Goal: Task Accomplishment & Management: Use online tool/utility

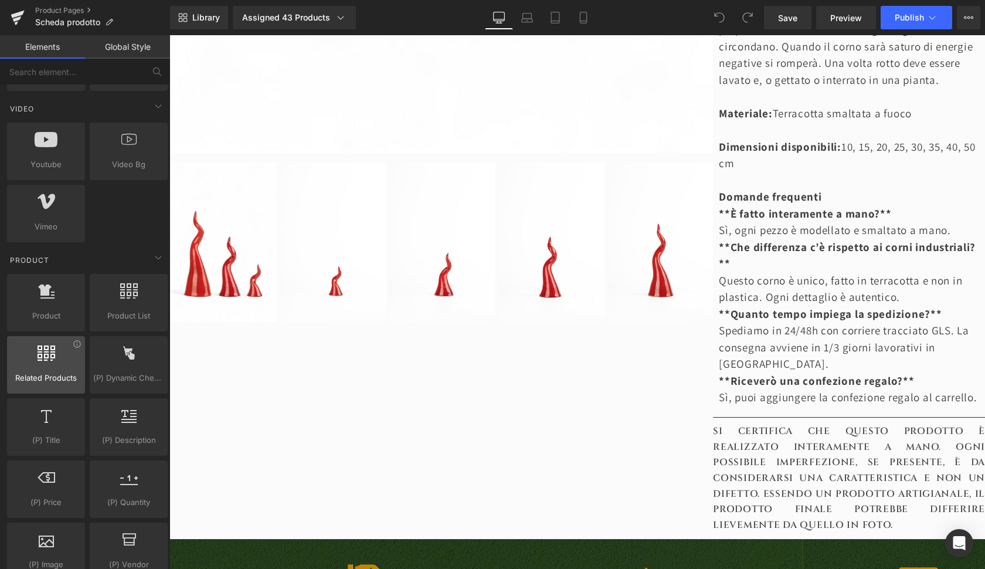
scroll to position [841, 0]
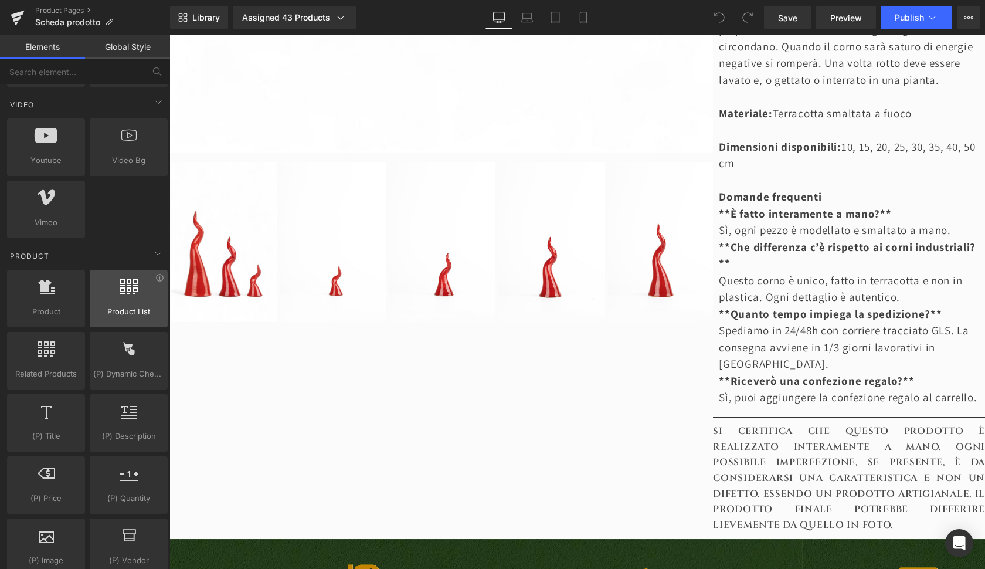
click at [127, 310] on span "Product List" at bounding box center [128, 311] width 71 height 12
click at [156, 279] on icon at bounding box center [159, 277] width 7 height 7
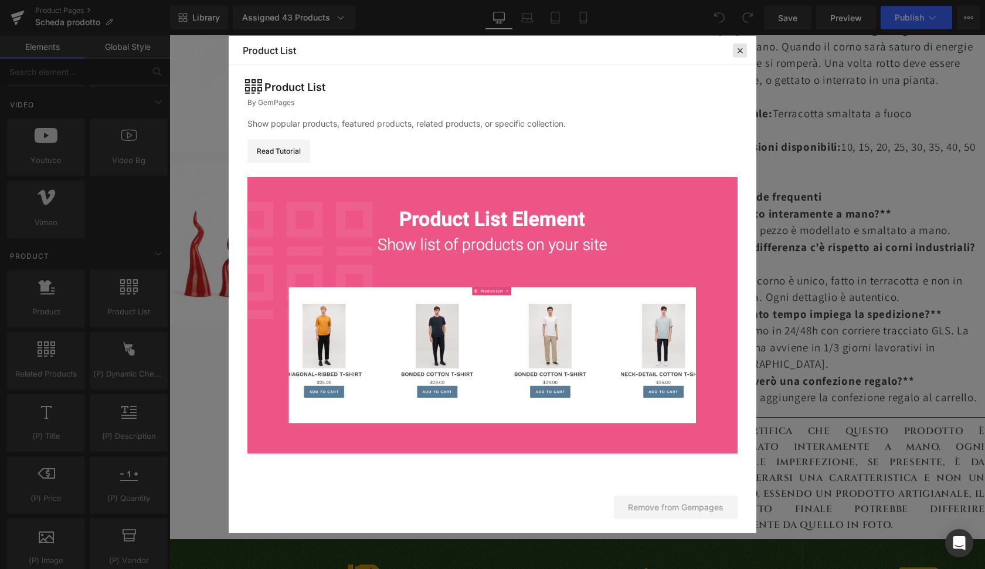
click at [740, 50] on icon at bounding box center [740, 50] width 11 height 11
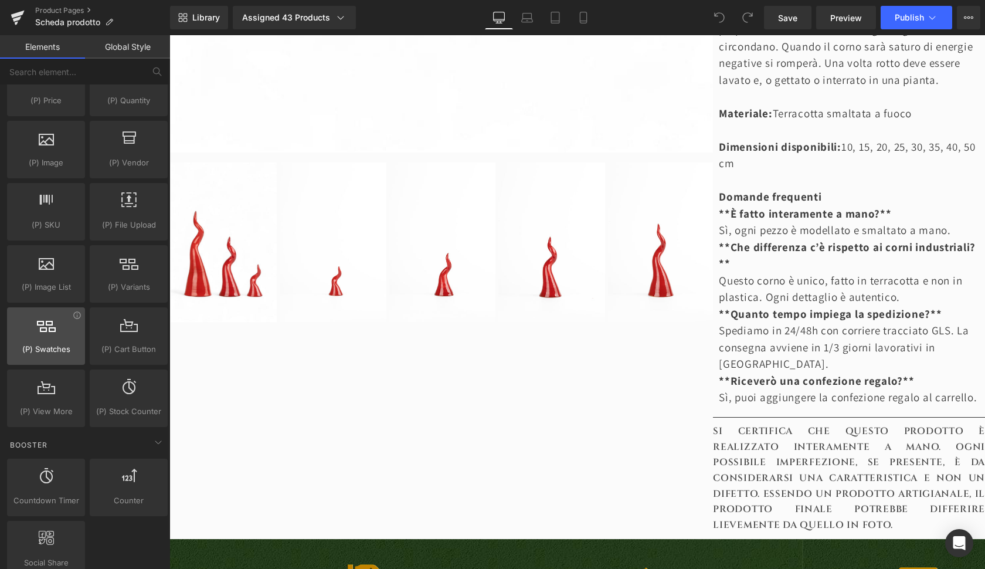
scroll to position [1232, 0]
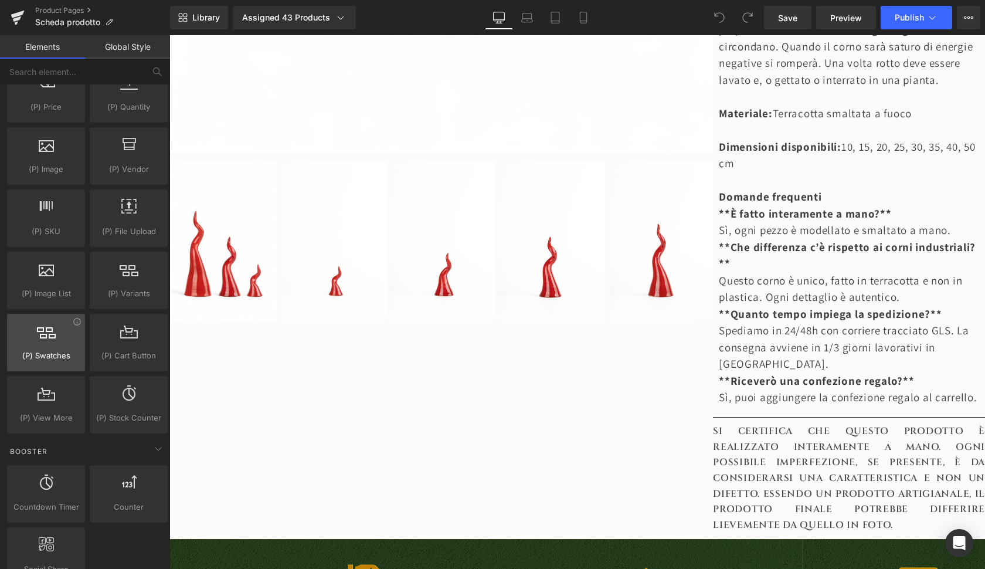
click at [49, 346] on div at bounding box center [46, 336] width 71 height 26
click at [77, 324] on icon at bounding box center [76, 321] width 7 height 7
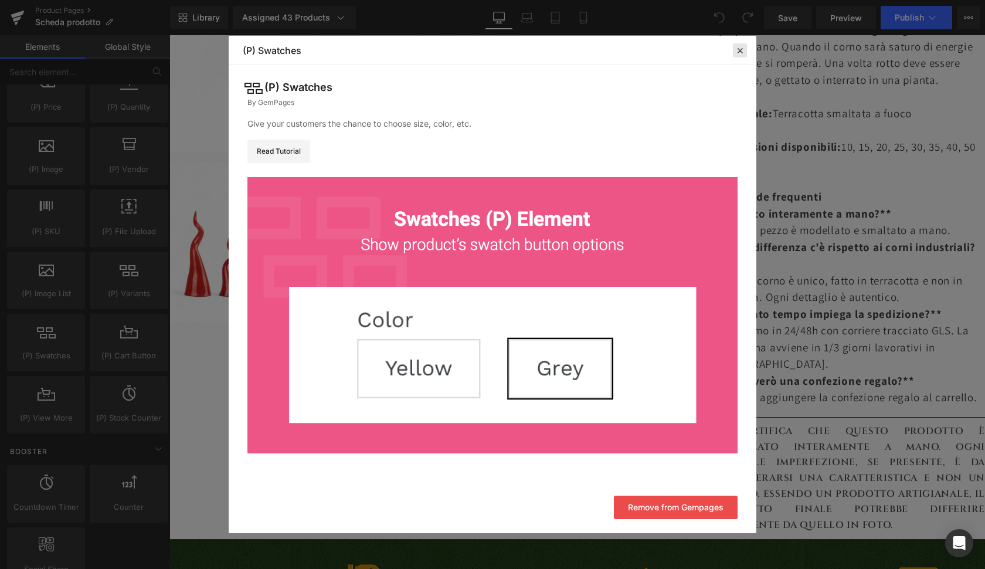
click at [735, 53] on icon at bounding box center [740, 50] width 11 height 11
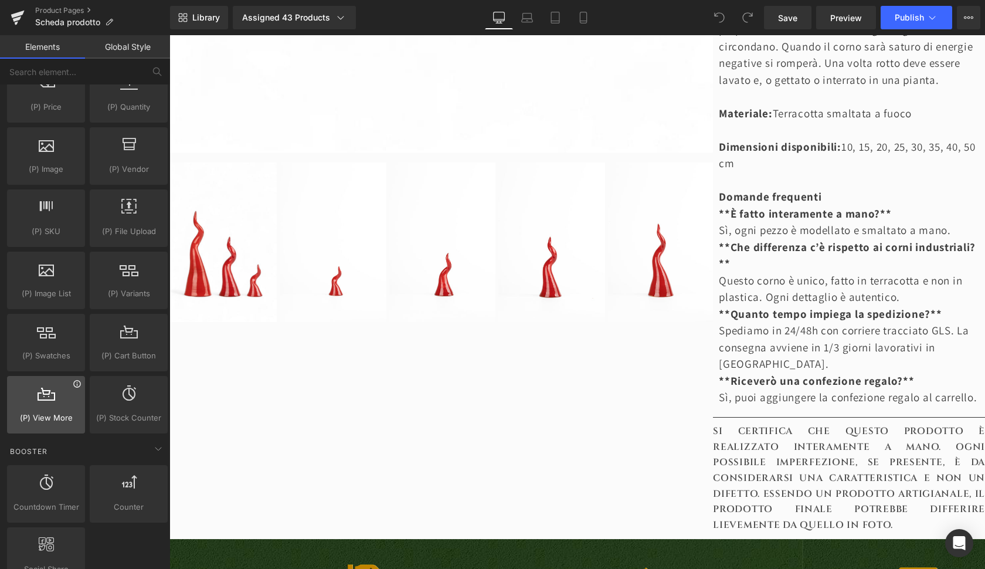
click at [74, 388] on icon at bounding box center [77, 383] width 9 height 9
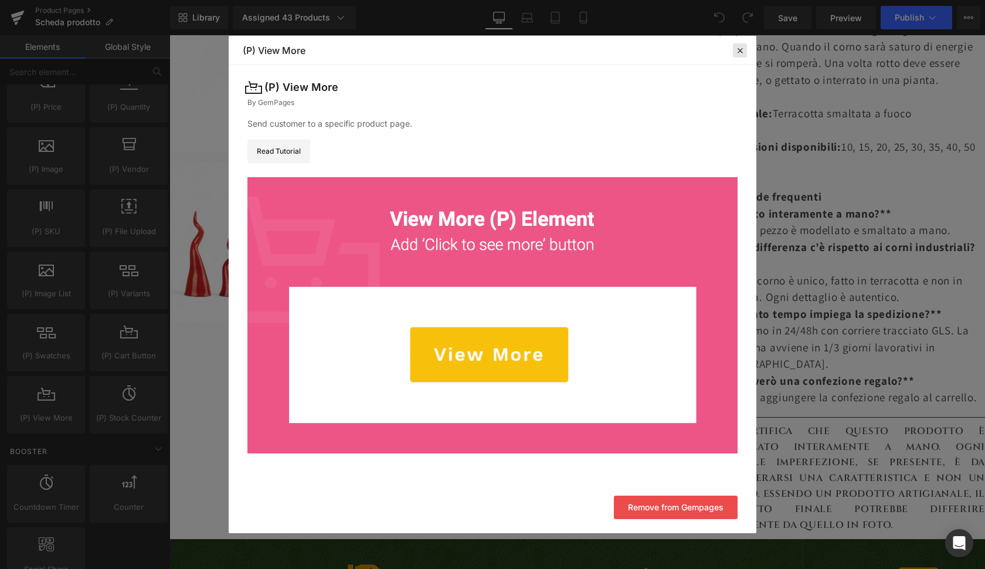
click at [740, 49] on icon at bounding box center [740, 50] width 11 height 11
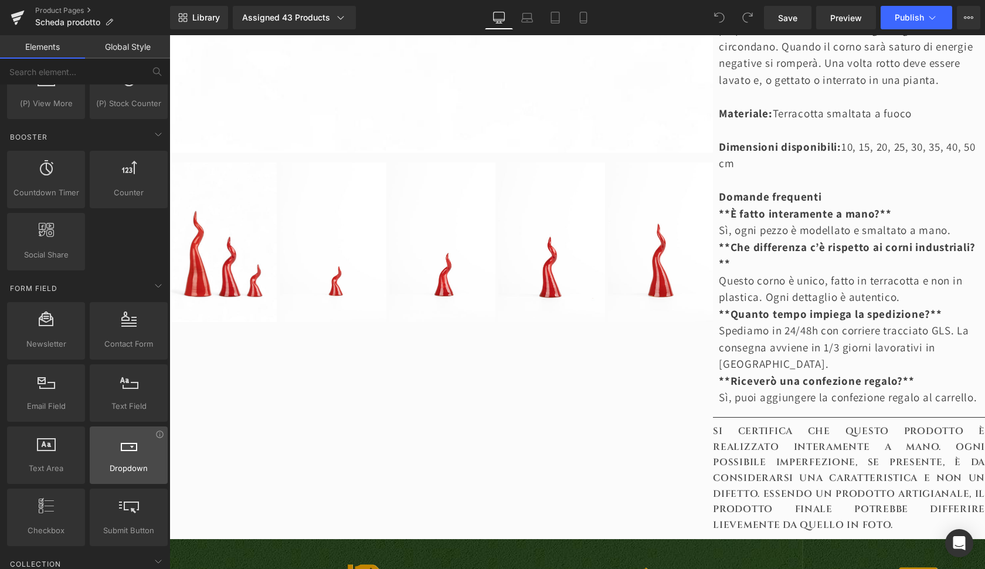
scroll to position [1566, 0]
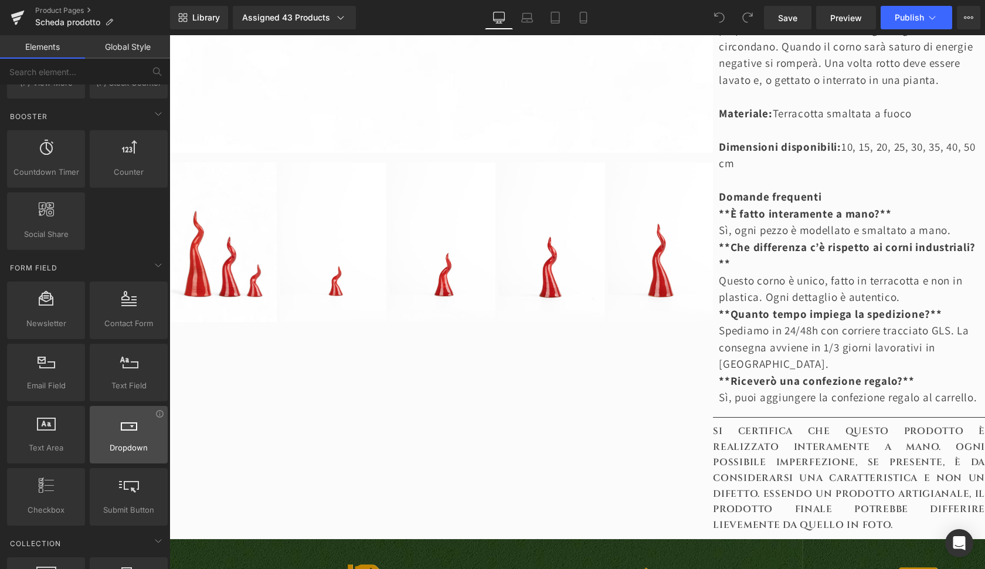
click at [155, 418] on div at bounding box center [128, 428] width 71 height 26
click at [157, 414] on icon at bounding box center [159, 413] width 9 height 9
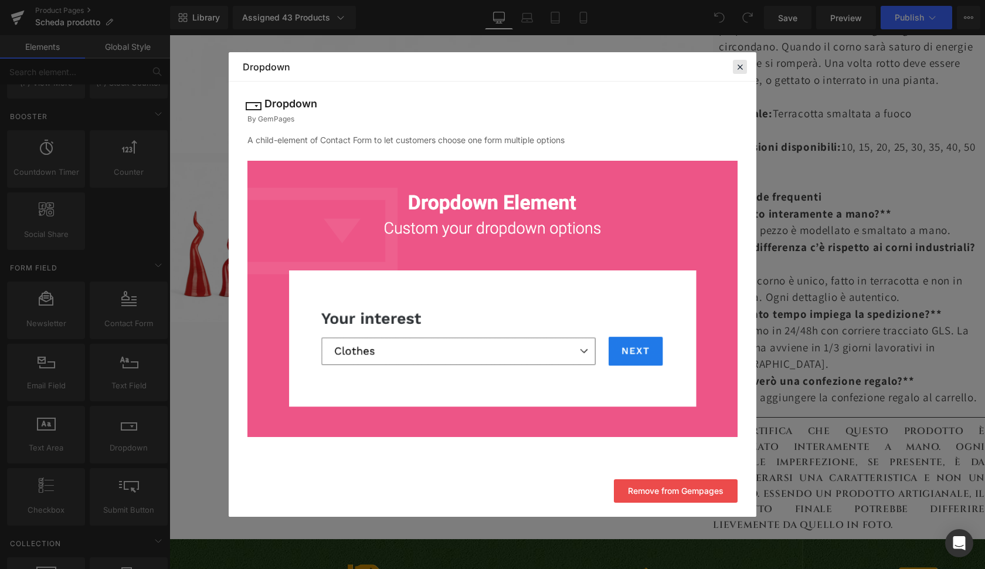
click at [740, 64] on icon at bounding box center [740, 67] width 11 height 11
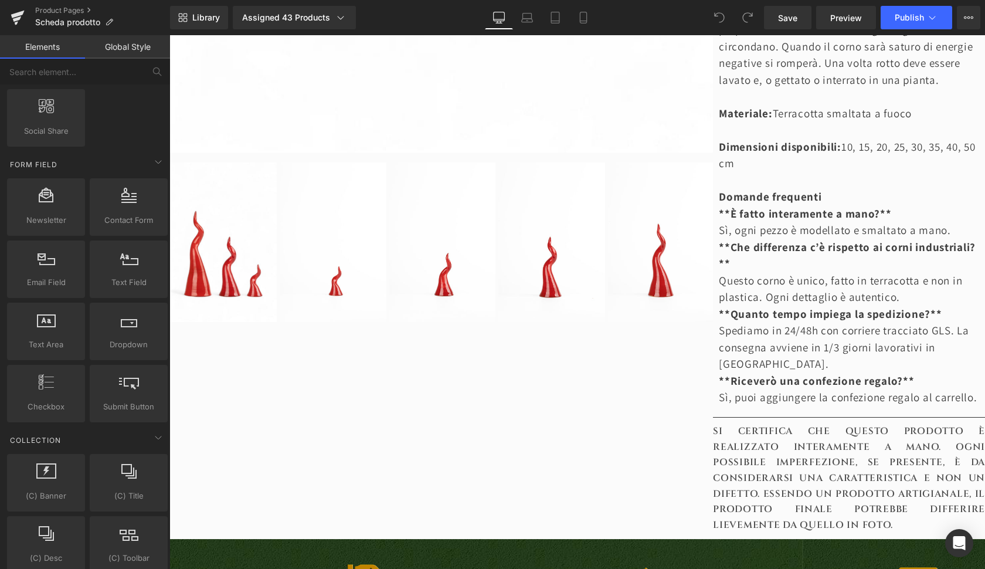
scroll to position [1747, 0]
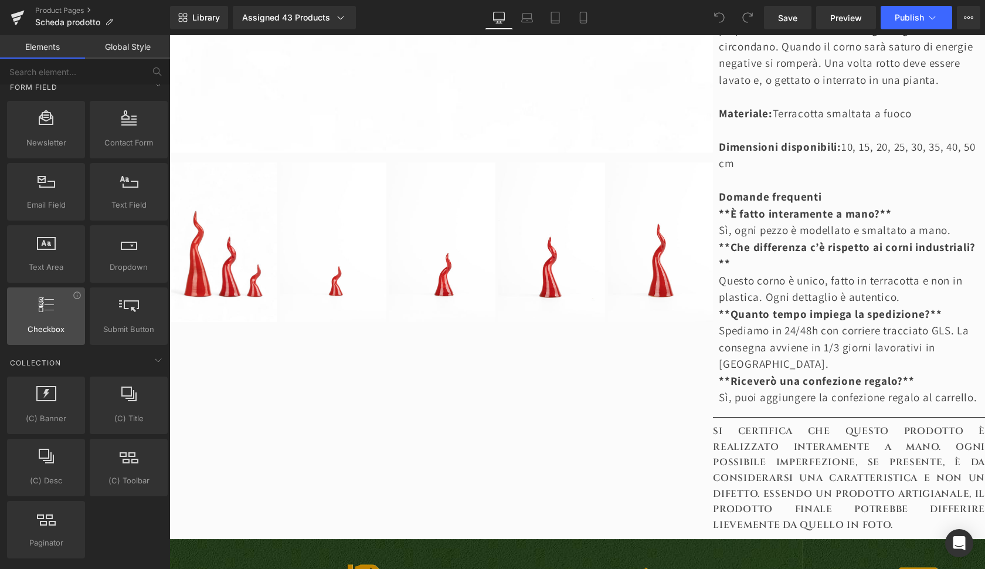
click at [58, 325] on span "Checkbox" at bounding box center [46, 329] width 71 height 12
click at [79, 295] on div "Checkbox agrees, checkboxes, ticks, forms, fields, inputs" at bounding box center [46, 315] width 78 height 57
click at [75, 297] on icon at bounding box center [77, 295] width 9 height 9
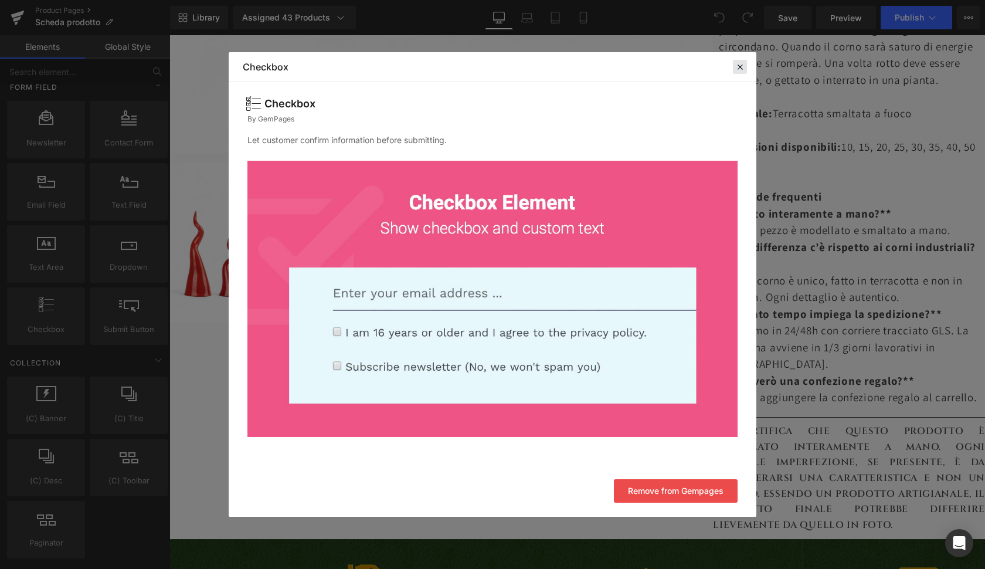
click at [741, 66] on icon at bounding box center [740, 67] width 11 height 11
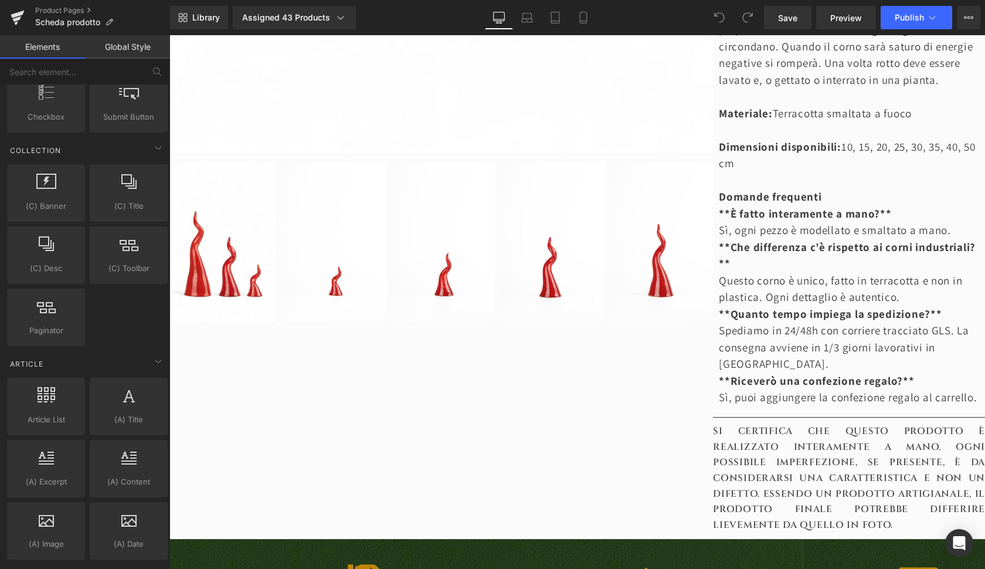
scroll to position [1960, 0]
click at [75, 446] on icon at bounding box center [77, 446] width 9 height 9
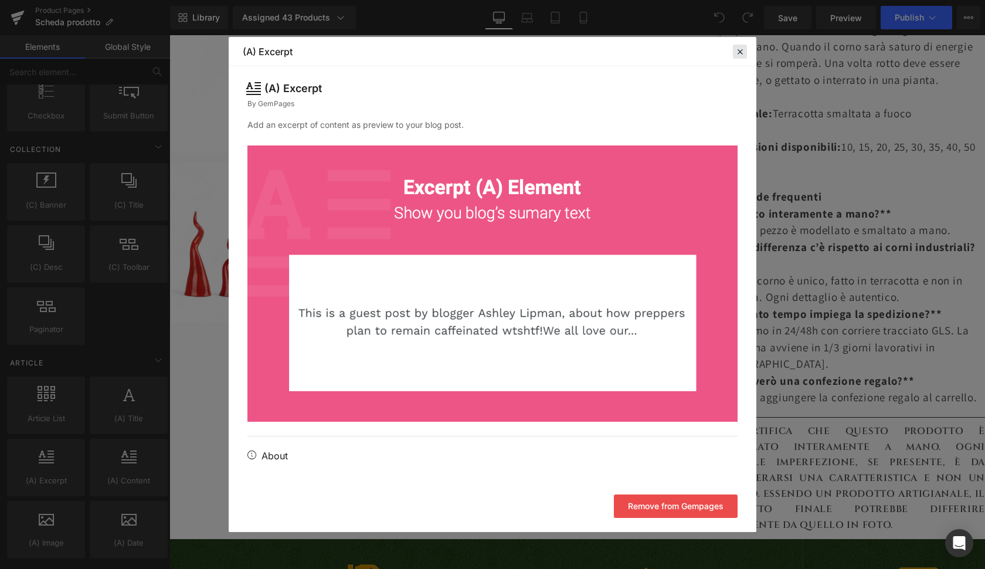
click at [738, 50] on icon at bounding box center [740, 51] width 11 height 11
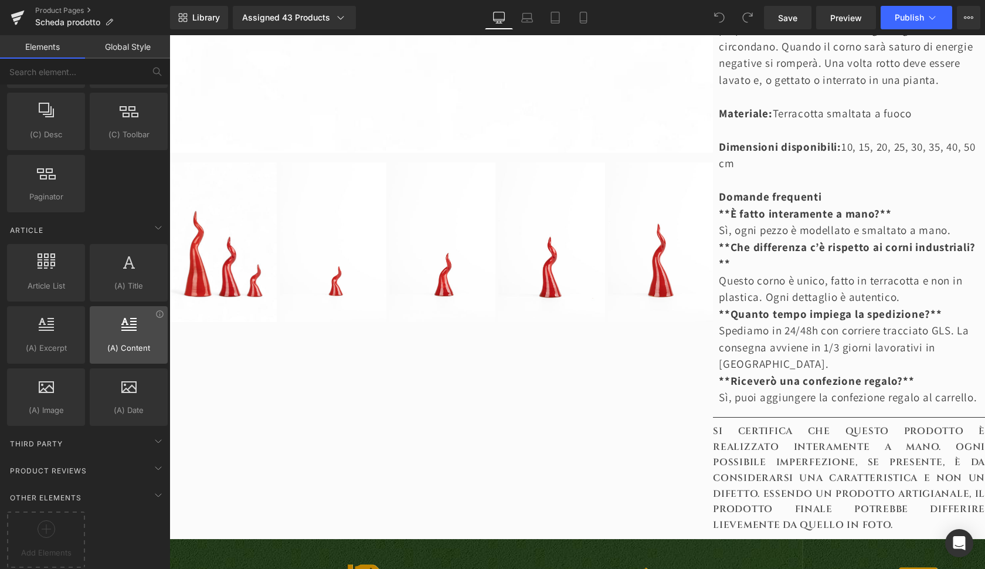
scroll to position [2102, 0]
click at [155, 434] on icon at bounding box center [158, 441] width 14 height 14
click at [158, 461] on icon at bounding box center [158, 468] width 14 height 14
click at [155, 434] on icon at bounding box center [158, 441] width 14 height 14
click at [31, 550] on div "Add Elements" at bounding box center [46, 539] width 78 height 56
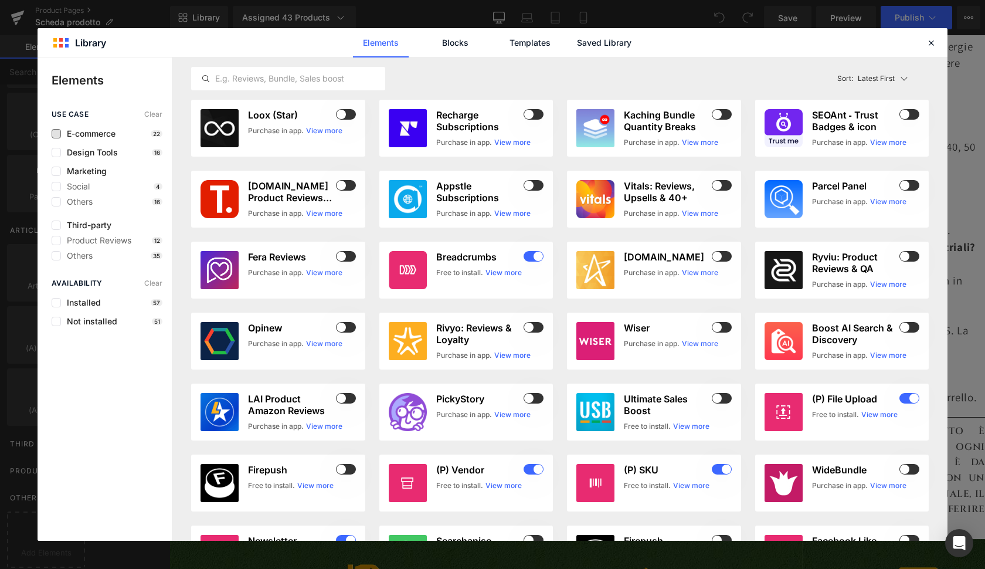
click at [62, 138] on span "E-commerce" at bounding box center [88, 133] width 55 height 9
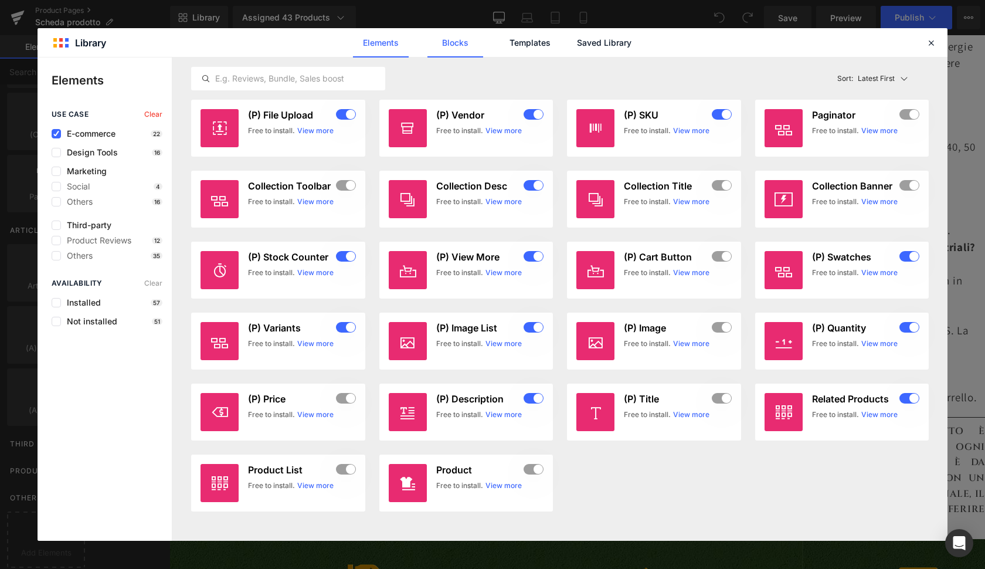
click at [462, 43] on link "Blocks" at bounding box center [455, 42] width 56 height 29
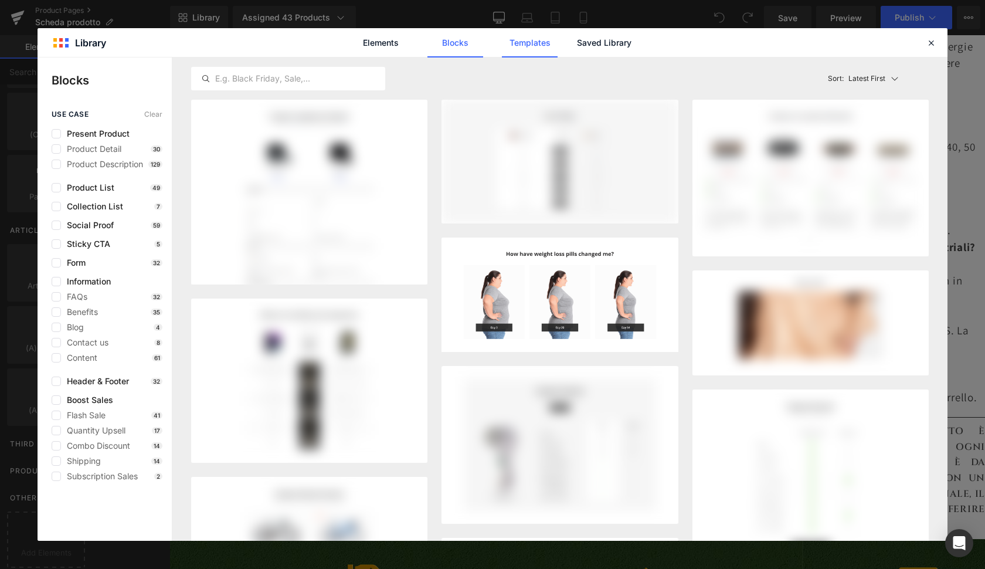
click at [536, 46] on link "Templates" at bounding box center [530, 42] width 56 height 29
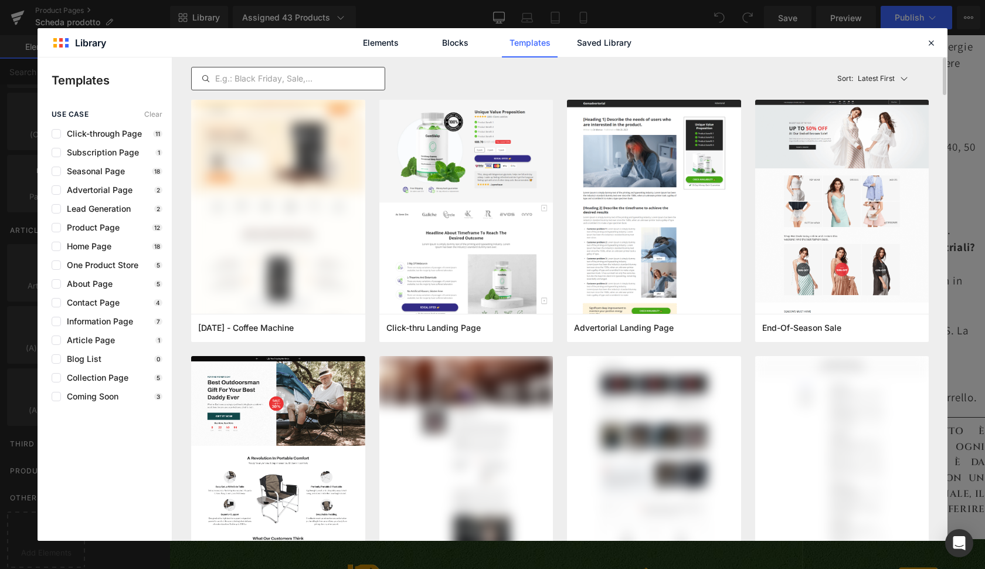
click at [290, 77] on input "text" at bounding box center [288, 79] width 193 height 14
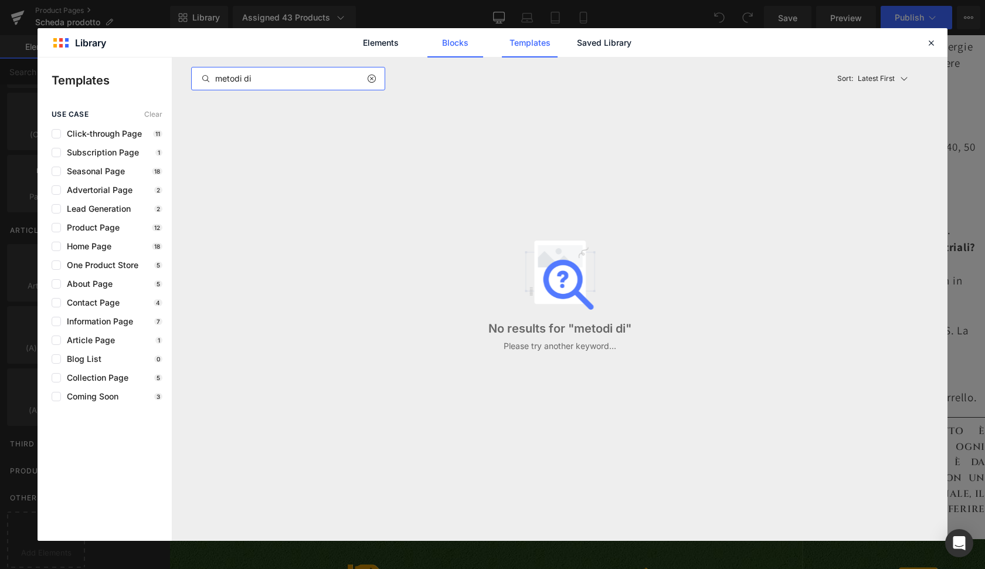
type input "metodi di"
click at [456, 39] on link "Blocks" at bounding box center [455, 42] width 56 height 29
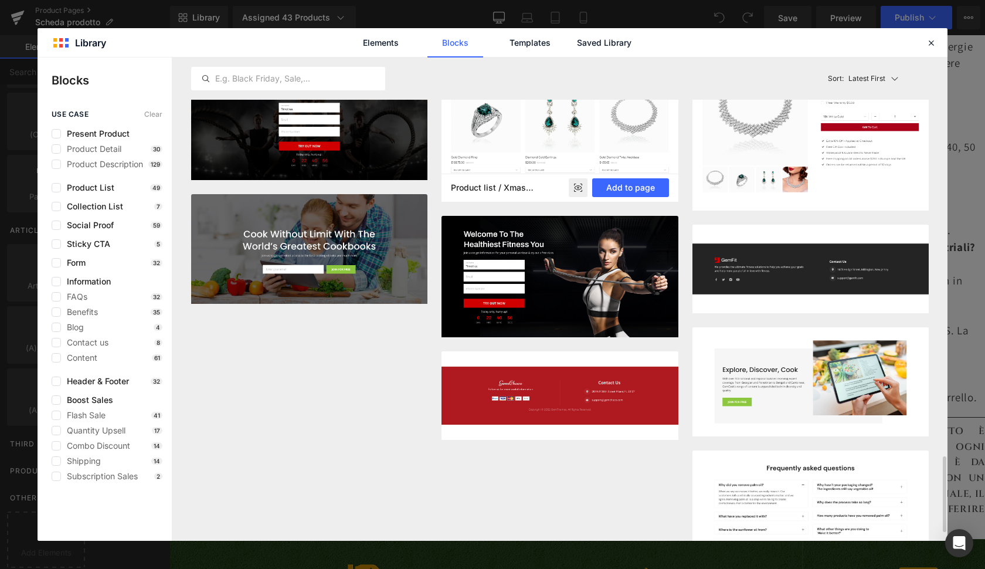
scroll to position [2536, 0]
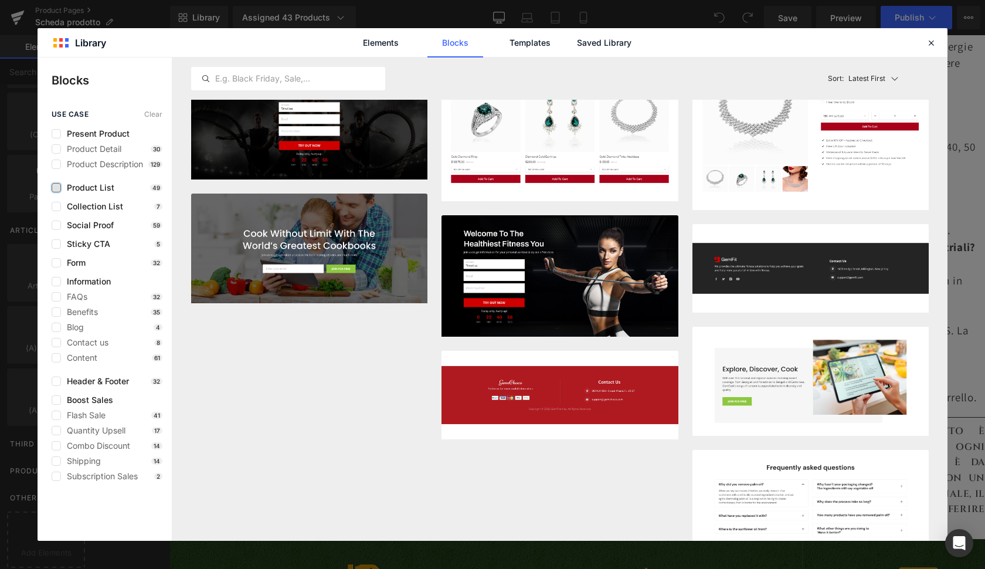
click at [56, 189] on label at bounding box center [56, 187] width 9 height 9
click at [56, 188] on input "checkbox" at bounding box center [56, 188] width 0 height 0
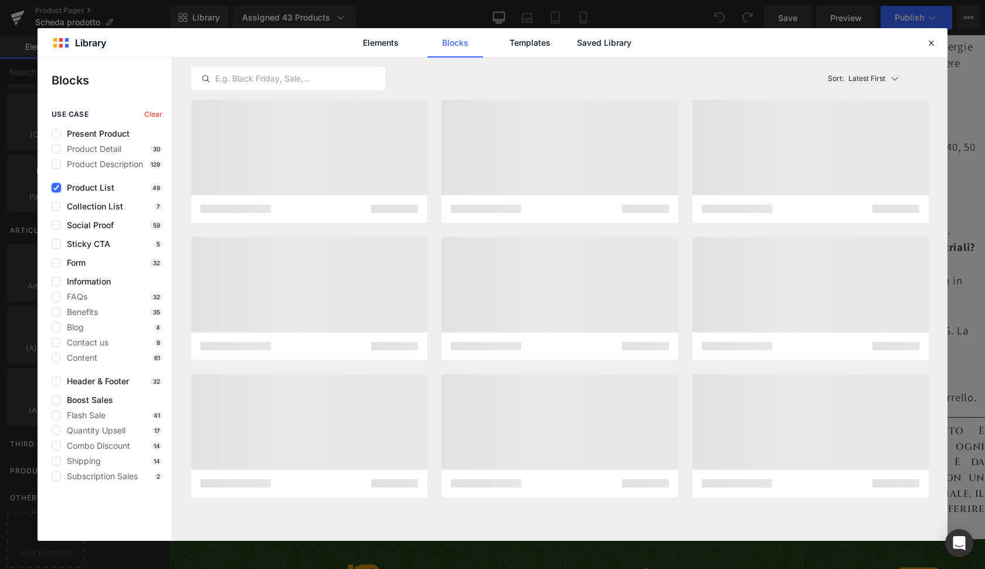
scroll to position [0, 0]
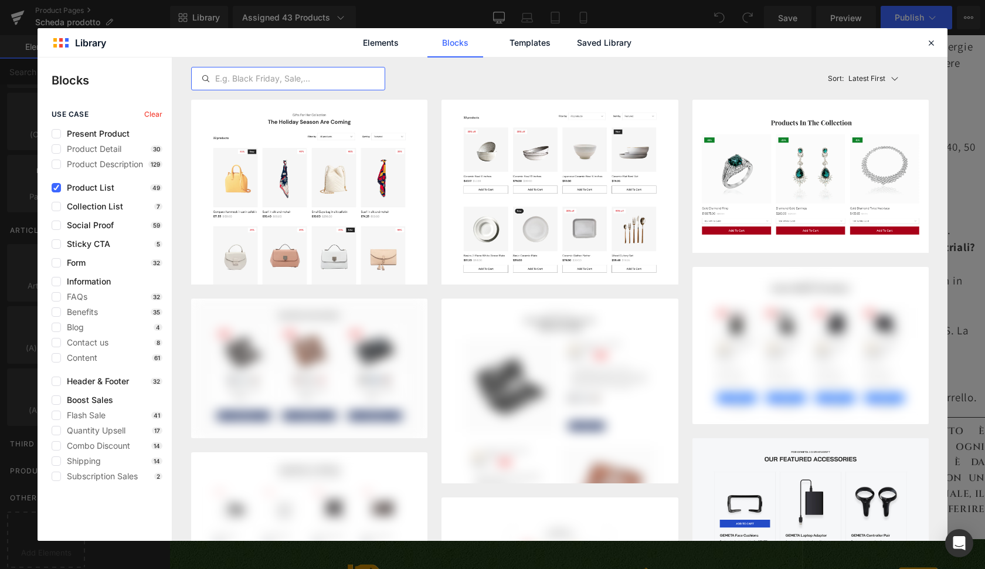
click at [251, 79] on input "text" at bounding box center [288, 79] width 193 height 14
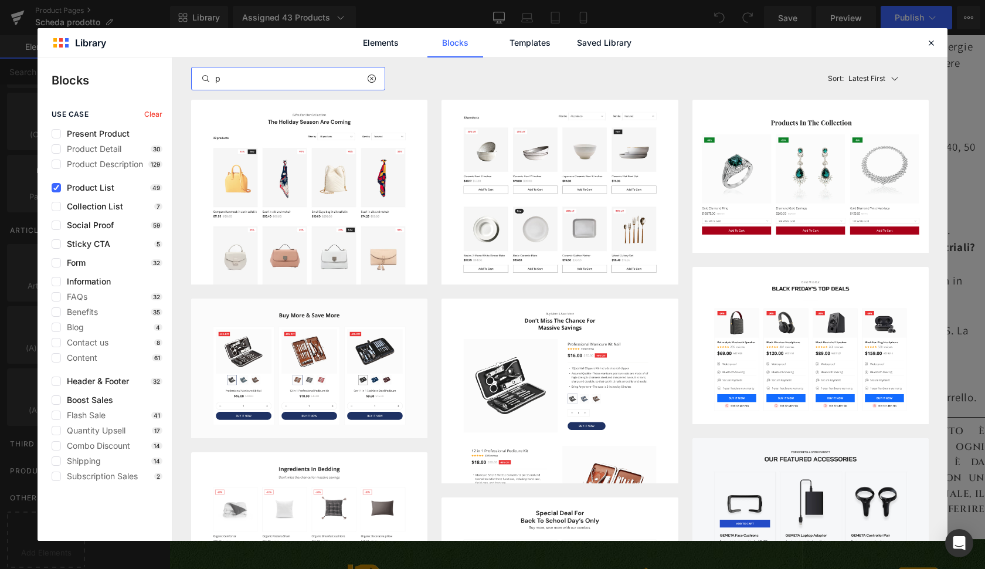
drag, startPoint x: 252, startPoint y: 79, endPoint x: 325, endPoint y: 83, distance: 73.4
click at [325, 83] on input "p" at bounding box center [288, 79] width 193 height 14
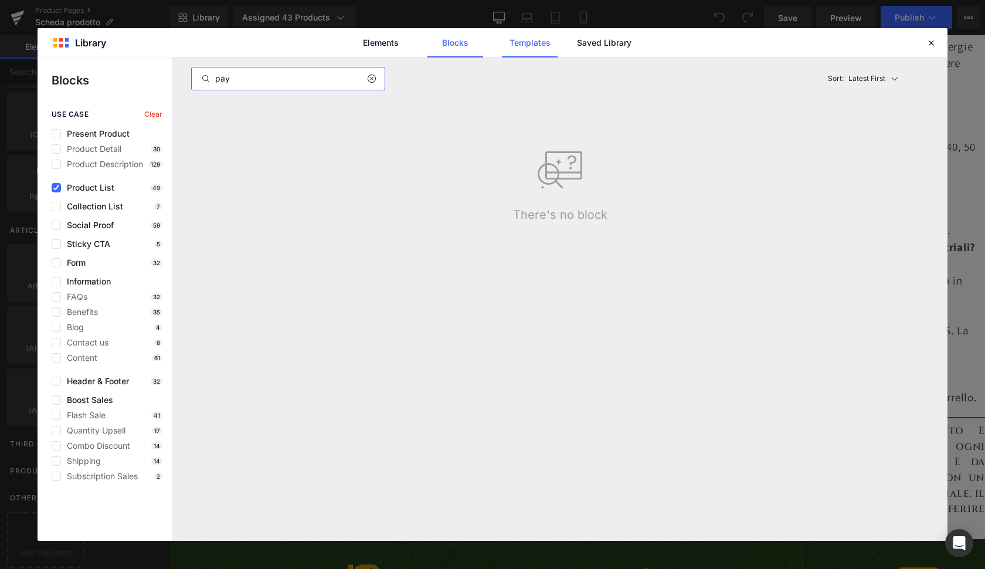
type input "pay"
click at [550, 39] on link "Templates" at bounding box center [530, 42] width 56 height 29
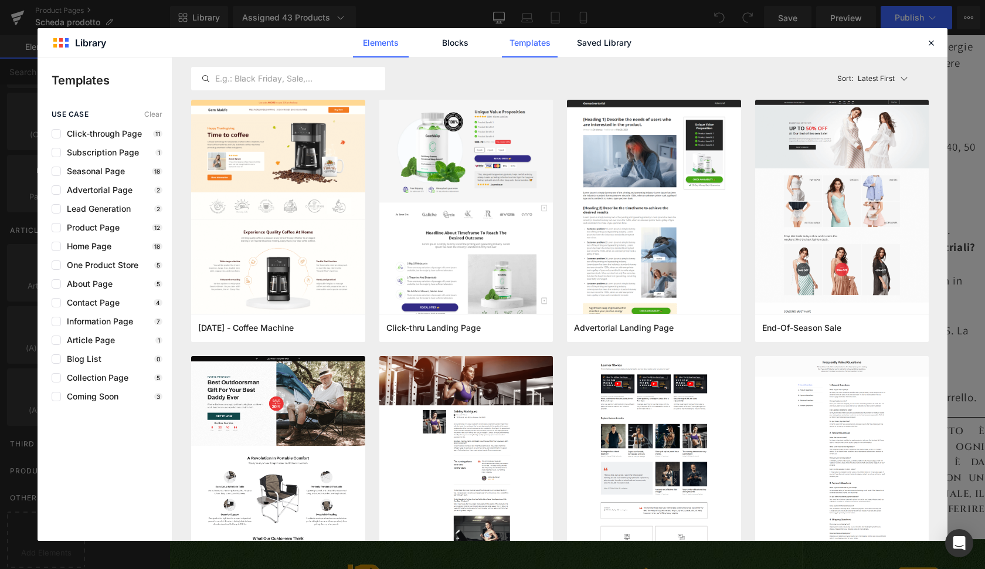
click at [407, 42] on div "Elements Blocks Templates Saved Library" at bounding box center [493, 42] width 298 height 29
click at [391, 40] on link "Elements" at bounding box center [381, 42] width 56 height 29
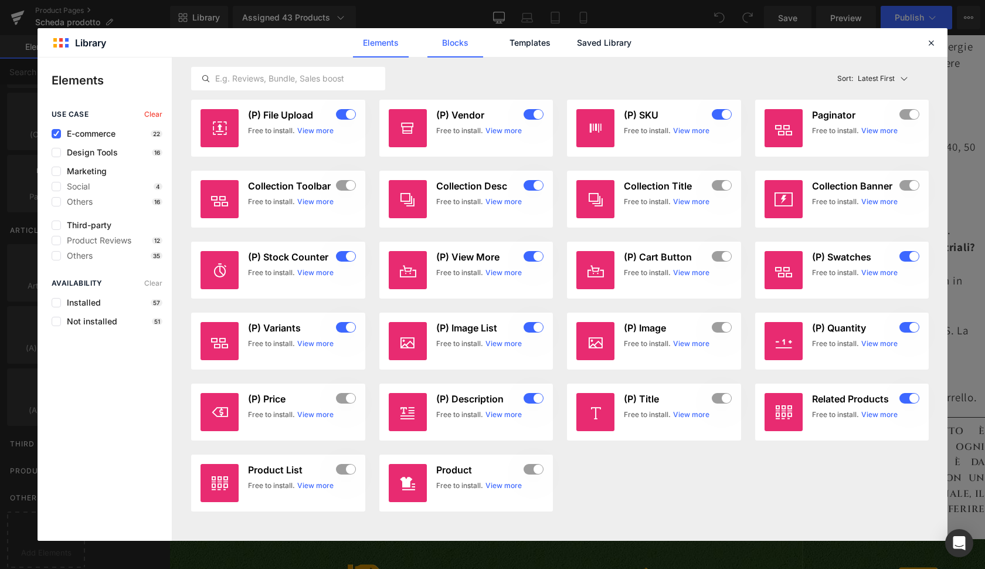
click at [446, 43] on link "Blocks" at bounding box center [455, 42] width 56 height 29
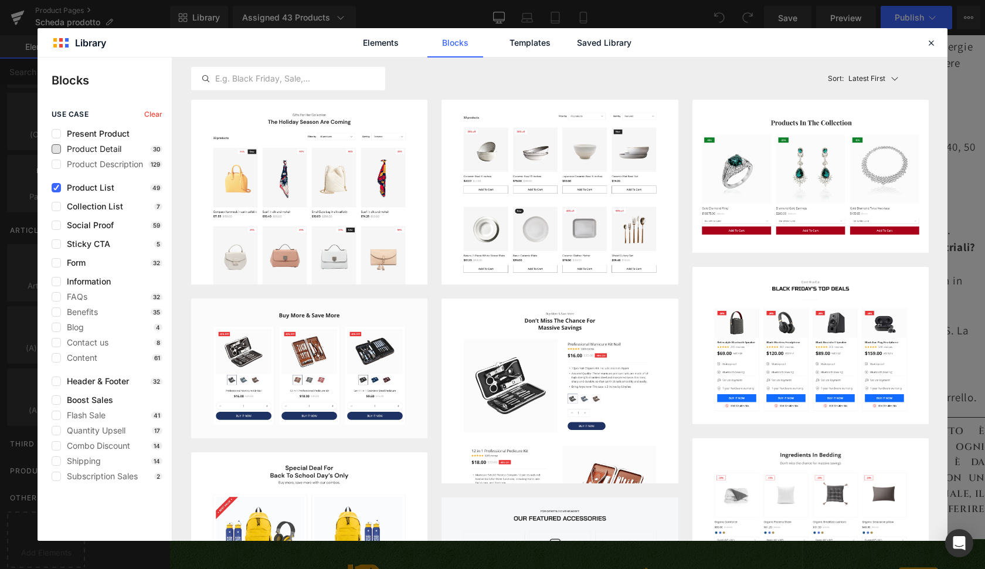
click at [106, 152] on span "Product Detail" at bounding box center [91, 148] width 60 height 9
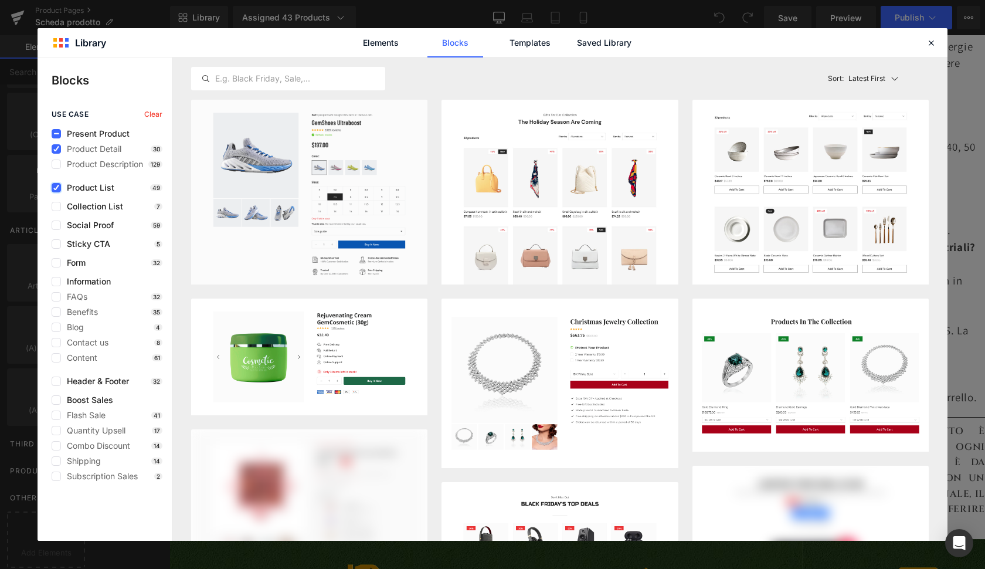
click at [58, 188] on icon at bounding box center [56, 188] width 6 height 0
click at [56, 188] on input "checkbox" at bounding box center [56, 188] width 0 height 0
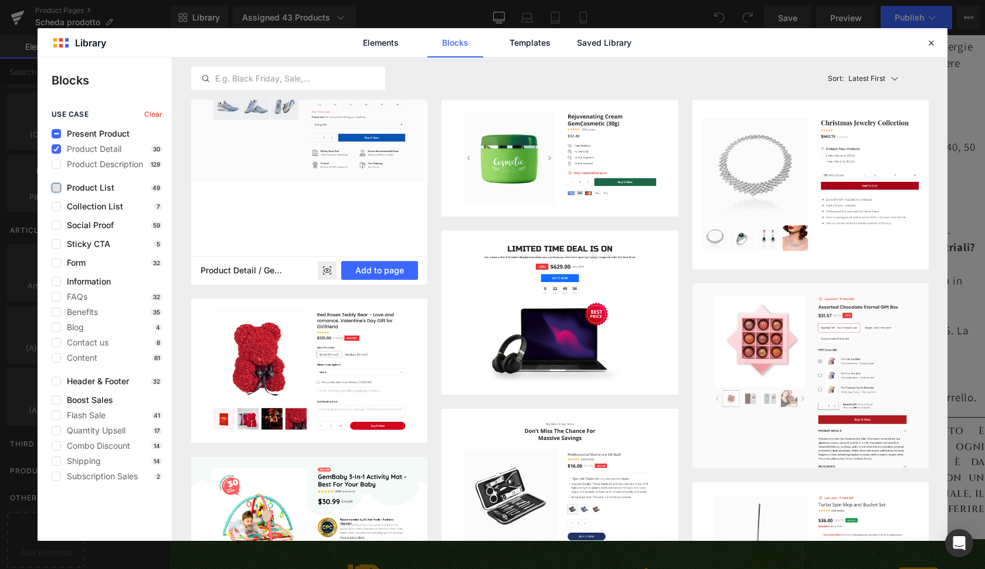
click at [263, 220] on div at bounding box center [309, 192] width 236 height 185
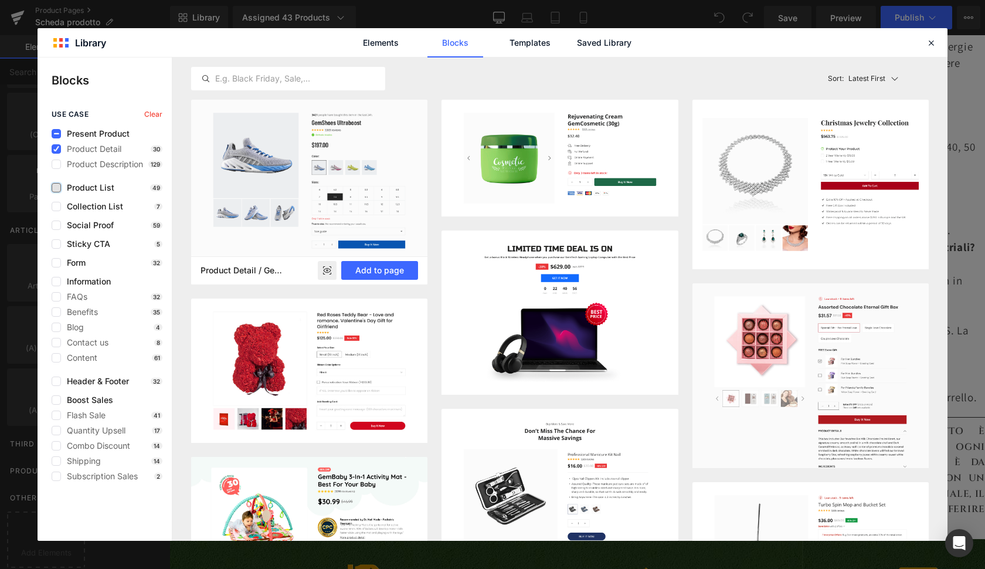
click at [329, 271] on rect at bounding box center [327, 270] width 19 height 19
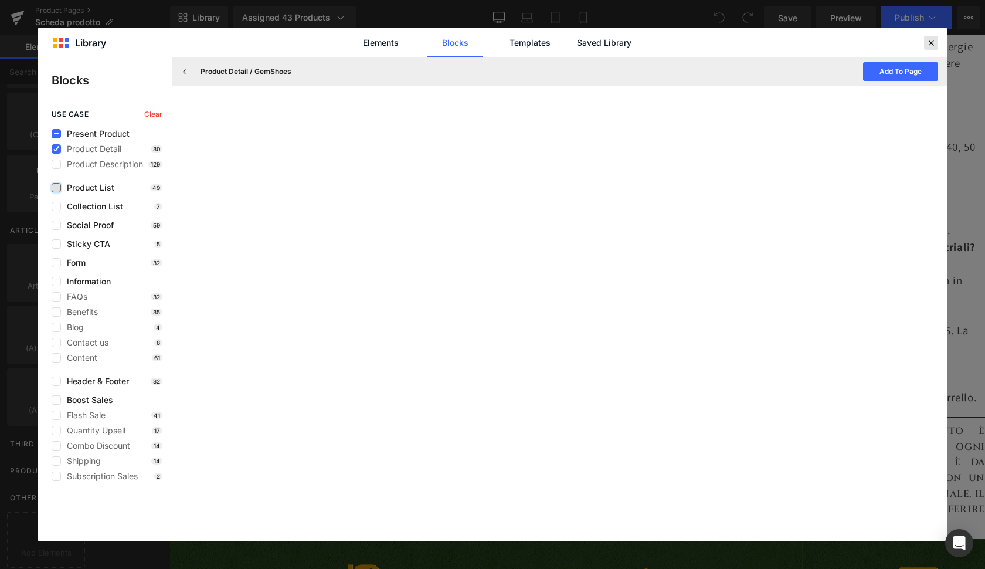
click at [934, 45] on icon at bounding box center [931, 43] width 11 height 11
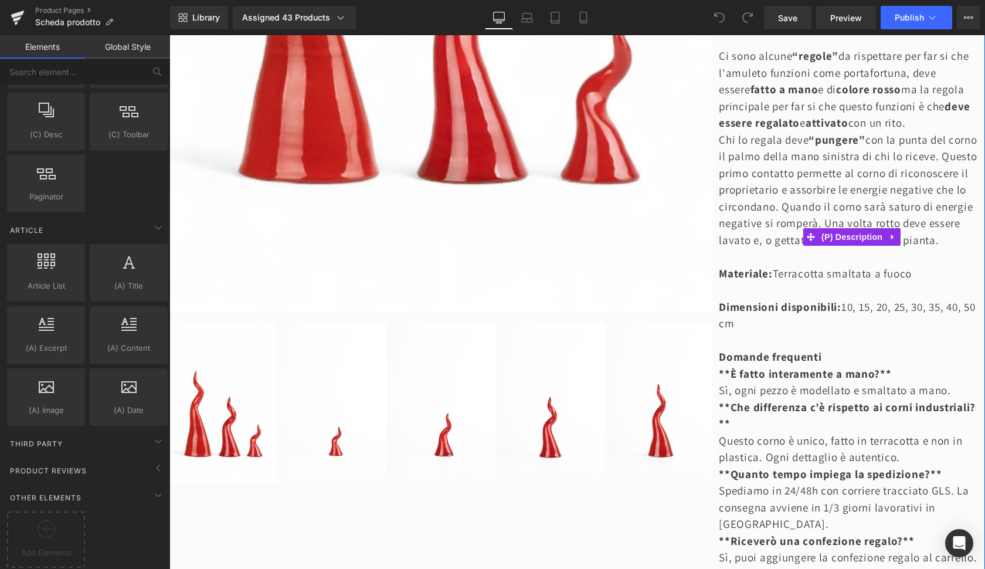
scroll to position [806, 0]
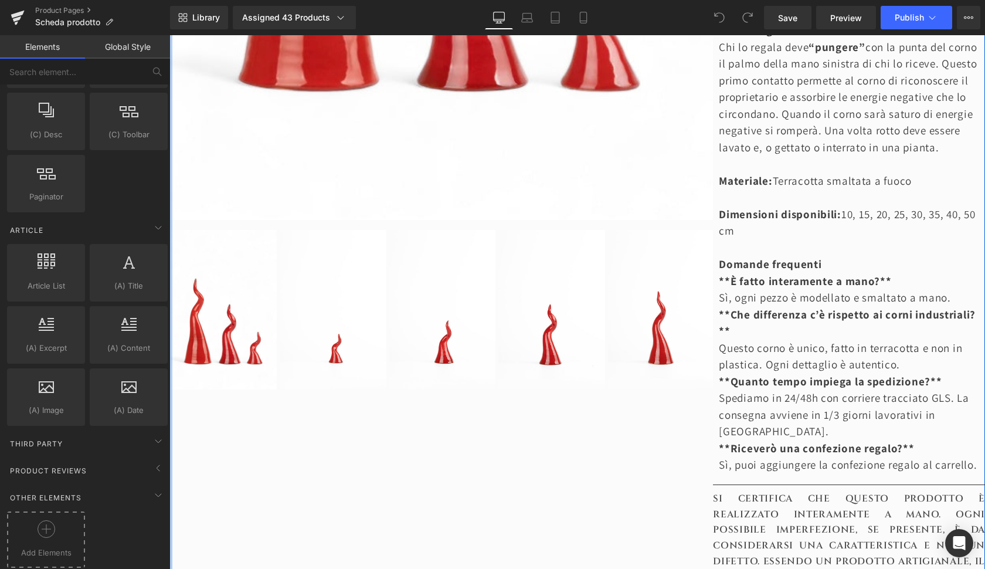
click at [57, 520] on div at bounding box center [46, 533] width 72 height 26
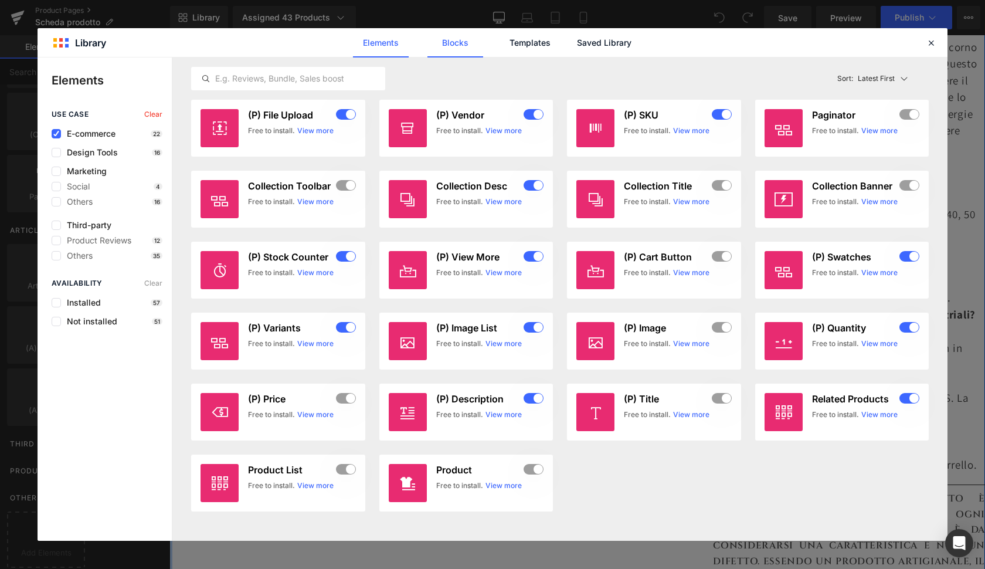
click at [453, 35] on link "Blocks" at bounding box center [455, 42] width 56 height 29
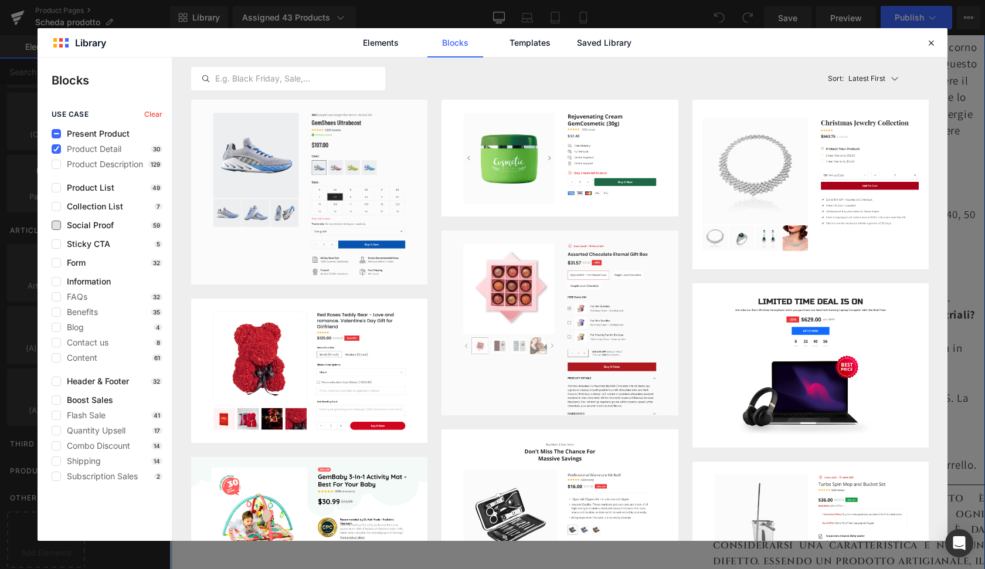
click at [90, 227] on span "Social Proof" at bounding box center [87, 224] width 53 height 9
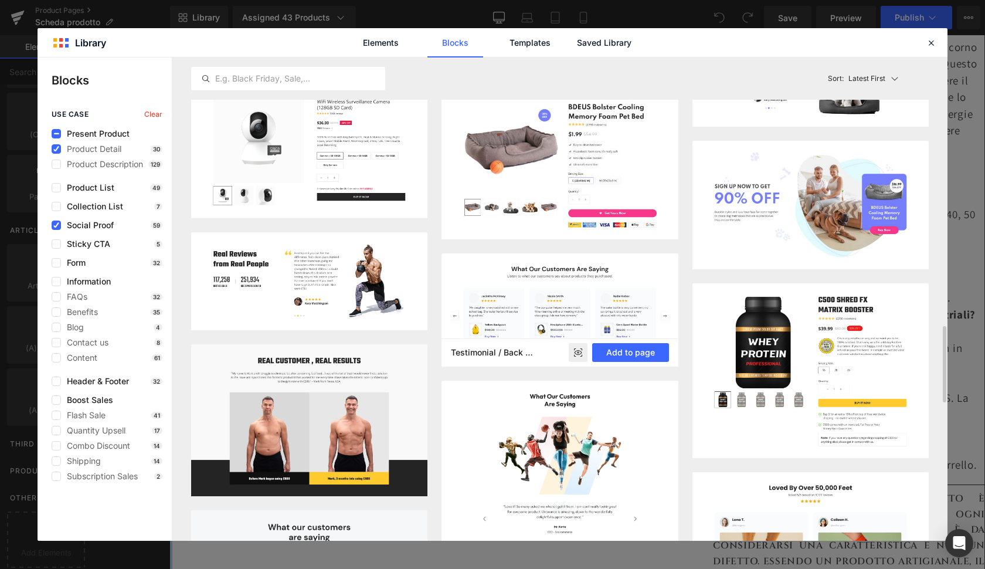
scroll to position [1700, 0]
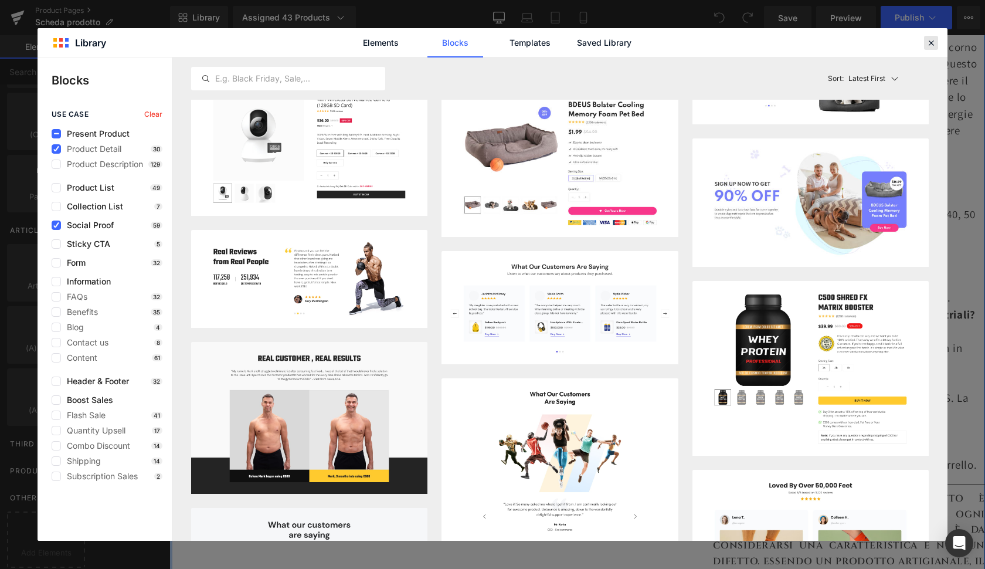
click at [933, 42] on icon at bounding box center [931, 43] width 11 height 11
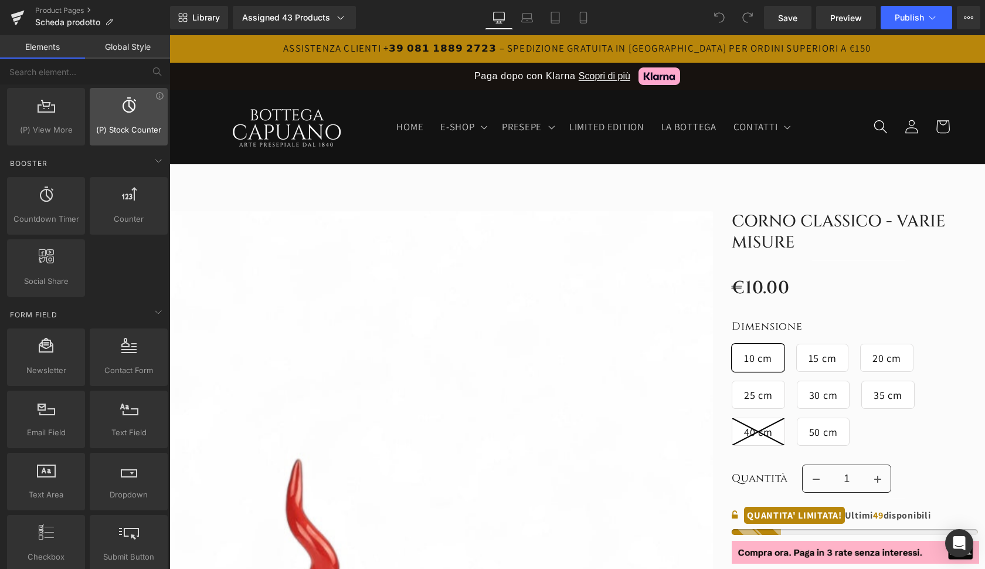
scroll to position [1513, 0]
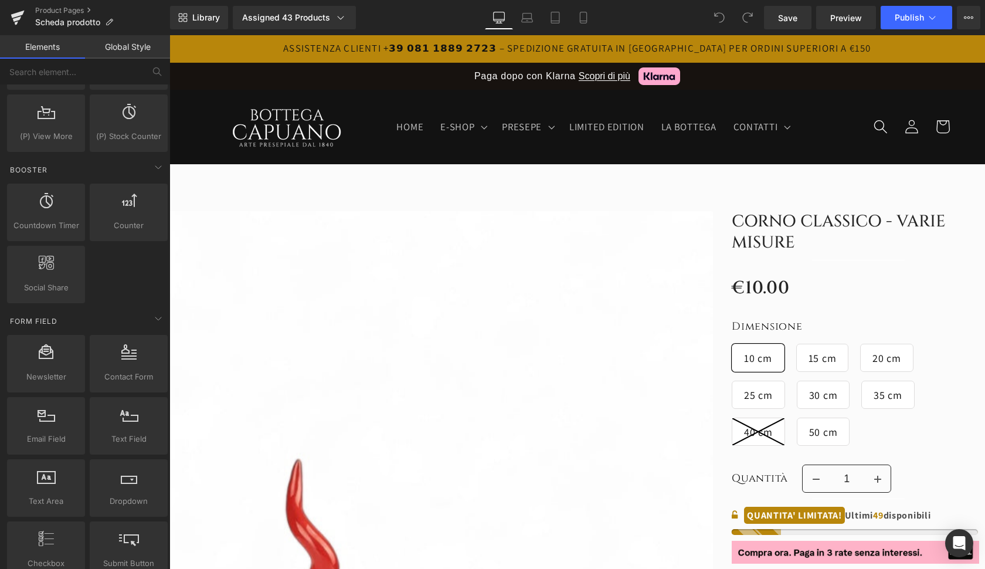
click at [142, 42] on link "Global Style" at bounding box center [127, 46] width 85 height 23
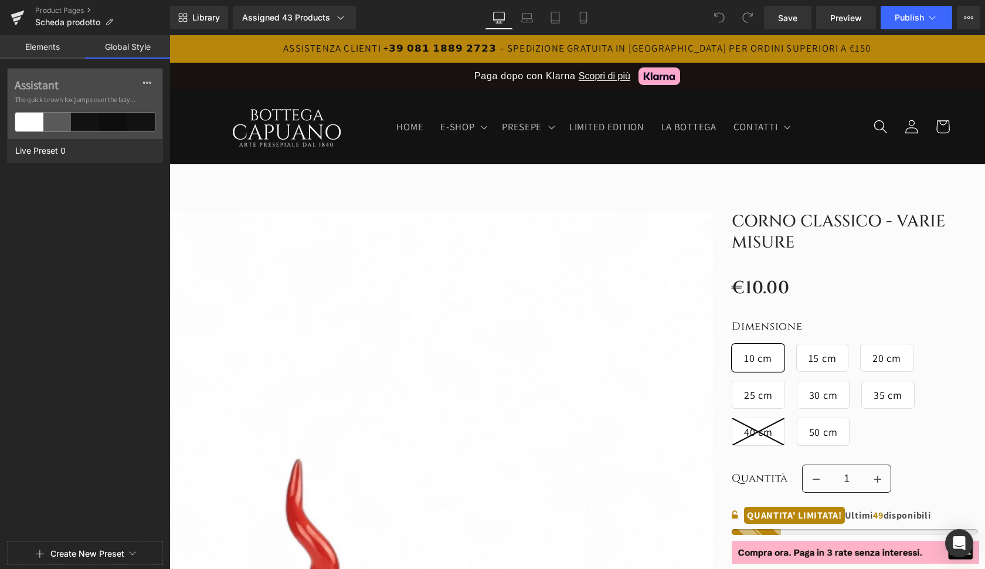
click at [66, 49] on link "Elements" at bounding box center [42, 46] width 85 height 23
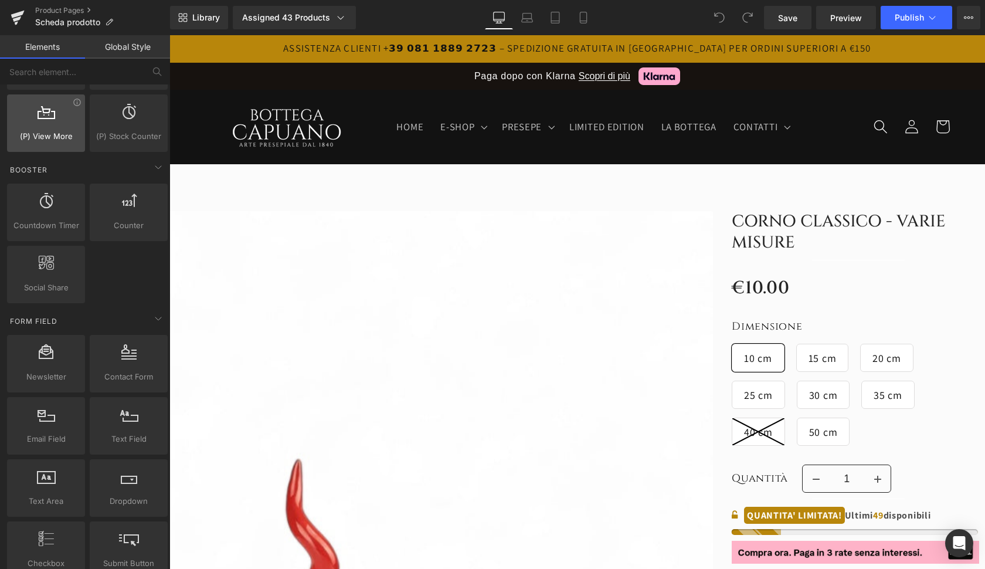
click at [60, 123] on div at bounding box center [46, 117] width 71 height 26
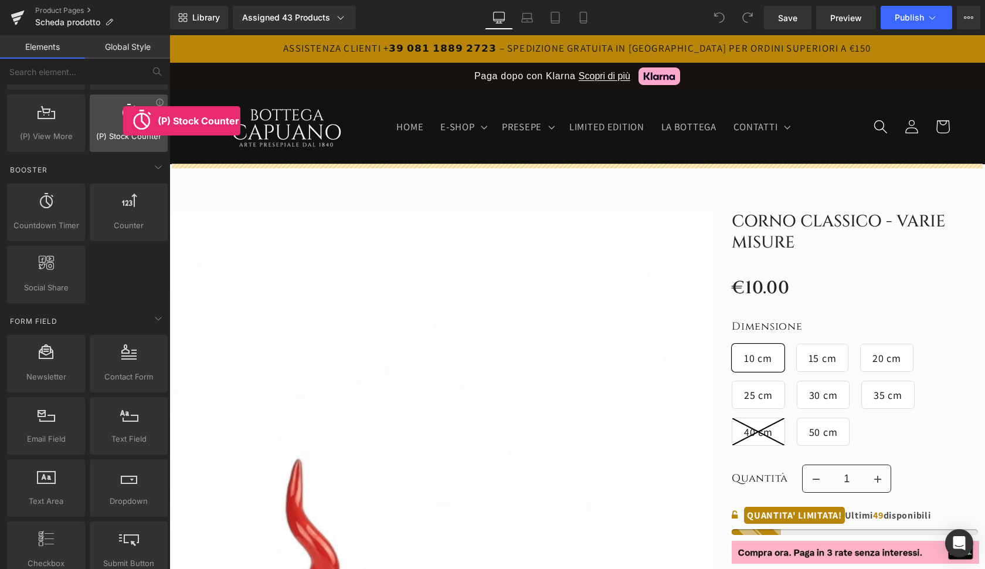
click at [123, 121] on div at bounding box center [128, 117] width 71 height 26
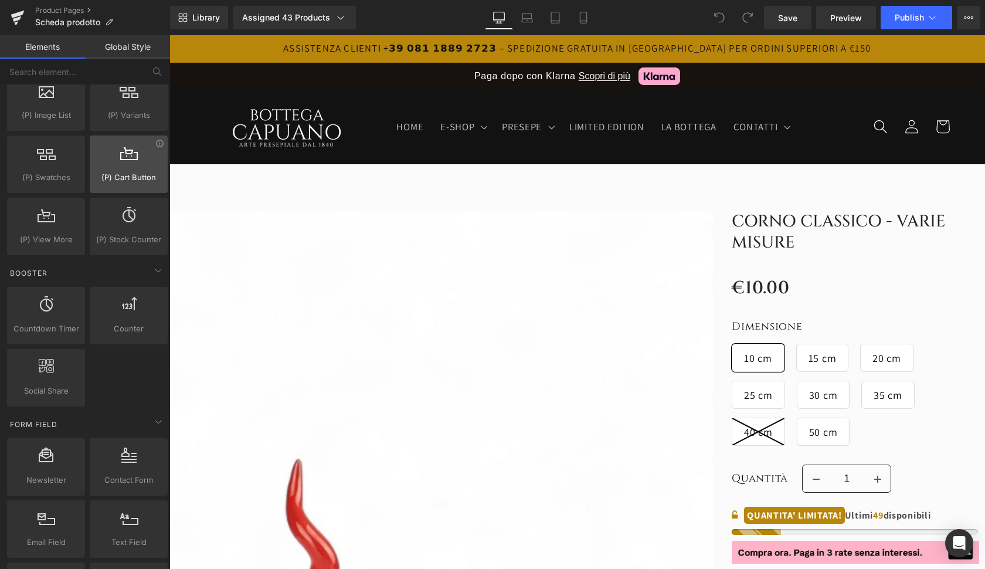
scroll to position [1397, 0]
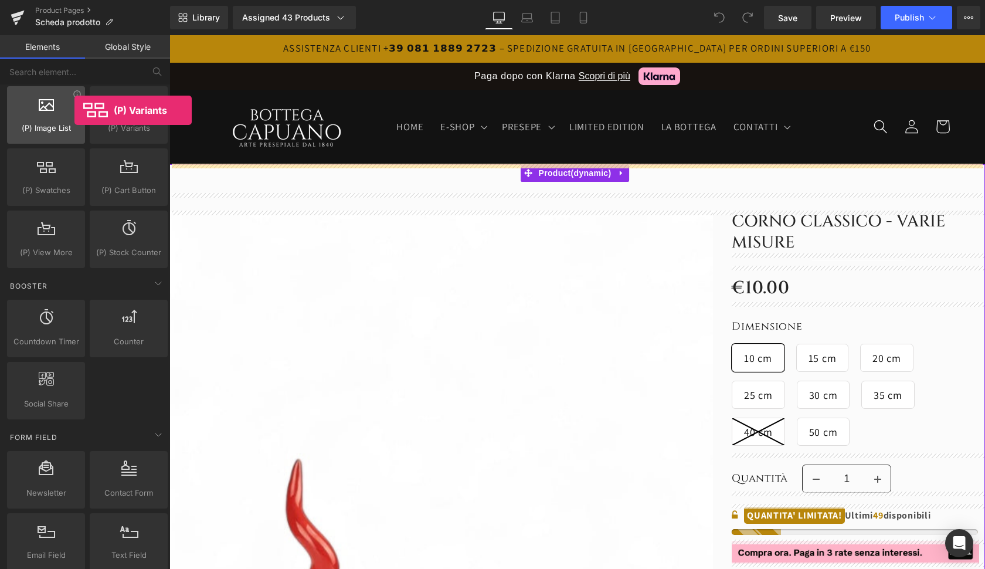
drag, startPoint x: 134, startPoint y: 120, endPoint x: 74, endPoint y: 110, distance: 59.9
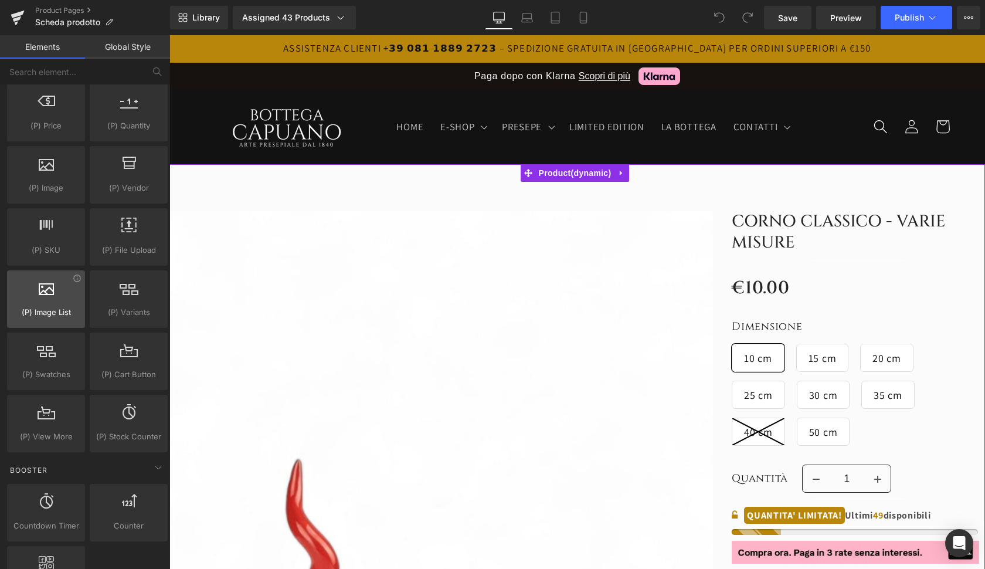
scroll to position [1207, 0]
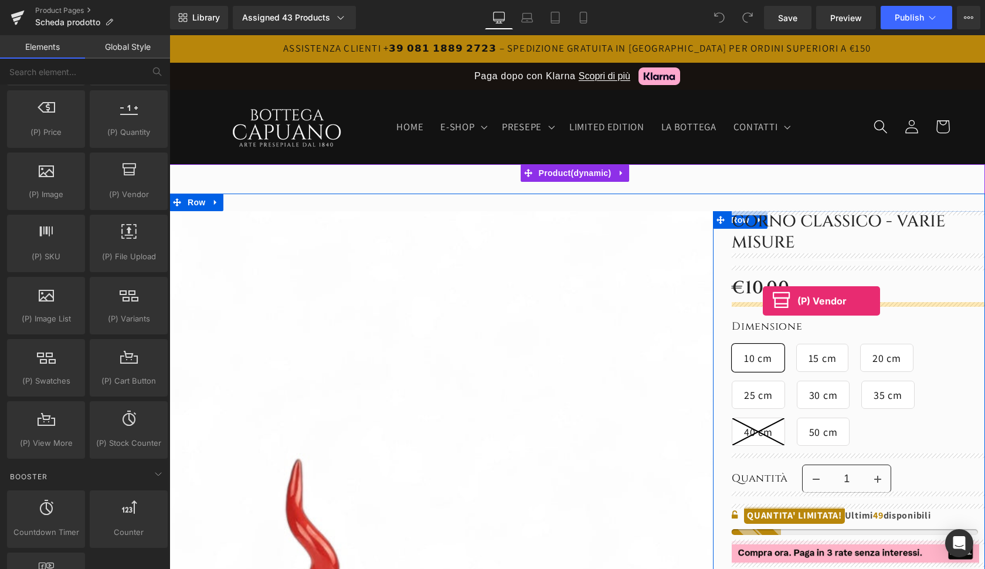
drag, startPoint x: 301, startPoint y: 221, endPoint x: 763, endPoint y: 301, distance: 468.8
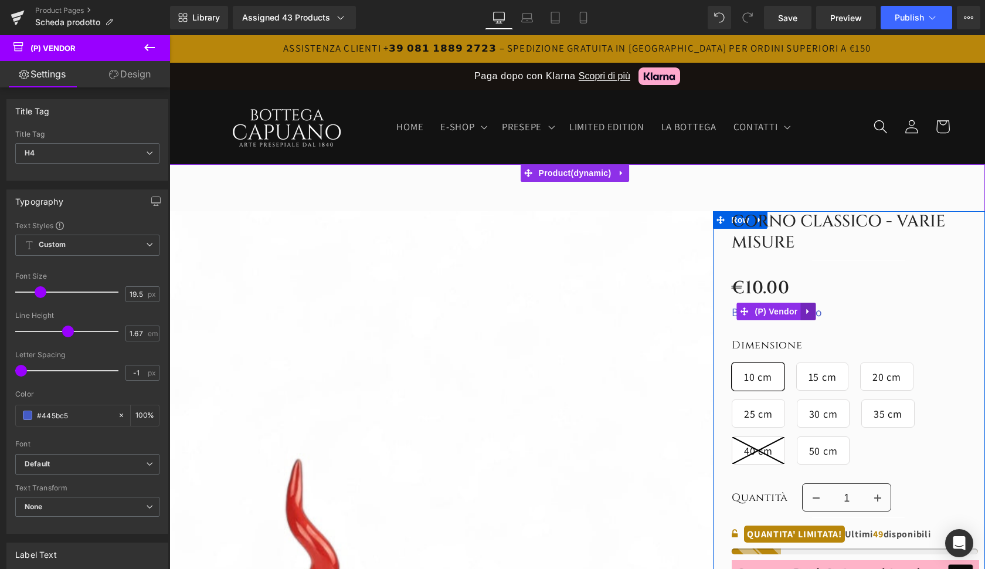
click at [808, 311] on icon at bounding box center [808, 311] width 8 height 9
click at [815, 312] on icon at bounding box center [816, 311] width 8 height 8
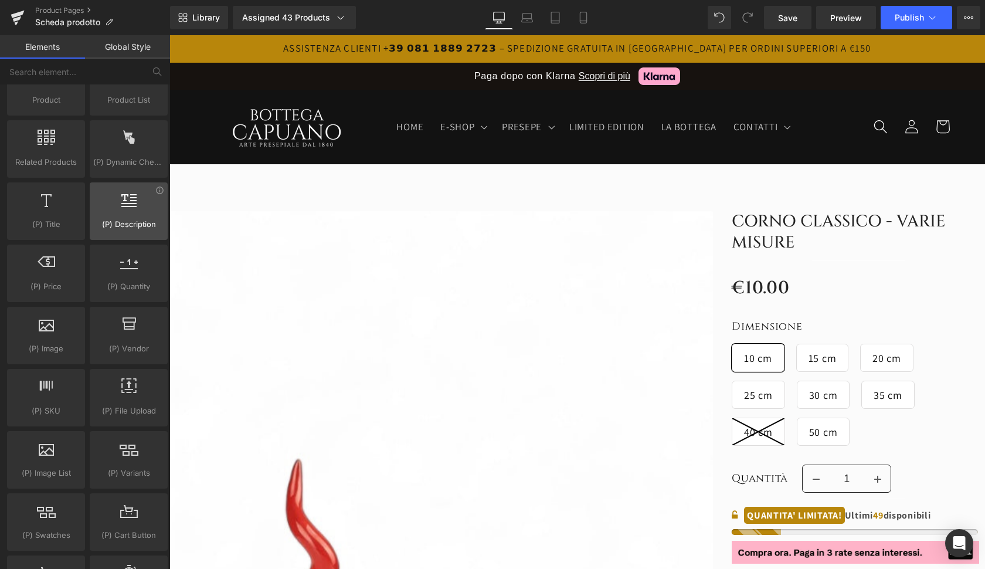
scroll to position [1051, 0]
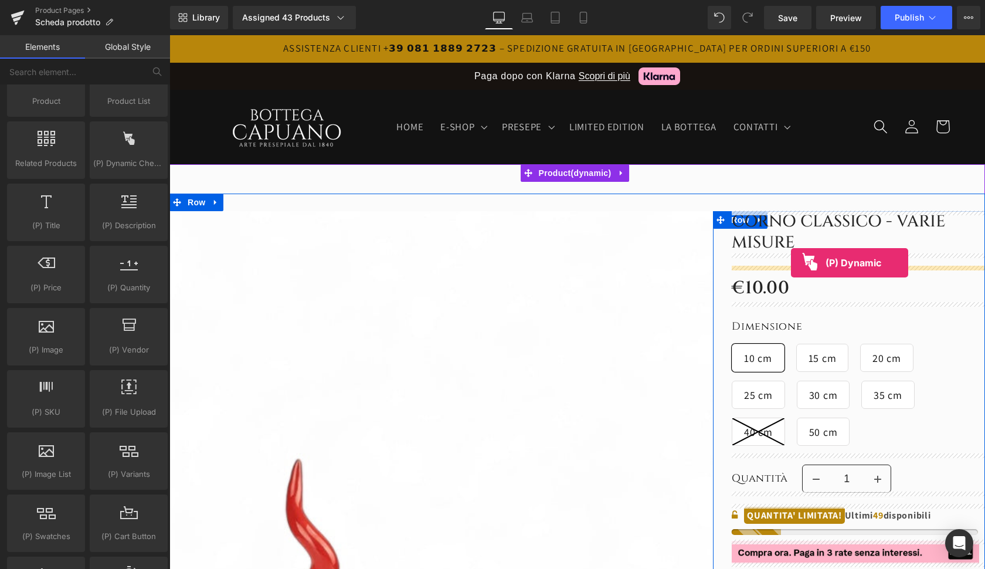
drag, startPoint x: 300, startPoint y: 192, endPoint x: 791, endPoint y: 261, distance: 496.2
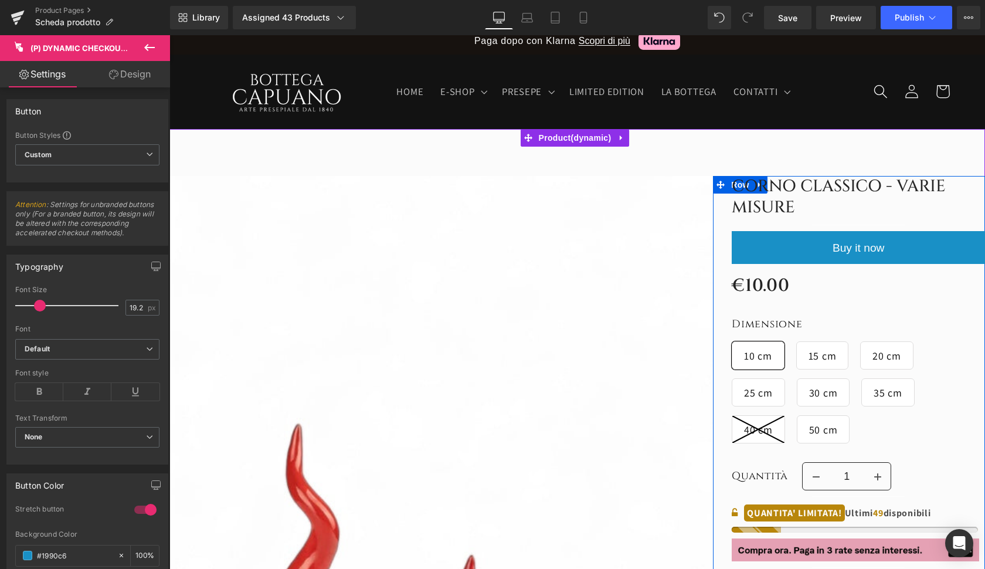
scroll to position [18, 0]
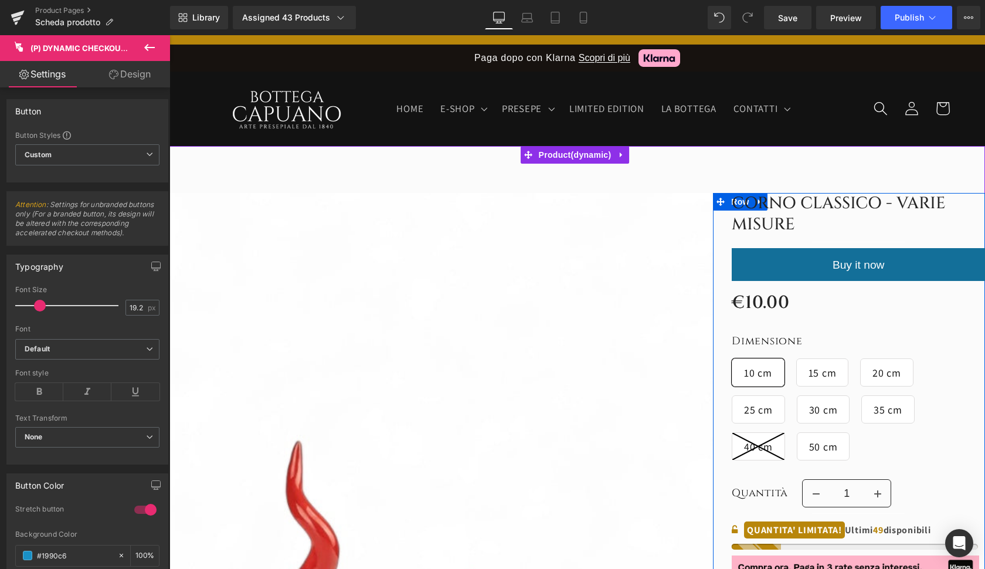
click at [823, 260] on div "Buy it now (P) Dynamic Checkout Button" at bounding box center [858, 264] width 253 height 33
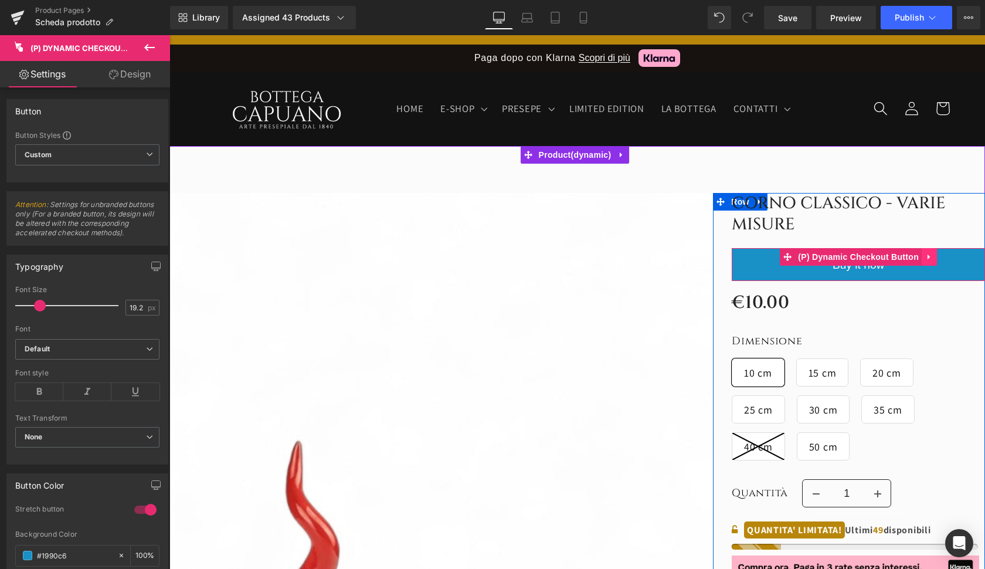
click at [925, 259] on icon at bounding box center [929, 256] width 8 height 9
click at [933, 257] on icon at bounding box center [937, 257] width 8 height 8
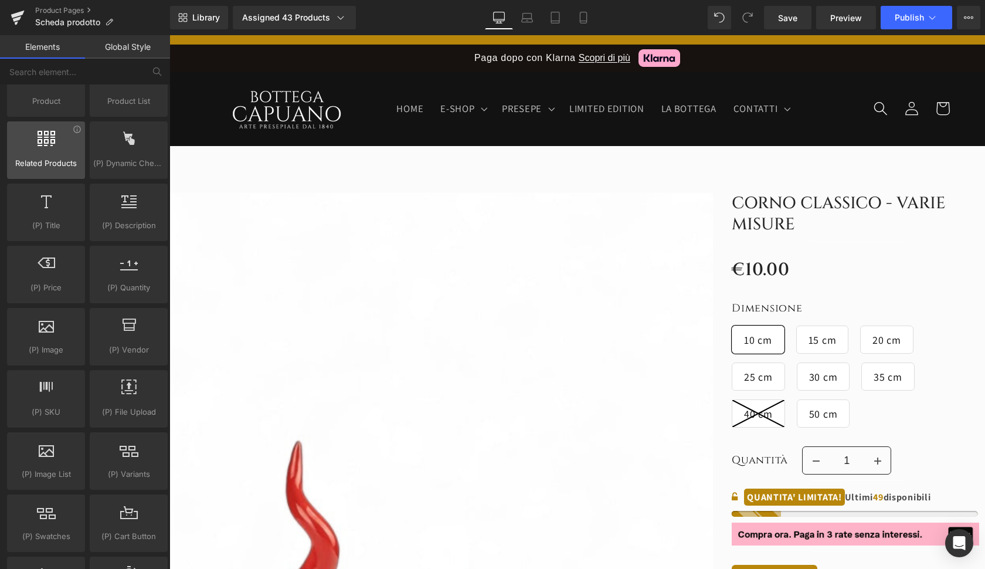
click at [41, 164] on span "Related Products" at bounding box center [46, 163] width 71 height 12
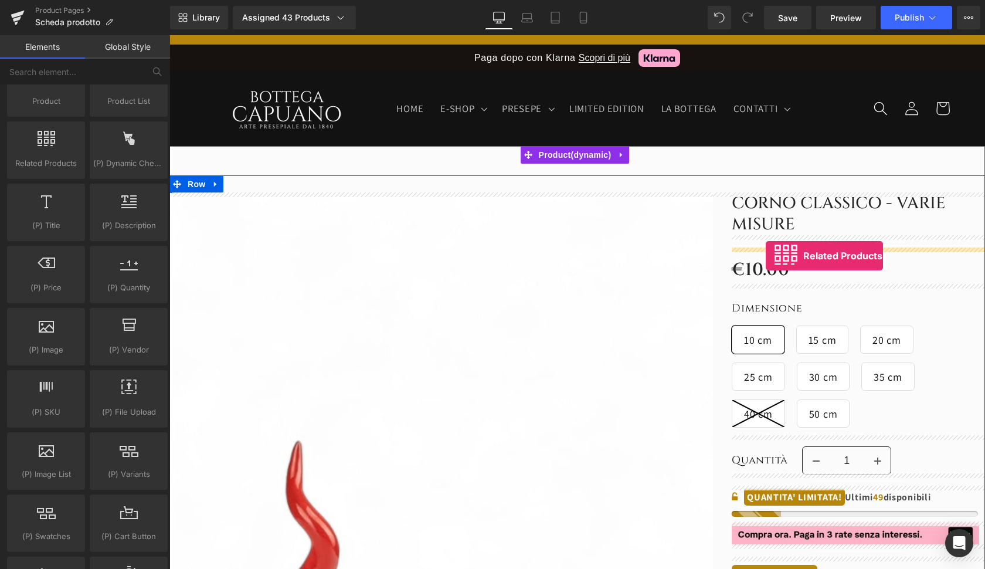
drag, startPoint x: 210, startPoint y: 199, endPoint x: 766, endPoint y: 254, distance: 558.0
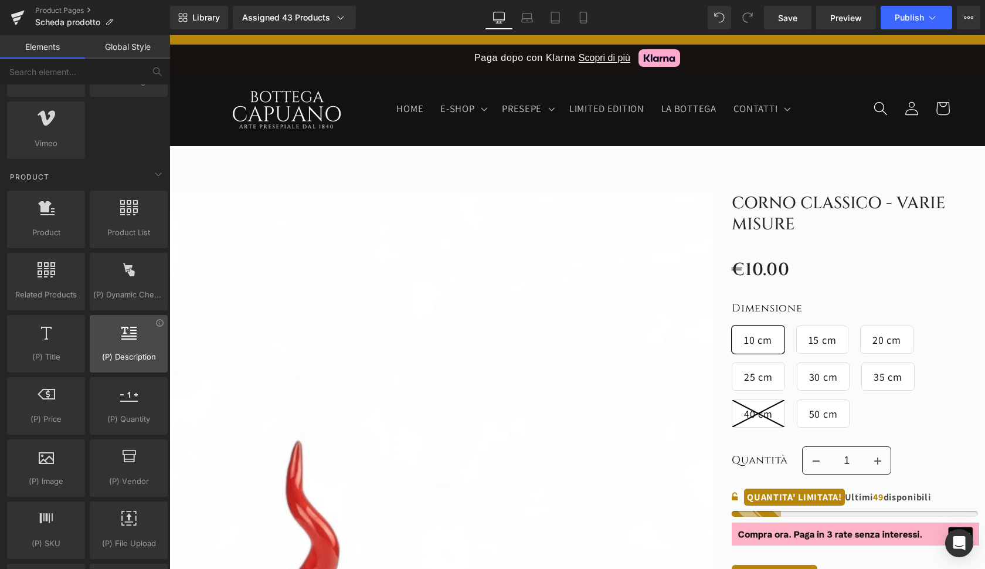
scroll to position [914, 0]
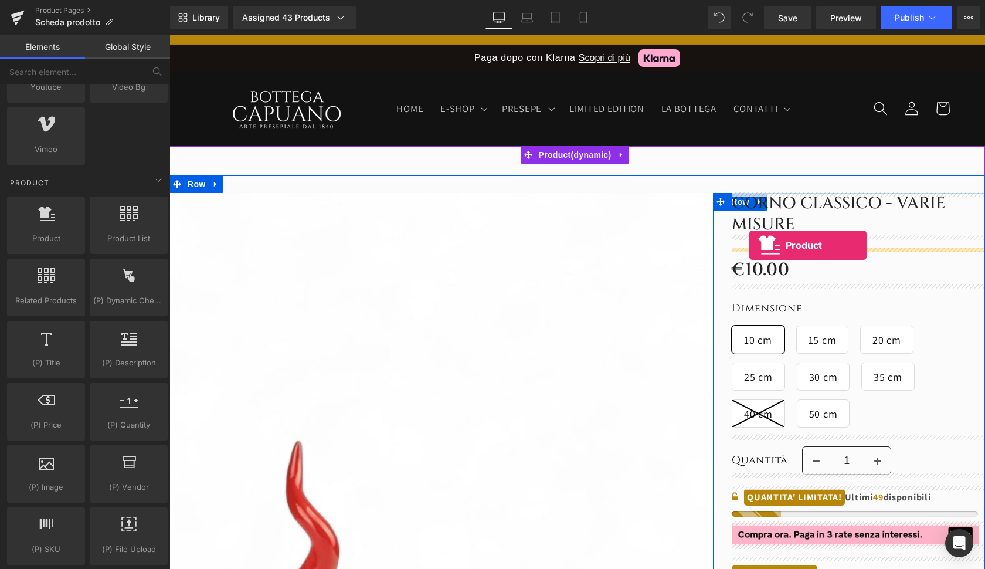
drag, startPoint x: 216, startPoint y: 270, endPoint x: 749, endPoint y: 245, distance: 534.1
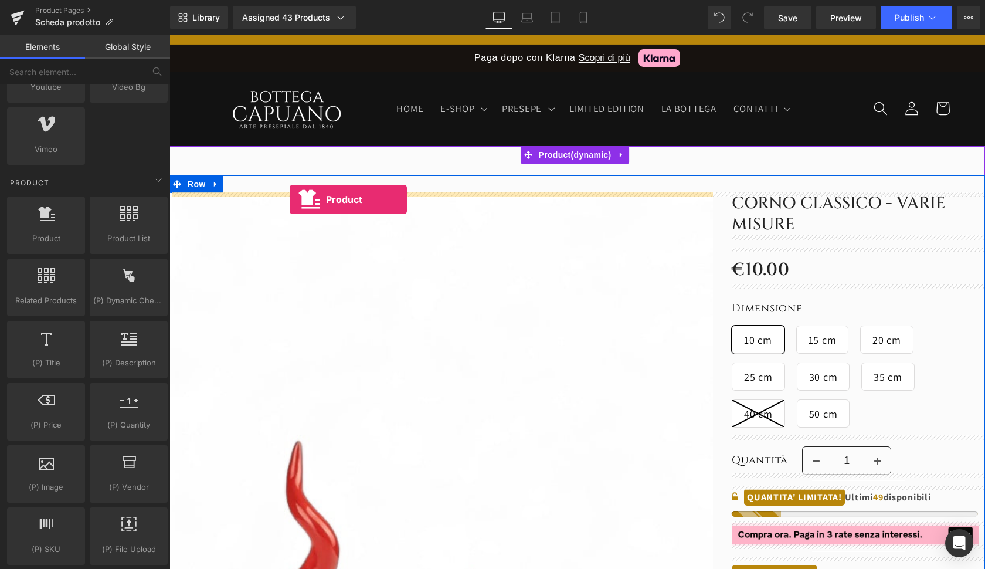
drag, startPoint x: 204, startPoint y: 262, endPoint x: 289, endPoint y: 199, distance: 106.0
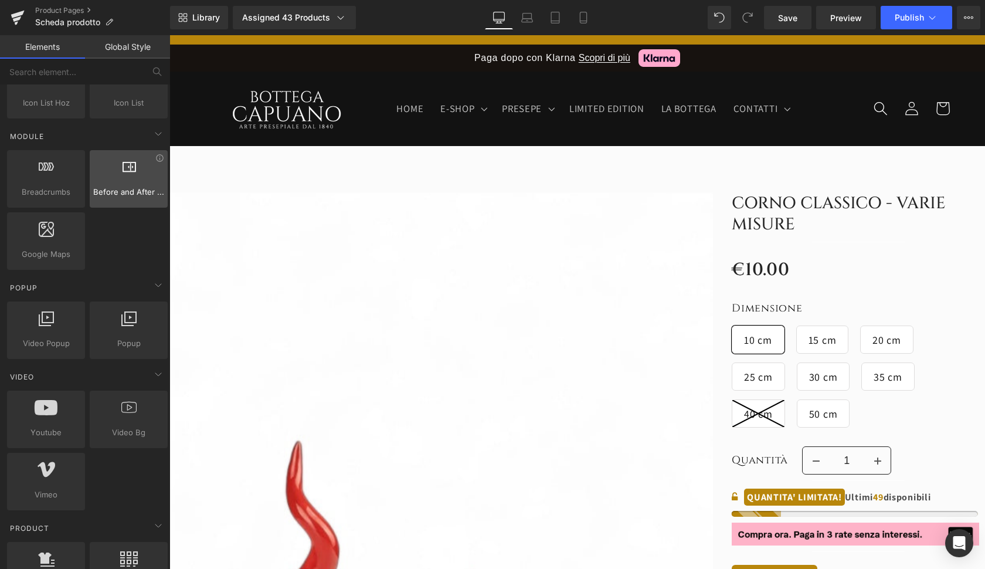
scroll to position [563, 0]
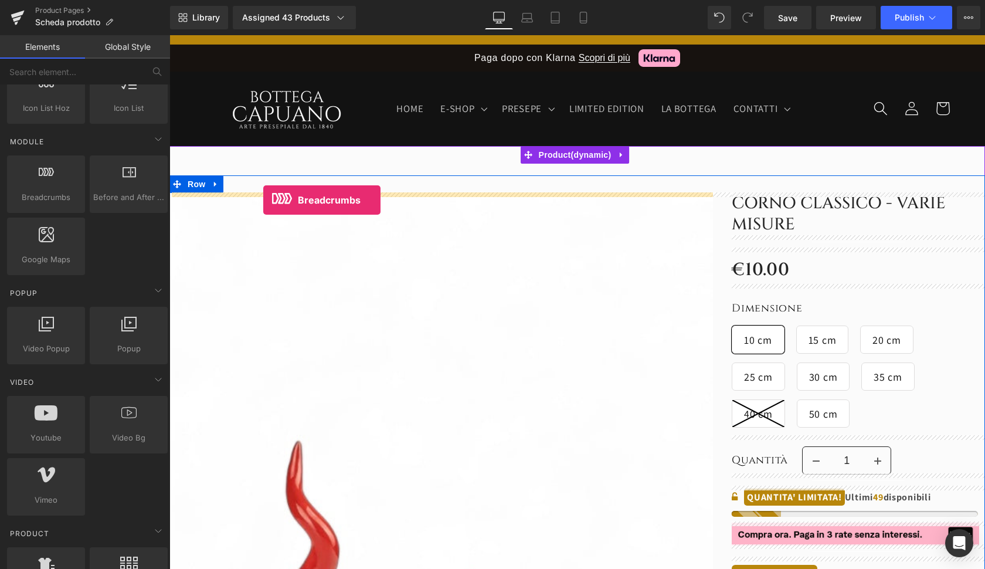
drag, startPoint x: 223, startPoint y: 226, endPoint x: 261, endPoint y: 197, distance: 48.2
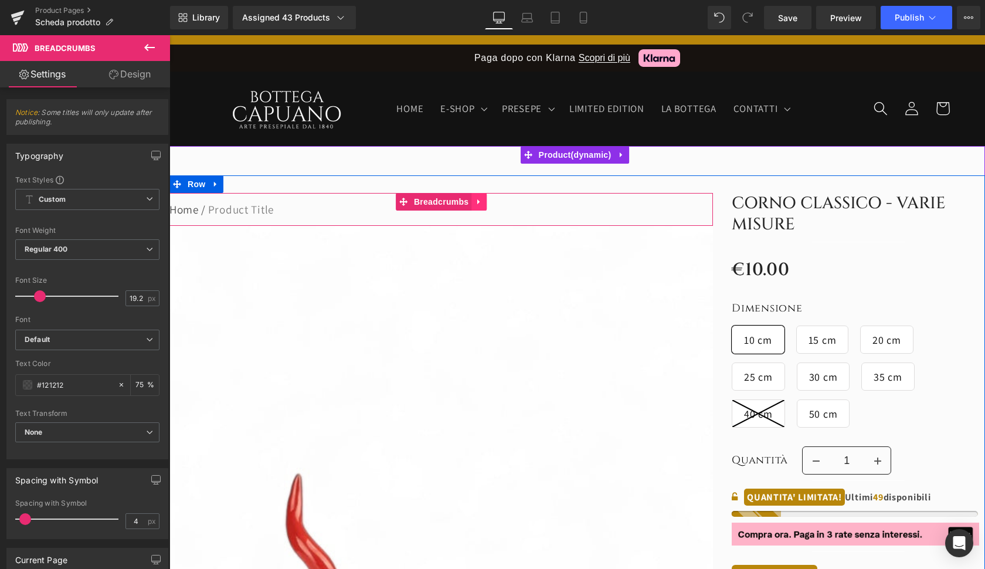
click at [478, 201] on icon at bounding box center [479, 201] width 8 height 9
click at [487, 204] on icon at bounding box center [486, 202] width 8 height 8
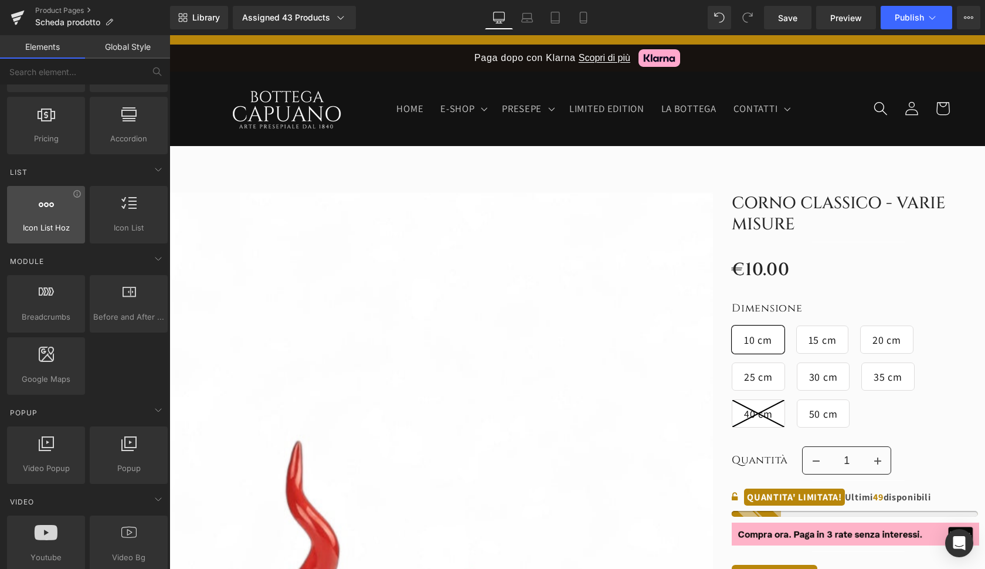
scroll to position [431, 0]
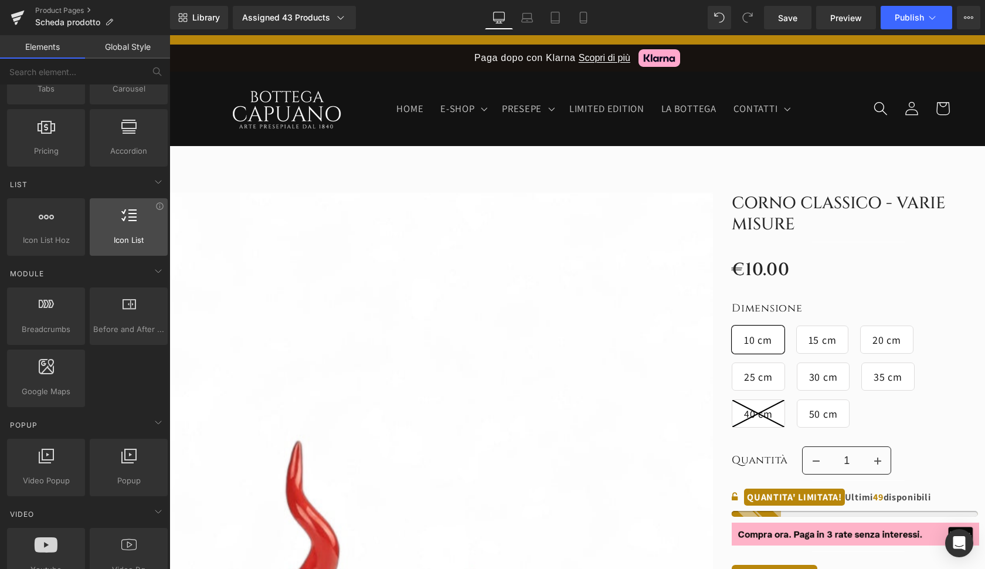
click at [121, 232] on div at bounding box center [128, 221] width 71 height 26
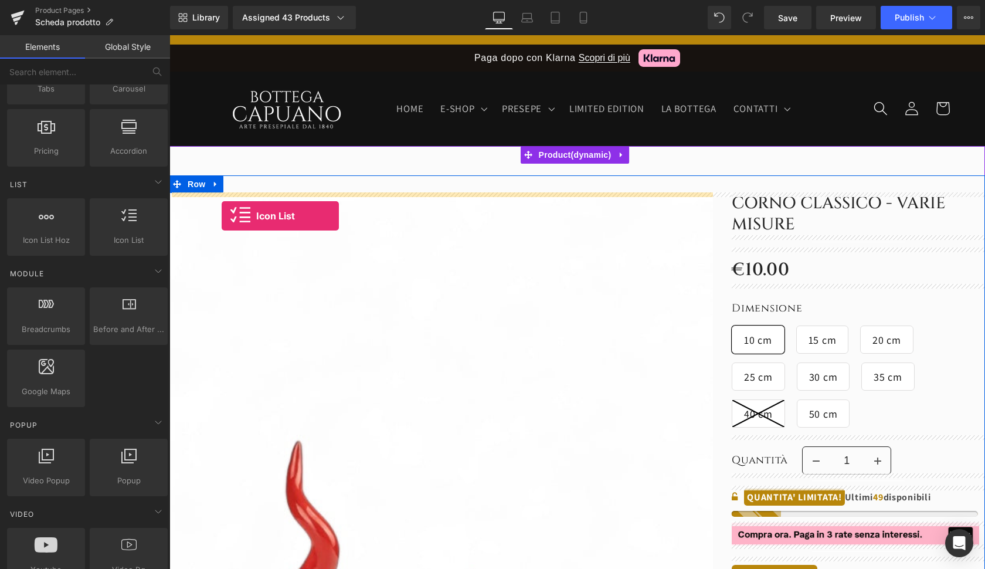
drag, startPoint x: 291, startPoint y: 267, endPoint x: 221, endPoint y: 213, distance: 88.5
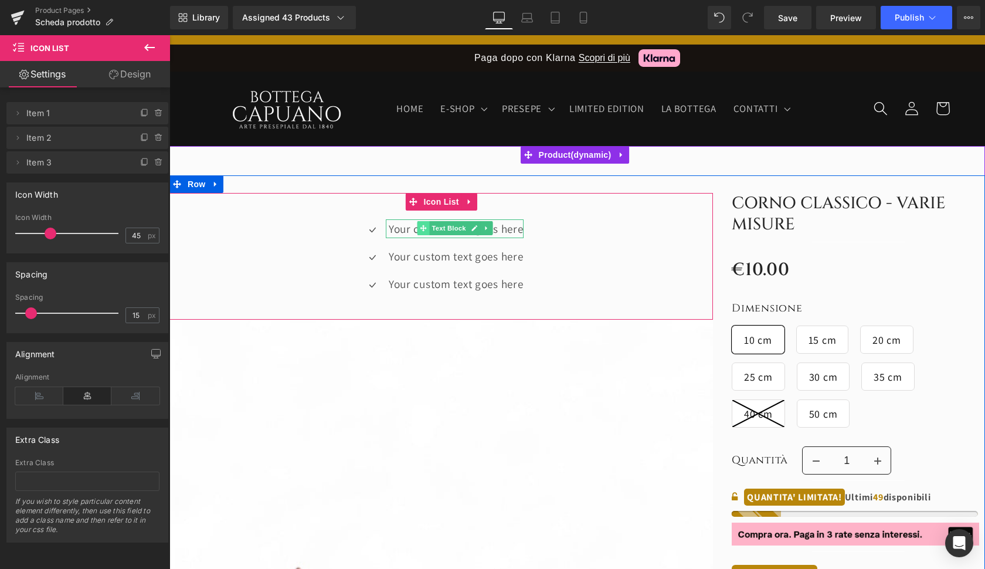
click at [417, 232] on span at bounding box center [423, 228] width 12 height 14
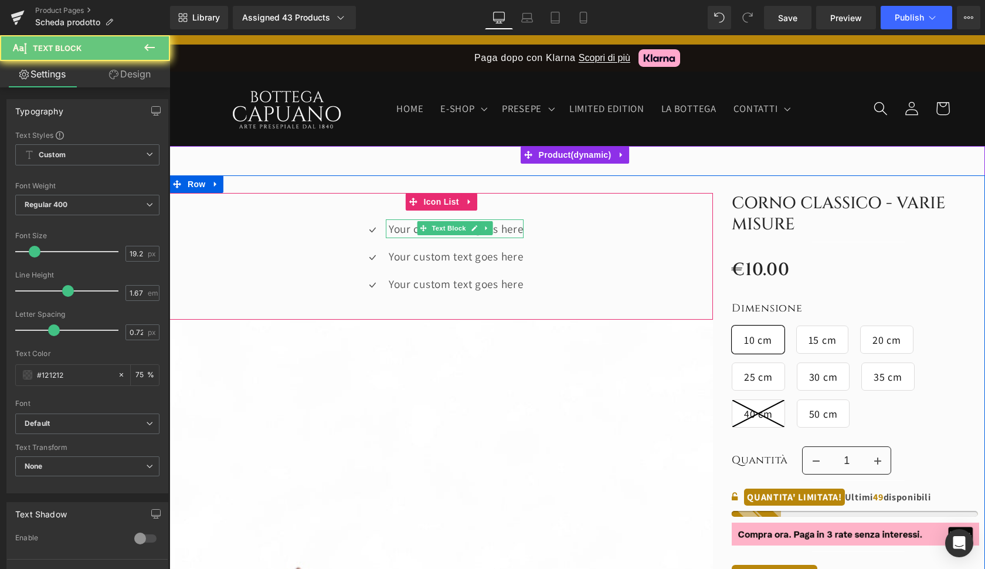
click at [395, 227] on p "Your custom text goes here" at bounding box center [456, 228] width 135 height 19
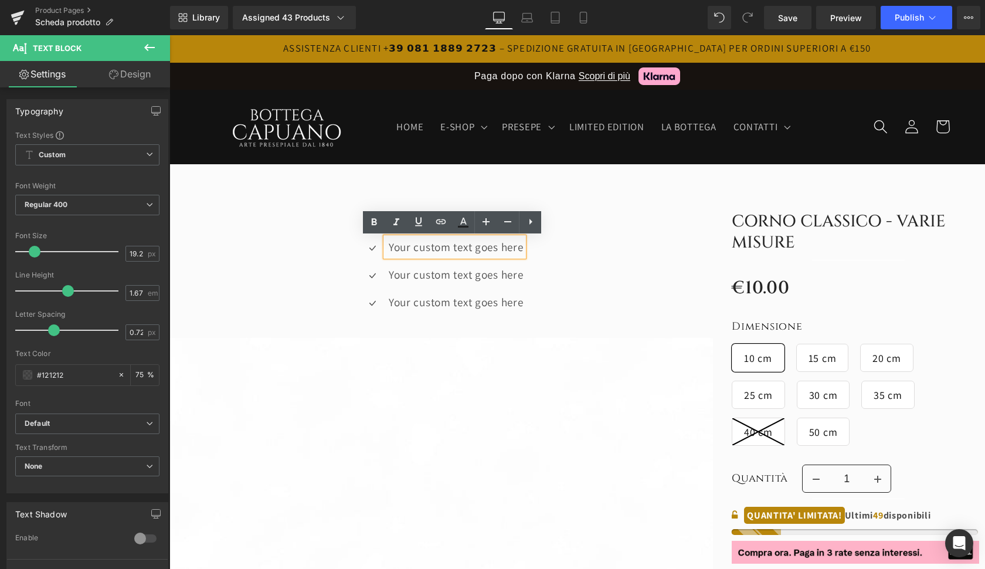
scroll to position [0, 0]
click at [141, 43] on button at bounding box center [149, 48] width 41 height 26
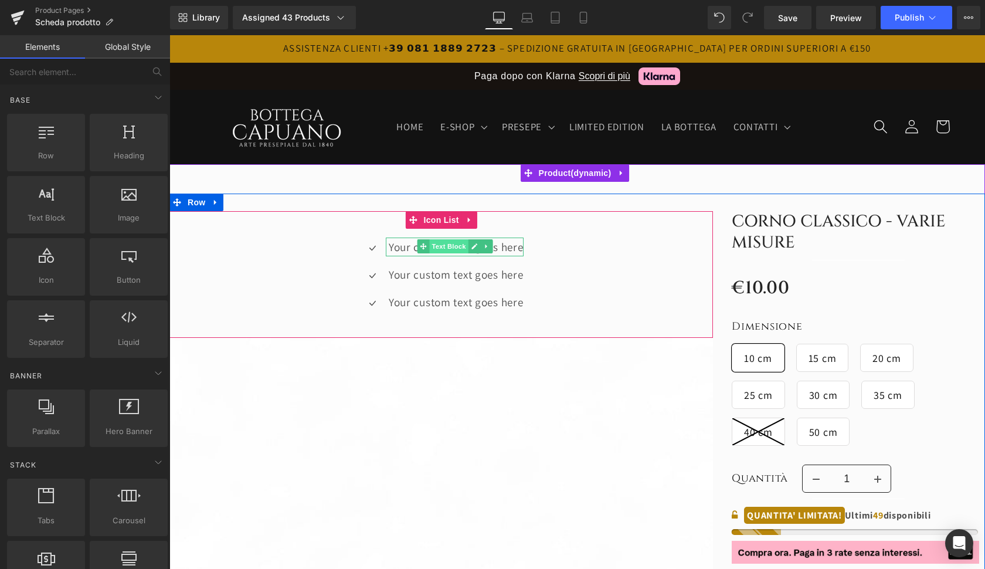
click at [439, 247] on span "Text Block" at bounding box center [448, 246] width 39 height 14
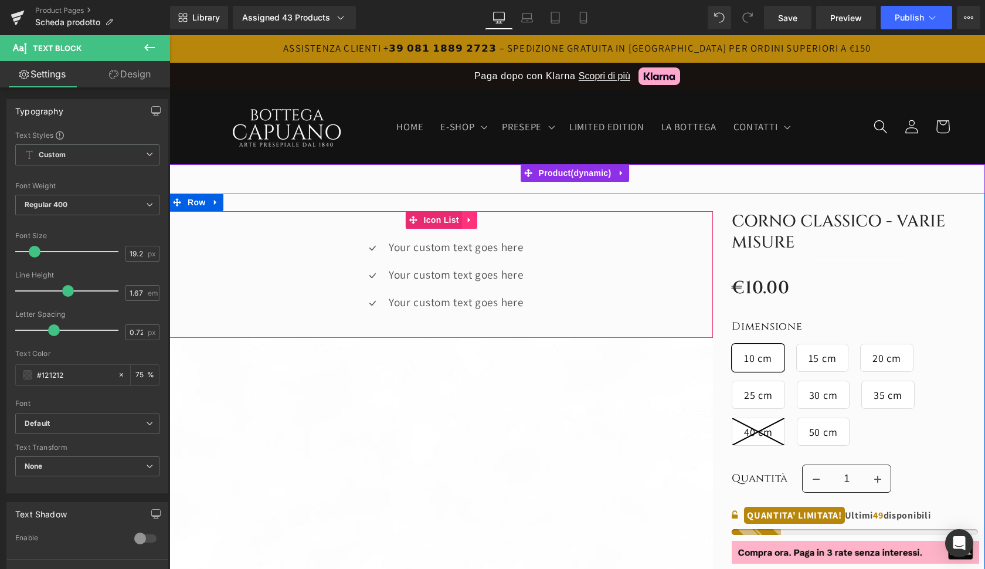
click at [465, 222] on icon at bounding box center [469, 219] width 8 height 9
click at [480, 220] on link at bounding box center [477, 220] width 15 height 18
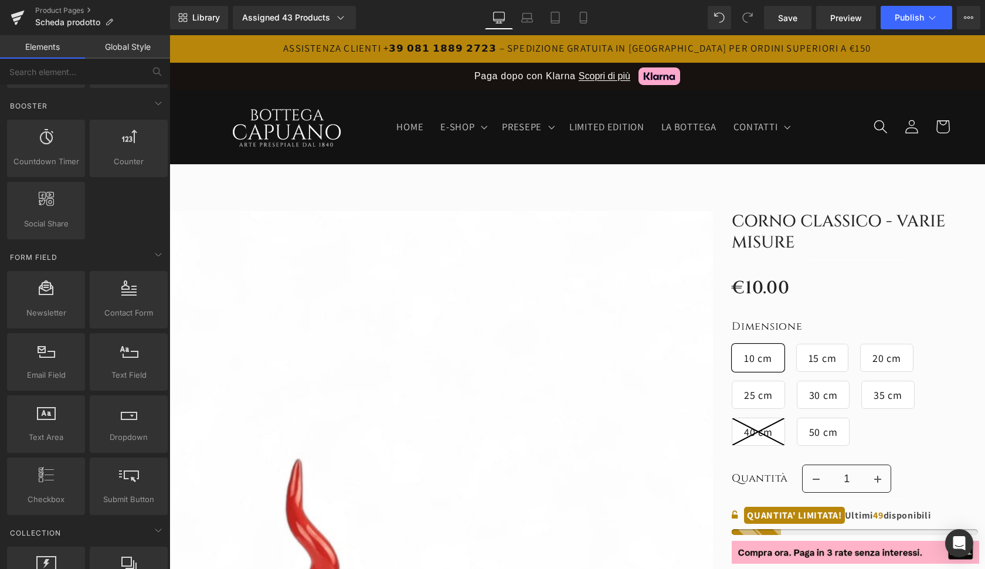
scroll to position [1576, 0]
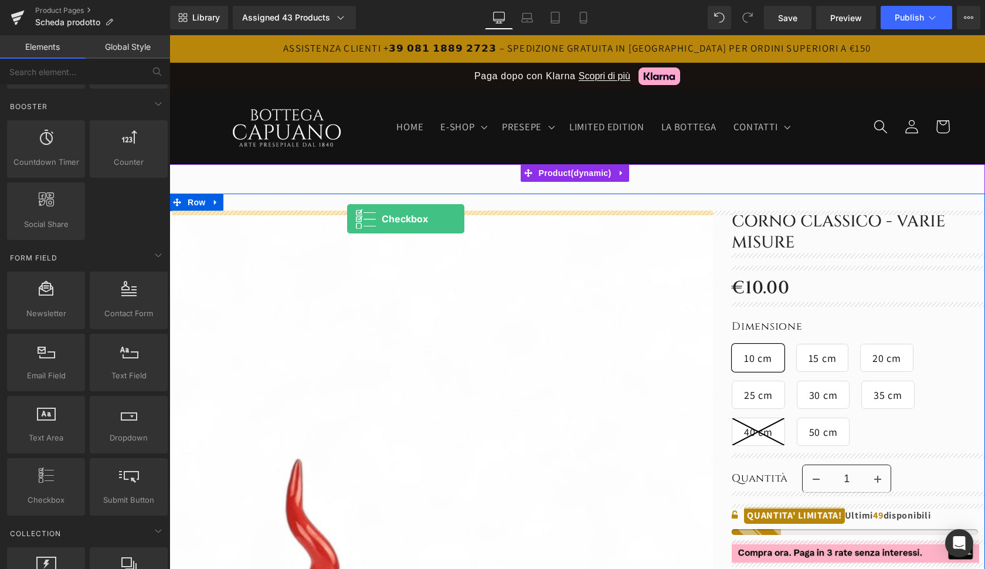
drag, startPoint x: 225, startPoint y: 521, endPoint x: 347, endPoint y: 219, distance: 326.2
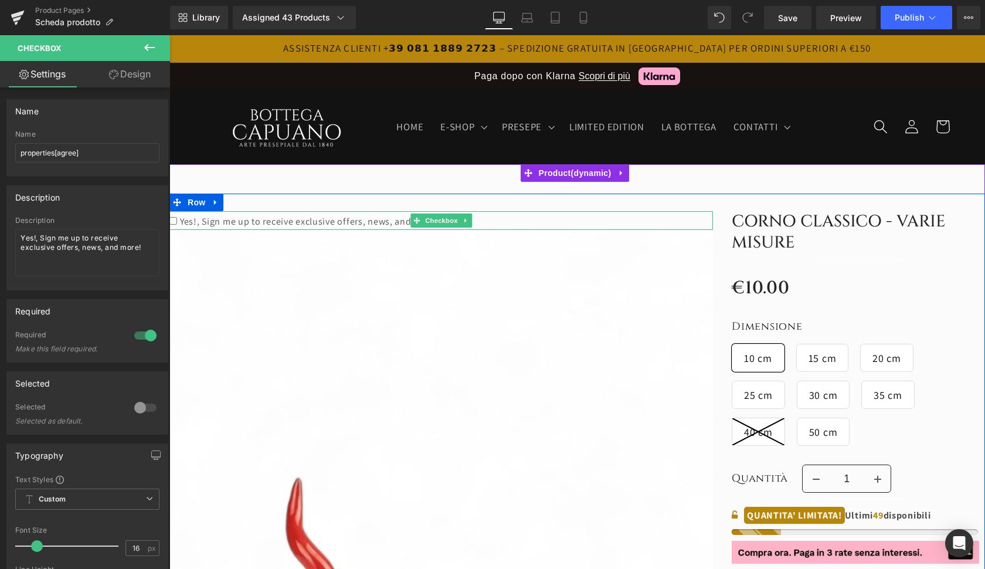
click at [372, 227] on div at bounding box center [440, 228] width 543 height 3
click at [466, 221] on icon at bounding box center [466, 220] width 6 height 7
click at [472, 219] on icon at bounding box center [472, 220] width 6 height 6
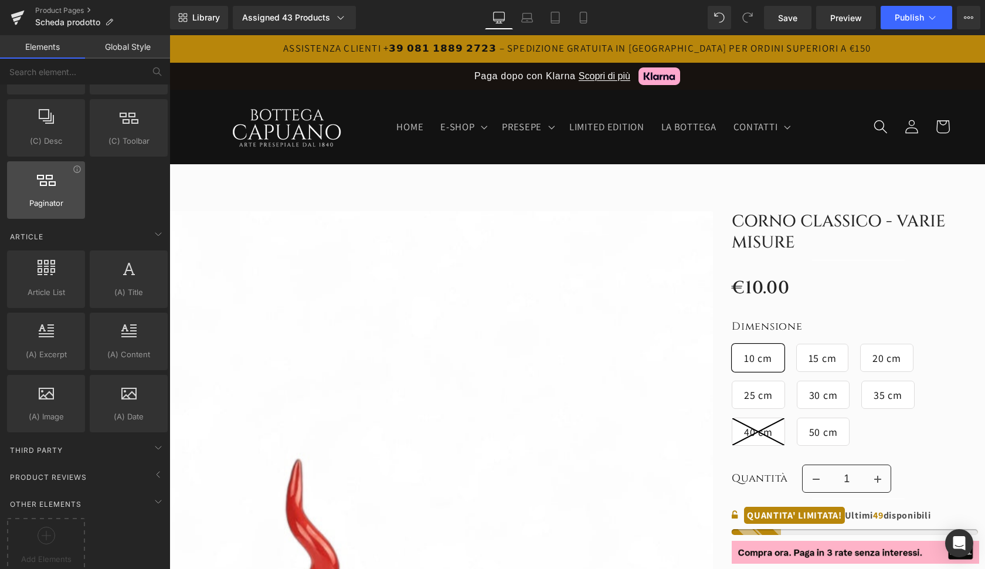
scroll to position [2088, 0]
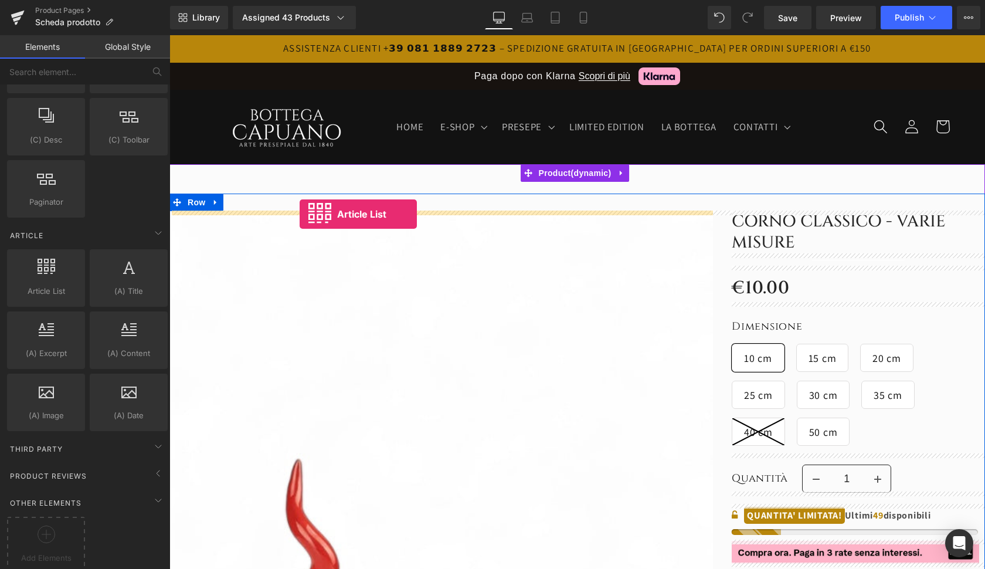
drag, startPoint x: 220, startPoint y: 331, endPoint x: 300, endPoint y: 214, distance: 141.5
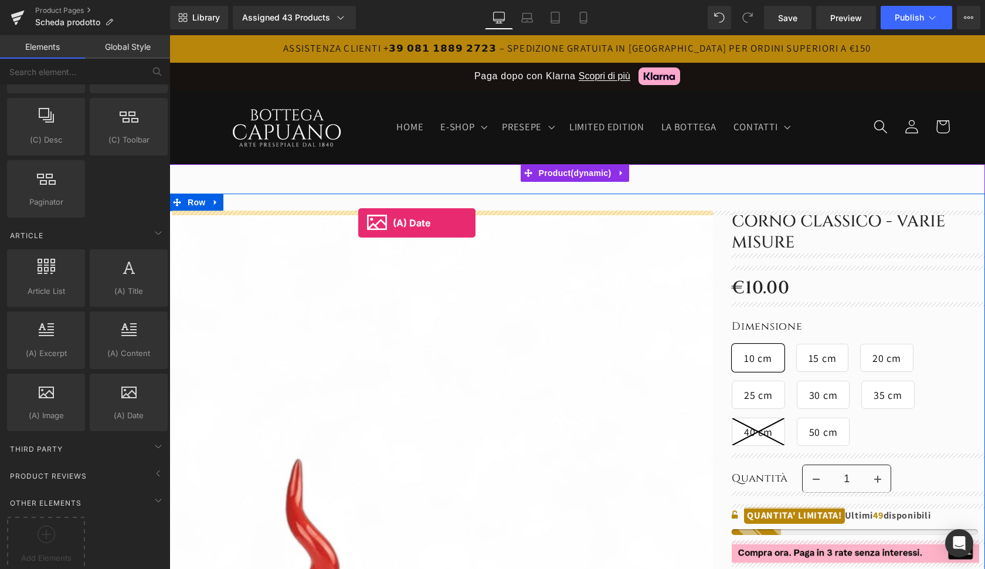
drag, startPoint x: 273, startPoint y: 440, endPoint x: 358, endPoint y: 223, distance: 233.0
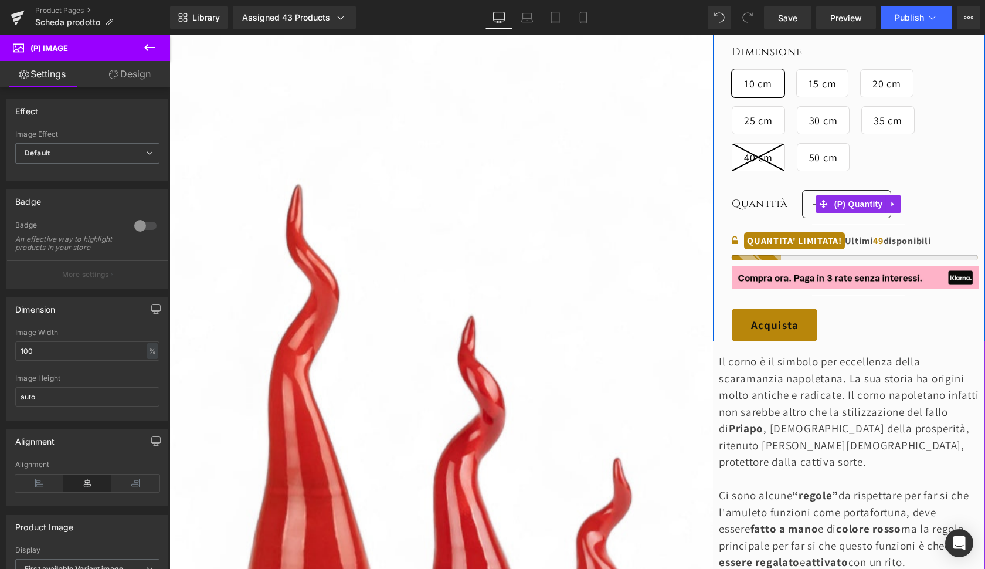
scroll to position [282, 0]
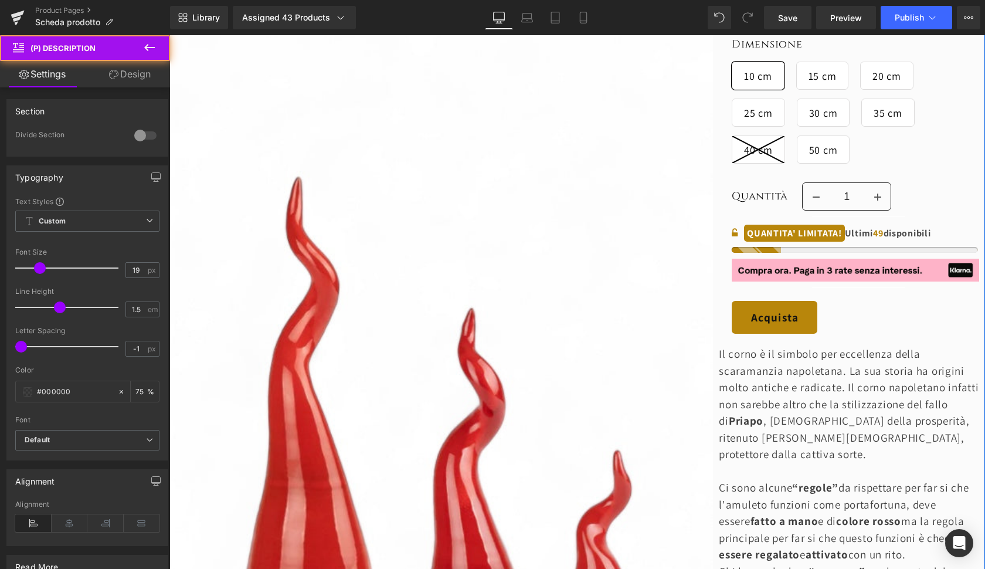
click at [776, 368] on p "Il corno è il simbolo per eccellenza della scaramanzia napoletana. La sua stori…" at bounding box center [852, 403] width 266 height 117
click at [777, 434] on p "Il corno è il simbolo per eccellenza della scaramanzia napoletana. La sua stori…" at bounding box center [852, 403] width 266 height 117
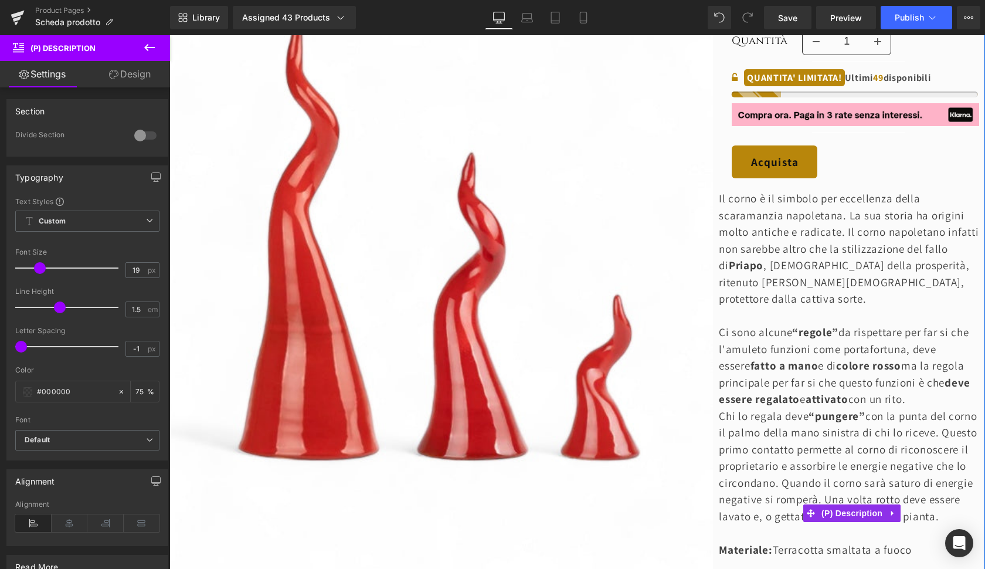
scroll to position [438, 0]
click at [853, 504] on span "(P) Description" at bounding box center [851, 513] width 67 height 18
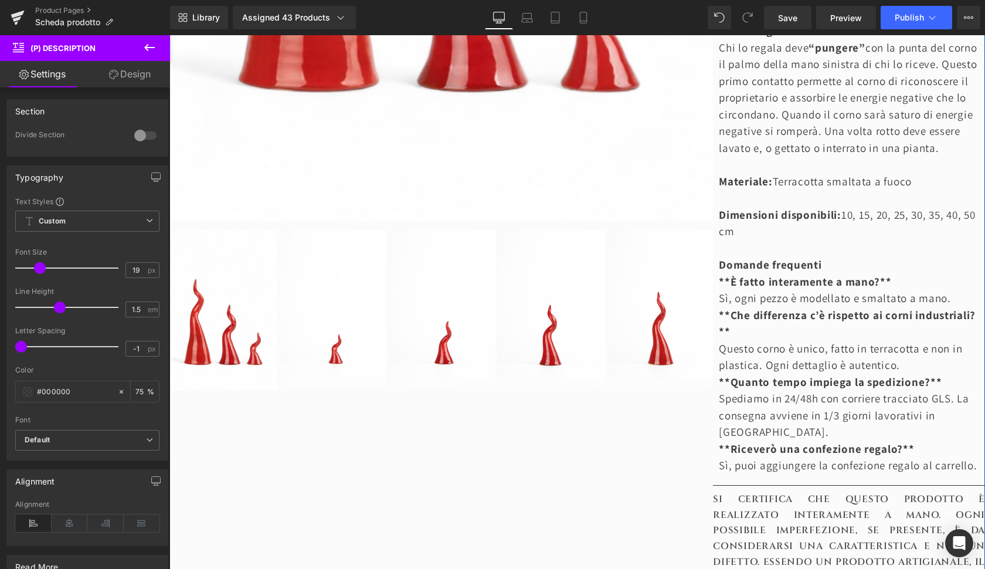
scroll to position [878, 0]
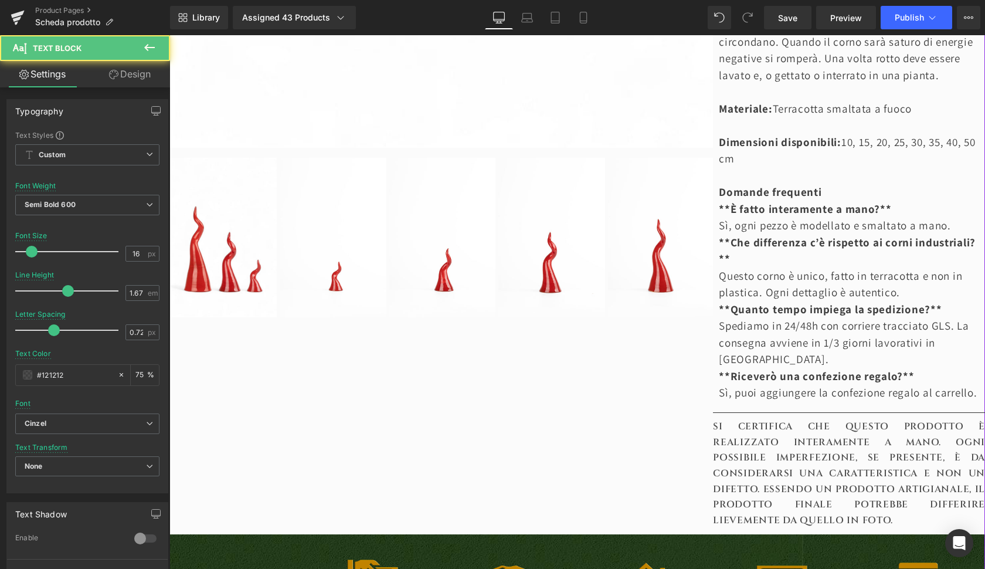
click at [822, 436] on p "SI CERTIFICA CHE QUESTO PRODOTTO È REALIZZATO INTERAMENTE A MANO. OGNI POSSIBIL…" at bounding box center [849, 474] width 272 height 110
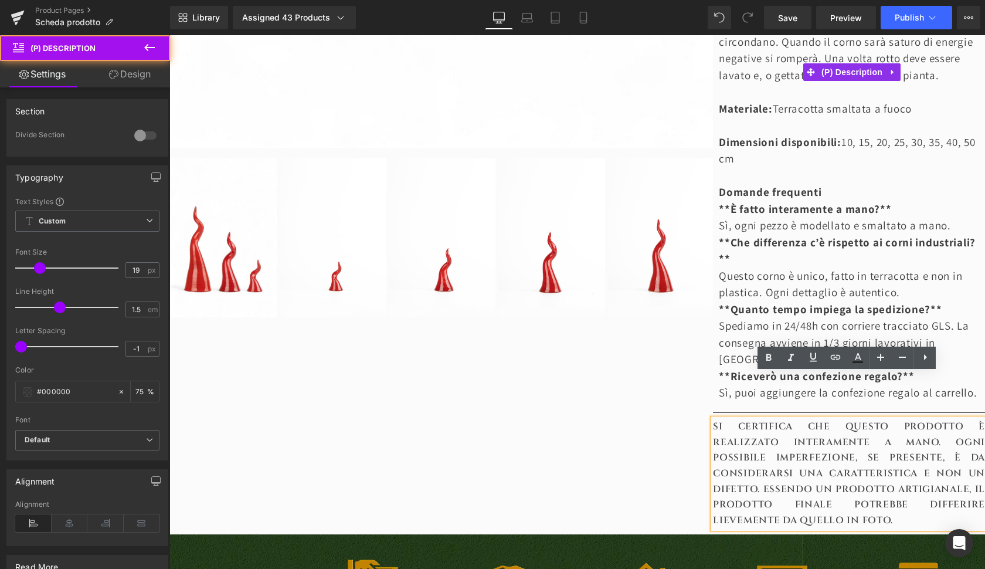
click at [954, 368] on p "**Riceverò una confezione regalo?** Sì, puoi aggiungere la confezione regalo al…" at bounding box center [852, 384] width 266 height 33
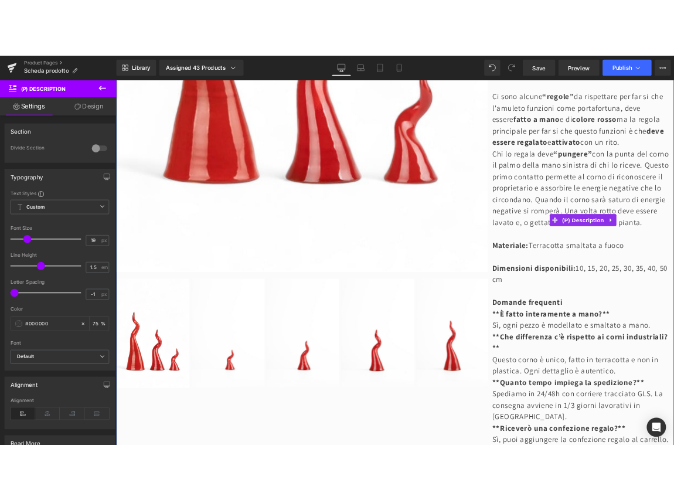
scroll to position [705, 0]
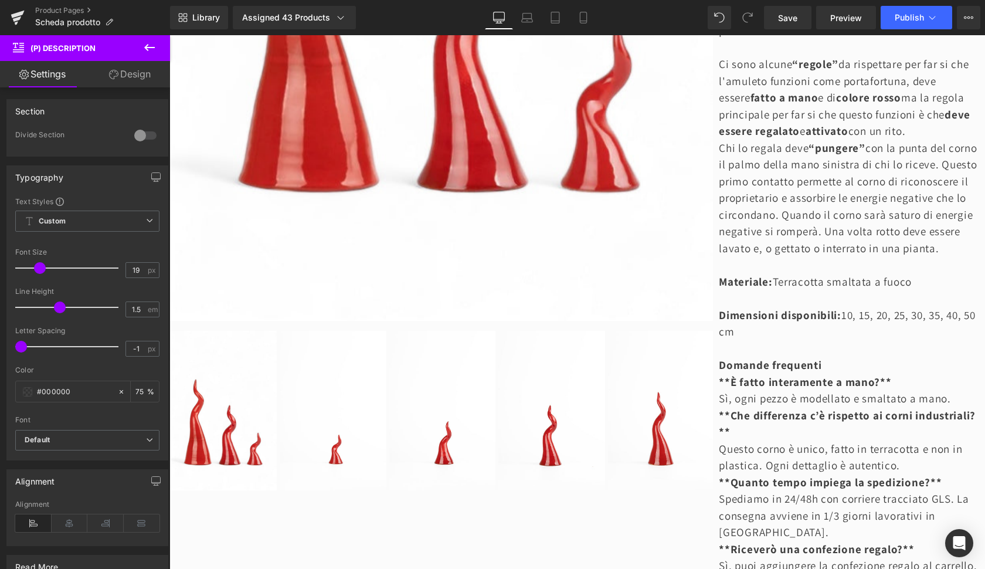
click at [148, 51] on icon at bounding box center [149, 47] width 11 height 7
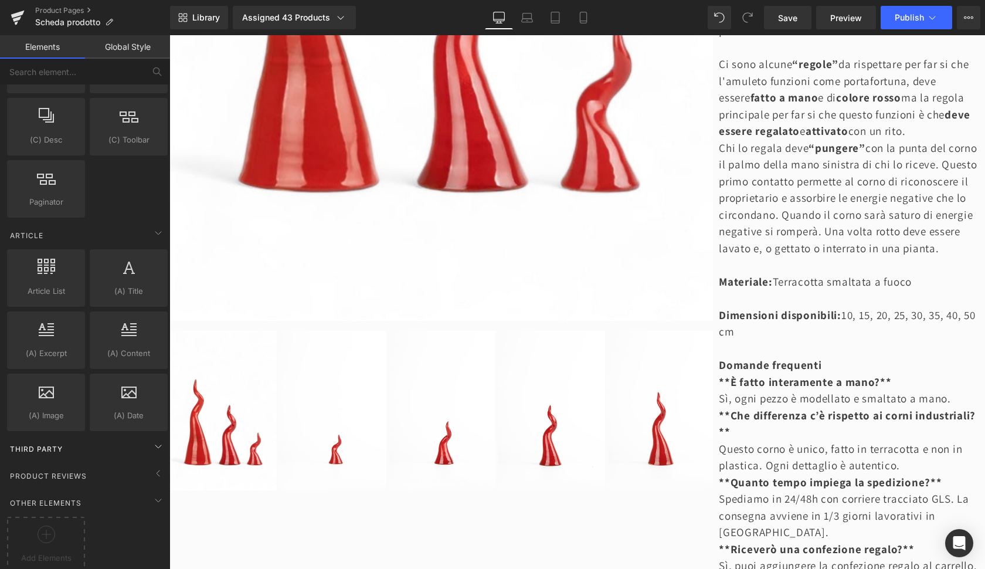
click at [46, 453] on span "Third Party" at bounding box center [36, 448] width 55 height 11
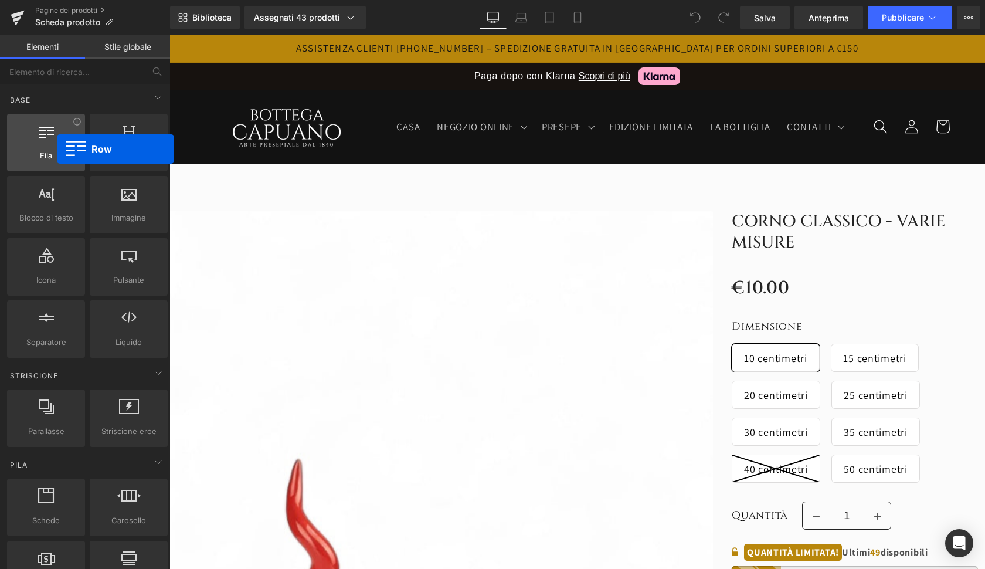
click at [57, 149] on div at bounding box center [46, 136] width 71 height 26
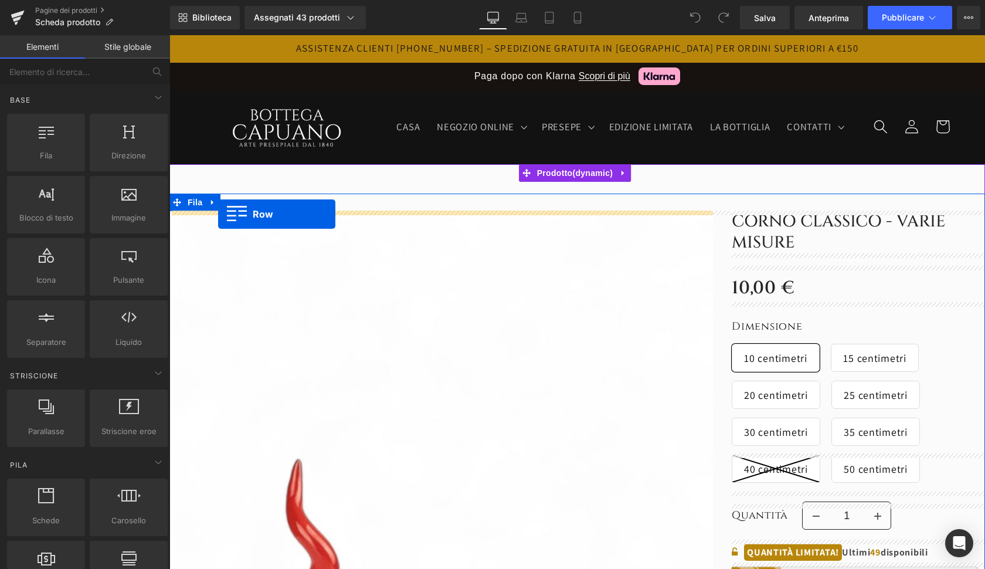
drag, startPoint x: 225, startPoint y: 184, endPoint x: 218, endPoint y: 214, distance: 30.7
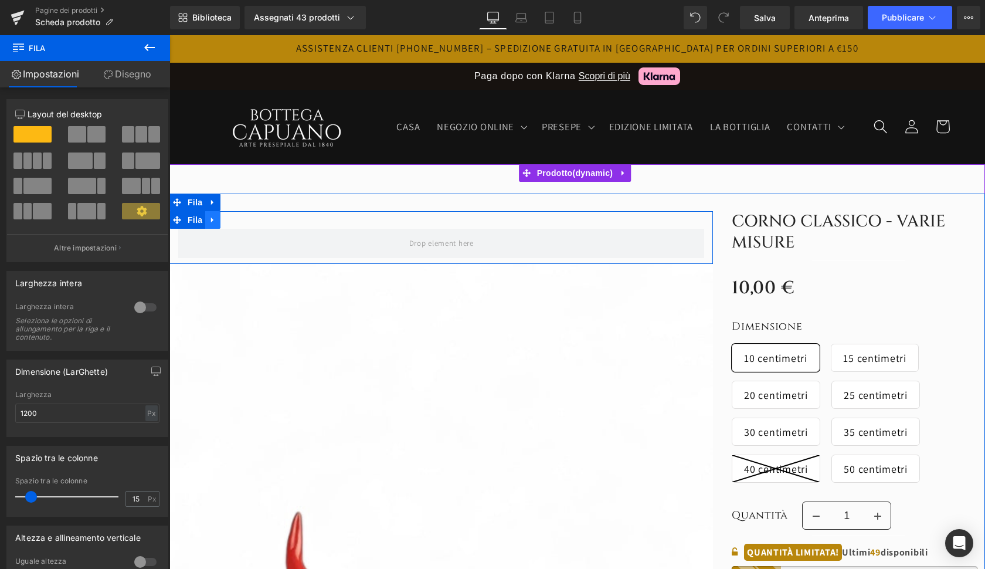
click at [211, 221] on icon at bounding box center [212, 219] width 2 height 5
click at [239, 223] on icon at bounding box center [243, 220] width 8 height 8
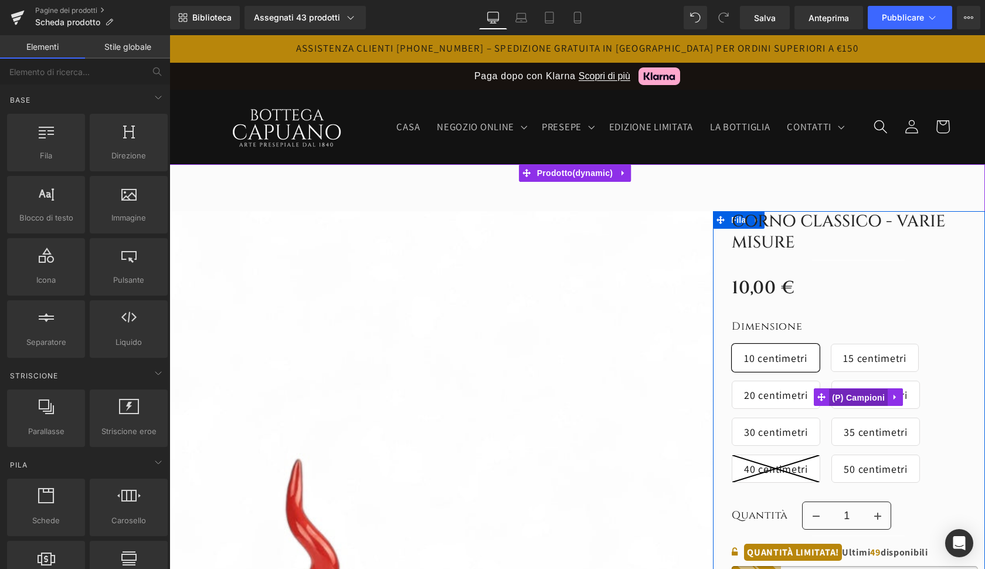
click at [852, 399] on span "(P) Campioni" at bounding box center [858, 398] width 59 height 18
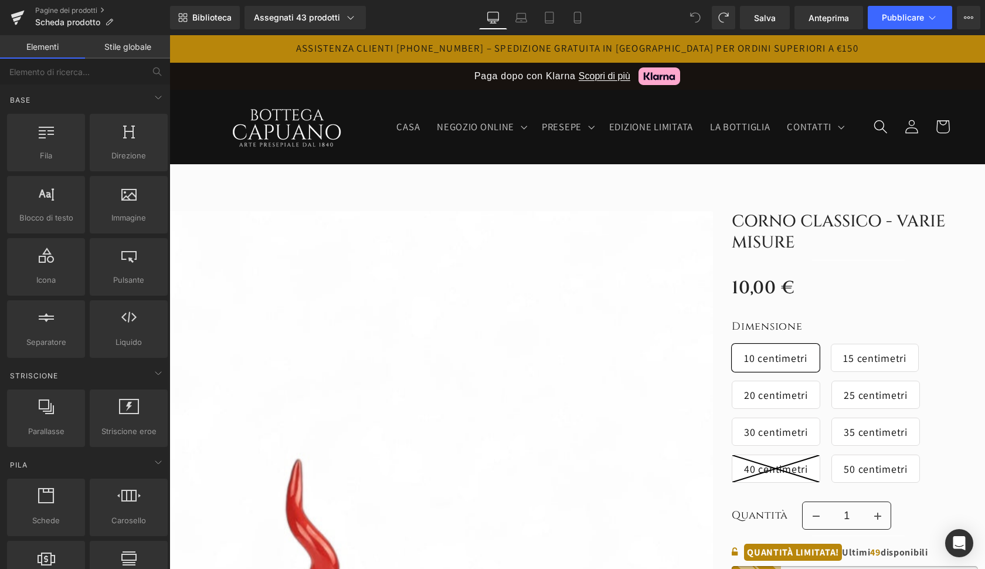
click at [692, 19] on icon at bounding box center [695, 17] width 11 height 11
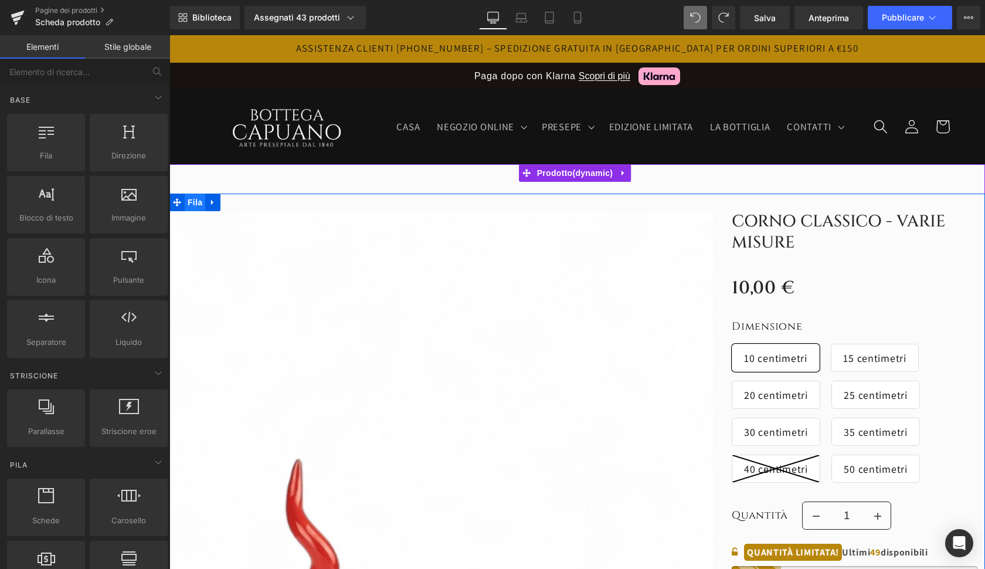
click at [197, 206] on span "Fila" at bounding box center [195, 202] width 21 height 18
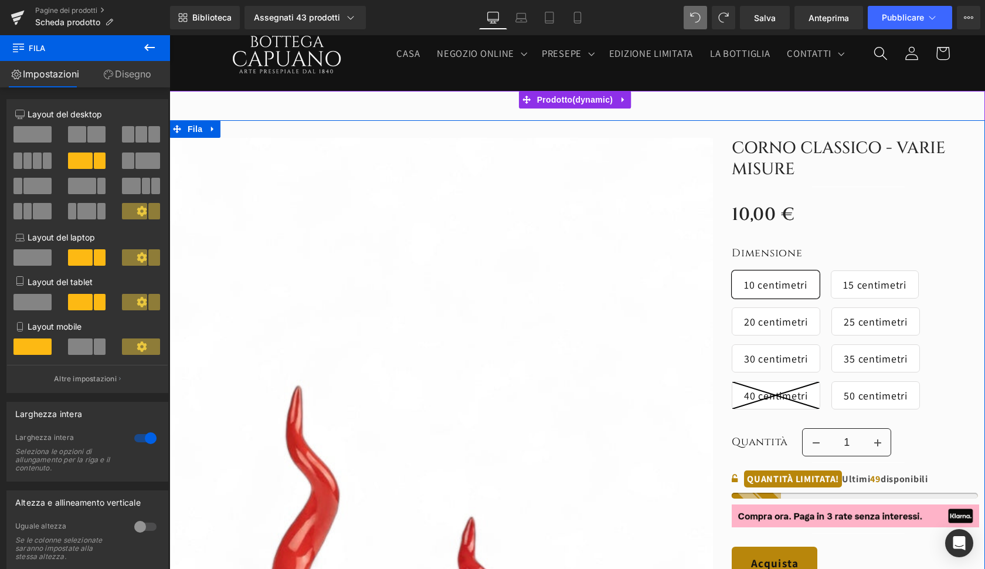
scroll to position [74, 0]
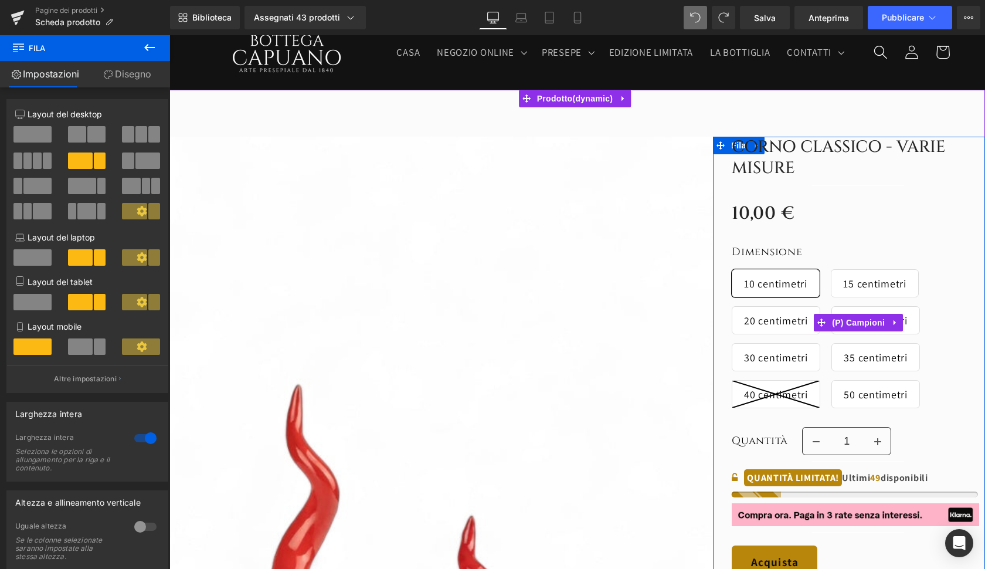
click at [790, 398] on line at bounding box center [775, 393] width 87 height 27
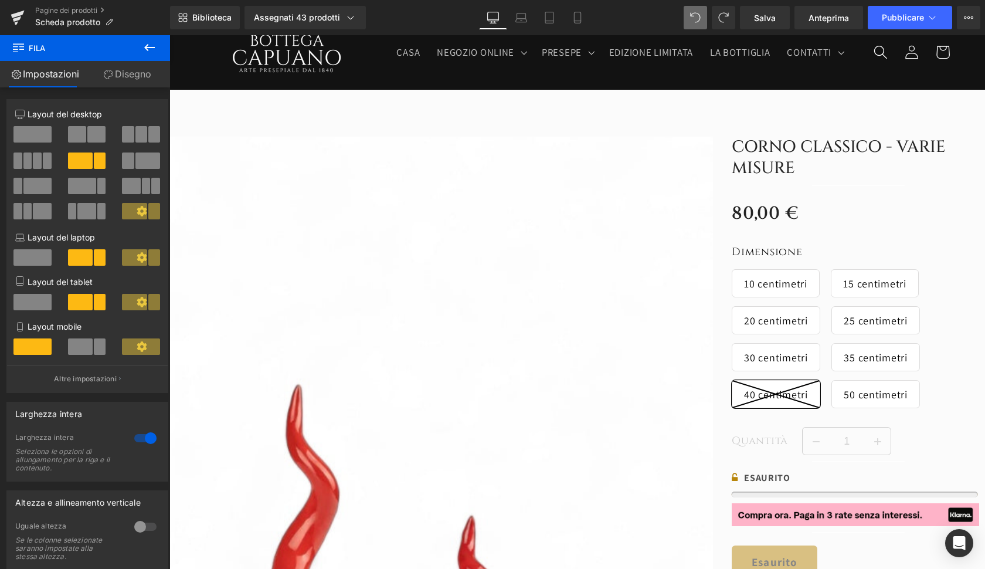
click at [150, 48] on icon at bounding box center [149, 47] width 11 height 7
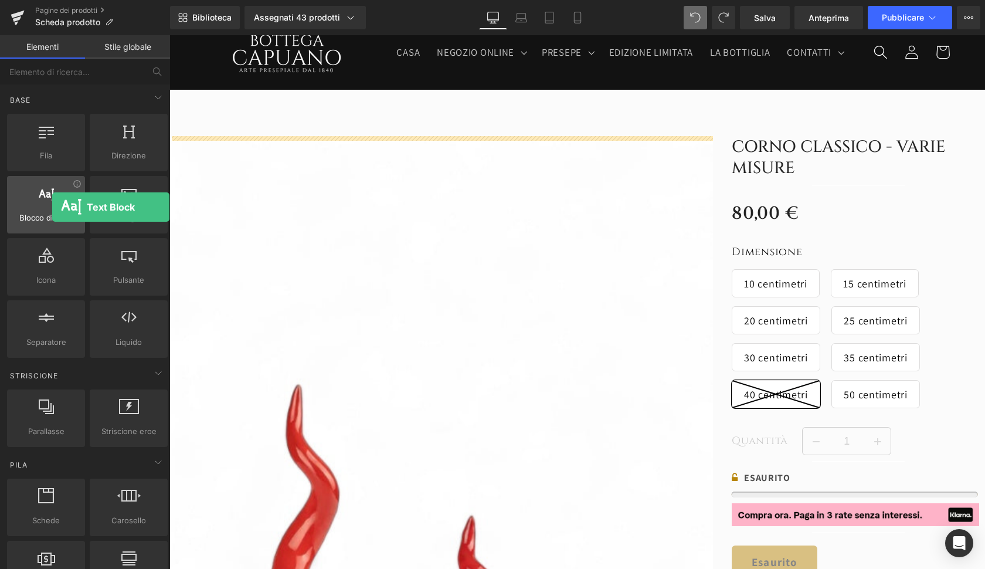
click at [52, 207] on div at bounding box center [46, 198] width 71 height 26
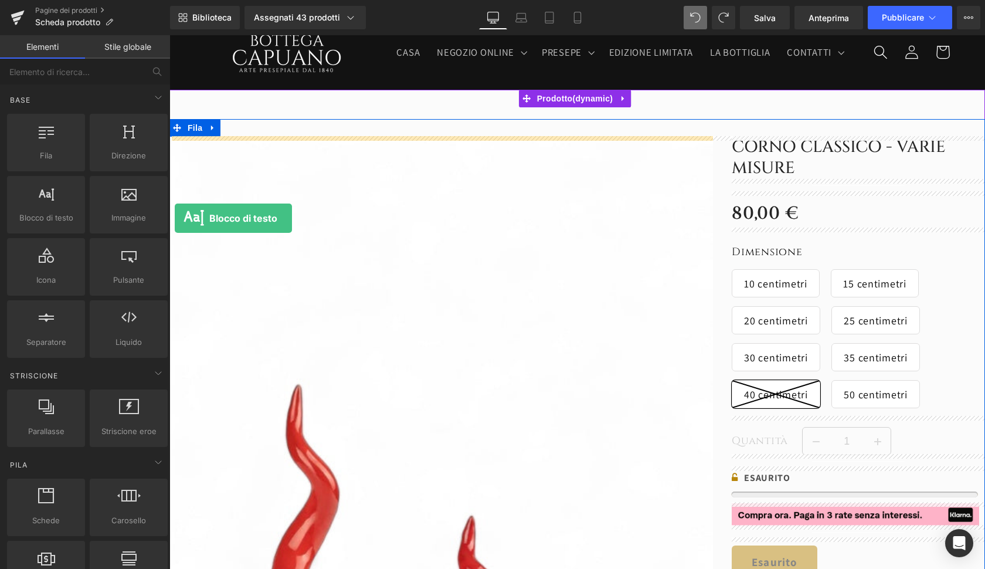
drag, startPoint x: 222, startPoint y: 242, endPoint x: 175, endPoint y: 218, distance: 52.7
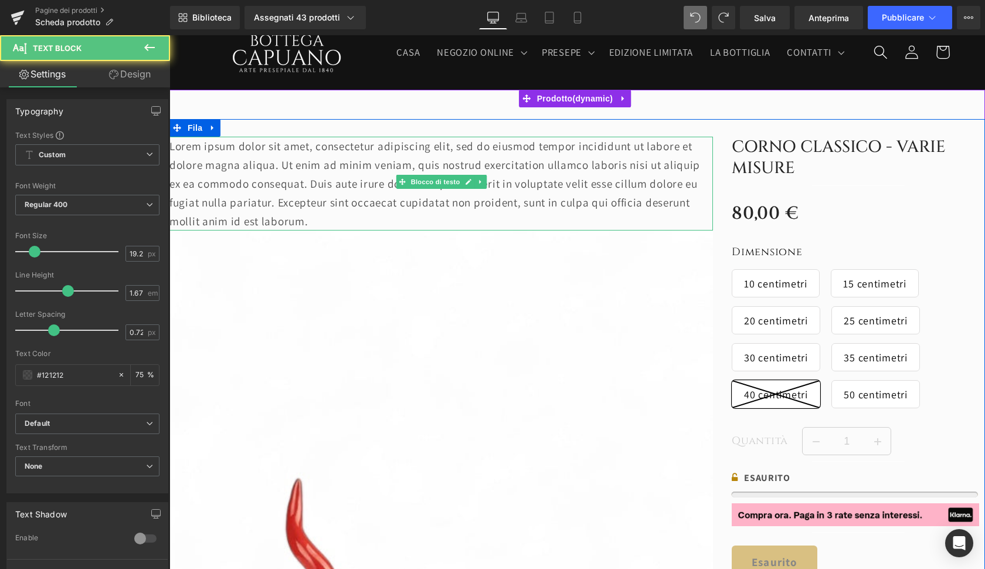
click at [224, 180] on p "Lorem ipsum dolor sit amet, consectetur adipiscing elit, sed do eiusmod tempor …" at bounding box center [440, 184] width 543 height 94
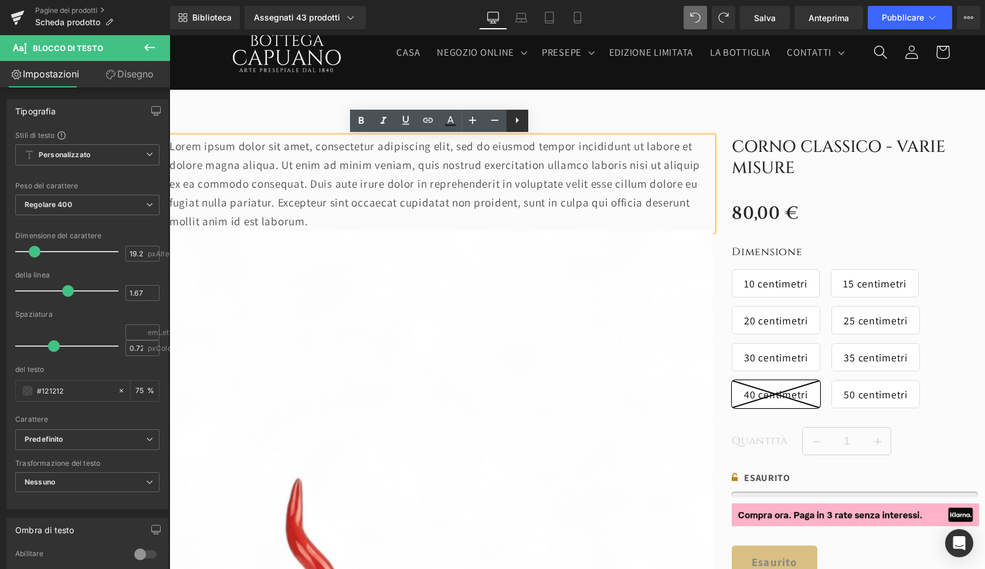
click at [522, 122] on icon at bounding box center [517, 120] width 14 height 14
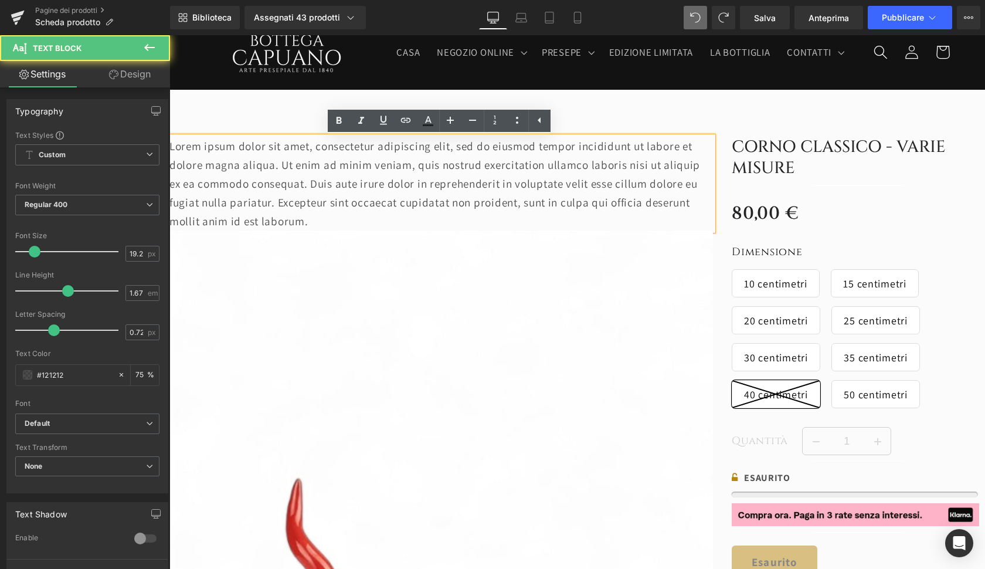
click at [513, 180] on p "Lorem ipsum dolor sit amet, consectetur adipiscing elit, sed do eiusmod tempor …" at bounding box center [440, 184] width 543 height 94
click at [436, 219] on p "Lorem ipsum dolor sit amet, consectetur adipiscing elit, sed do eiusmod tempor …" at bounding box center [440, 184] width 543 height 94
drag, startPoint x: 358, startPoint y: 202, endPoint x: 355, endPoint y: 219, distance: 17.9
click at [358, 203] on p "Lorem ipsum dolor sit amet, consectetur adipiscing elit, sed do eiusmod tempor …" at bounding box center [440, 184] width 543 height 94
click at [355, 217] on p "Lorem ipsum dolor sit amet, consectetur adipiscing elit, sed do eiusmod tempor …" at bounding box center [440, 184] width 543 height 94
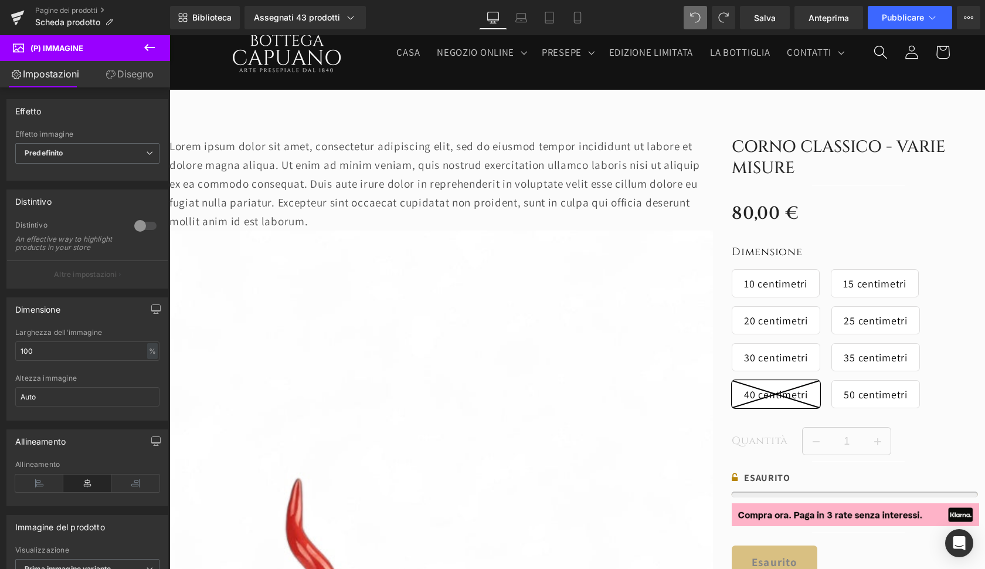
click at [324, 200] on p "Lorem ipsum dolor sit amet, consectetur adipiscing elit, sed do eiusmod tempor …" at bounding box center [440, 184] width 543 height 94
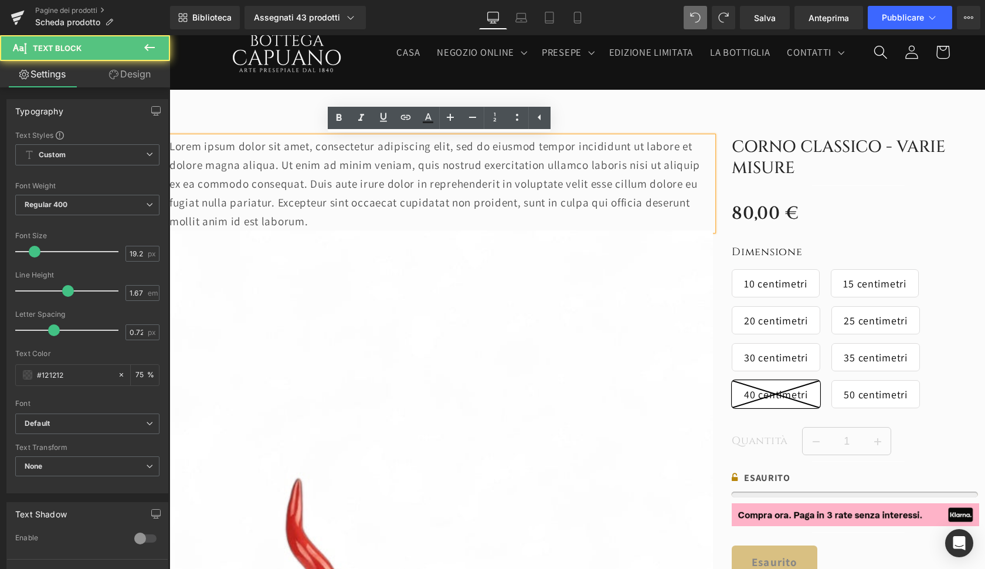
click at [317, 212] on p "Lorem ipsum dolor sit amet, consectetur adipiscing elit, sed do eiusmod tempor …" at bounding box center [440, 184] width 543 height 94
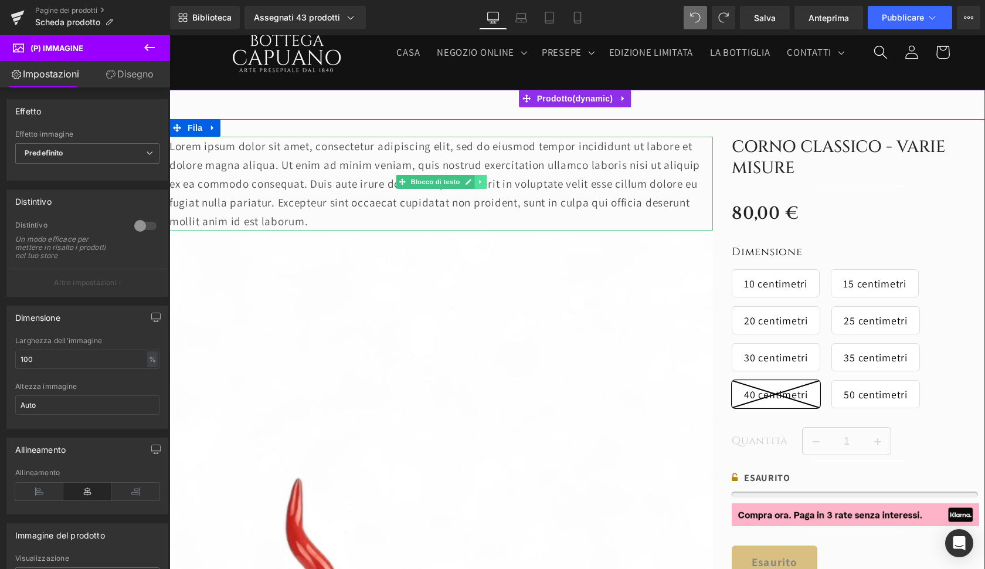
click at [480, 185] on icon at bounding box center [480, 181] width 6 height 7
click at [484, 182] on icon at bounding box center [486, 181] width 6 height 6
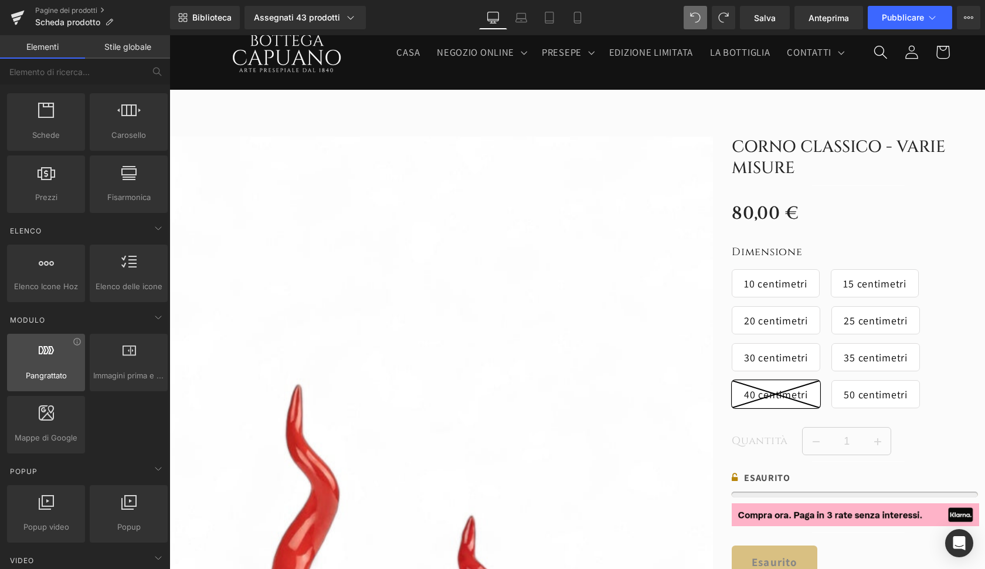
scroll to position [389, 0]
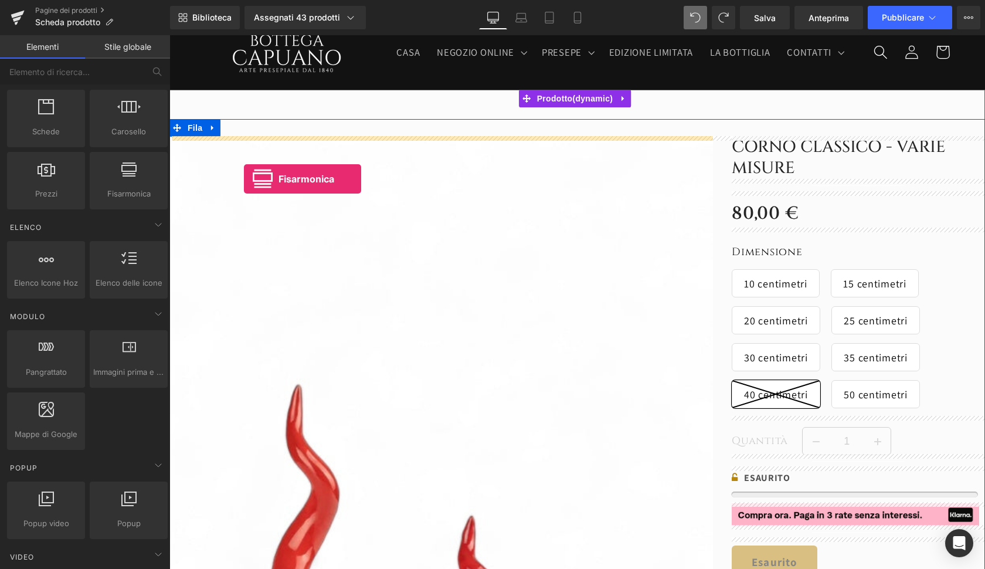
drag, startPoint x: 294, startPoint y: 223, endPoint x: 244, endPoint y: 179, distance: 67.3
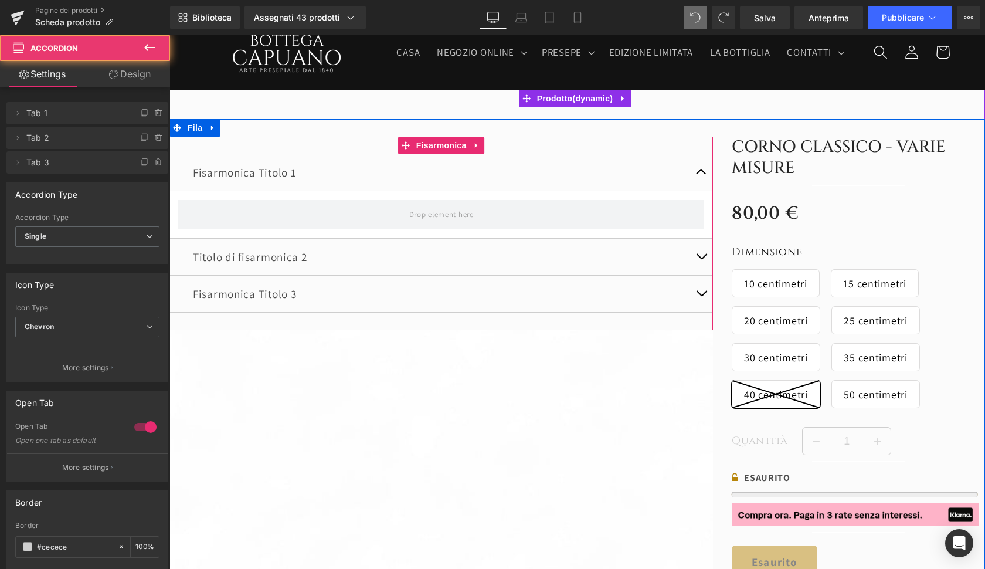
click at [704, 174] on button "button" at bounding box center [700, 172] width 23 height 36
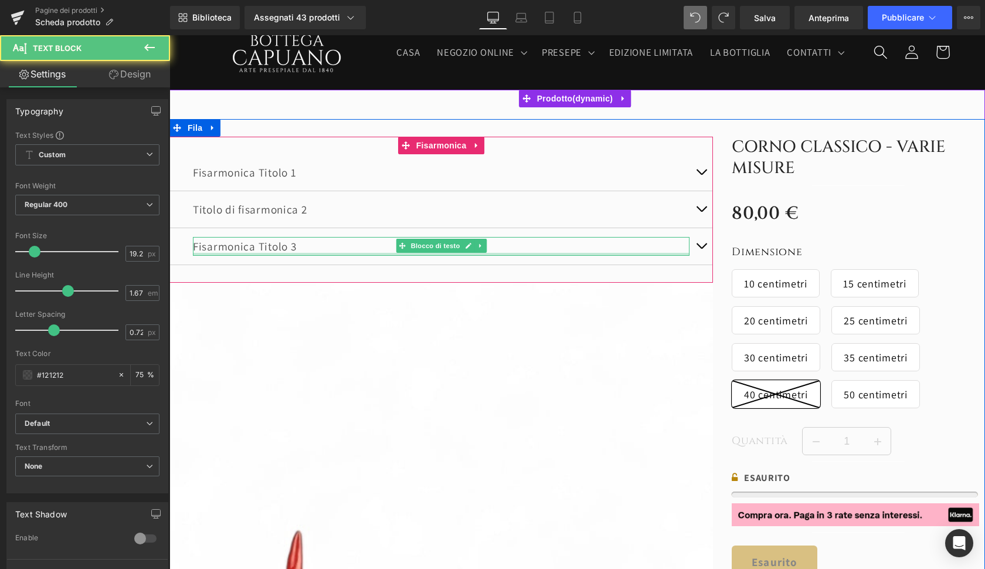
click at [537, 253] on div at bounding box center [441, 254] width 497 height 3
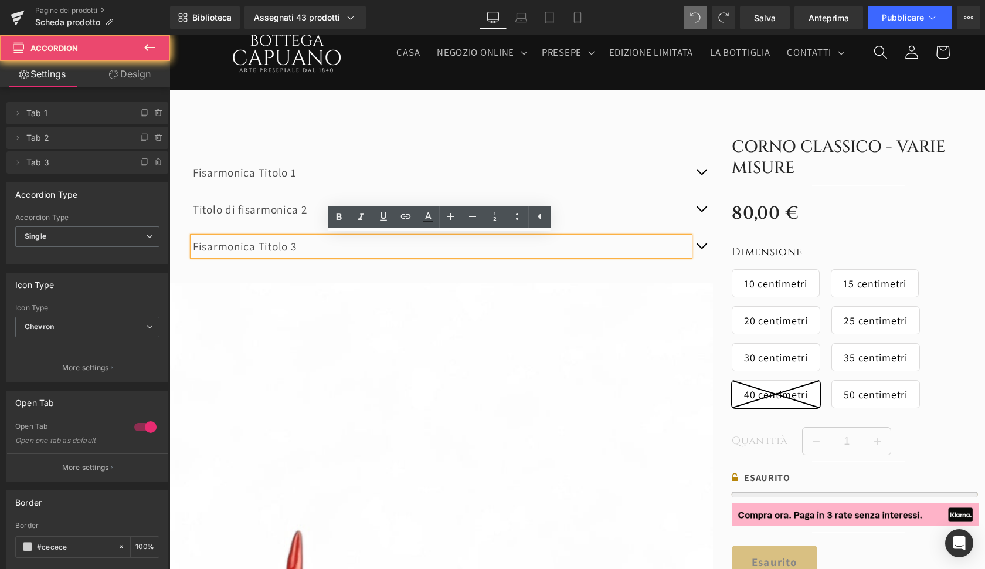
click at [698, 215] on button "button" at bounding box center [700, 209] width 23 height 36
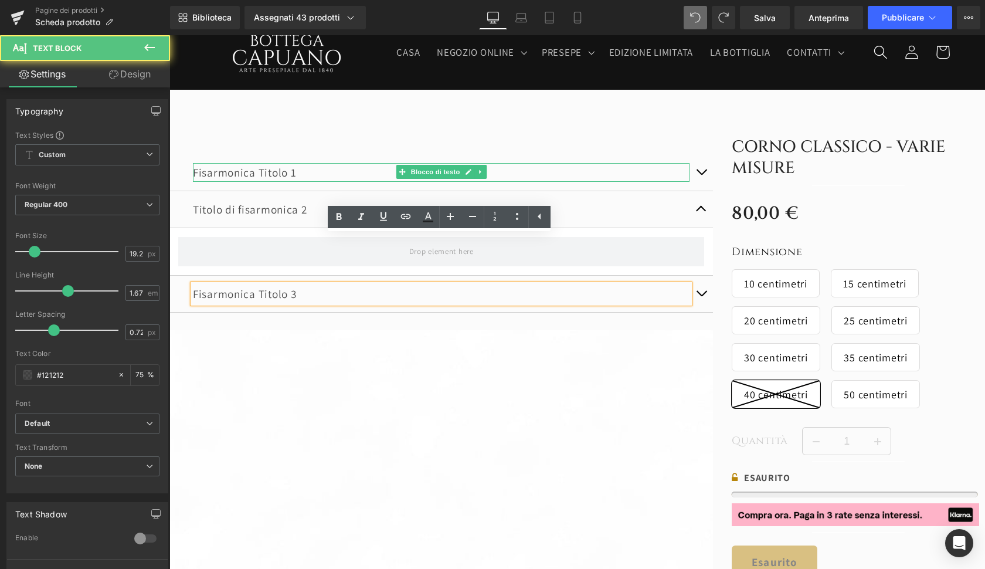
click at [278, 174] on p "Fisarmonica Titolo 1" at bounding box center [441, 172] width 497 height 19
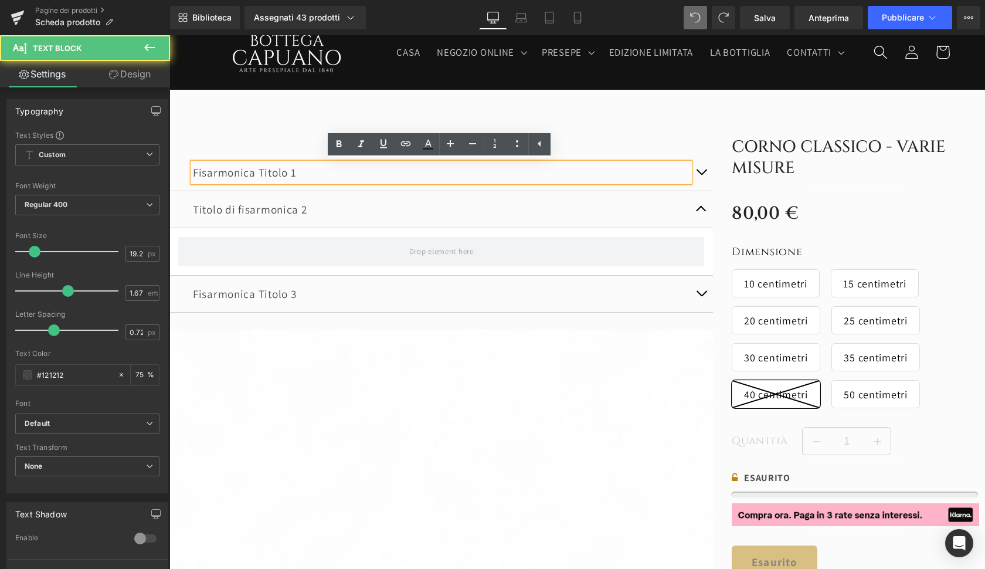
click at [309, 176] on p "Fisarmonica Titolo 1" at bounding box center [441, 172] width 497 height 19
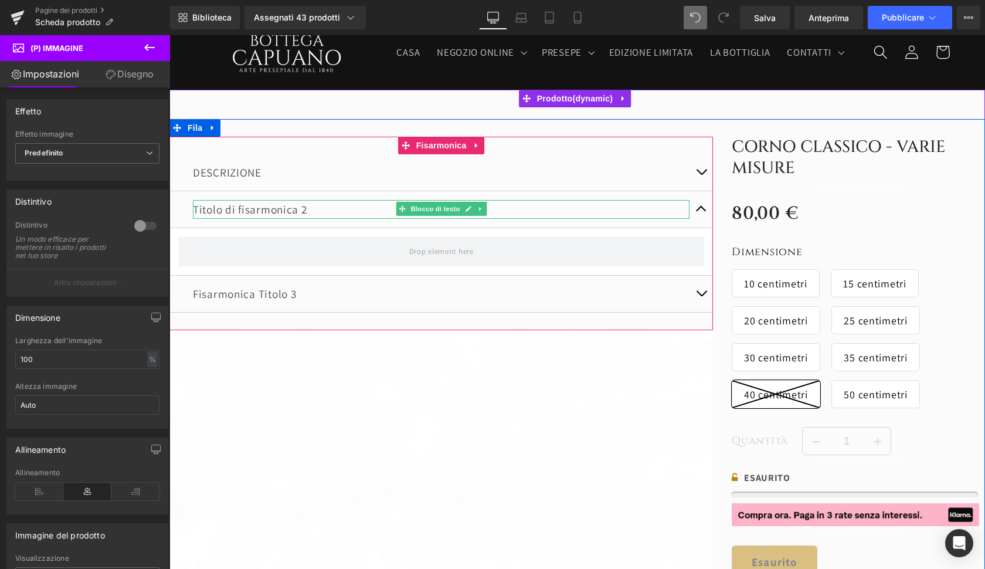
click at [286, 205] on p "Titolo di fisarmonica 2" at bounding box center [441, 209] width 497 height 19
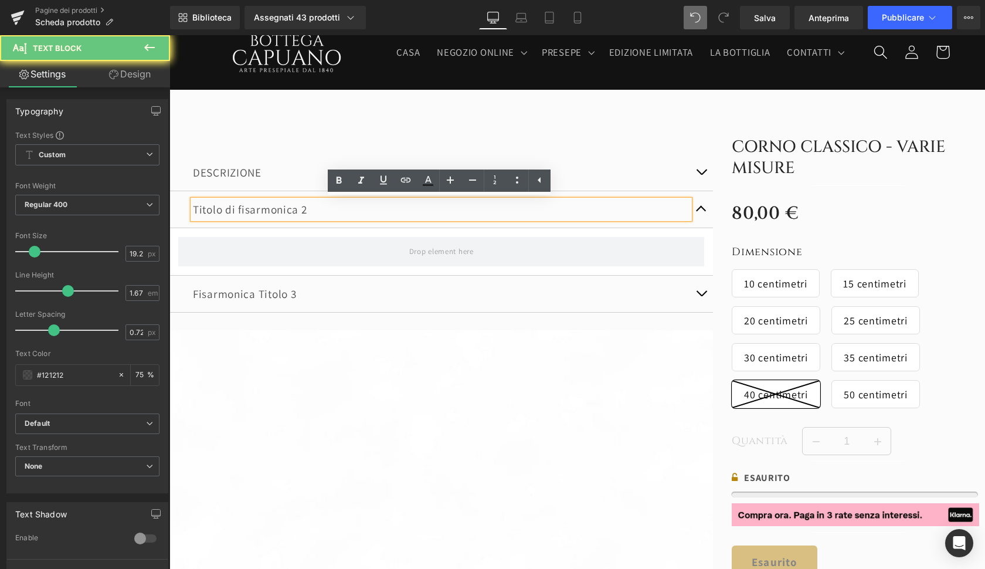
click at [286, 205] on p "Titolo di fisarmonica 2" at bounding box center [441, 209] width 497 height 19
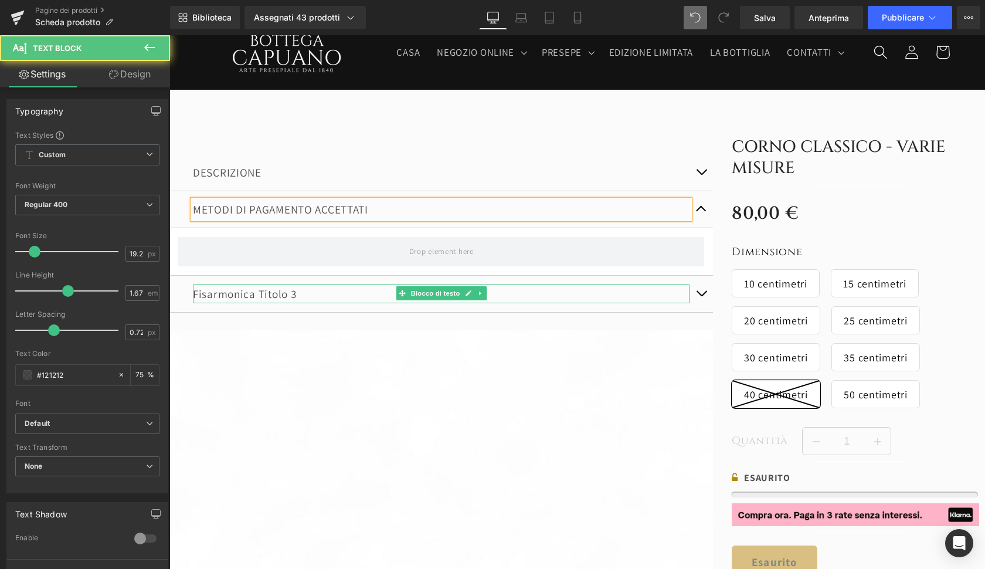
click at [253, 289] on p "Fisarmonica Titolo 3" at bounding box center [441, 293] width 497 height 19
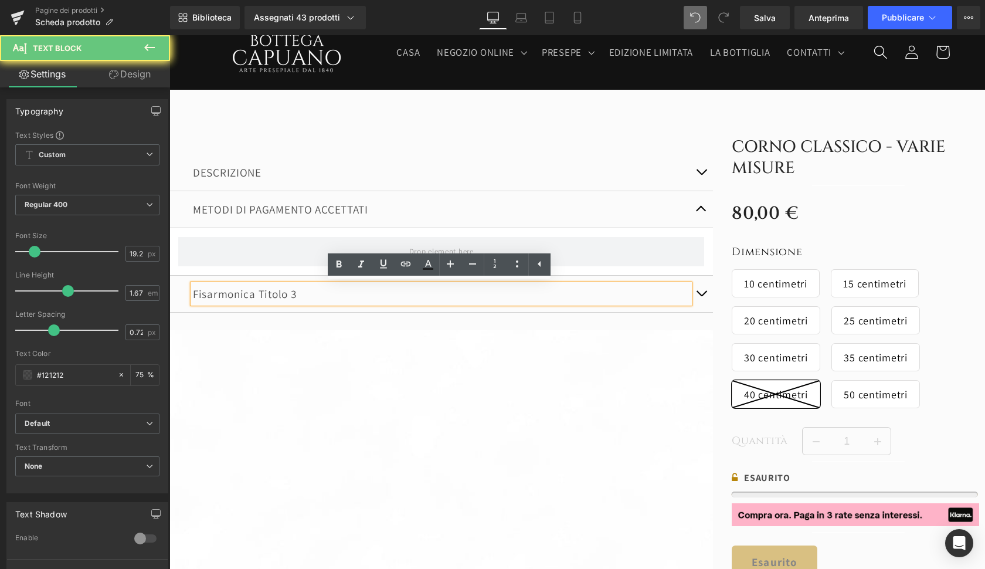
click at [253, 289] on p "Fisarmonica Titolo 3" at bounding box center [441, 293] width 497 height 19
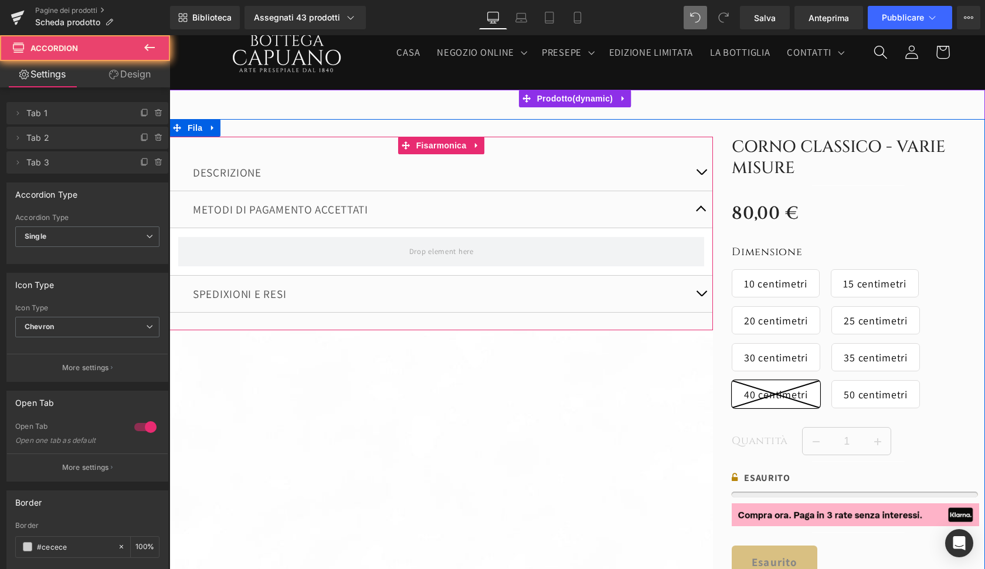
click at [235, 276] on div "SPEDIXIONI E RESI Blocco di testo" at bounding box center [440, 294] width 543 height 37
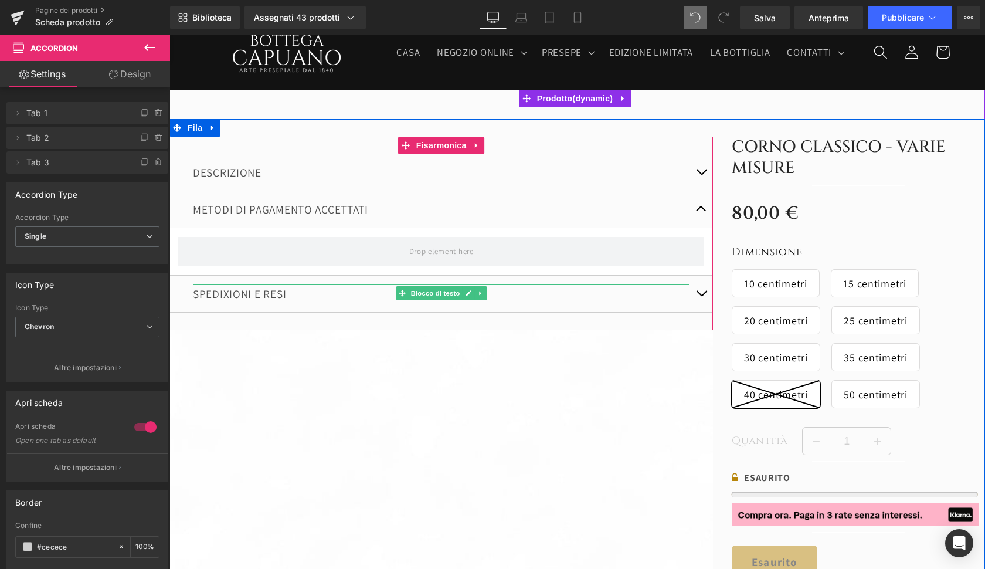
click at [235, 294] on p "SPEDIXIONI E RESI" at bounding box center [441, 293] width 497 height 19
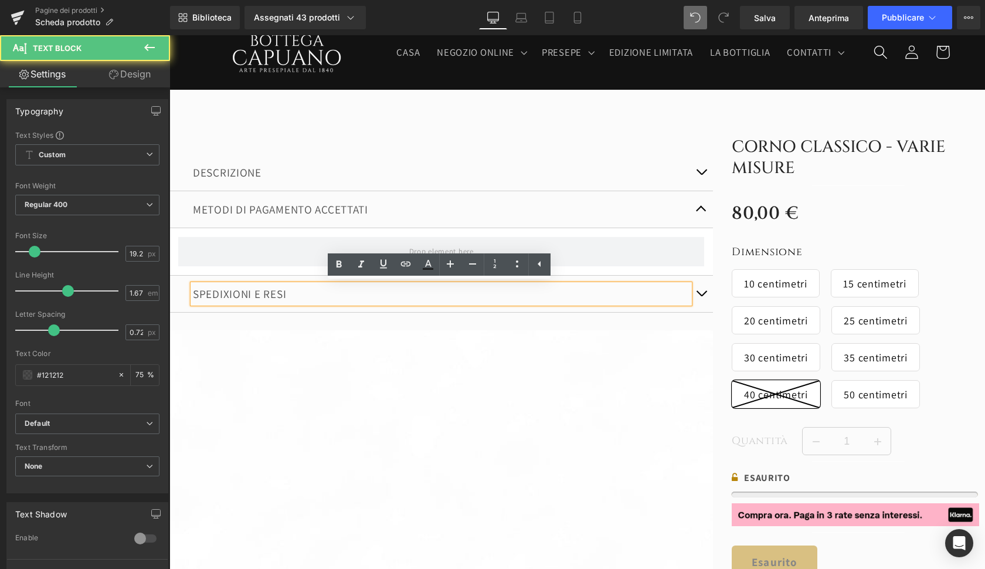
click at [228, 290] on p "SPEDIXIONI E RESI" at bounding box center [441, 293] width 497 height 19
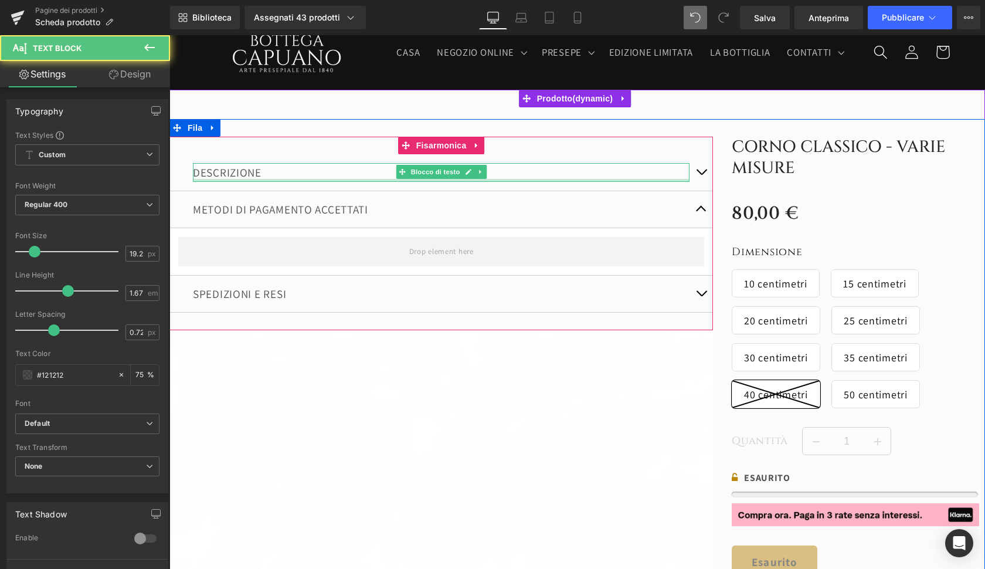
click at [286, 179] on div at bounding box center [441, 180] width 497 height 3
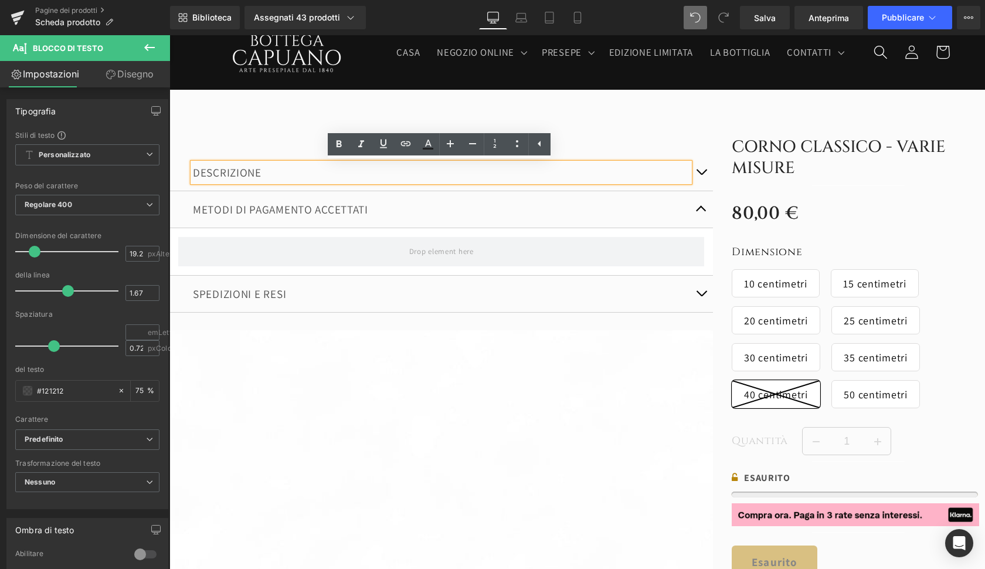
click at [704, 172] on button "button" at bounding box center [700, 172] width 23 height 36
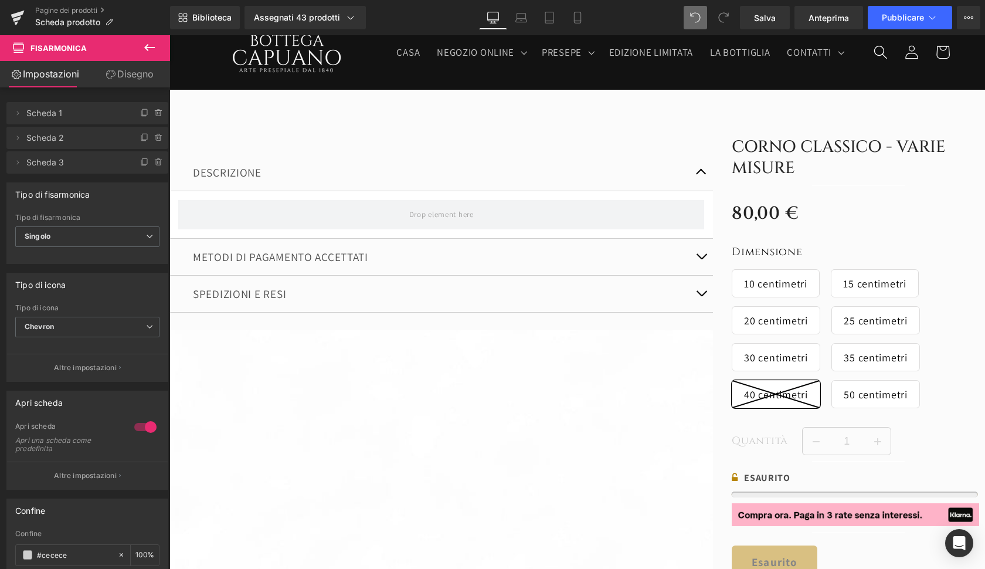
click at [146, 45] on icon at bounding box center [149, 47] width 14 height 14
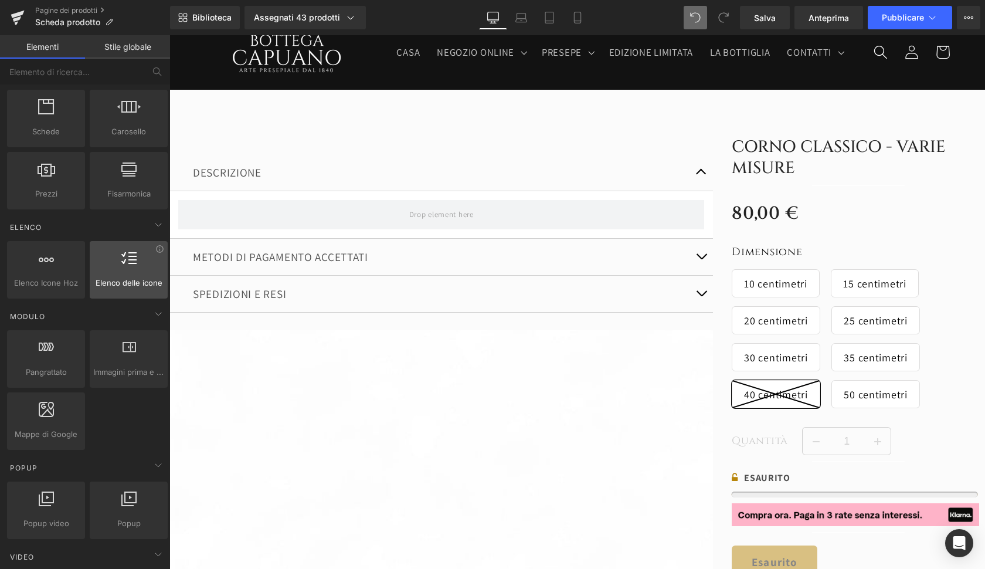
click at [123, 278] on span "Elenco delle icone" at bounding box center [128, 283] width 71 height 12
click at [155, 250] on icon at bounding box center [159, 248] width 9 height 9
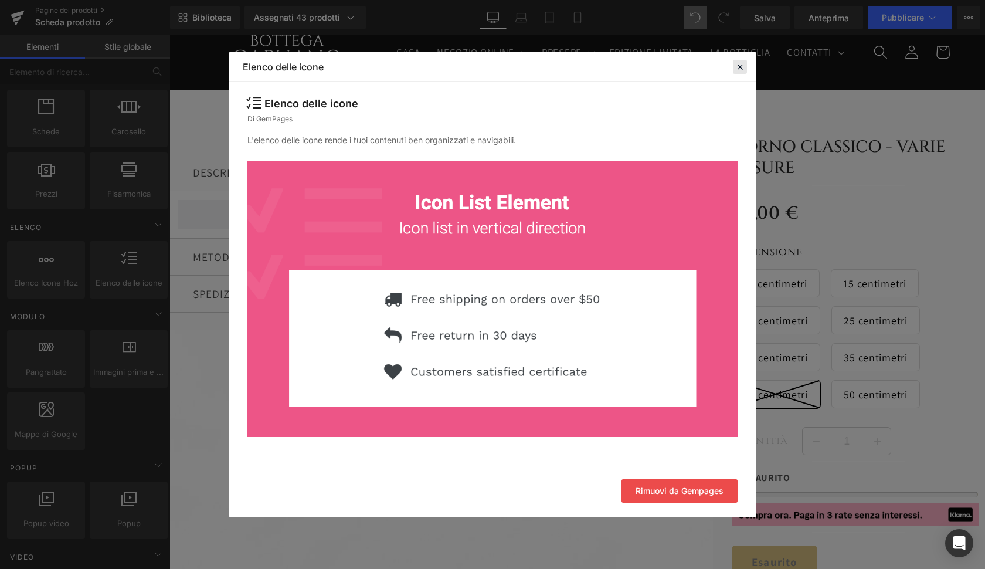
click at [742, 70] on icon at bounding box center [740, 67] width 11 height 11
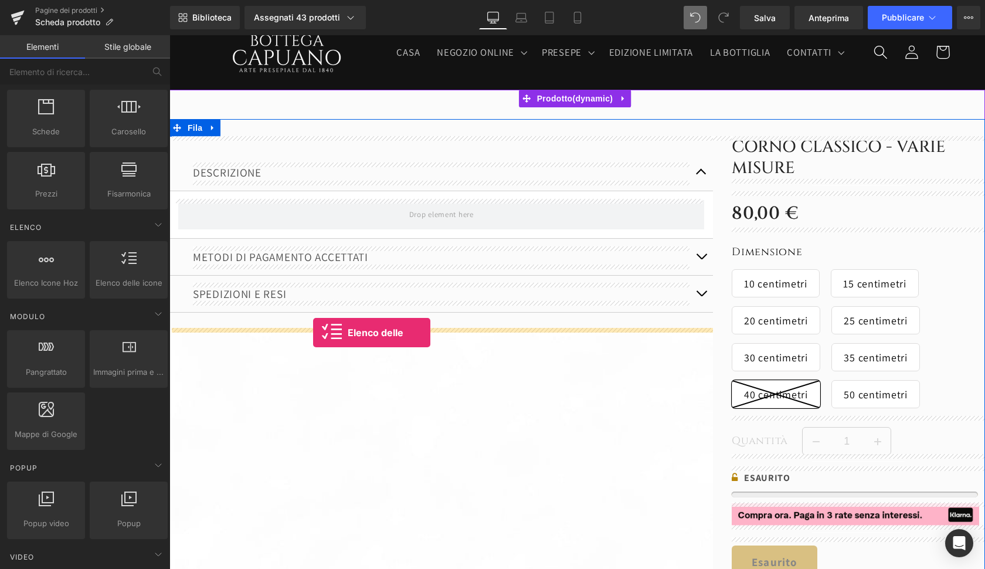
drag, startPoint x: 306, startPoint y: 300, endPoint x: 312, endPoint y: 332, distance: 32.8
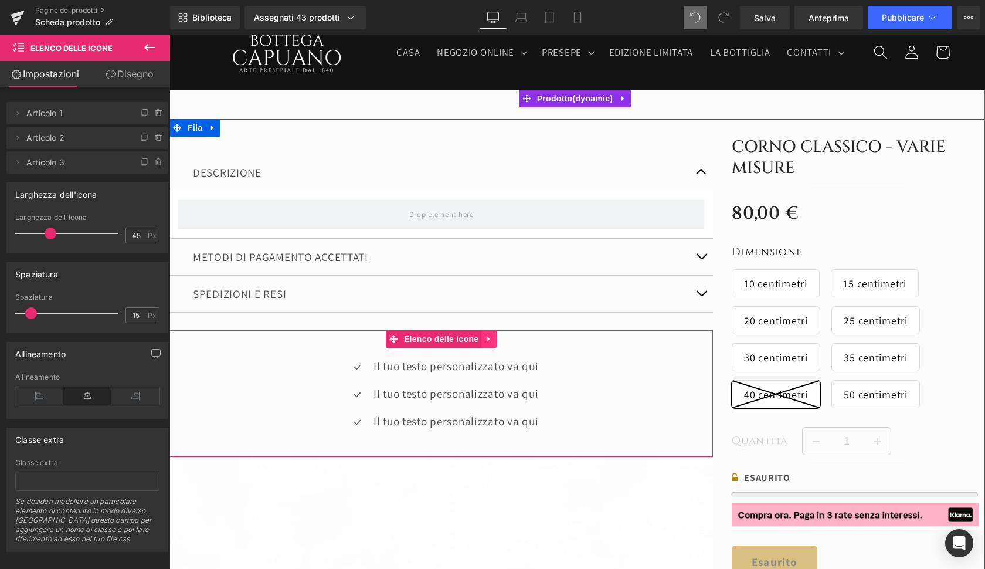
click at [485, 339] on icon at bounding box center [489, 338] width 8 height 9
click at [495, 338] on icon at bounding box center [496, 339] width 8 height 8
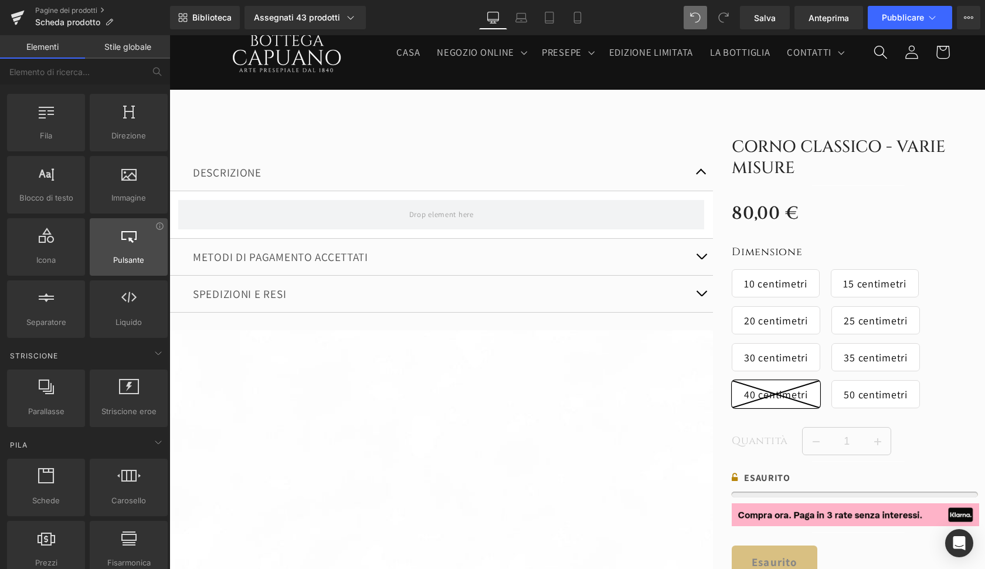
scroll to position [13, 0]
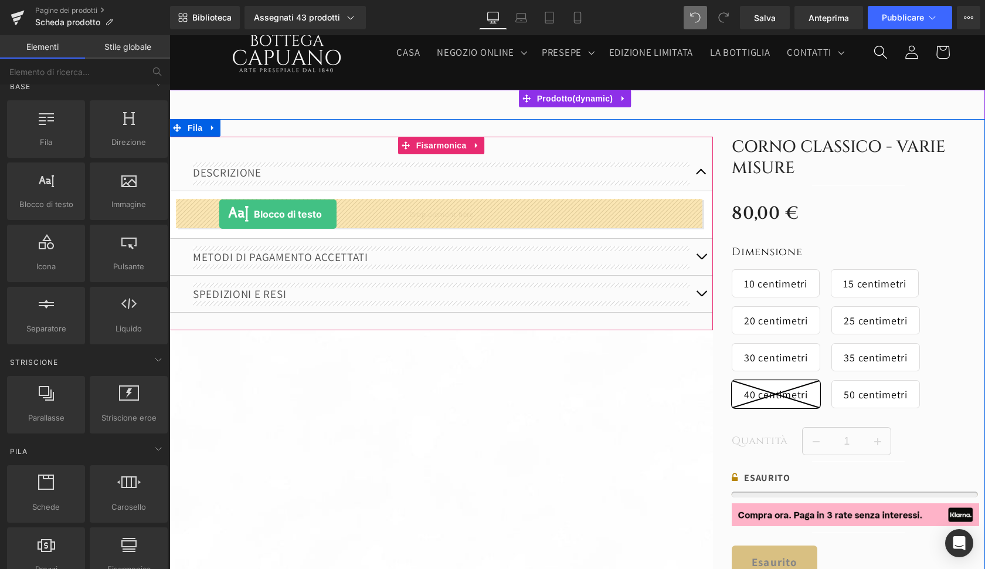
drag, startPoint x: 231, startPoint y: 246, endPoint x: 219, endPoint y: 214, distance: 34.3
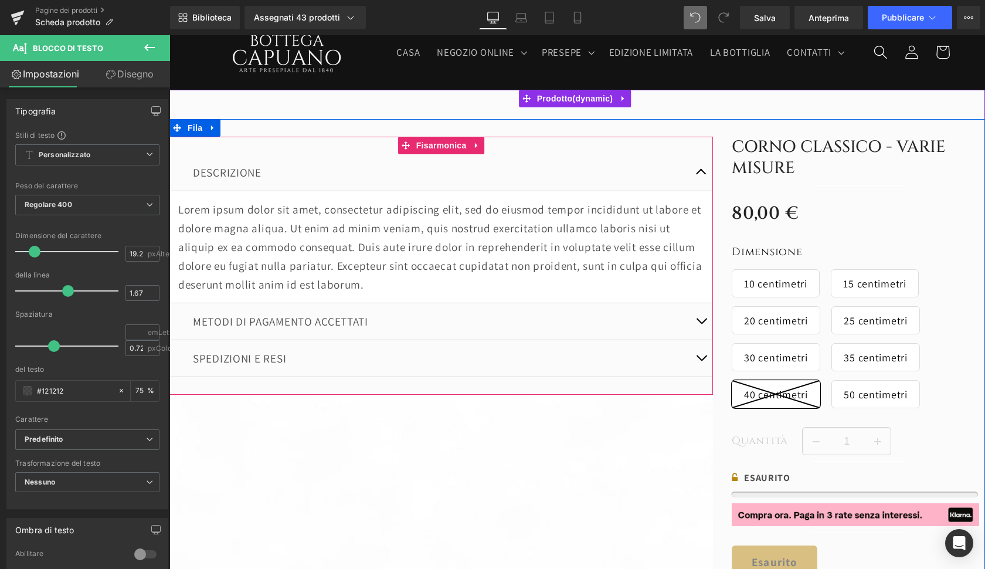
click at [701, 324] on span "button" at bounding box center [701, 324] width 0 height 0
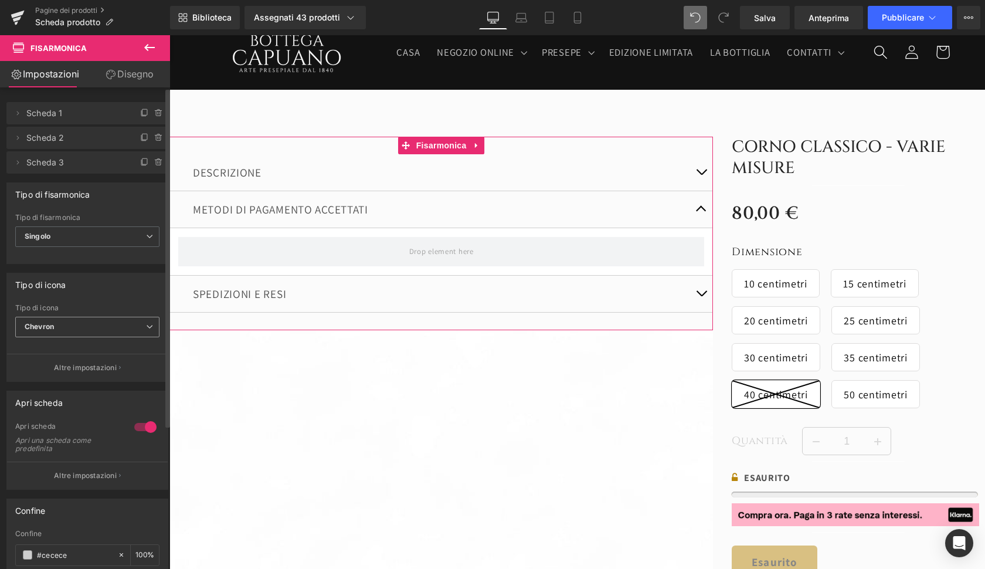
click at [55, 329] on span "Chevron" at bounding box center [87, 327] width 144 height 21
click at [87, 254] on div at bounding box center [87, 257] width 144 height 8
click at [91, 233] on span "Singolo" at bounding box center [87, 236] width 144 height 21
click at [132, 200] on div "Tipo di fisarmonica" at bounding box center [85, 194] width 156 height 22
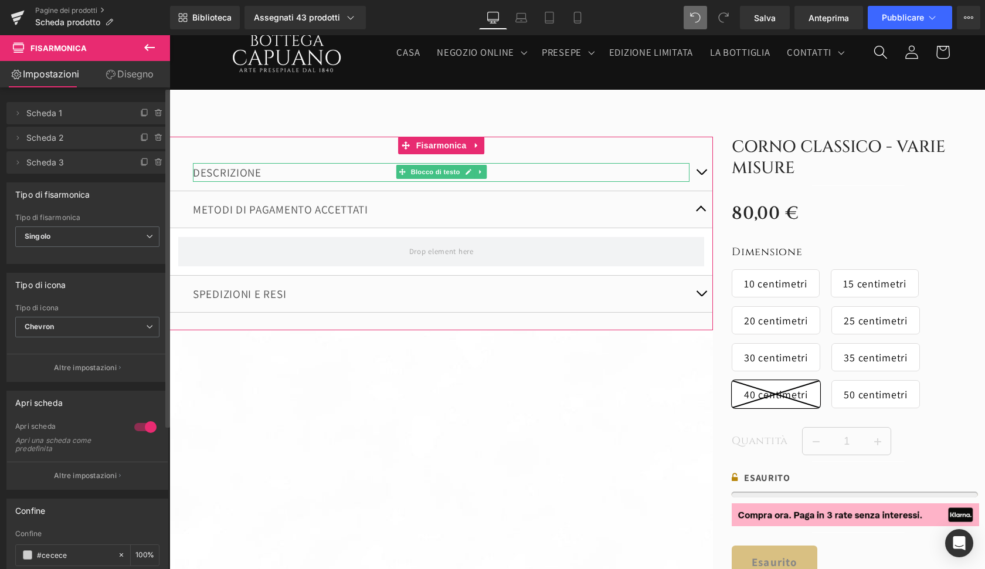
click at [74, 109] on span "Scheda 1" at bounding box center [75, 113] width 98 height 22
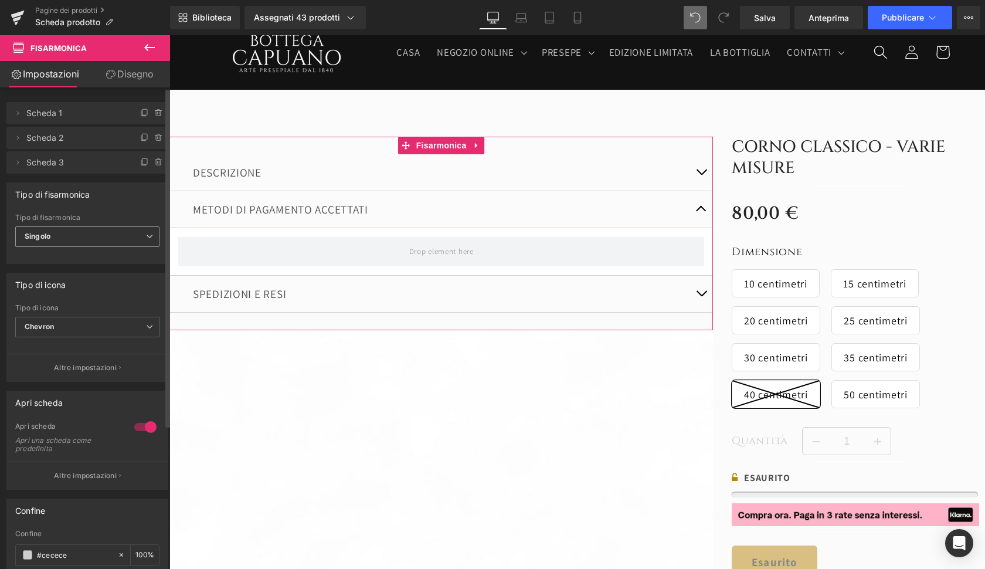
click at [53, 232] on span "Singolo" at bounding box center [87, 236] width 144 height 21
click at [53, 256] on div "Multiplo" at bounding box center [46, 257] width 27 height 8
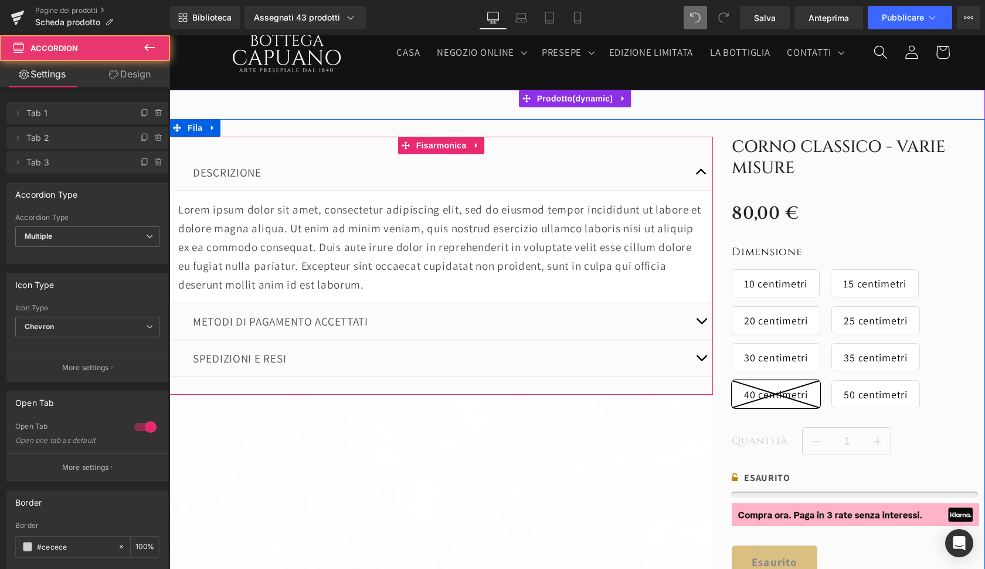
click at [702, 171] on button "button" at bounding box center [700, 172] width 23 height 36
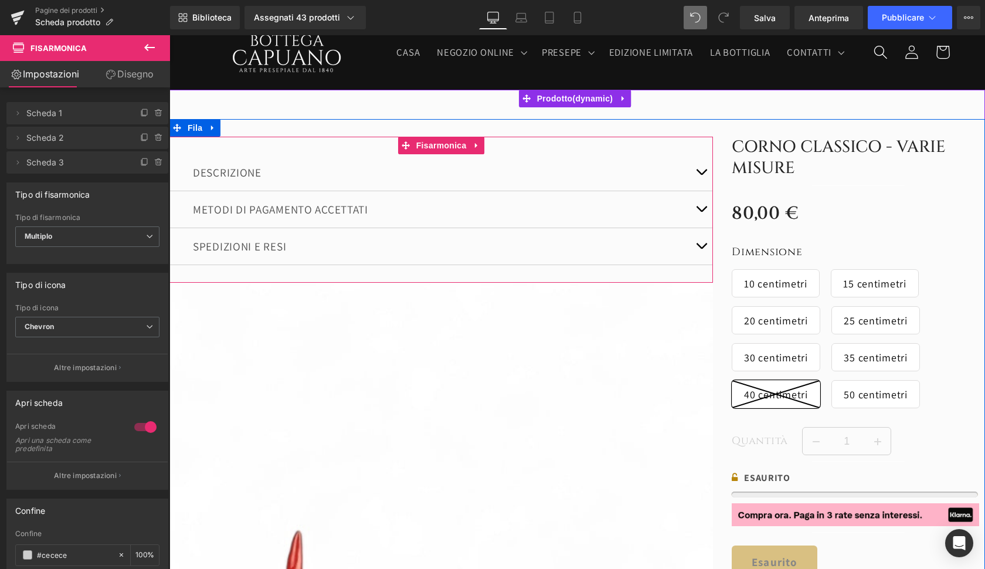
click at [707, 213] on button "button" at bounding box center [700, 209] width 23 height 36
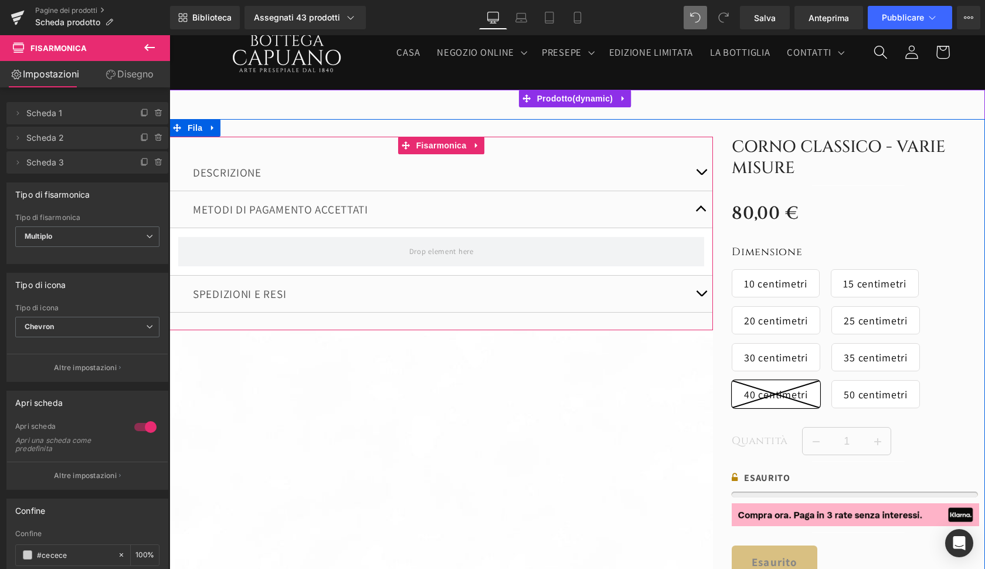
click at [704, 299] on button "button" at bounding box center [700, 294] width 23 height 36
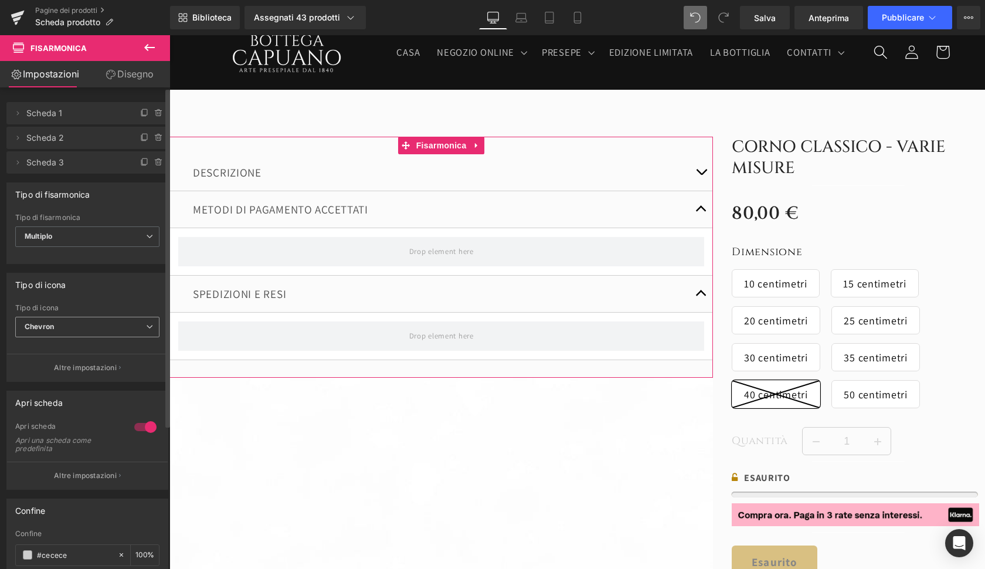
click at [94, 329] on span "Chevron" at bounding box center [87, 327] width 144 height 21
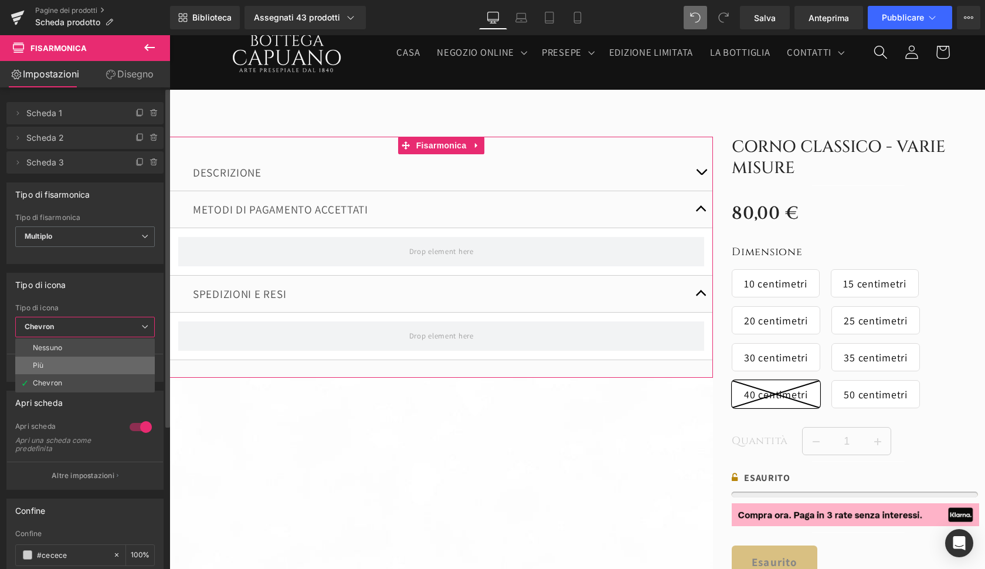
click at [79, 365] on li "Più" at bounding box center [85, 365] width 140 height 18
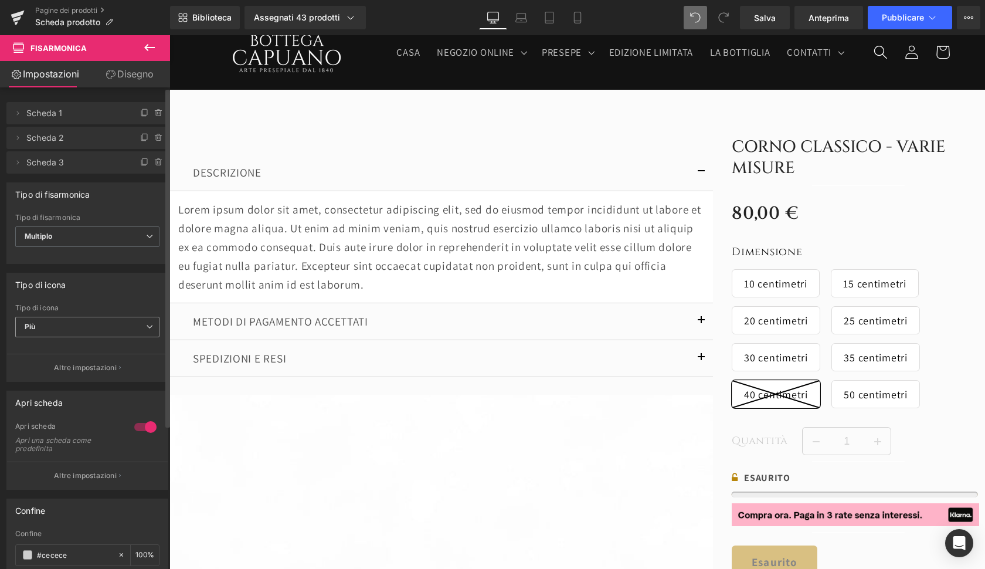
click at [74, 334] on span "Più" at bounding box center [87, 327] width 144 height 21
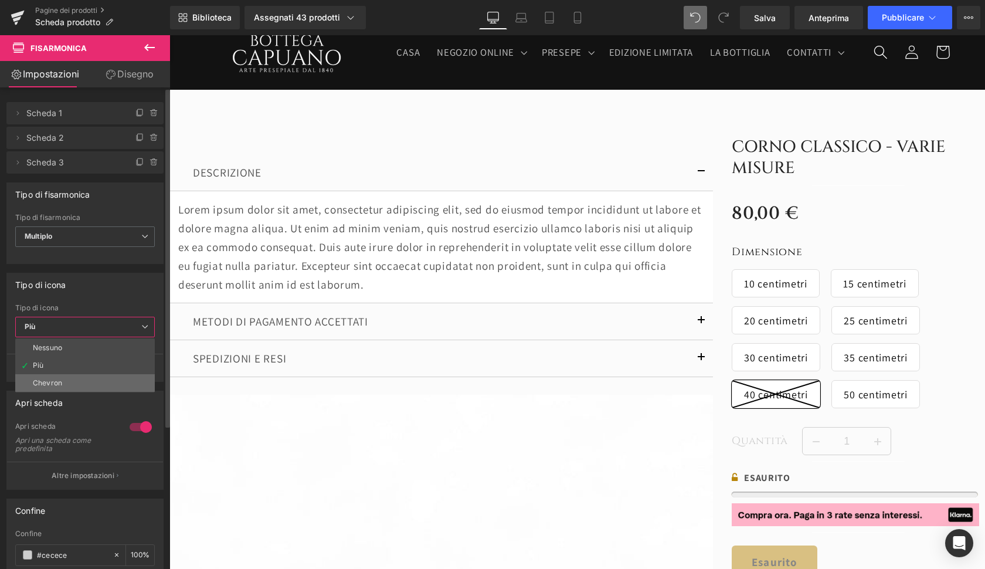
click at [65, 385] on li "Chevron" at bounding box center [85, 383] width 140 height 18
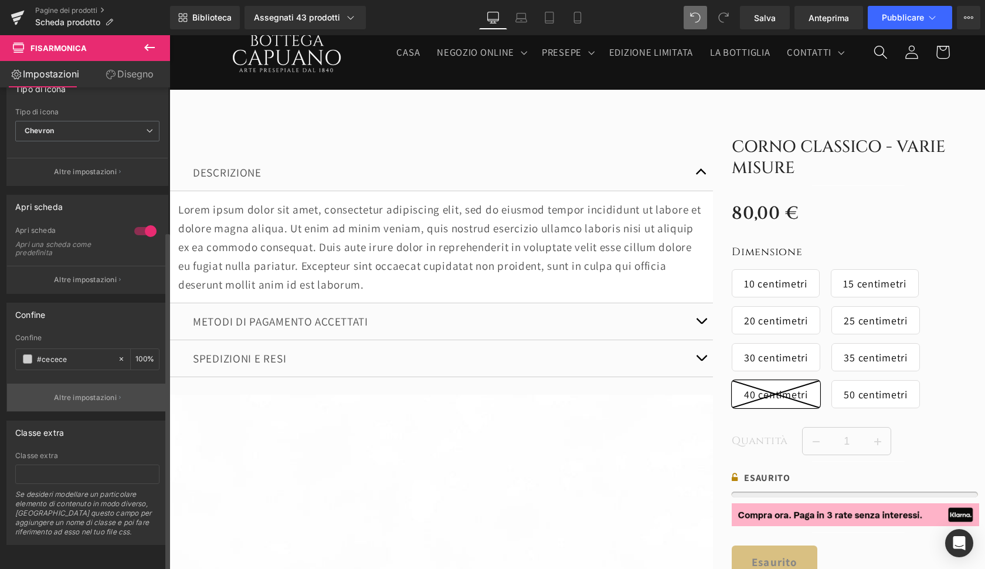
scroll to position [204, 0]
click at [151, 46] on icon at bounding box center [149, 47] width 14 height 14
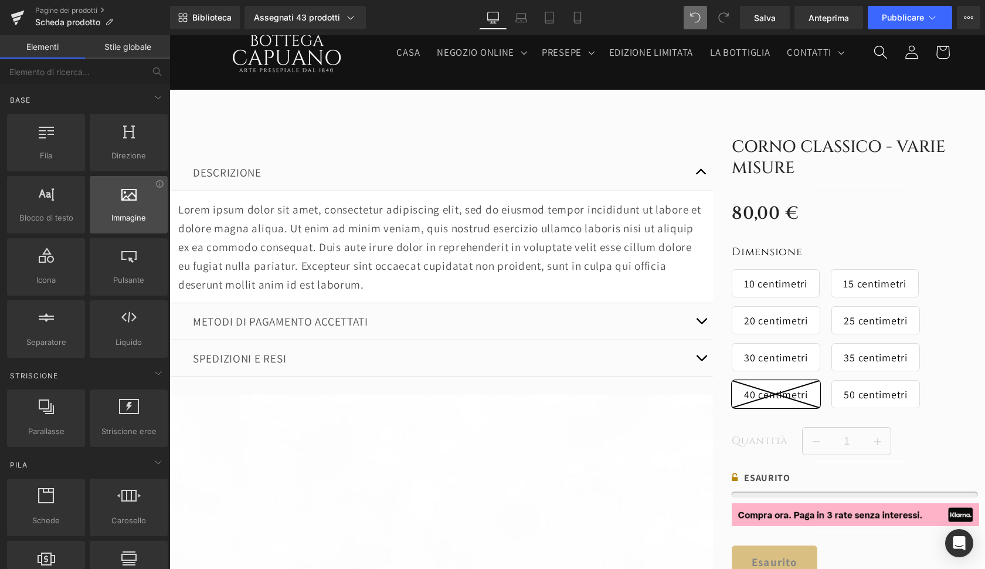
scroll to position [0, 0]
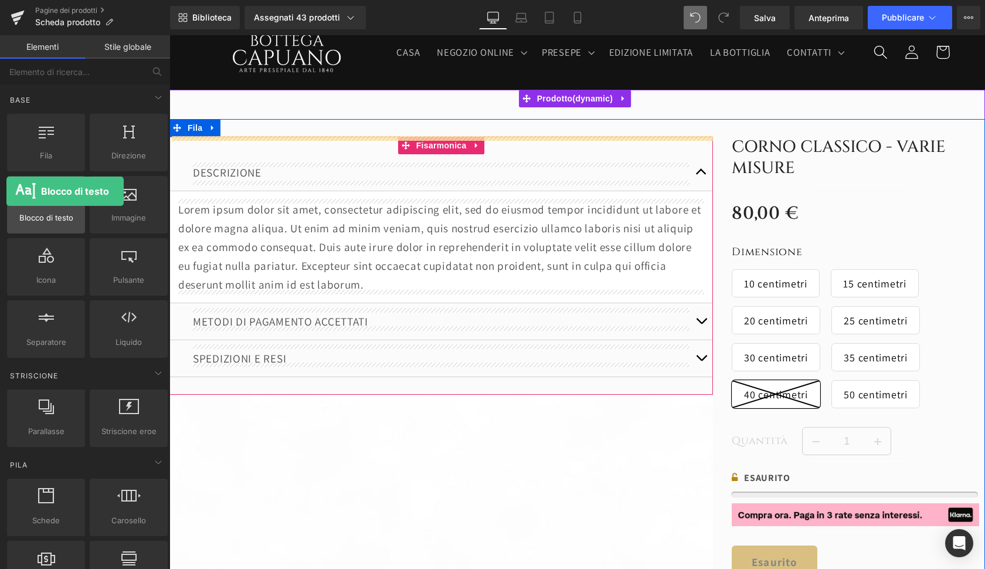
drag, startPoint x: 56, startPoint y: 208, endPoint x: 7, endPoint y: 191, distance: 52.1
click at [7, 191] on div "Blocco di testo texts, paragraphs, contents, blocks" at bounding box center [46, 204] width 78 height 57
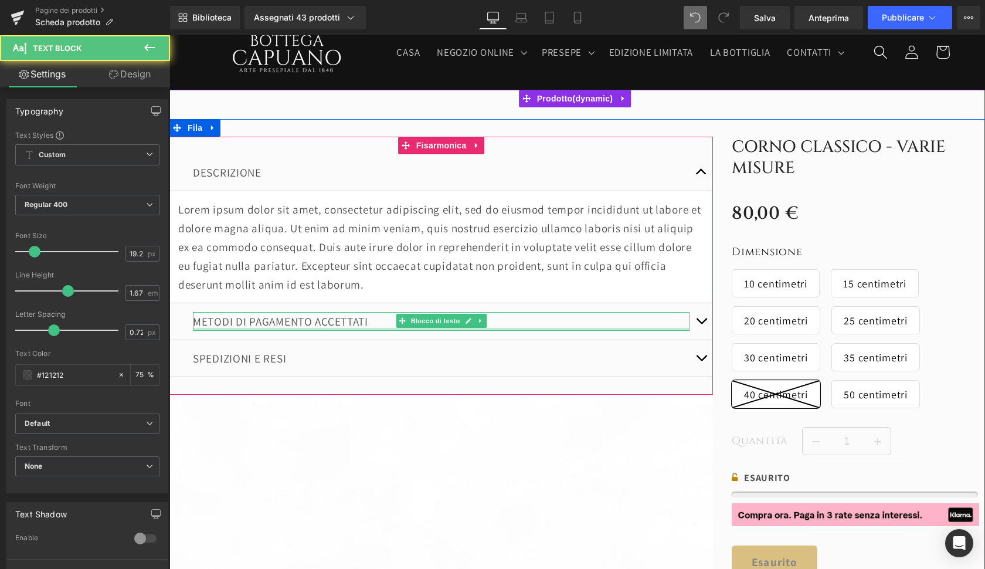
click at [388, 328] on div at bounding box center [441, 329] width 497 height 3
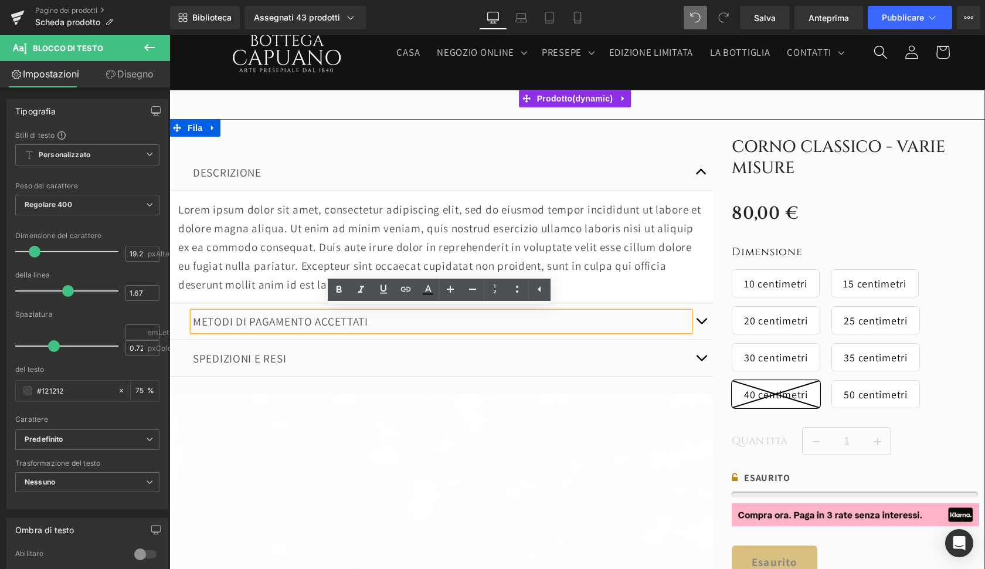
click at [701, 324] on span "button" at bounding box center [701, 324] width 0 height 0
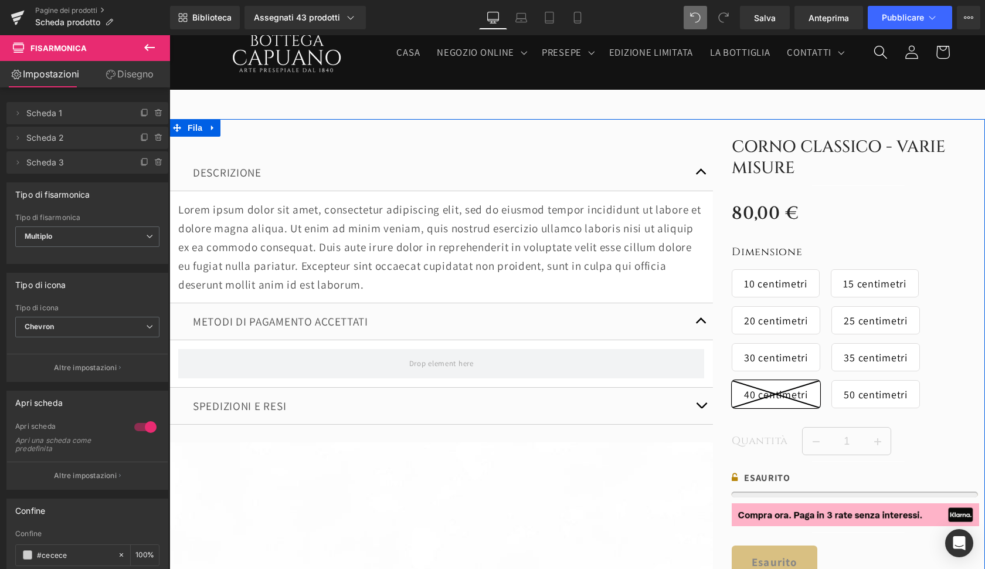
click at [151, 53] on icon at bounding box center [149, 47] width 14 height 14
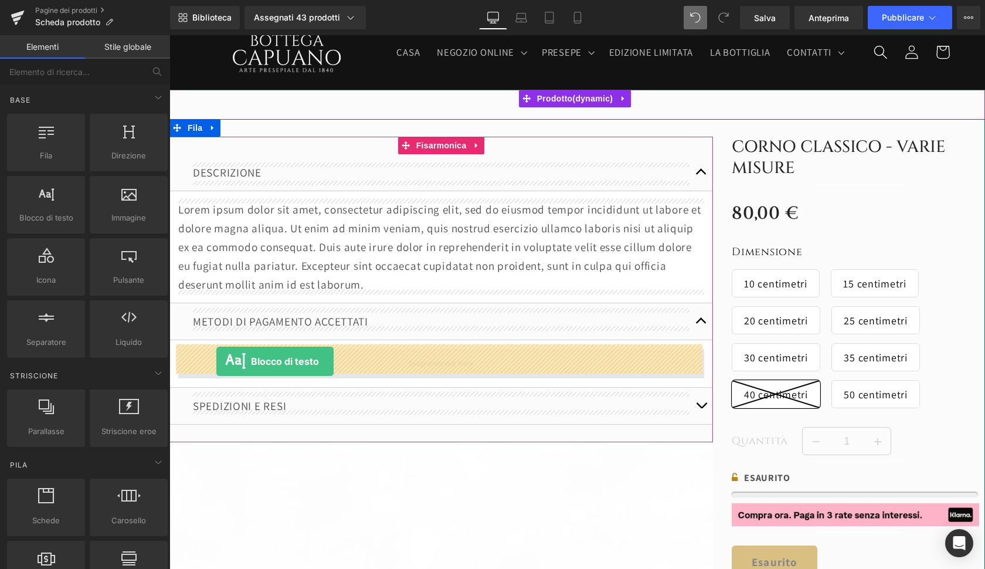
drag, startPoint x: 216, startPoint y: 254, endPoint x: 216, endPoint y: 361, distance: 106.7
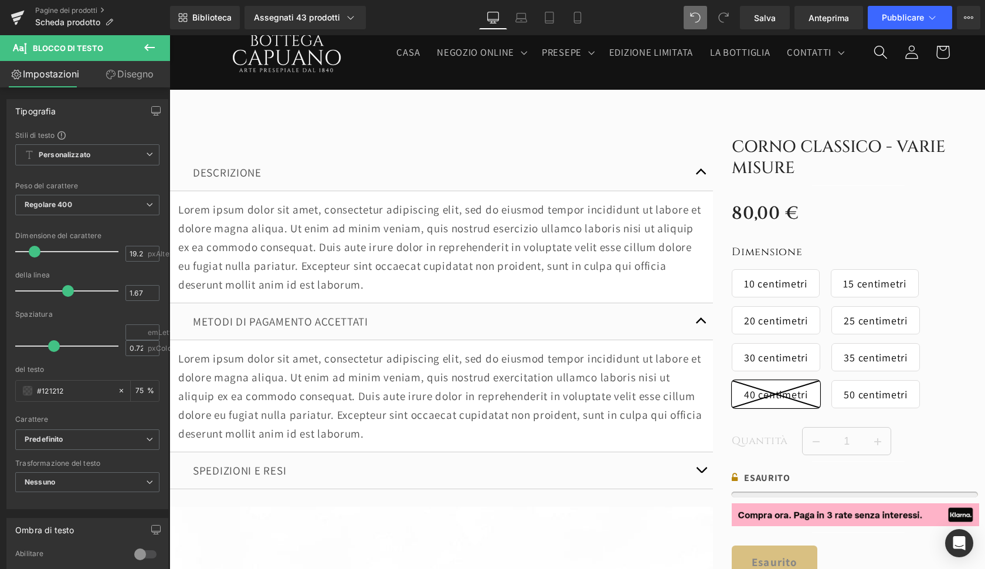
click at [145, 47] on icon at bounding box center [149, 47] width 11 height 7
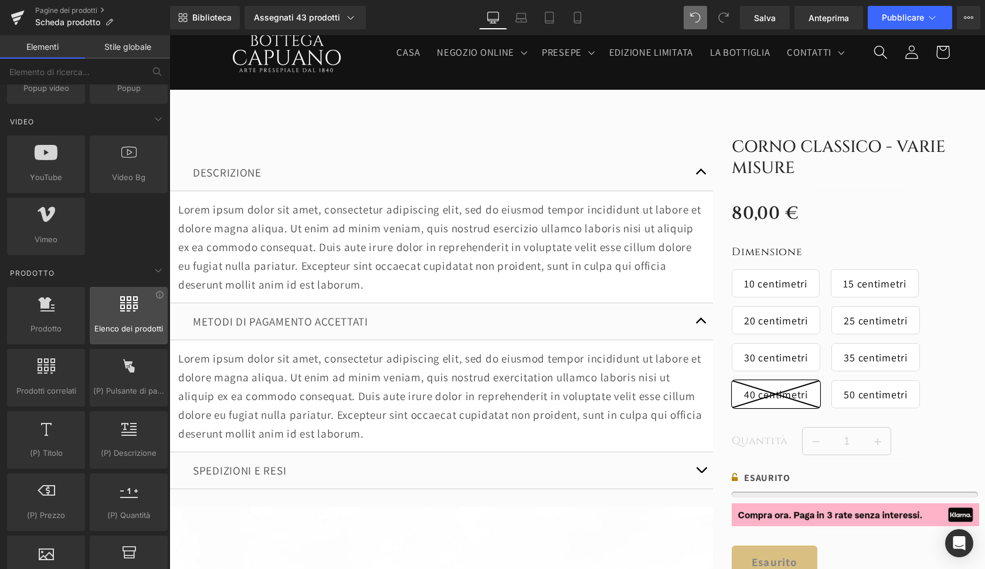
scroll to position [826, 0]
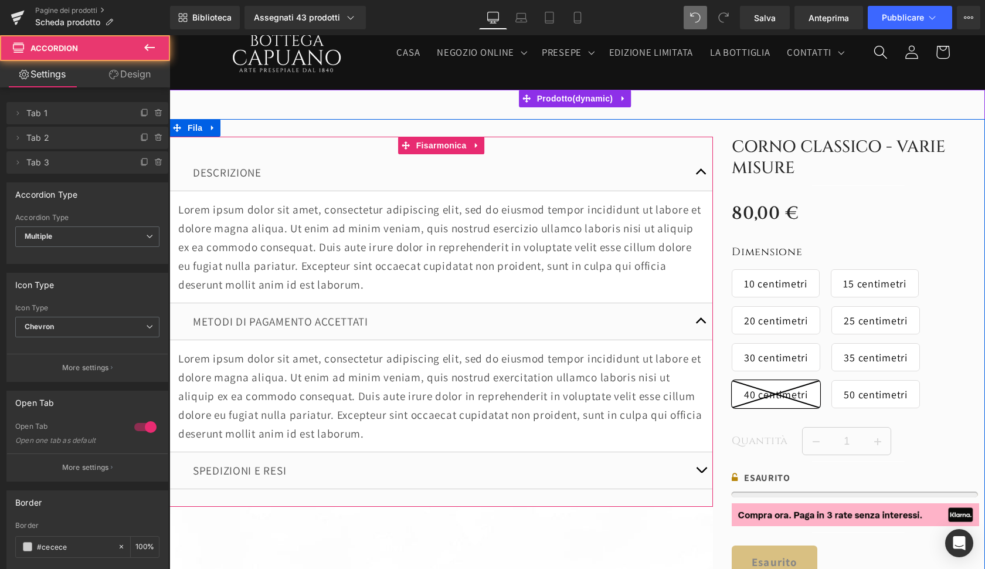
click at [701, 473] on span "button" at bounding box center [701, 473] width 0 height 0
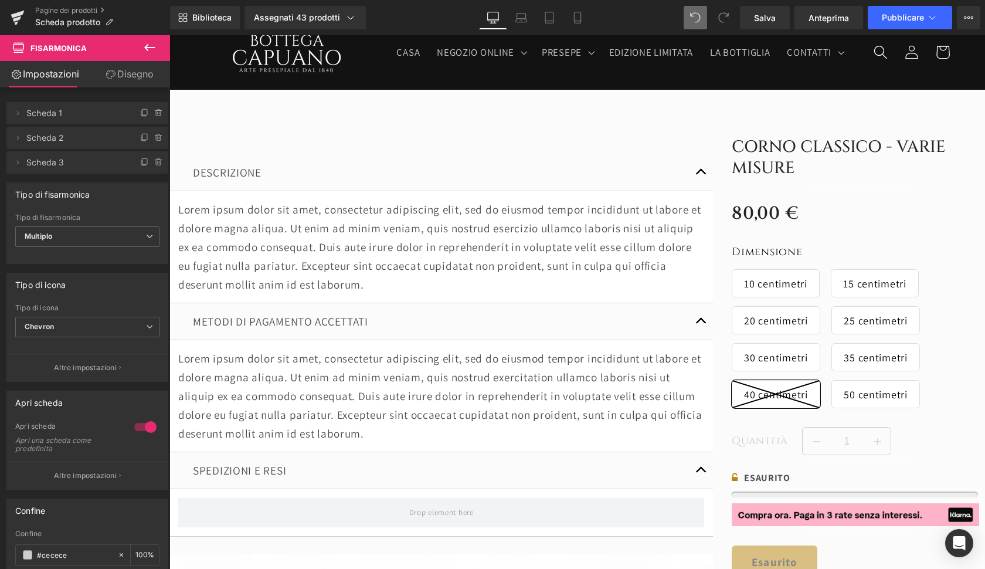
click at [157, 55] on button at bounding box center [149, 48] width 41 height 26
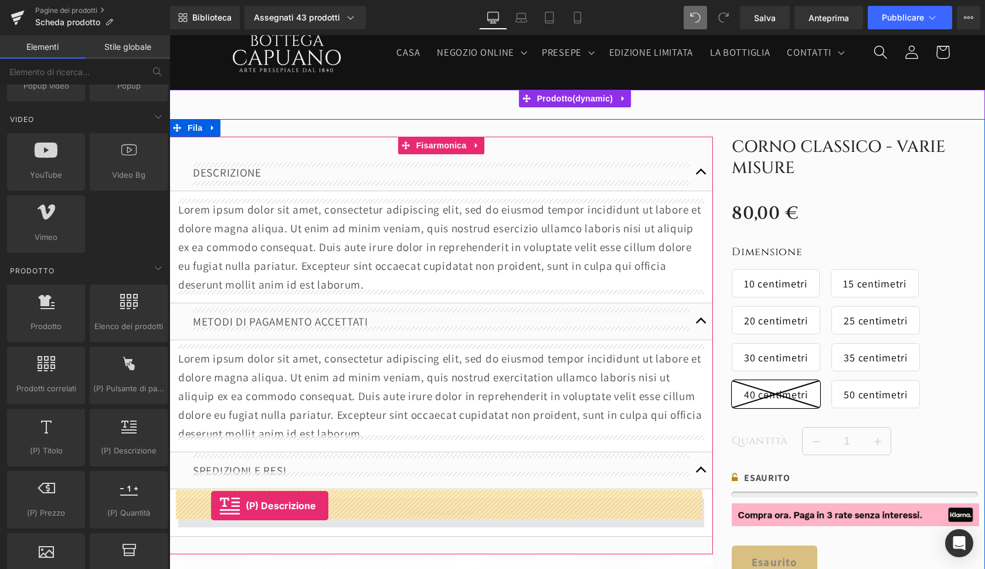
drag, startPoint x: 295, startPoint y: 484, endPoint x: 211, endPoint y: 505, distance: 86.4
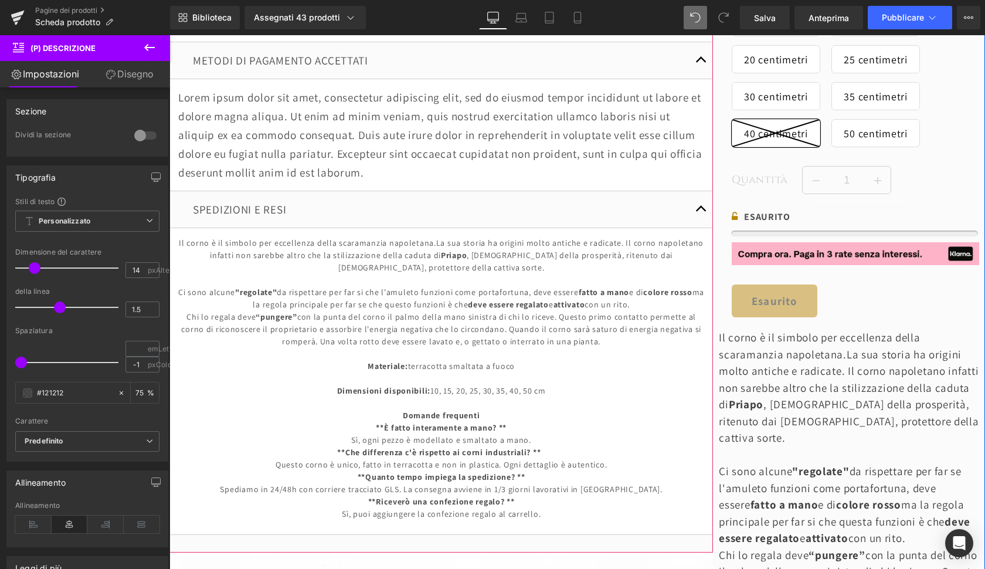
scroll to position [344, 0]
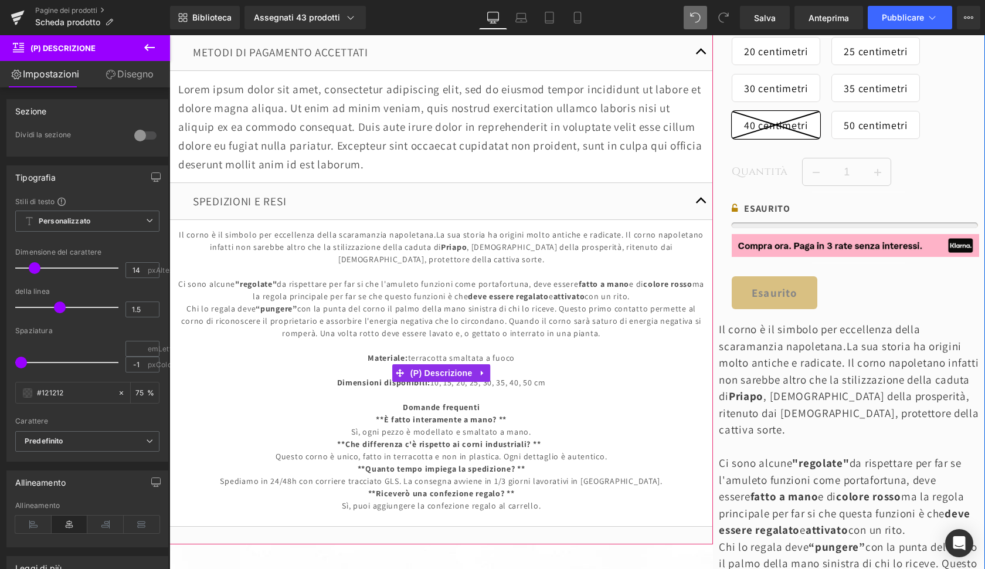
click at [414, 389] on p at bounding box center [441, 395] width 526 height 12
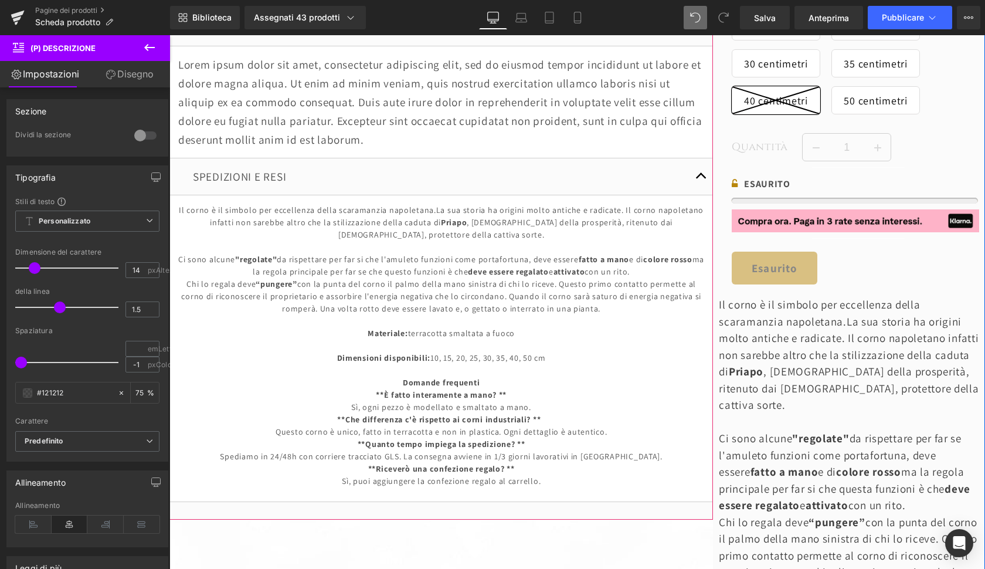
scroll to position [378, 0]
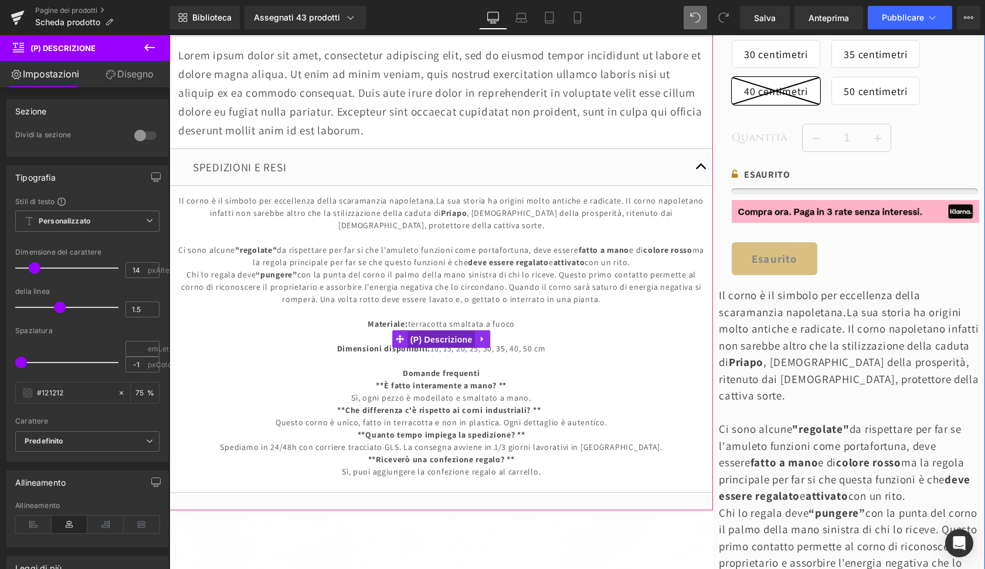
click at [451, 331] on span "(P) Descrizione" at bounding box center [441, 340] width 68 height 18
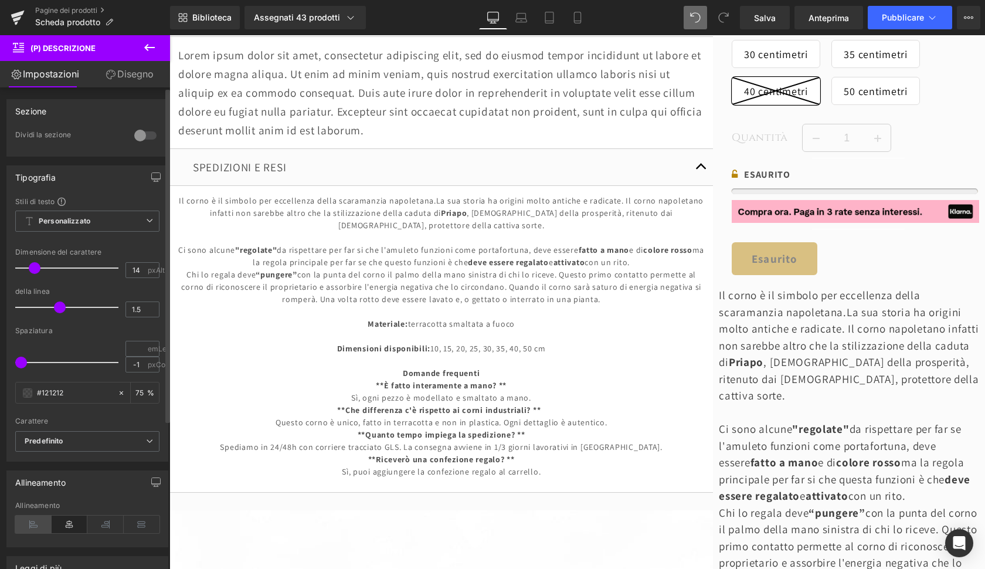
click at [45, 519] on icon at bounding box center [33, 524] width 36 height 18
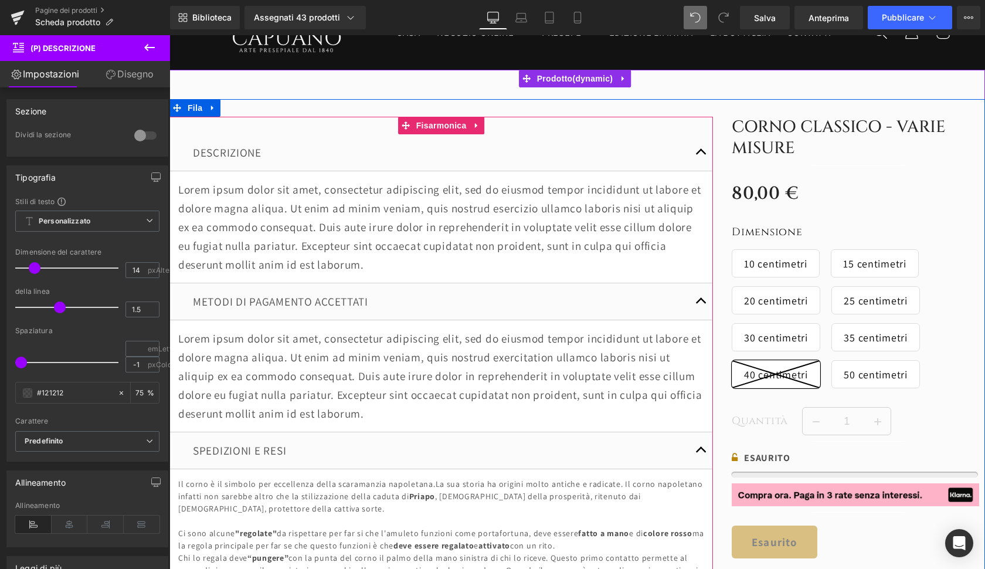
scroll to position [66, 0]
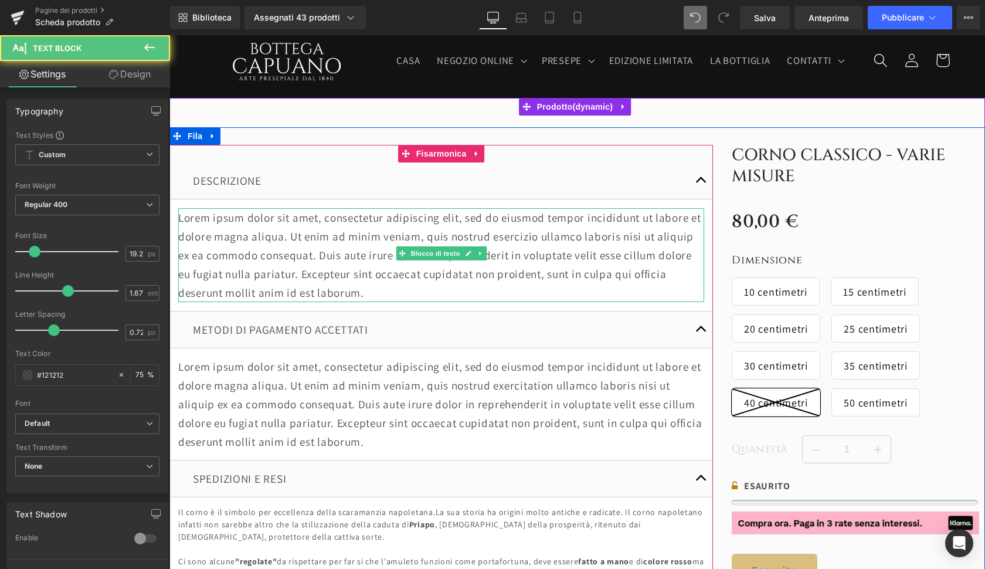
click at [405, 242] on p "Lorem ipsum dolor sit amet, consectetur adipiscing elit, sed do eiusmod tempor …" at bounding box center [441, 255] width 526 height 94
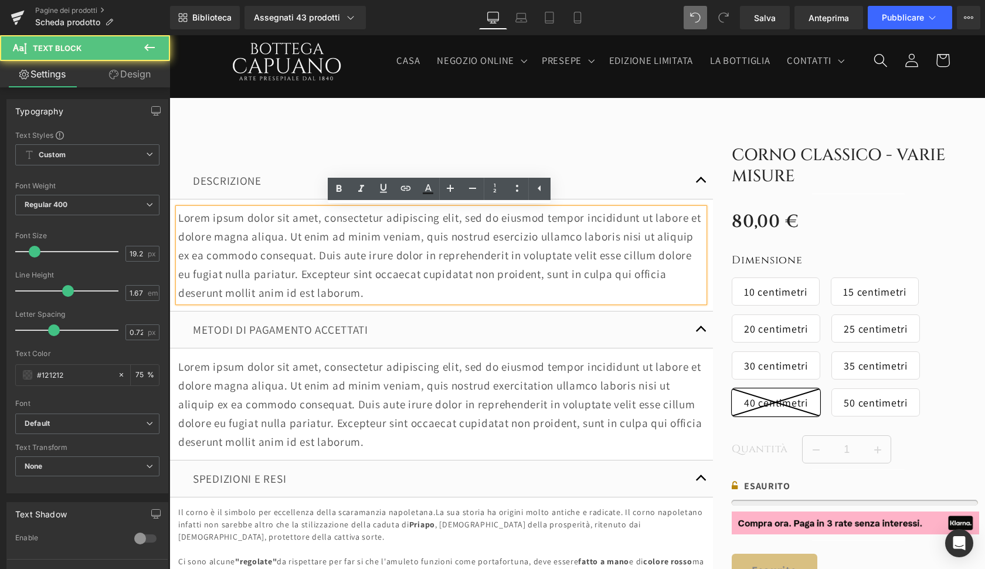
click at [467, 254] on p "Lorem ipsum dolor sit amet, consectetur adipiscing elit, sed do eiusmod tempor …" at bounding box center [441, 255] width 526 height 94
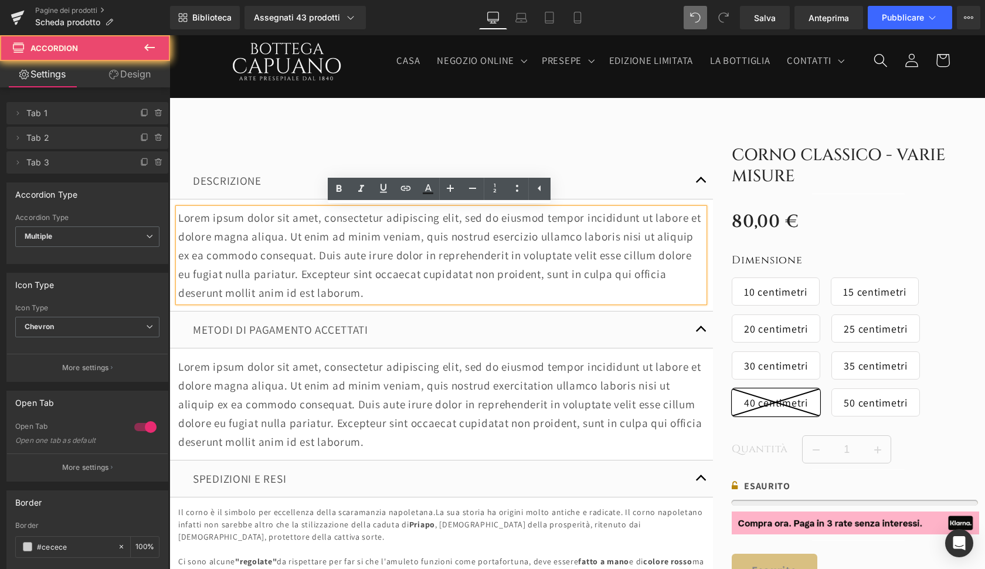
click at [538, 165] on div "DESCRIZIONE Blocco di testo" at bounding box center [440, 180] width 543 height 37
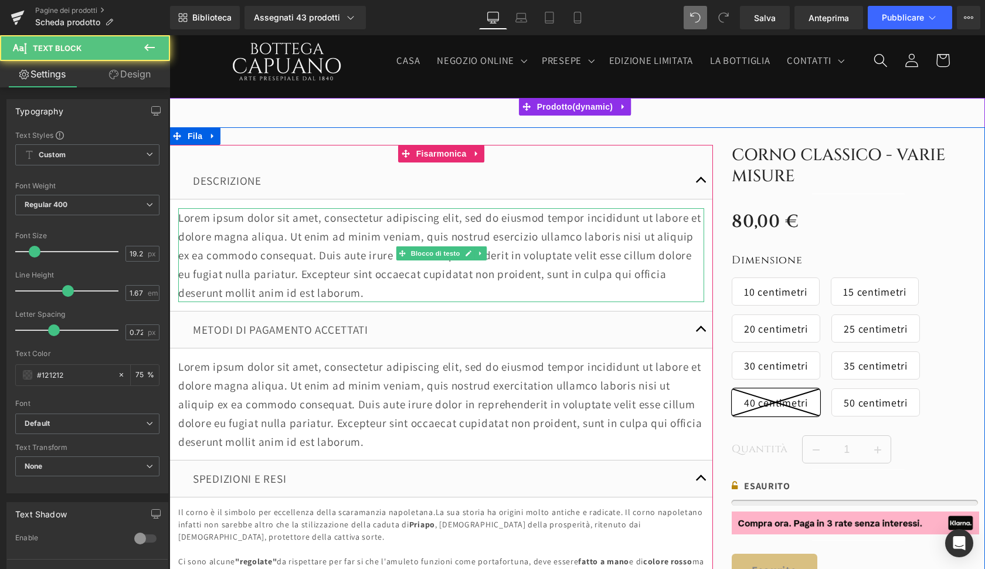
click at [494, 291] on p "Lorem ipsum dolor sit amet, consectetur adipiscing elit, sed do eiusmod tempor …" at bounding box center [441, 255] width 526 height 94
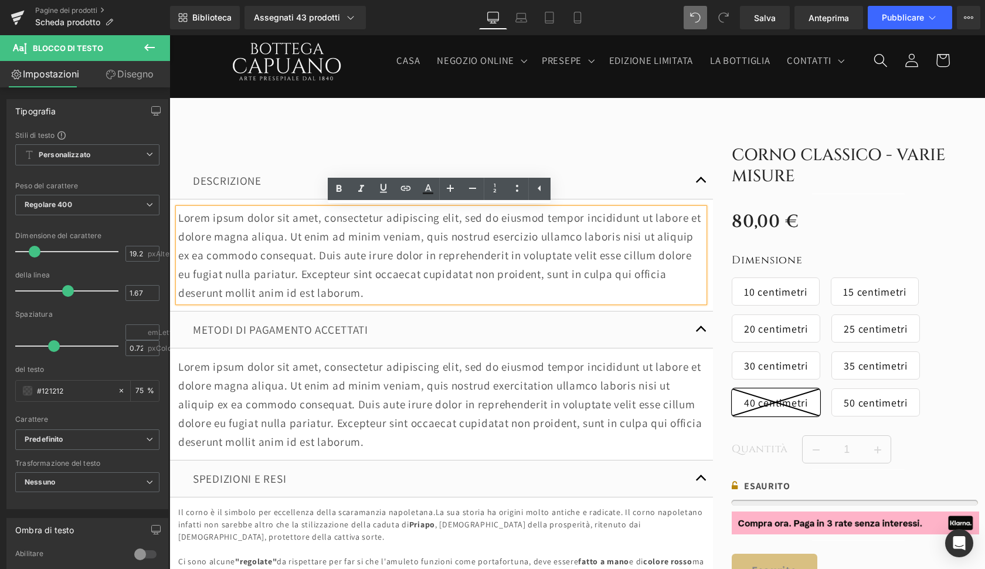
click at [480, 257] on p "Lorem ipsum dolor sit amet, consectetur adipiscing elit, sed do eiusmod tempor …" at bounding box center [441, 255] width 526 height 94
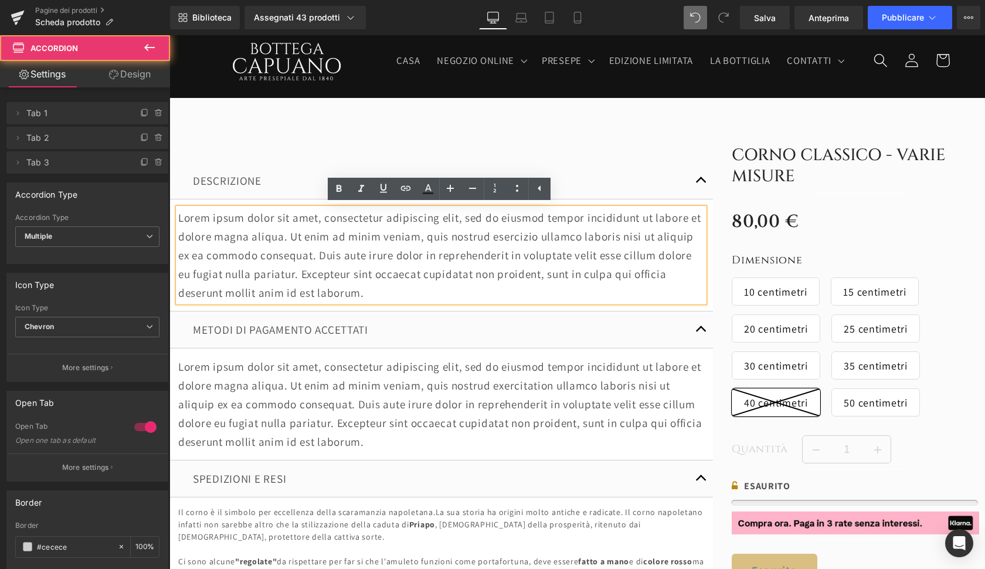
click at [563, 159] on div "DESCRIZIONE Blocco di testo Lorem ipsum dolor sit amet, consectetur adipiscing …" at bounding box center [440, 483] width 543 height 677
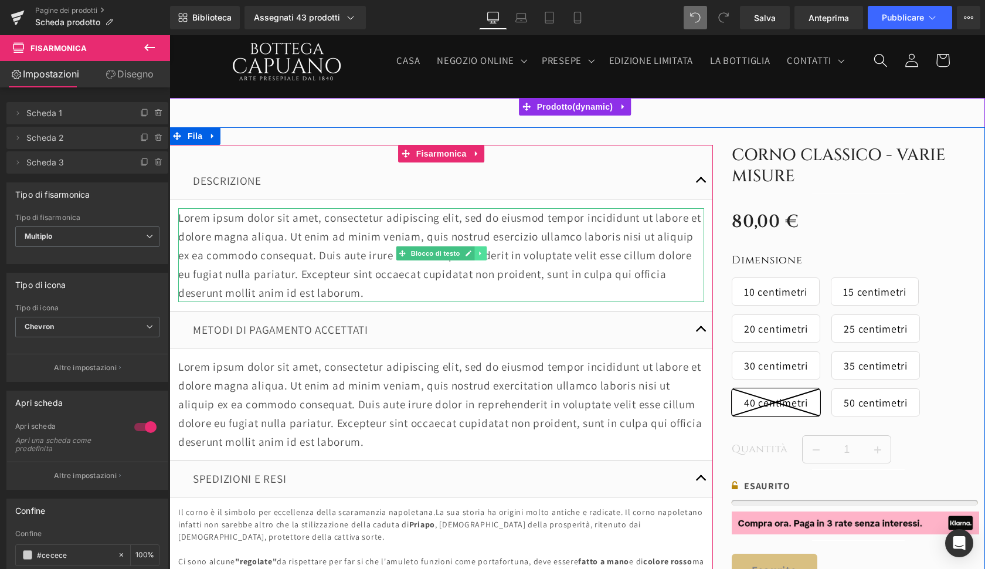
click at [480, 258] on link at bounding box center [480, 253] width 12 height 14
click at [483, 252] on icon at bounding box center [486, 253] width 6 height 6
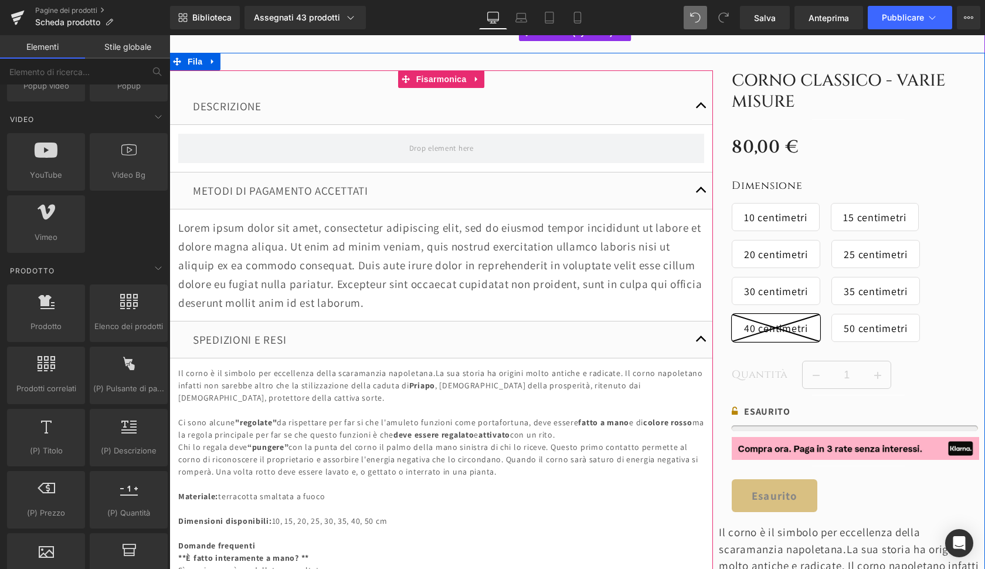
scroll to position [141, 0]
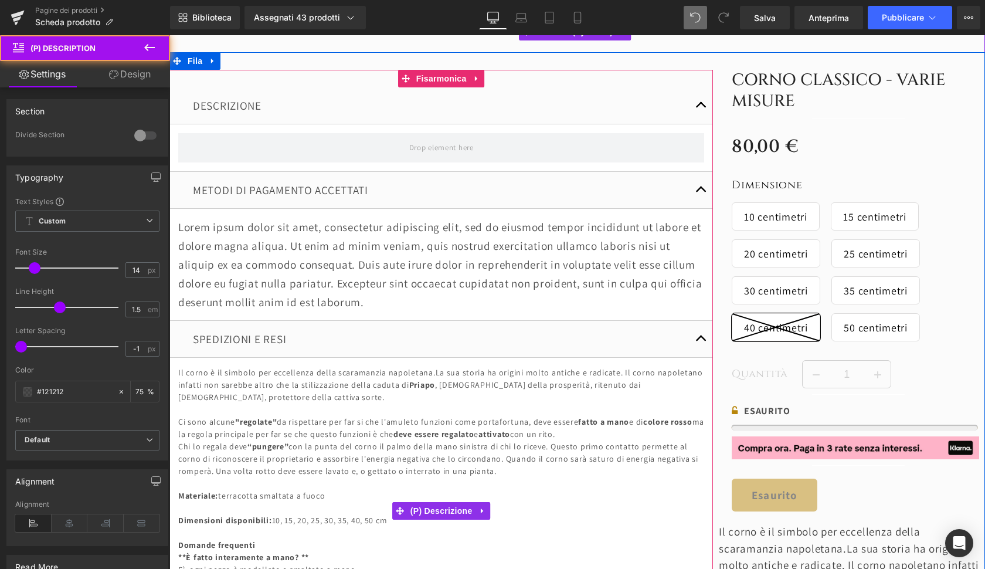
click at [361, 440] on p "Chi lo regala deve “pungere” con la punta del corno il palmo della mano sinistr…" at bounding box center [441, 458] width 526 height 37
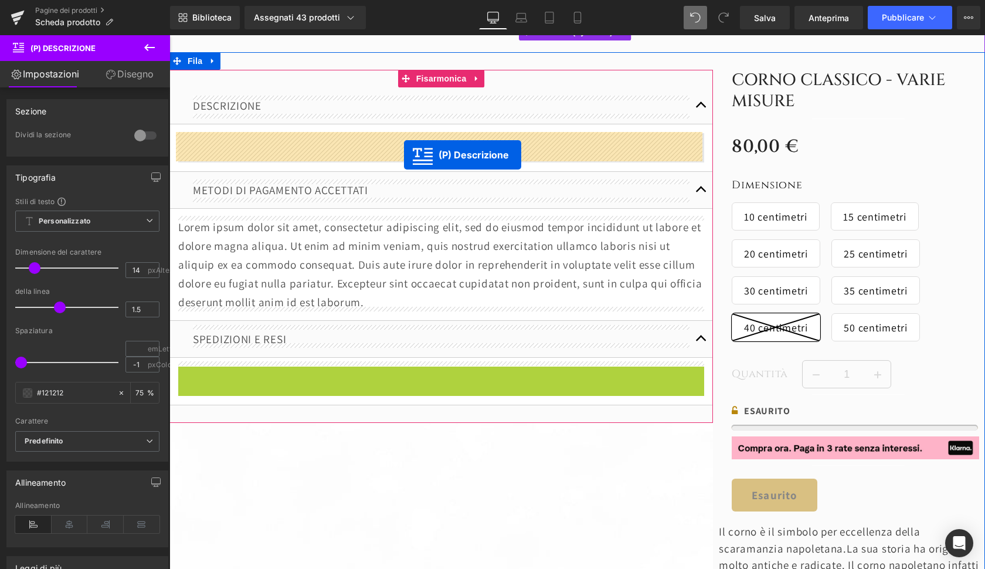
drag, startPoint x: 399, startPoint y: 499, endPoint x: 402, endPoint y: 153, distance: 346.5
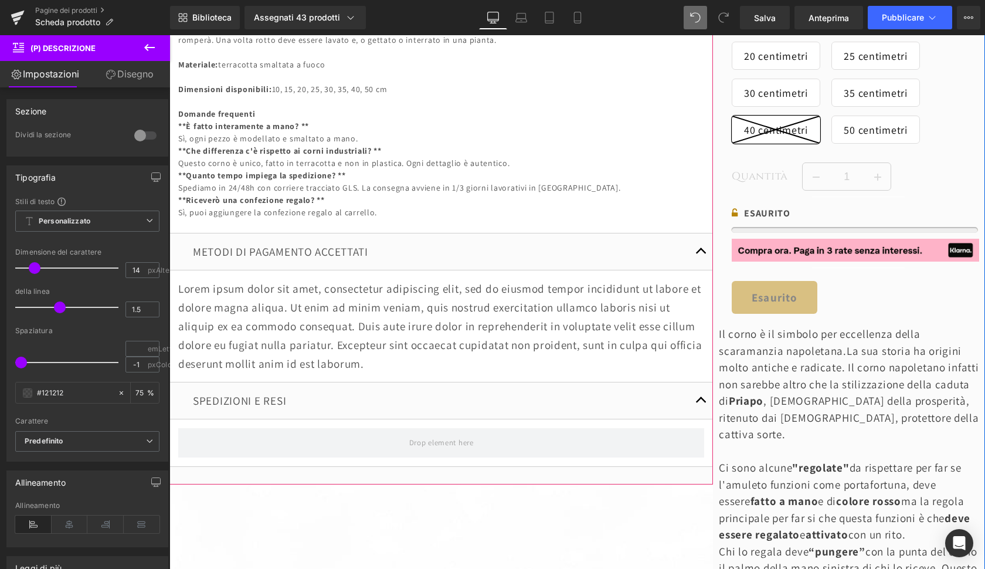
scroll to position [342, 0]
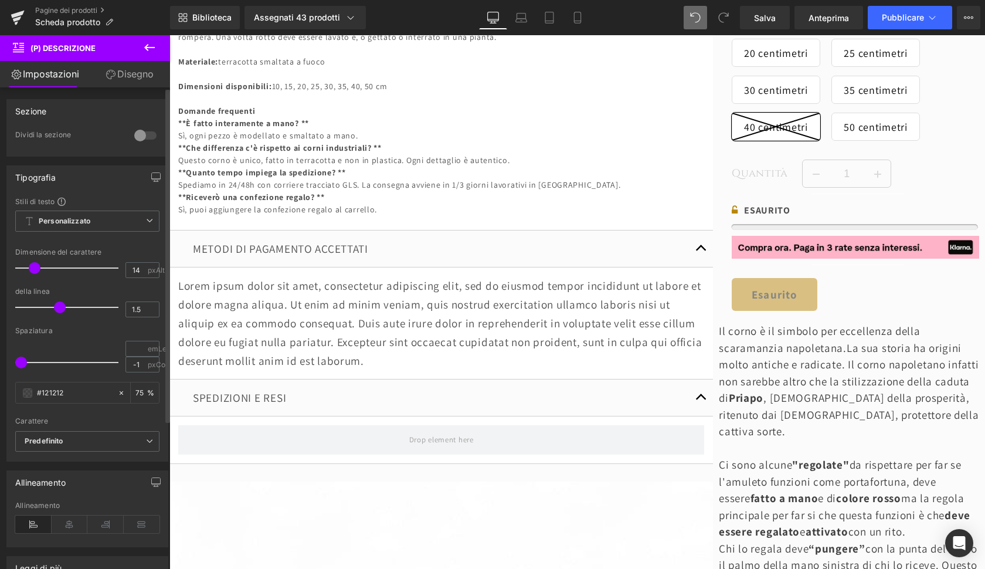
click at [140, 135] on div at bounding box center [145, 135] width 28 height 19
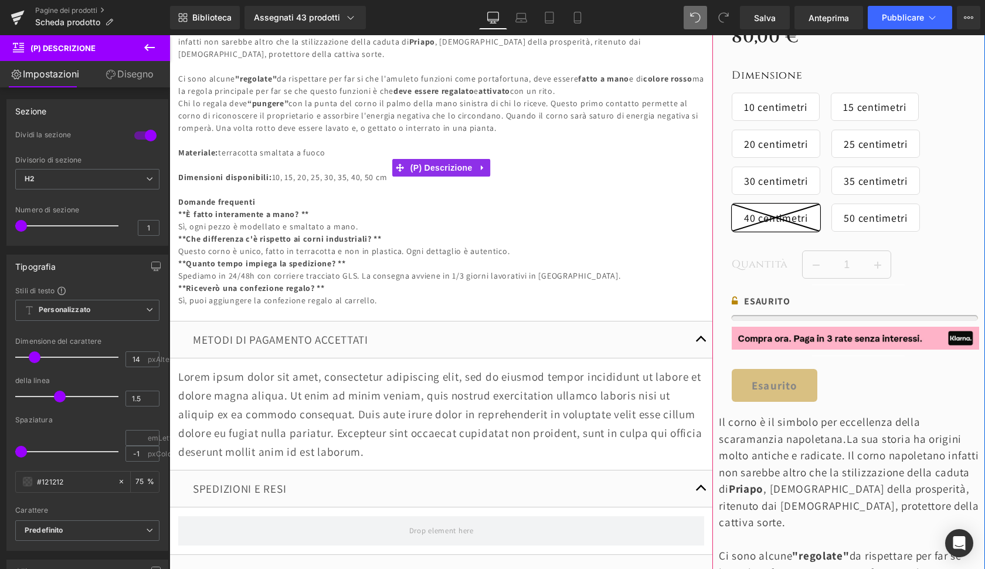
scroll to position [169, 0]
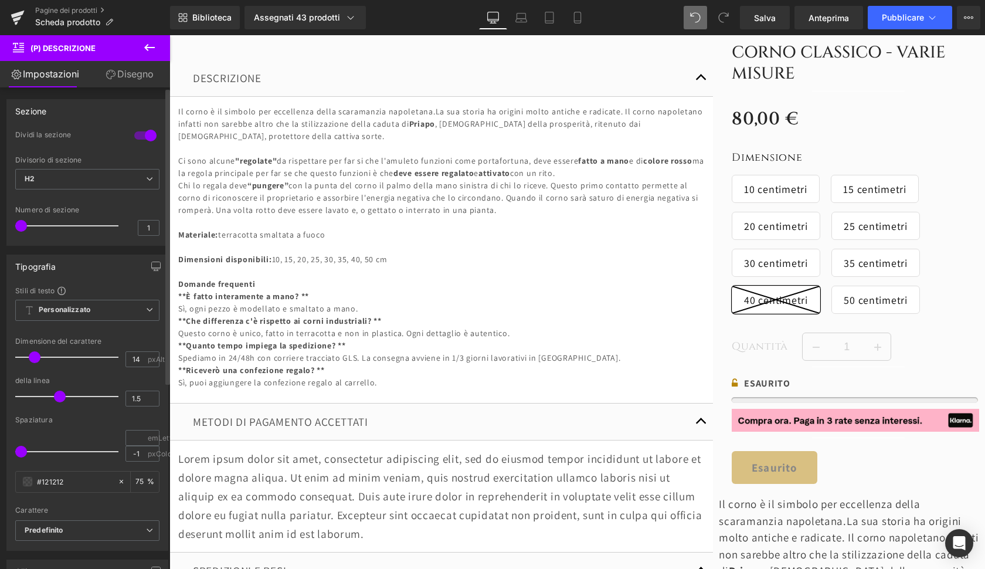
click at [141, 139] on div at bounding box center [145, 135] width 28 height 19
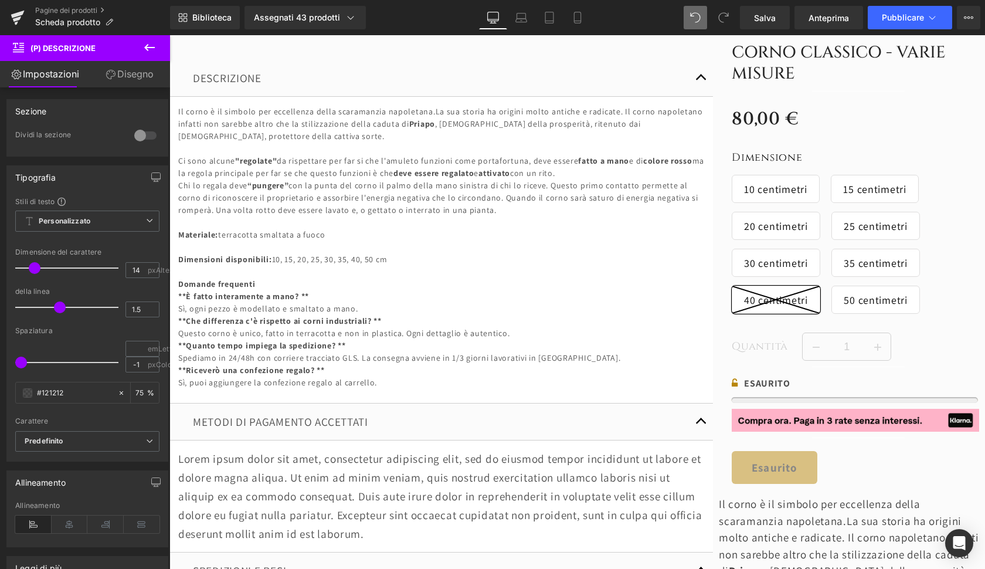
click at [148, 48] on icon at bounding box center [149, 47] width 11 height 7
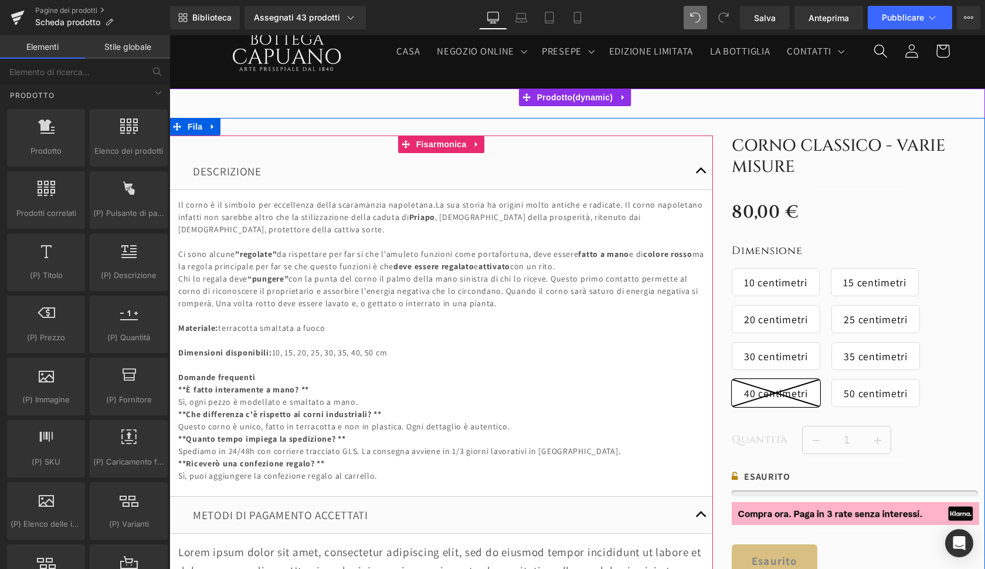
scroll to position [76, 0]
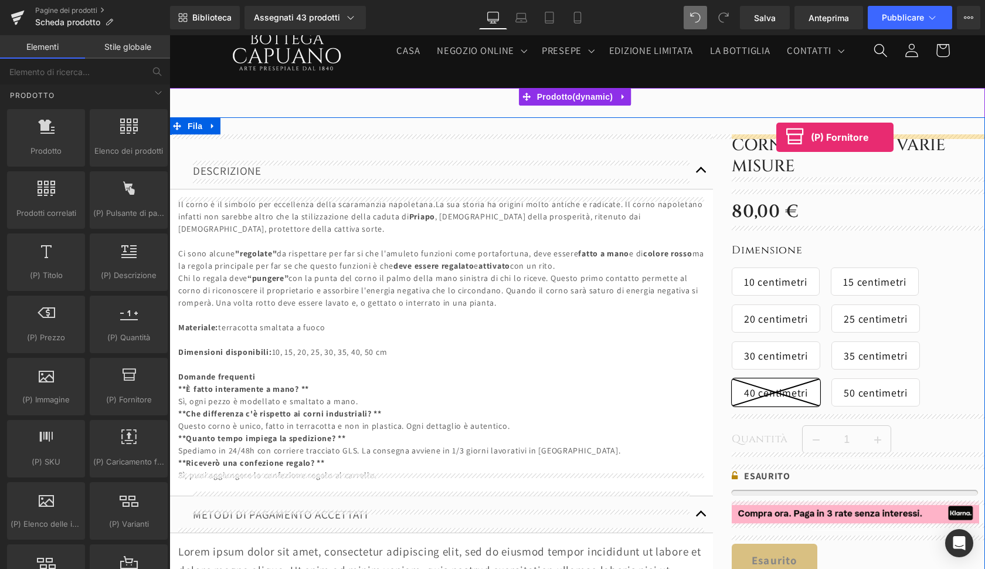
drag, startPoint x: 297, startPoint y: 421, endPoint x: 776, endPoint y: 137, distance: 557.2
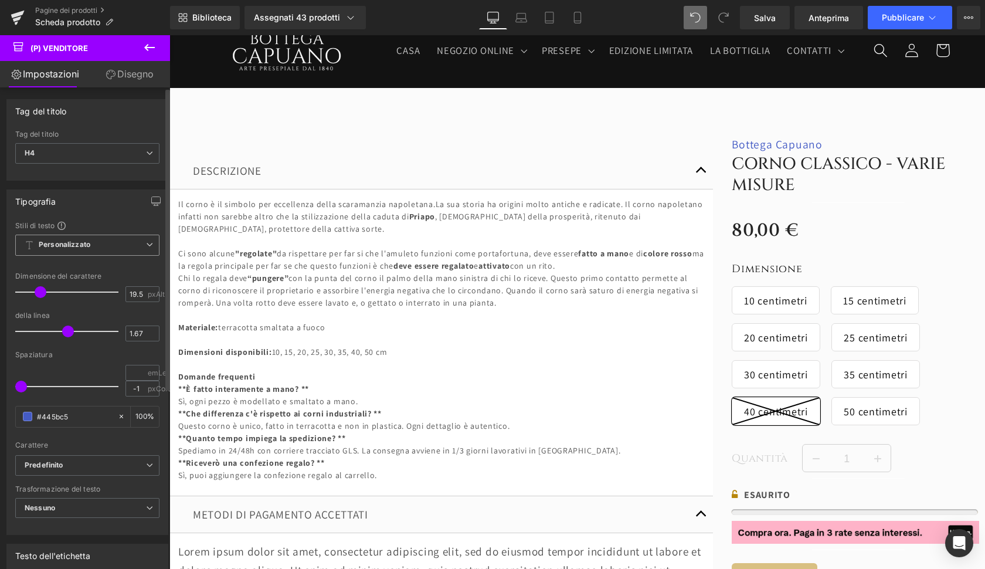
click at [49, 249] on span "Personalizzato Setup Global Style" at bounding box center [87, 245] width 144 height 21
click at [96, 198] on div "Tipografia" at bounding box center [87, 201] width 161 height 22
click at [36, 422] on div "#445bc5" at bounding box center [66, 416] width 101 height 21
click at [25, 420] on span at bounding box center [27, 416] width 9 height 9
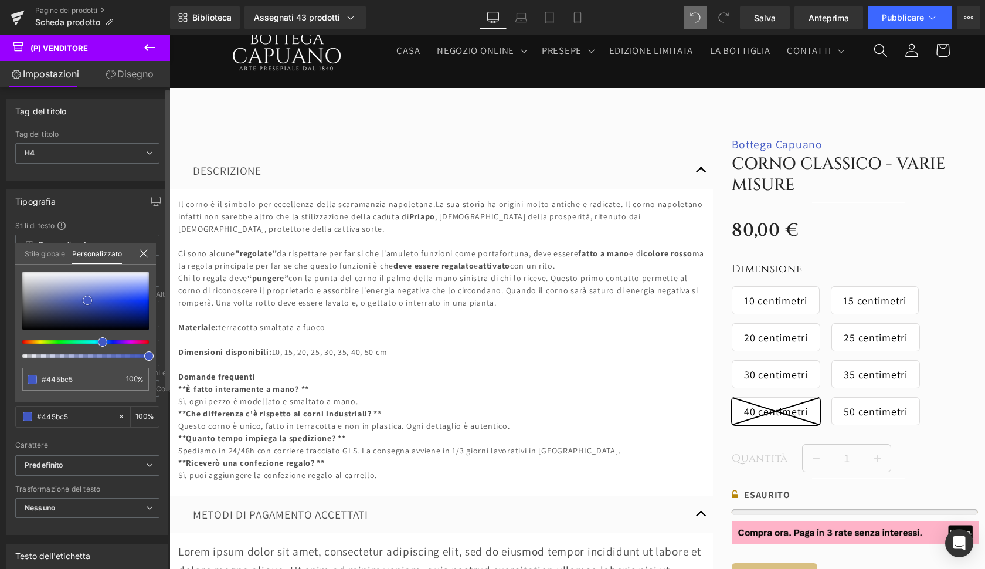
type input "#435bc5"
type input "#020203"
type input "#000000"
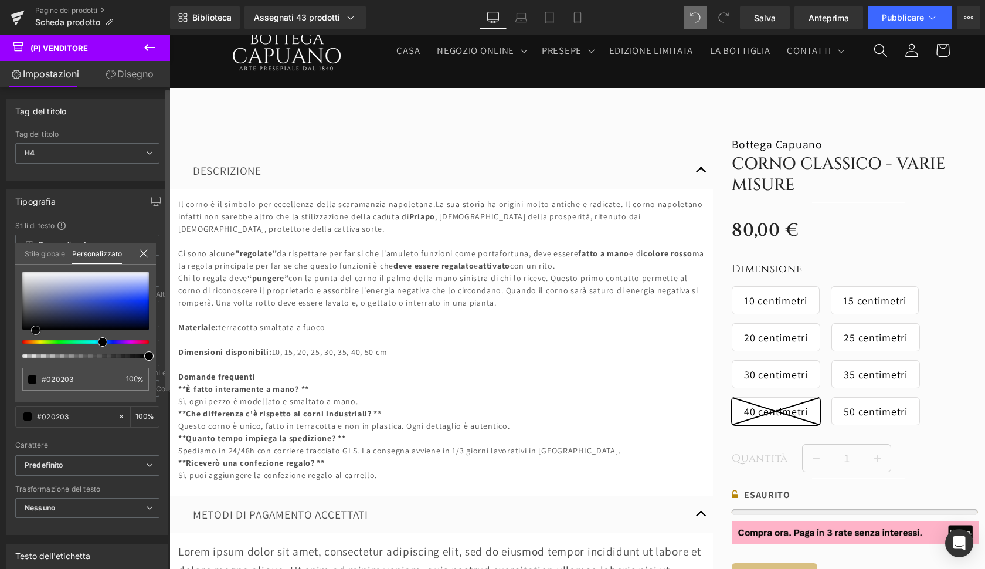
type input "#000000"
drag, startPoint x: 89, startPoint y: 300, endPoint x: 18, endPoint y: 336, distance: 80.2
click at [18, 336] on div "#000000 100 %" at bounding box center [85, 336] width 141 height 131
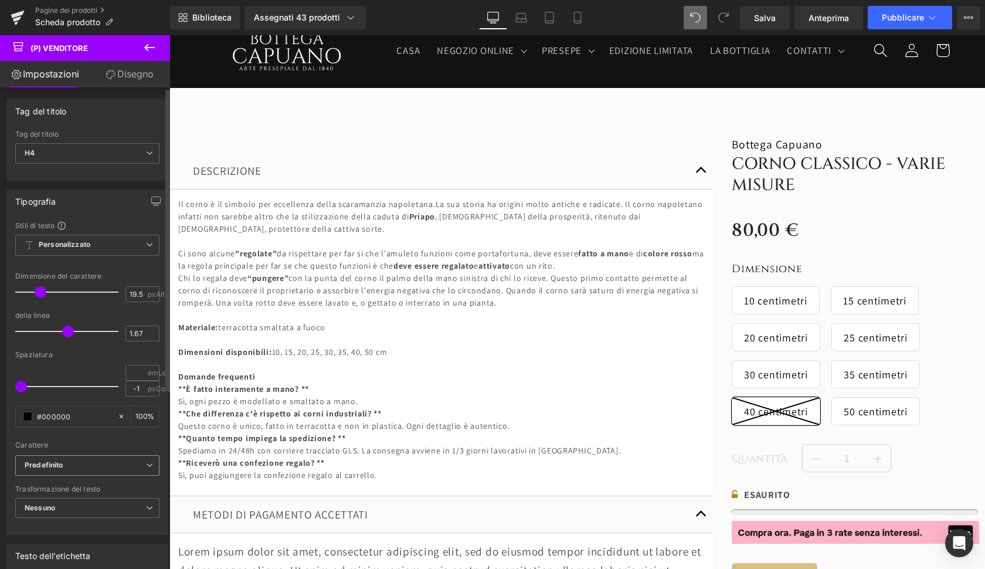
click at [83, 468] on b "Predefinito" at bounding box center [85, 465] width 121 height 10
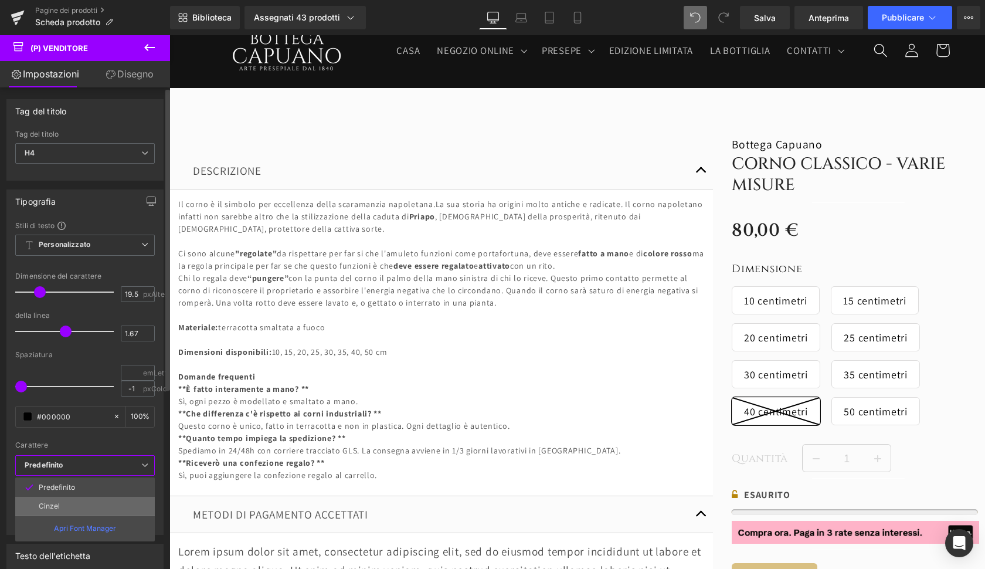
click at [76, 498] on li "Cinzel" at bounding box center [85, 506] width 140 height 19
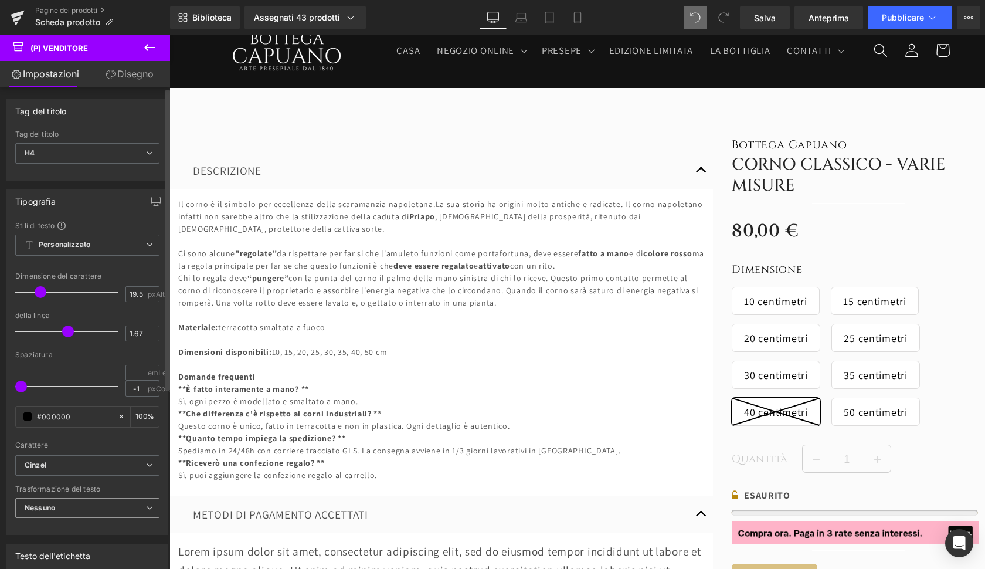
click at [68, 514] on span "Nessuno" at bounding box center [87, 508] width 144 height 21
click at [64, 542] on div "Maiuscole" at bounding box center [50, 546] width 35 height 8
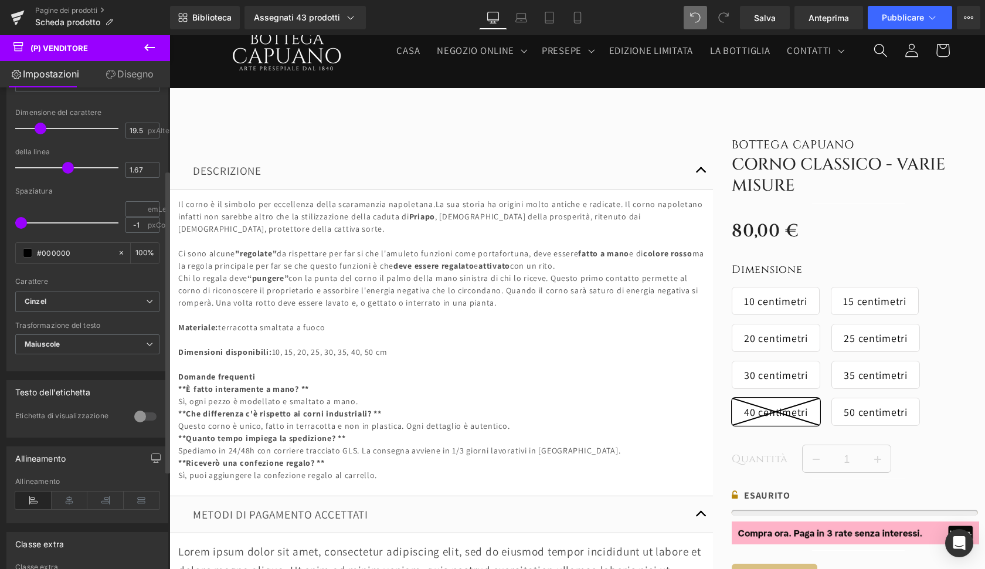
scroll to position [173, 0]
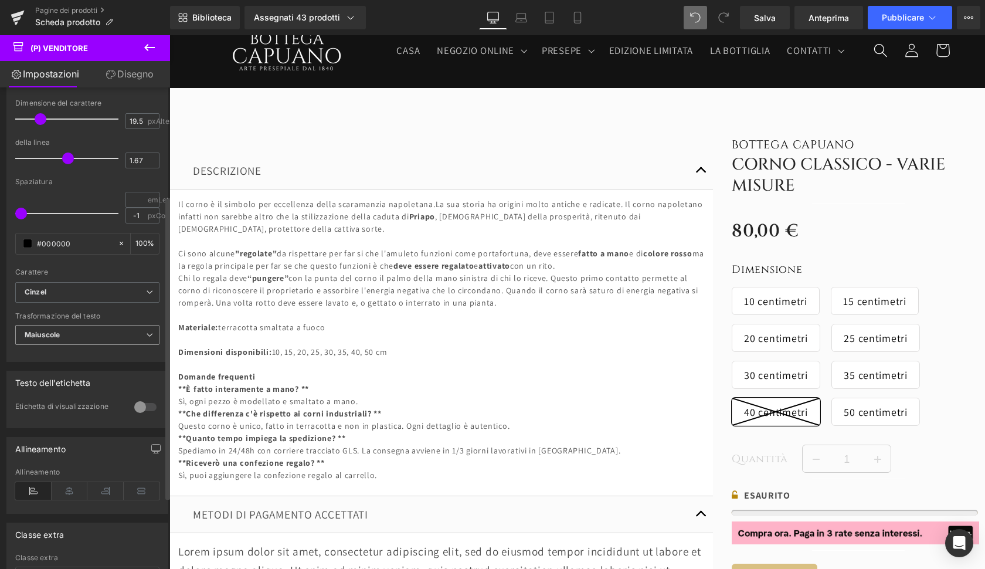
click at [91, 337] on span "Maiuscole" at bounding box center [87, 335] width 144 height 21
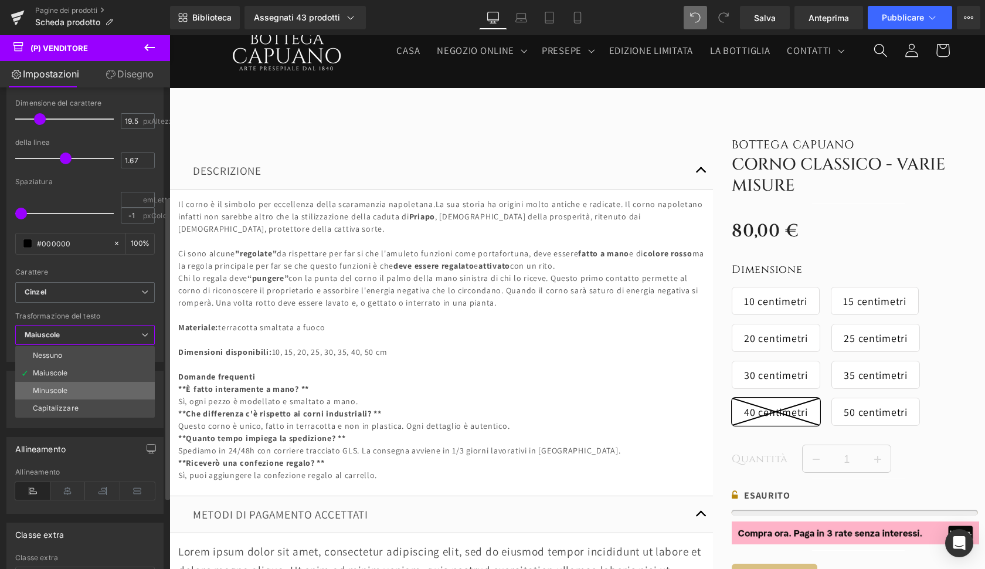
click at [71, 385] on li "Minuscole" at bounding box center [85, 391] width 140 height 18
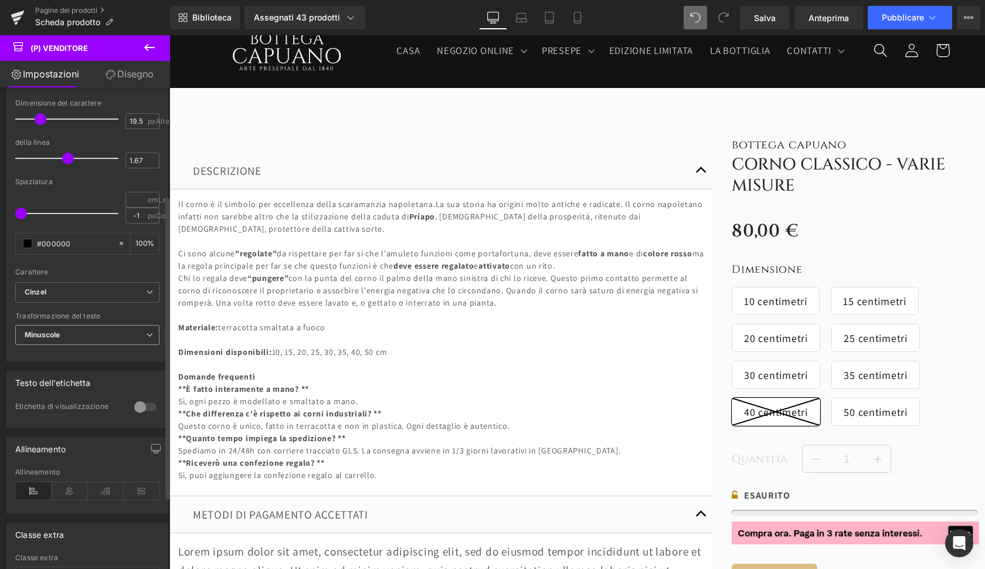
click at [66, 335] on span "Minuscole" at bounding box center [87, 335] width 144 height 21
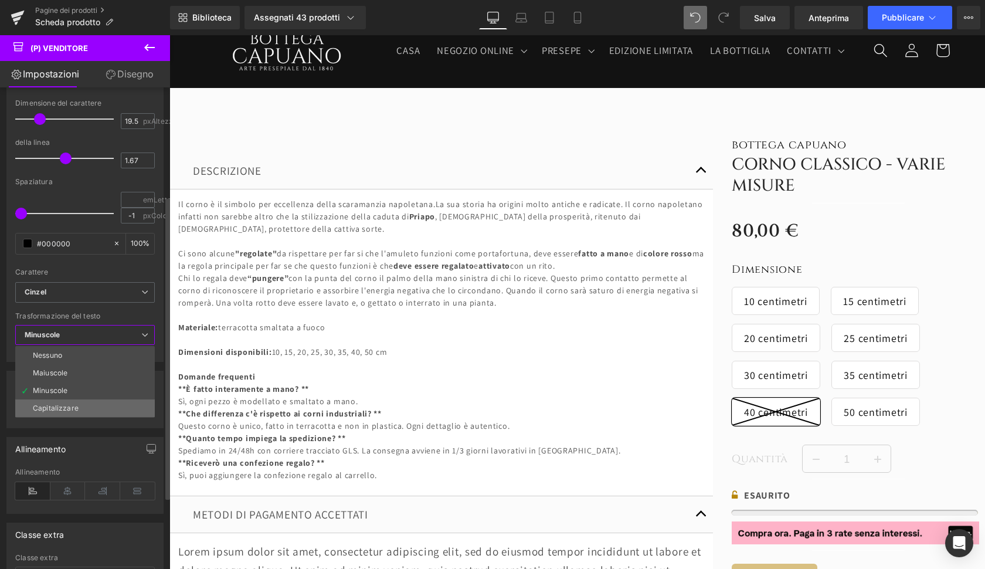
click at [50, 407] on div "Capitalizzare" at bounding box center [56, 408] width 46 height 8
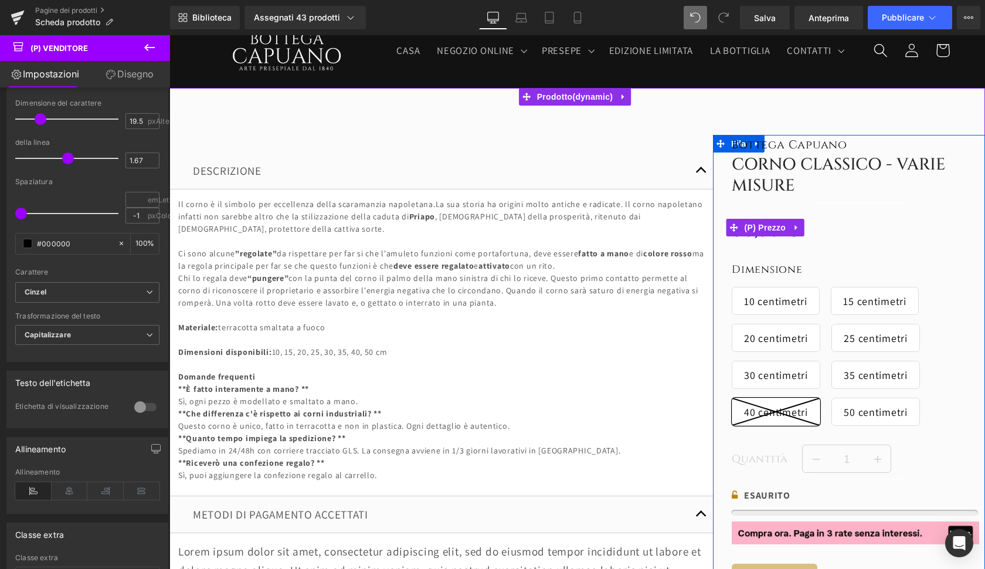
click at [758, 209] on span "80,00 €" at bounding box center [765, 227] width 67 height 36
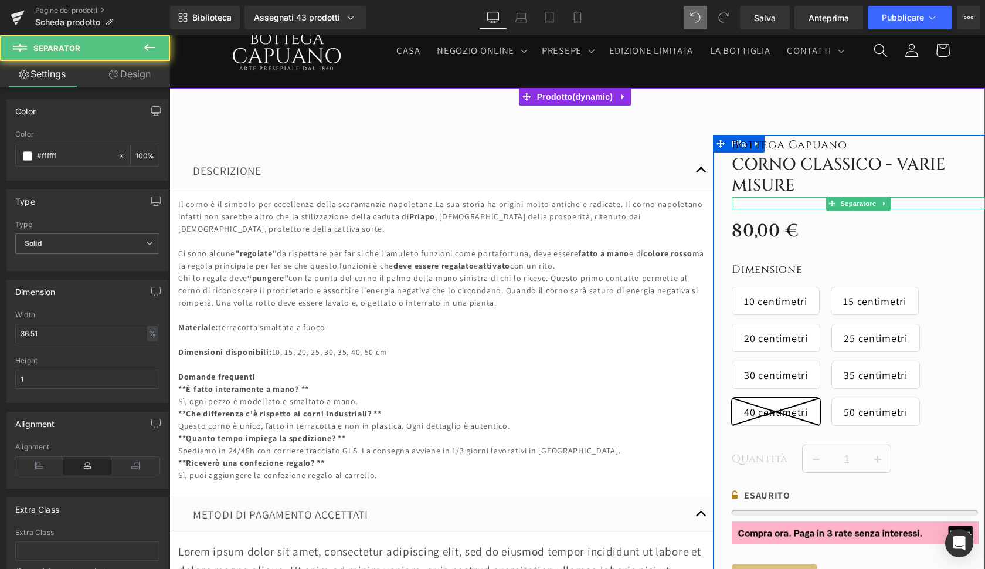
click at [741, 203] on div at bounding box center [858, 203] width 253 height 12
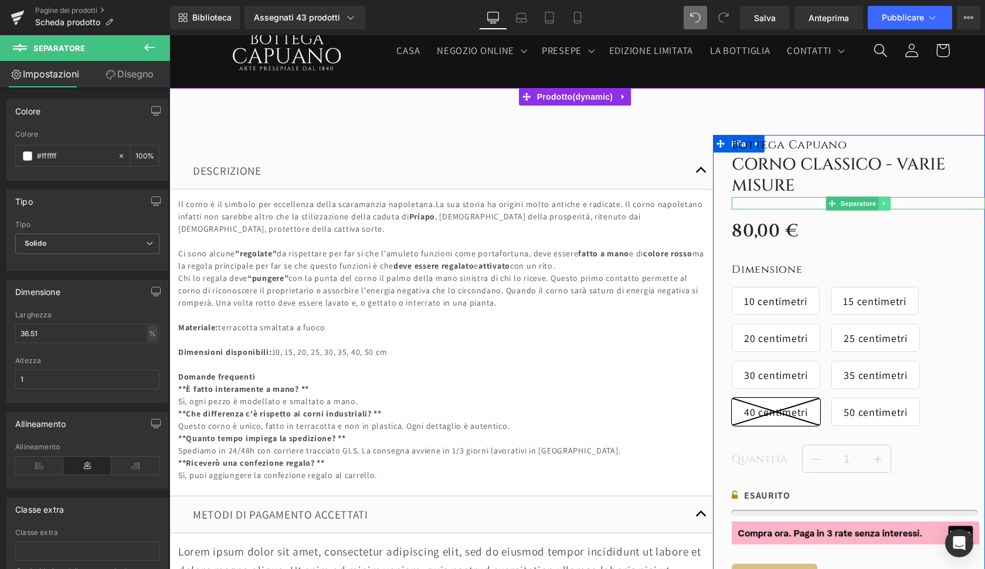
click at [883, 202] on icon at bounding box center [884, 204] width 2 height 4
click at [876, 203] on icon at bounding box center [878, 203] width 6 height 6
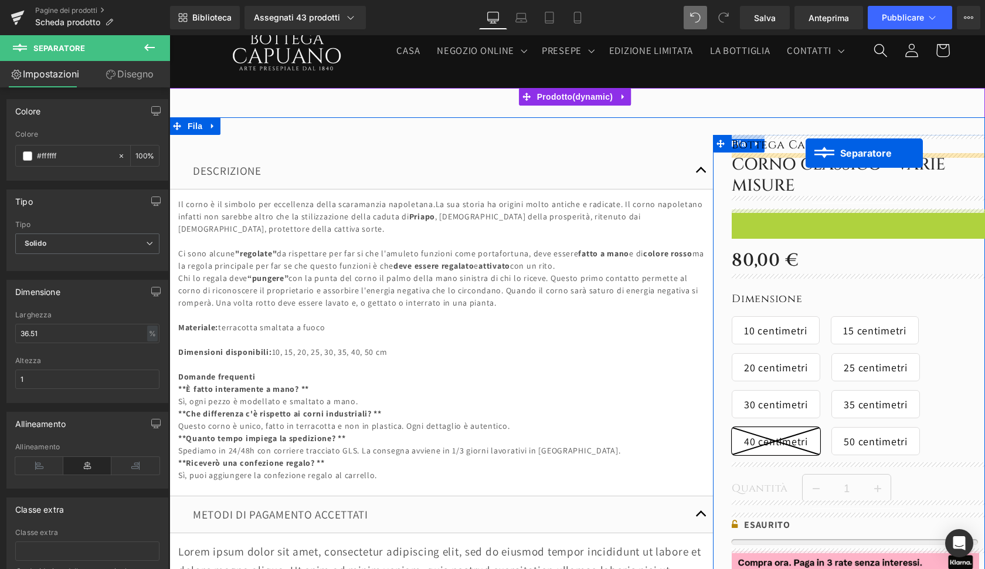
drag, startPoint x: 828, startPoint y: 215, endPoint x: 806, endPoint y: 153, distance: 66.2
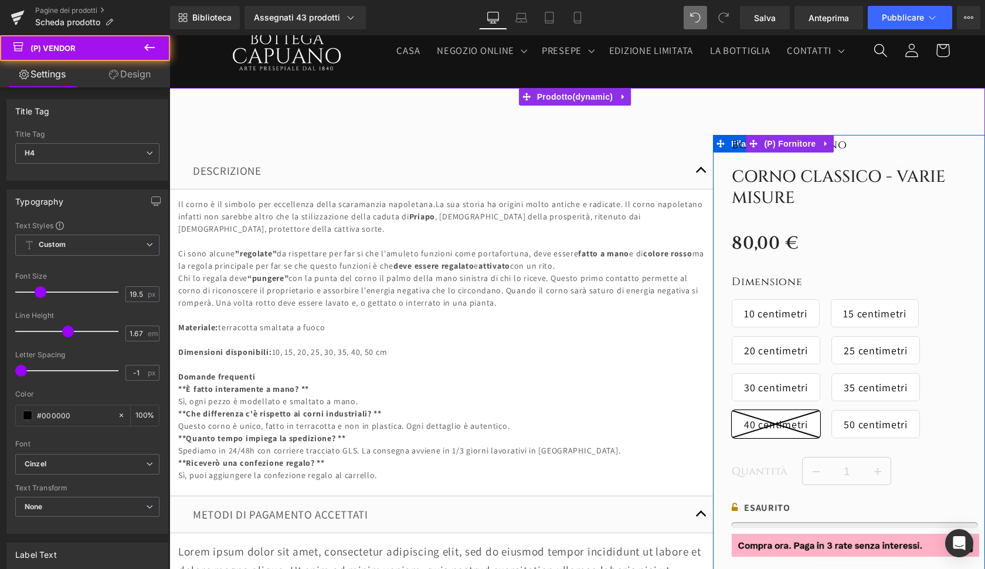
click at [845, 144] on span "Bottega Capuano" at bounding box center [789, 144] width 115 height 15
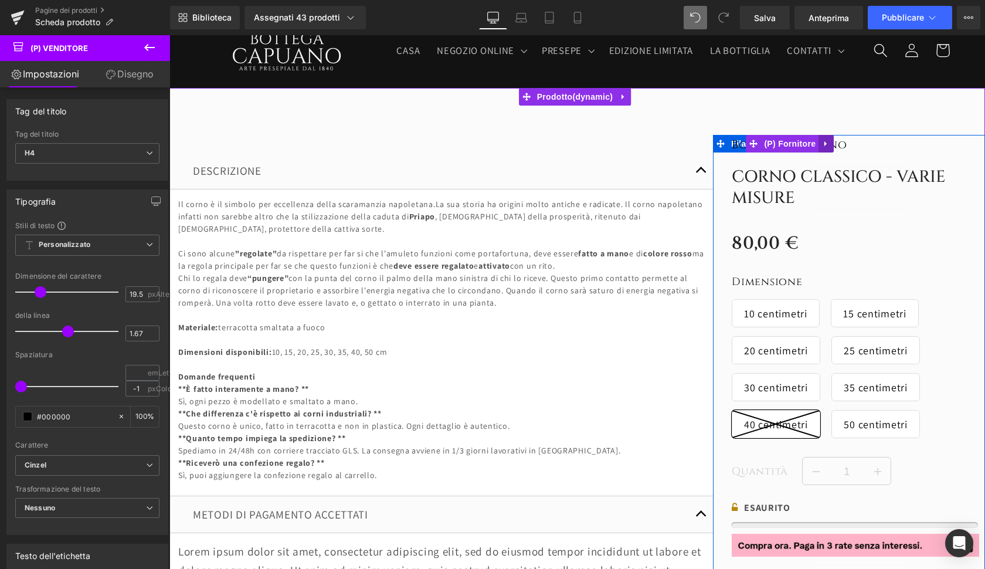
click at [825, 147] on icon at bounding box center [826, 143] width 8 height 9
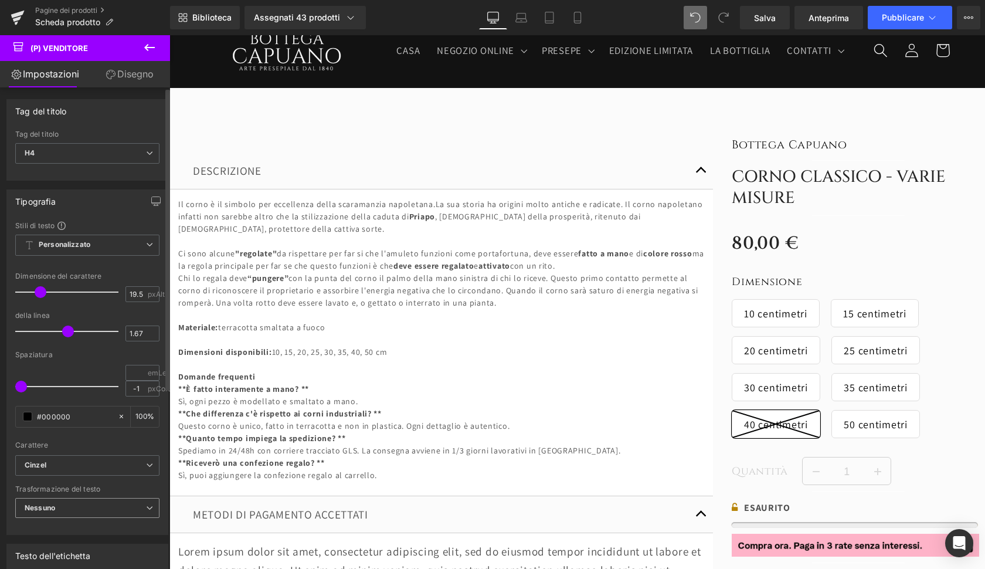
click at [42, 507] on b "Nessuno" at bounding box center [40, 507] width 30 height 9
click at [46, 542] on div "Maiuscole" at bounding box center [50, 546] width 35 height 8
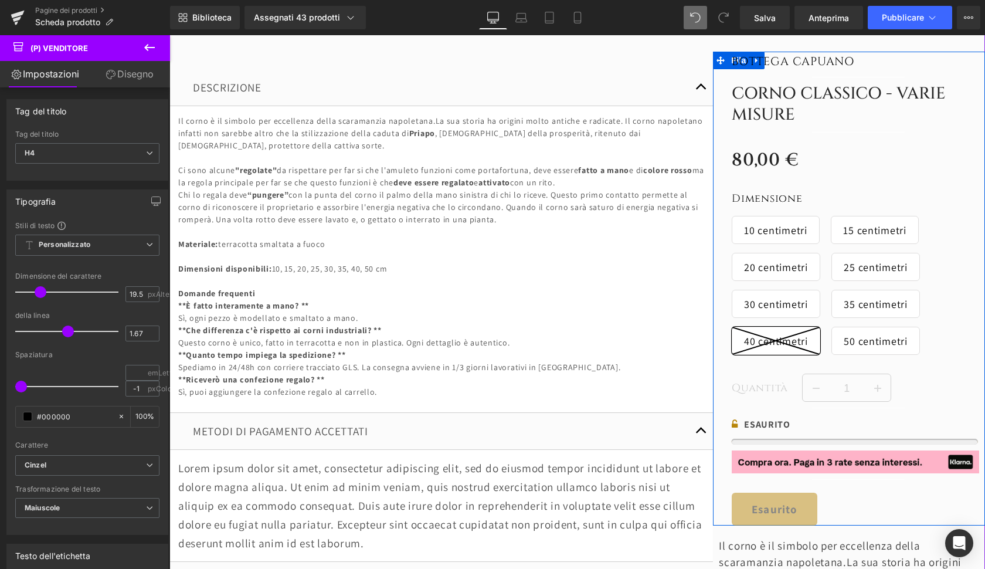
scroll to position [158, 0]
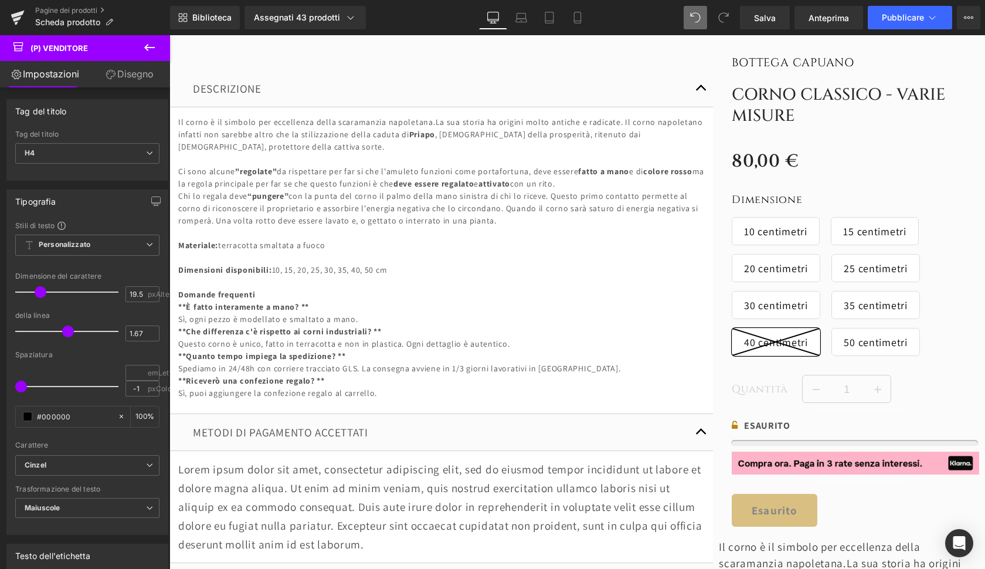
click at [151, 47] on icon at bounding box center [149, 47] width 11 height 7
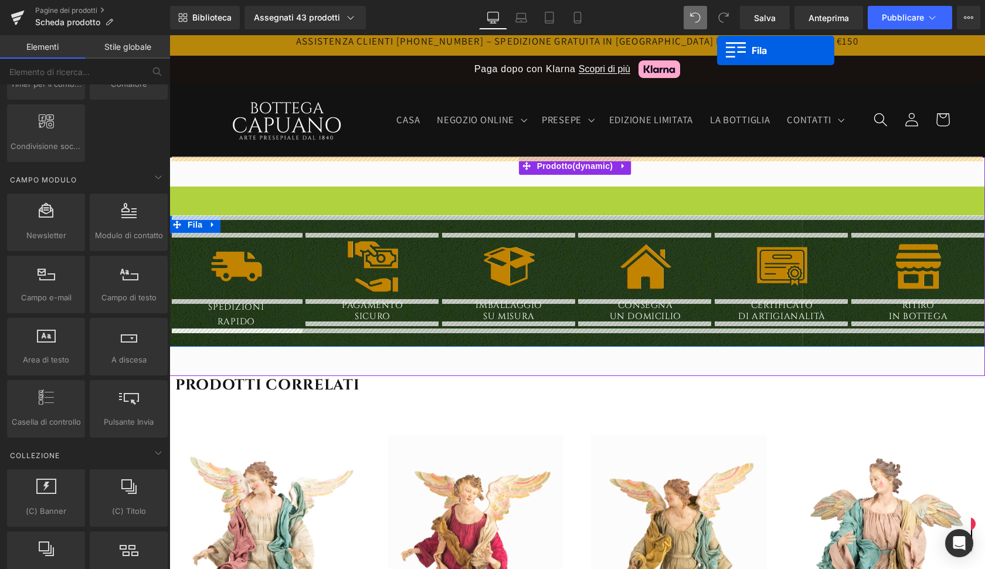
scroll to position [0, 0]
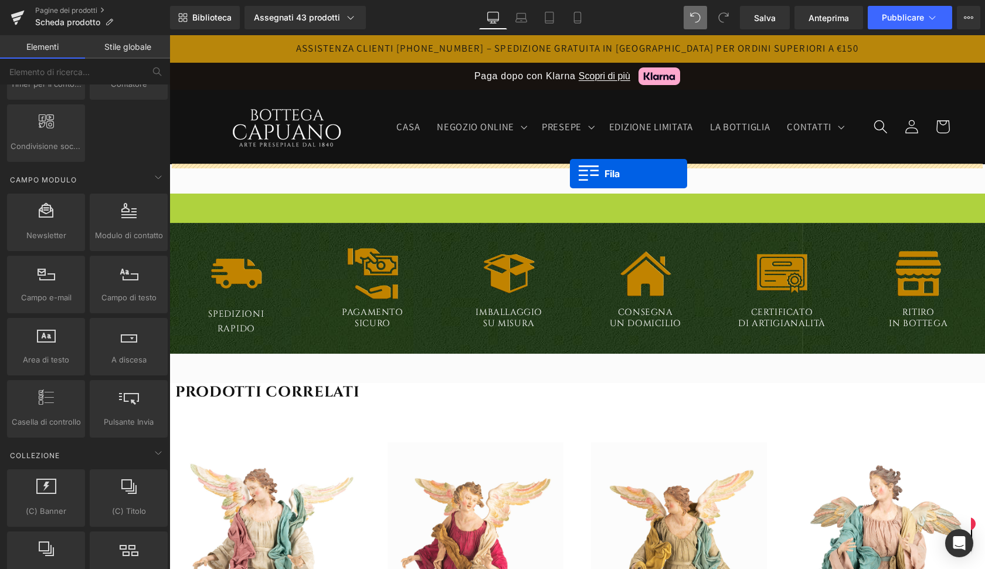
drag, startPoint x: 176, startPoint y: 67, endPoint x: 570, endPoint y: 174, distance: 407.4
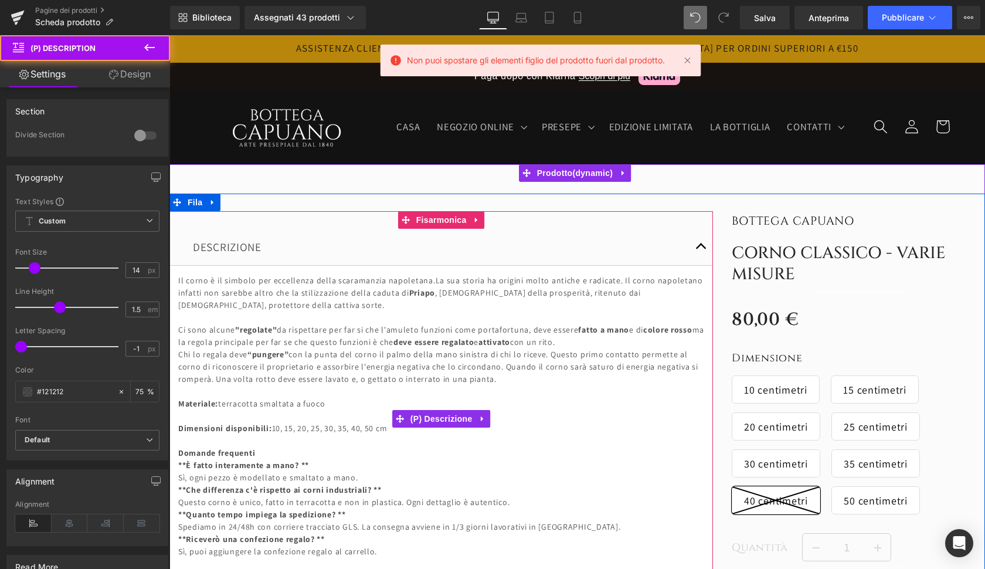
click at [461, 282] on p "Il corno è il simbolo per eccellenza della scaramanzia napoletana. La sua stori…" at bounding box center [441, 292] width 526 height 37
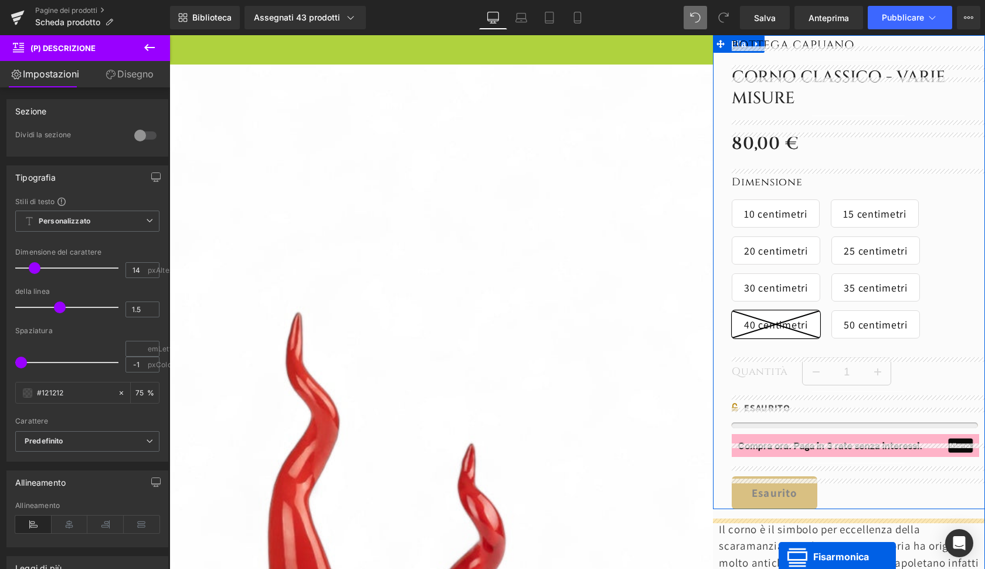
drag, startPoint x: 432, startPoint y: 219, endPoint x: 779, endPoint y: 567, distance: 491.7
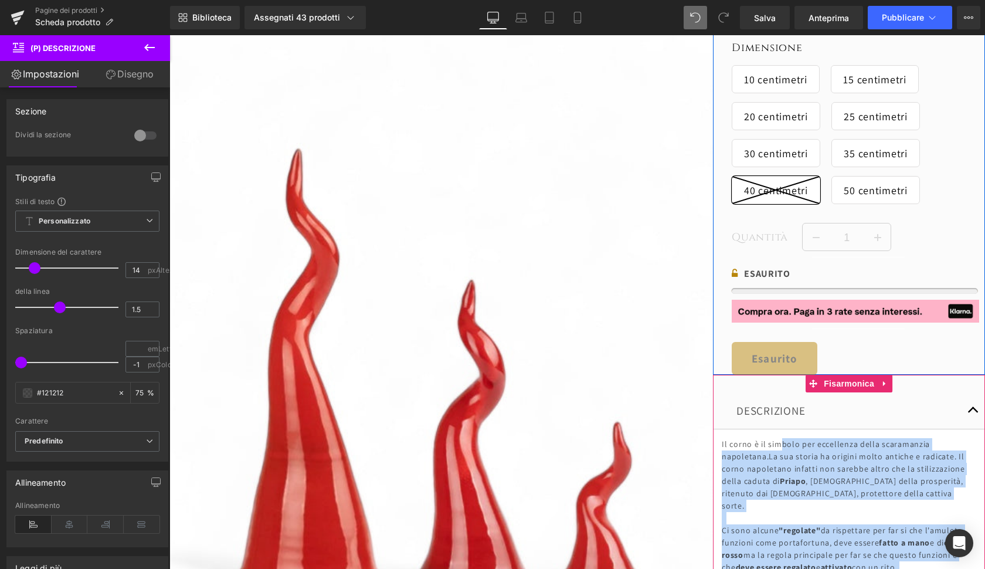
scroll to position [355, 0]
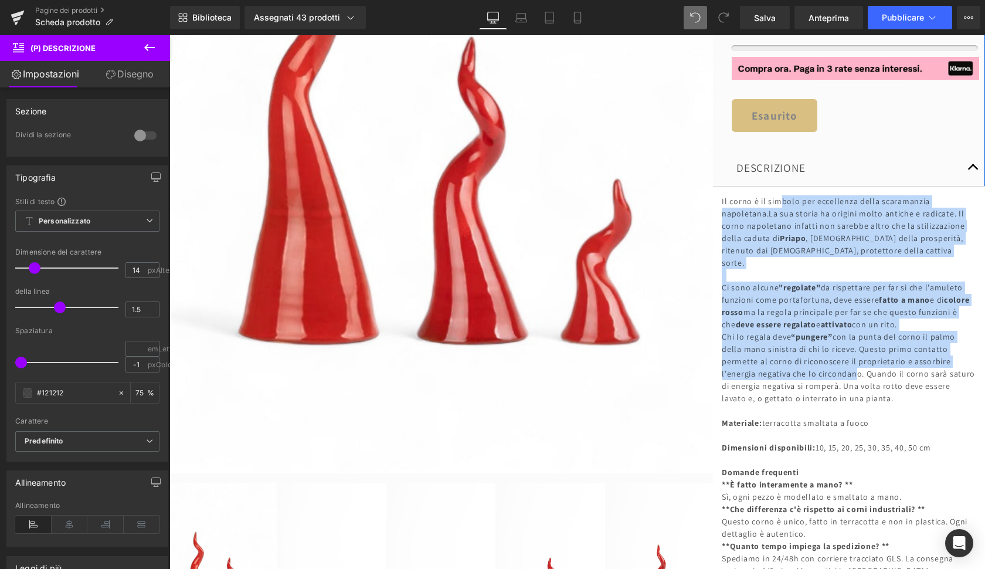
scroll to position [553, 0]
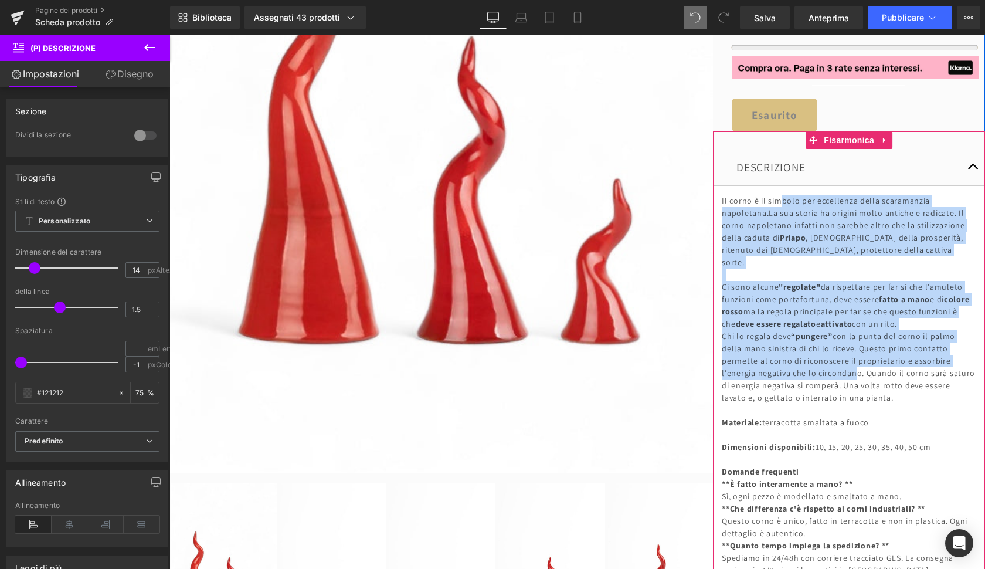
click at [971, 169] on button "button" at bounding box center [972, 167] width 23 height 36
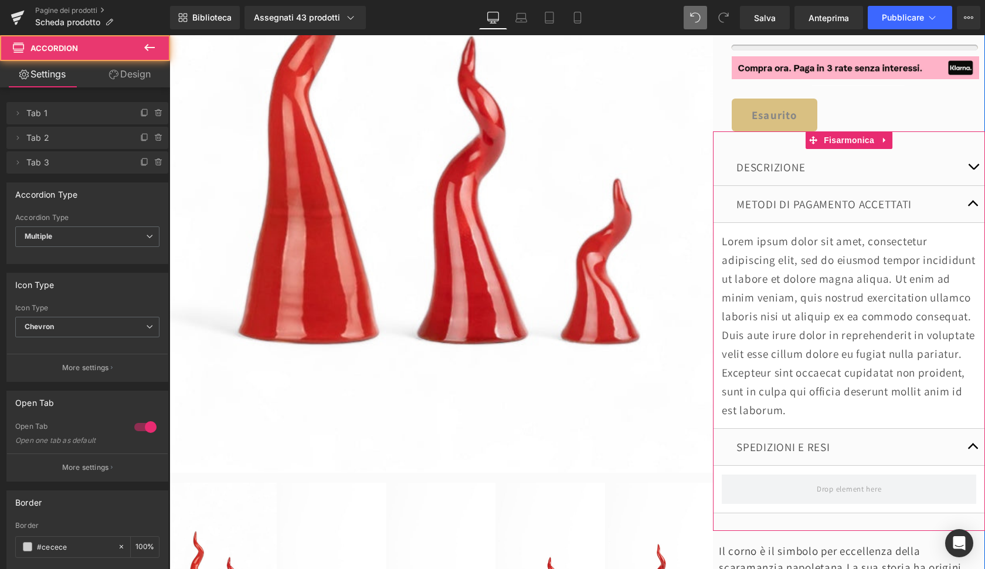
click at [971, 202] on button "button" at bounding box center [972, 204] width 23 height 36
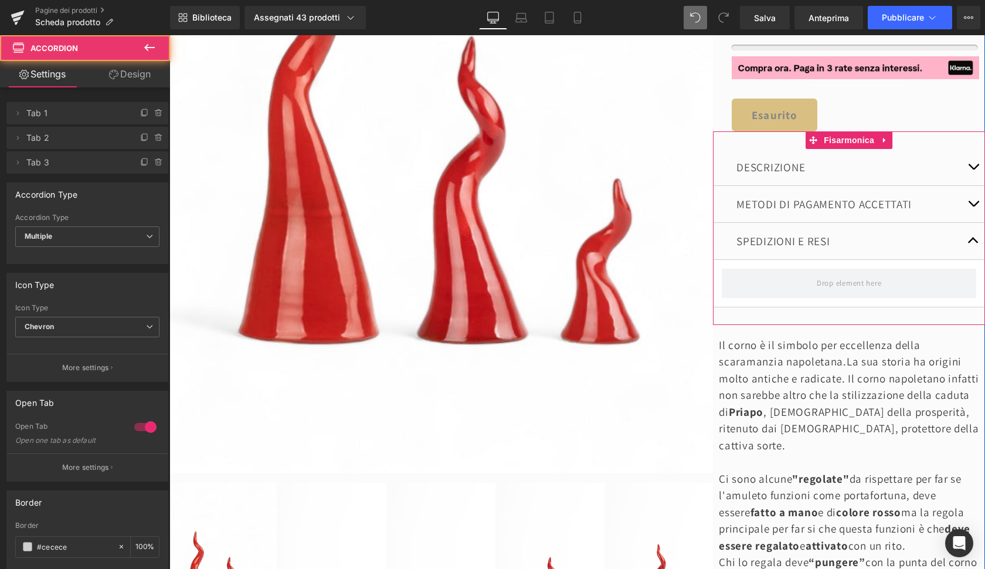
click at [973, 206] on span "button" at bounding box center [973, 206] width 0 height 0
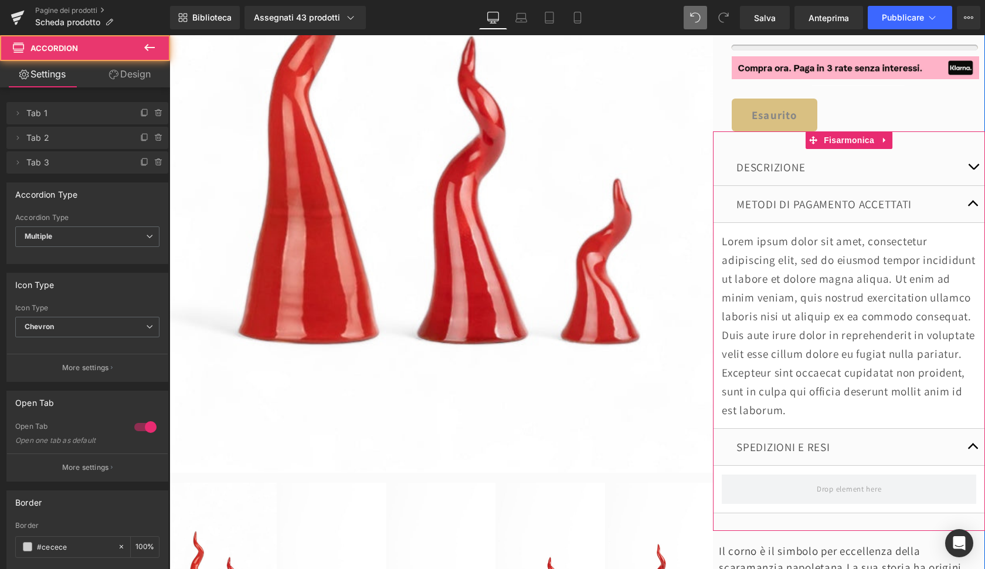
click at [970, 201] on button "button" at bounding box center [972, 204] width 23 height 36
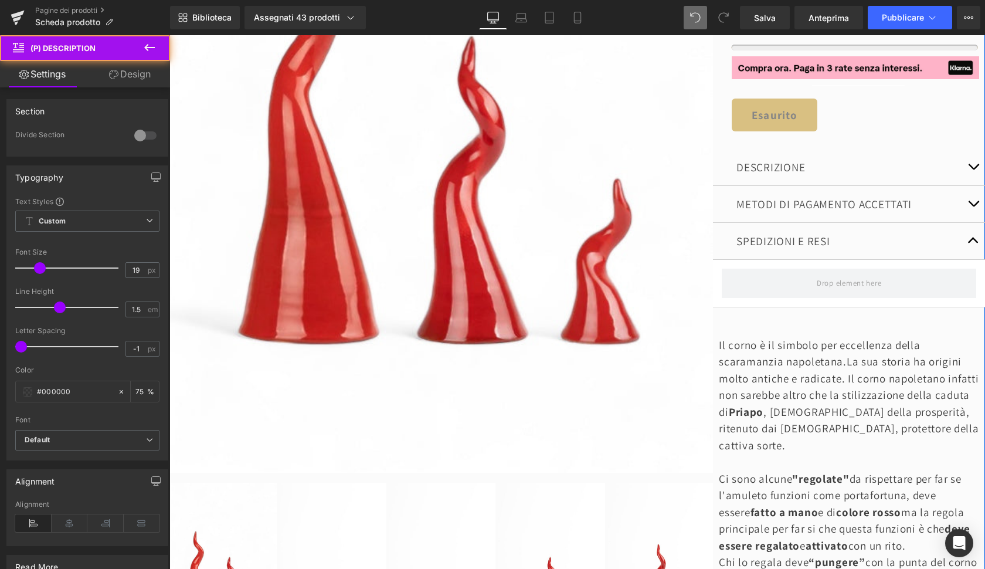
click at [788, 470] on p "Ci sono alcune "regolate" da rispettare per far se l'amuleto funzioni come port…" at bounding box center [852, 512] width 266 height 84
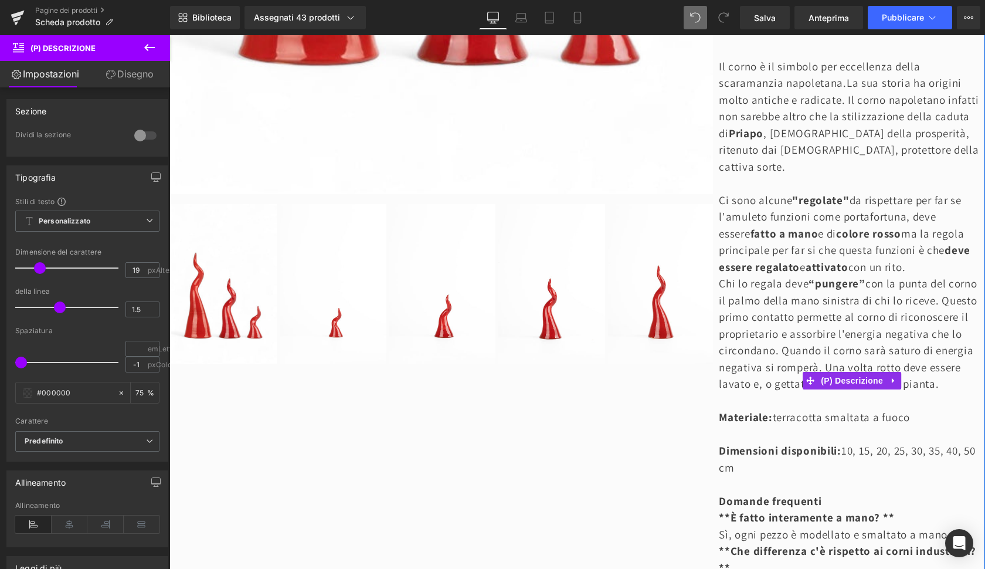
scroll to position [842, 0]
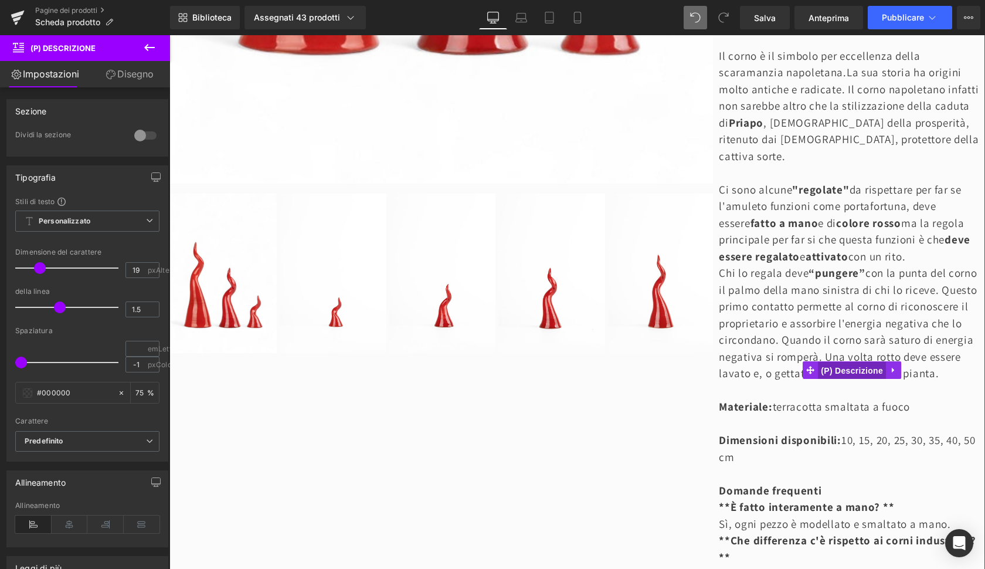
click at [857, 362] on span "(P) Descrizione" at bounding box center [852, 371] width 68 height 18
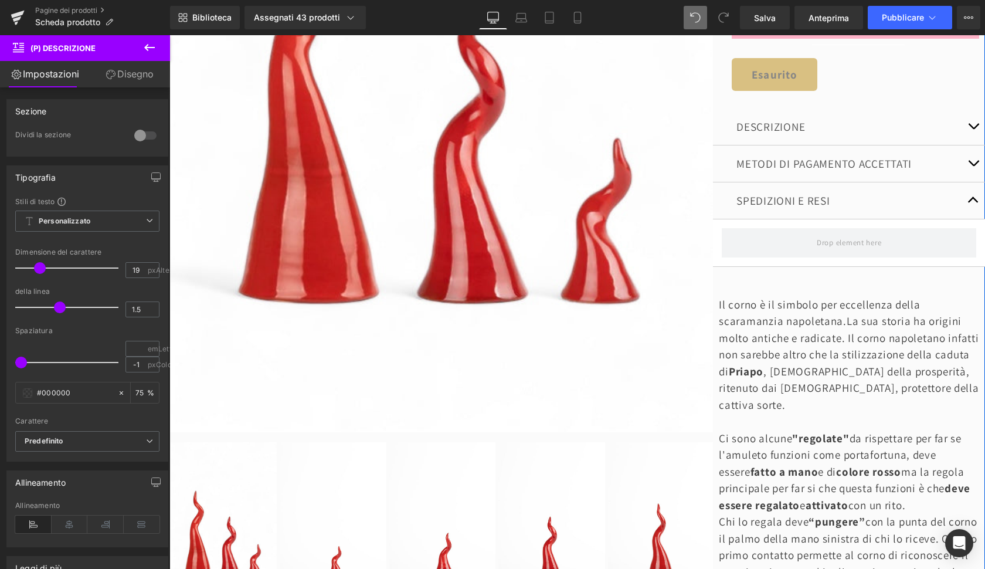
scroll to position [593, 0]
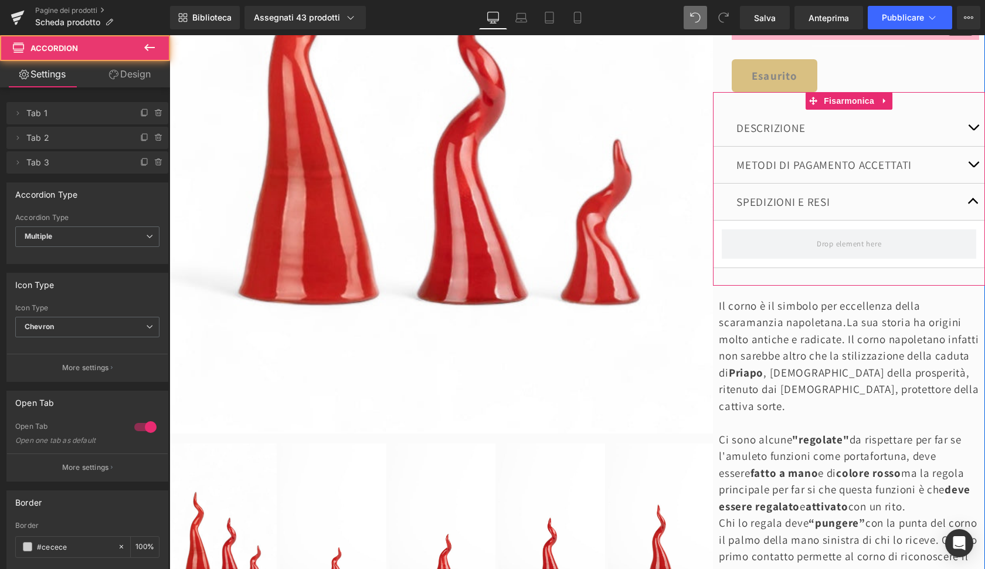
click at [973, 130] on span "button" at bounding box center [973, 130] width 0 height 0
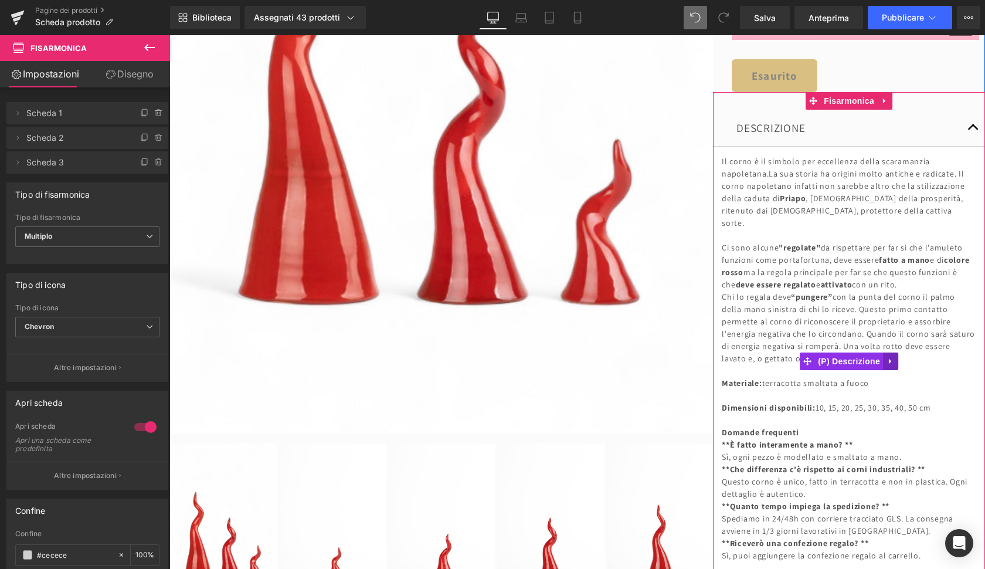
click at [889, 359] on icon at bounding box center [890, 361] width 2 height 5
click at [895, 357] on icon at bounding box center [898, 361] width 8 height 8
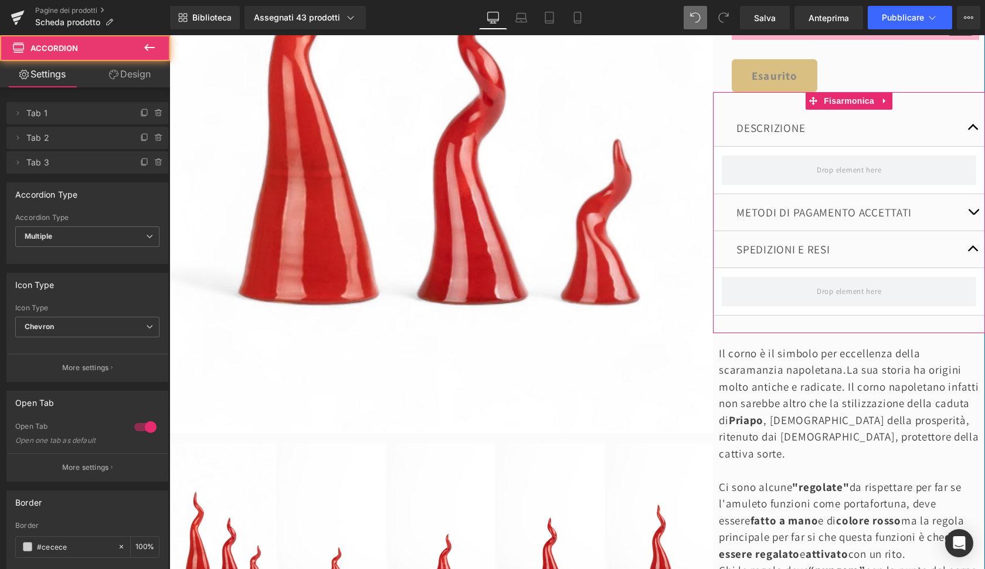
click at [973, 215] on span "button" at bounding box center [973, 215] width 0 height 0
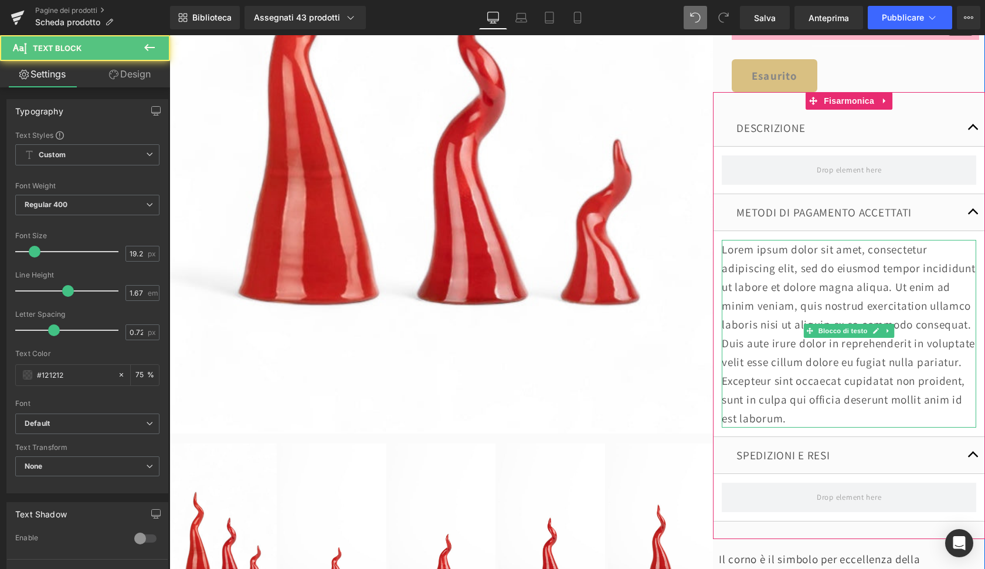
click at [820, 293] on p "Lorem ipsum dolor sit amet, consectetur adipiscing elit, sed do eiusmod tempor …" at bounding box center [849, 334] width 254 height 188
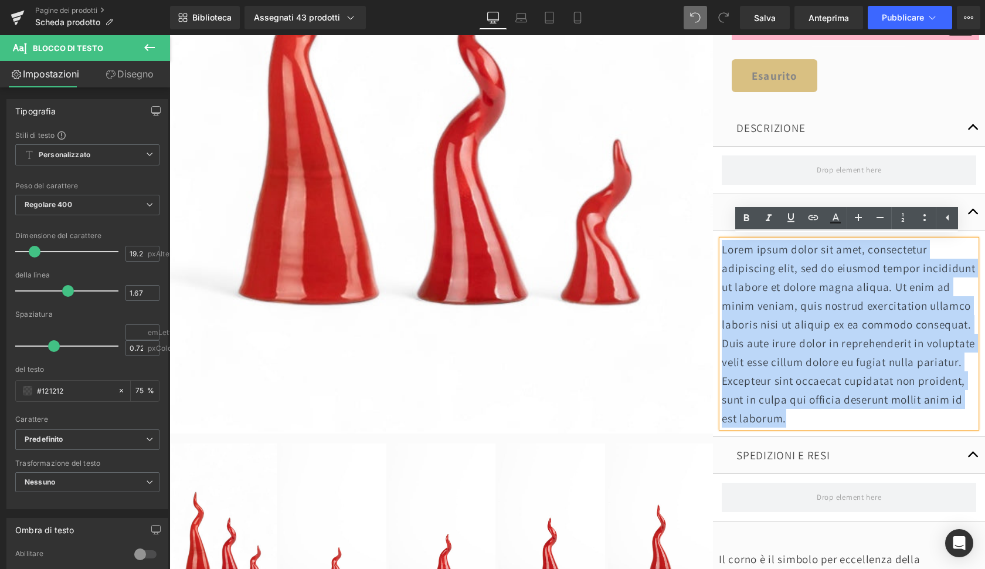
drag, startPoint x: 797, startPoint y: 406, endPoint x: 702, endPoint y: 239, distance: 191.9
click at [702, 239] on div "PRE-ORDINE (P) Immagine ‹ ›" at bounding box center [576, 468] width 815 height 1735
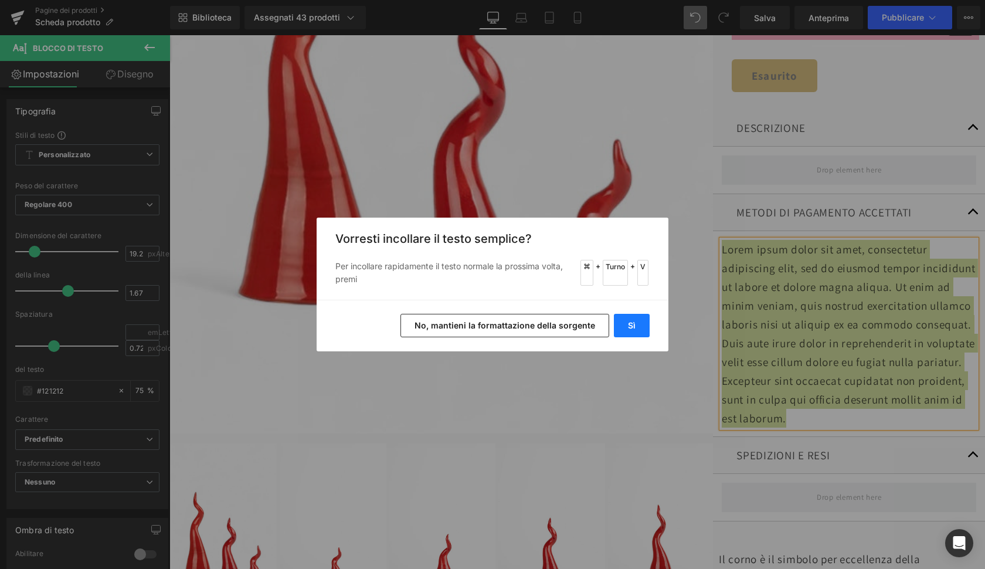
click at [628, 329] on button "Sì" at bounding box center [632, 325] width 36 height 23
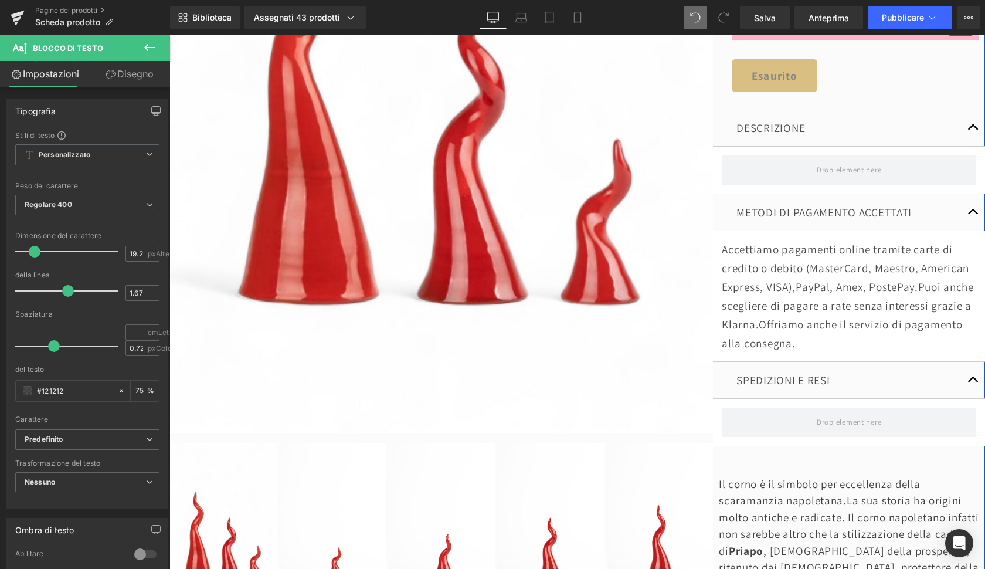
click at [671, 334] on img at bounding box center [440, 25] width 543 height 815
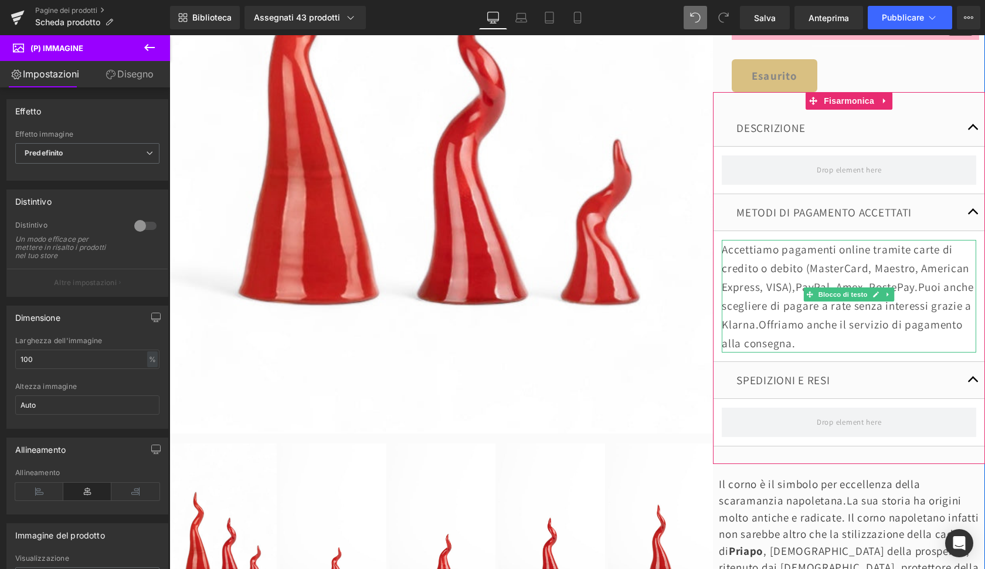
click at [914, 283] on p "Accettiamo pagamenti online tramite carte di credito o debito (MasterCard, Maes…" at bounding box center [849, 296] width 254 height 113
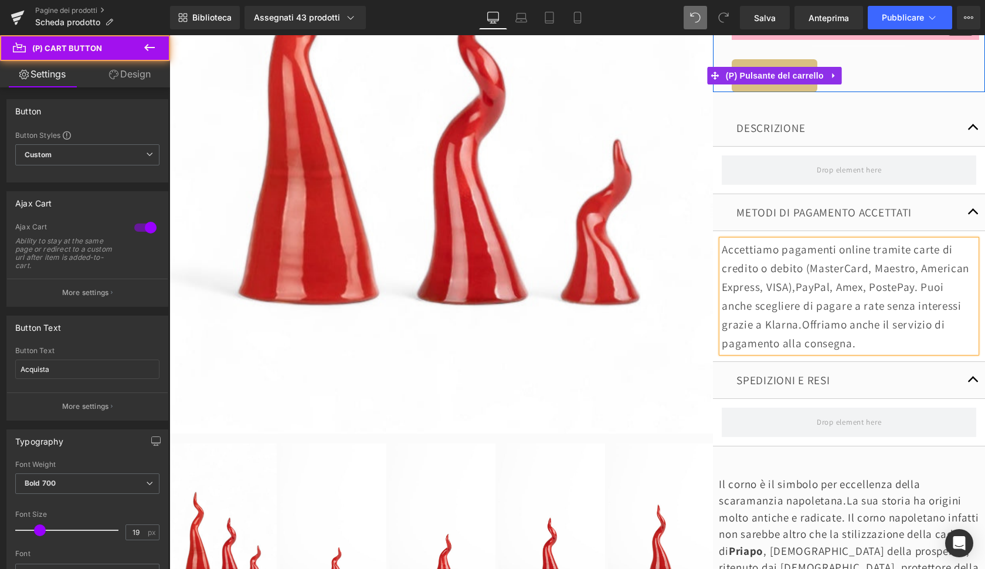
click at [907, 73] on div "Esaurito" at bounding box center [858, 75] width 253 height 33
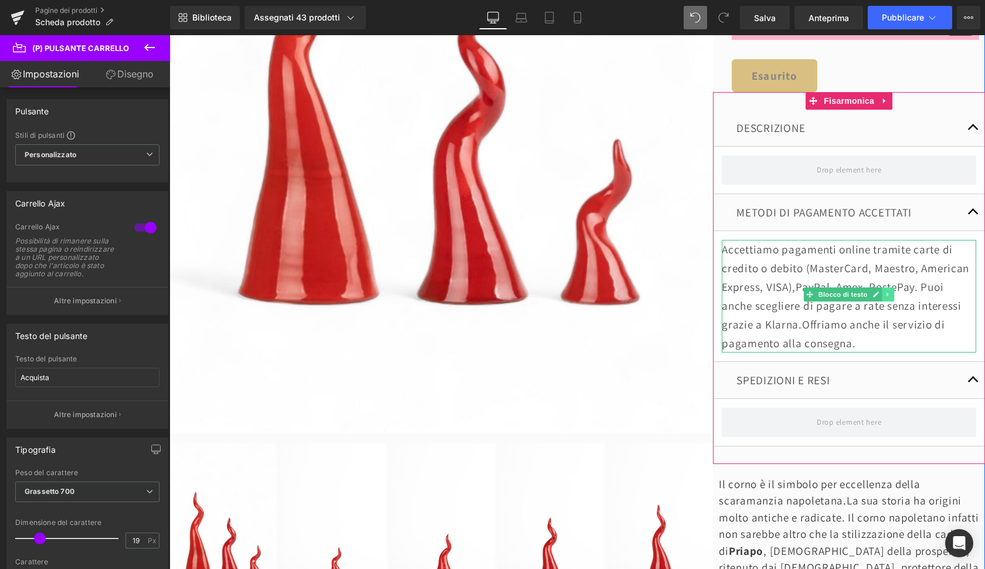
click at [885, 293] on icon at bounding box center [888, 294] width 6 height 7
click at [879, 292] on icon at bounding box center [882, 294] width 6 height 6
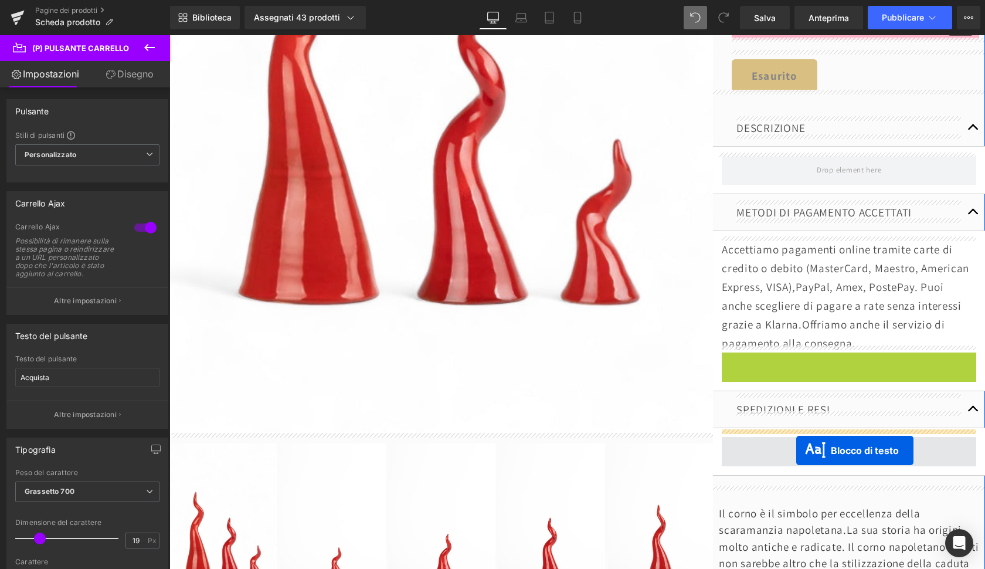
drag, startPoint x: 845, startPoint y: 392, endPoint x: 795, endPoint y: 449, distance: 76.4
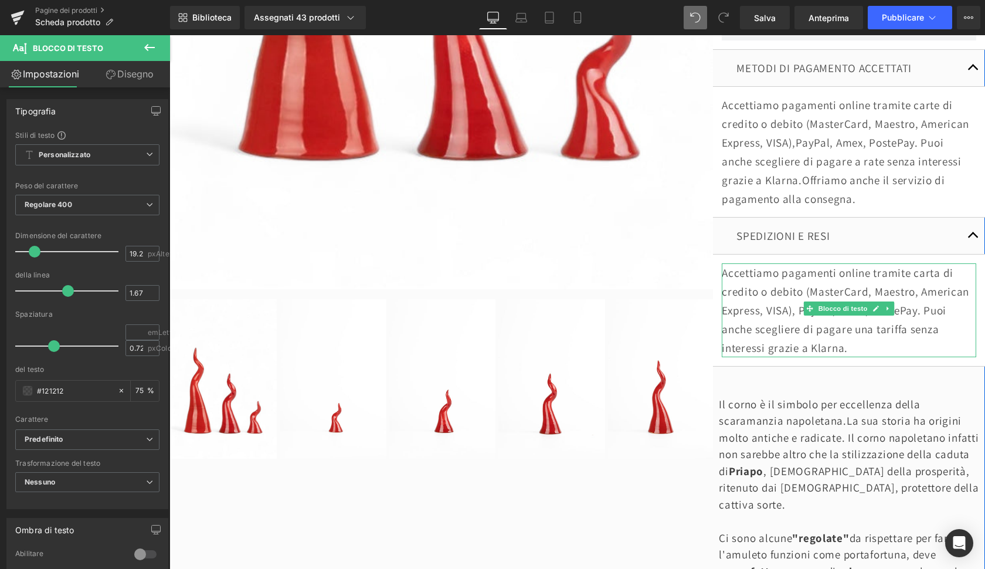
scroll to position [770, 0]
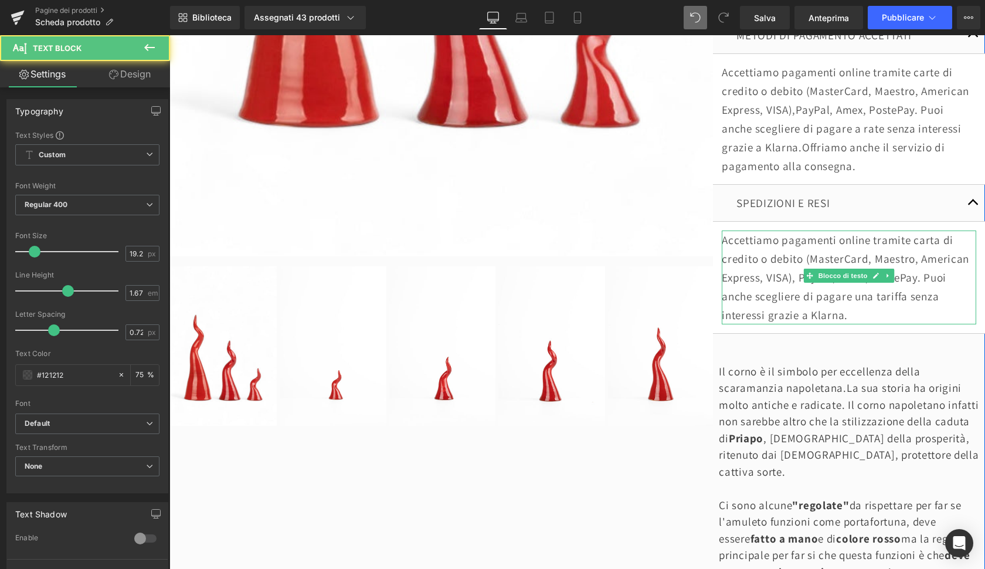
click at [793, 271] on p "Accettiamo pagamenti online tramite carta di credito o debito (MasterCard, Maes…" at bounding box center [849, 277] width 254 height 94
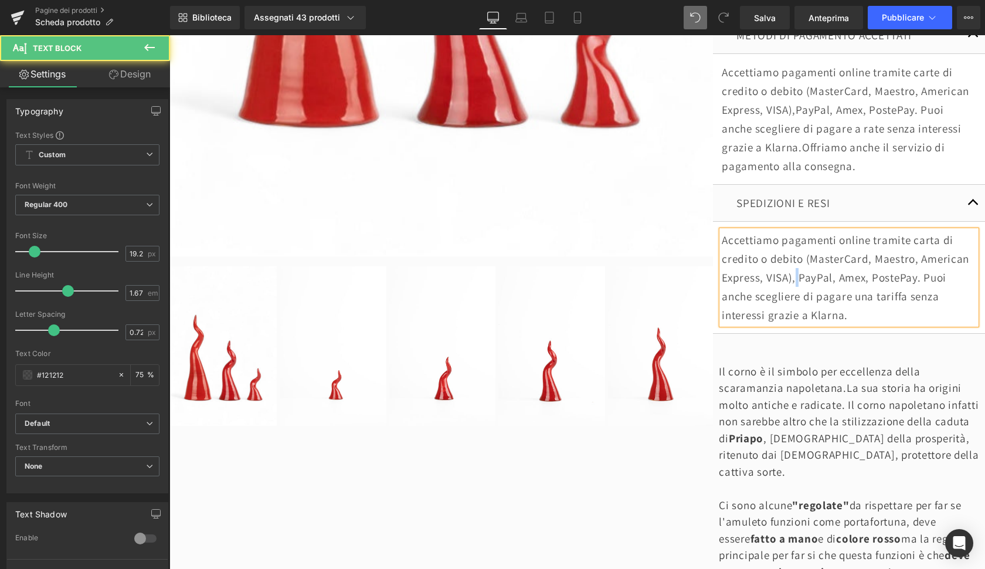
click at [793, 271] on p "Accettiamo pagamenti online tramite carta di credito o debito (MasterCard, Maes…" at bounding box center [849, 277] width 254 height 94
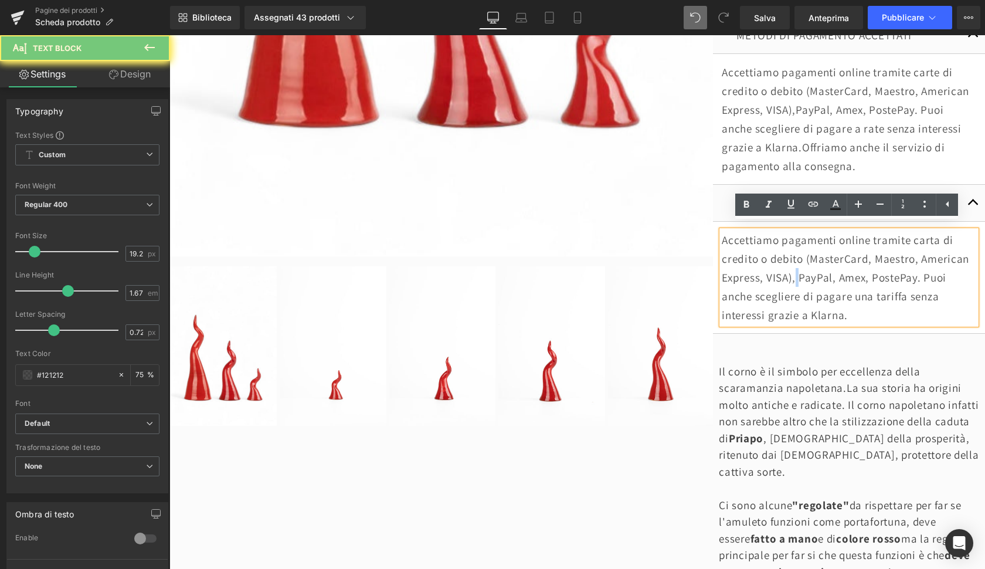
click at [793, 271] on p "Accettiamo pagamenti online tramite carta di credito o debito (MasterCard, Maes…" at bounding box center [849, 277] width 254 height 94
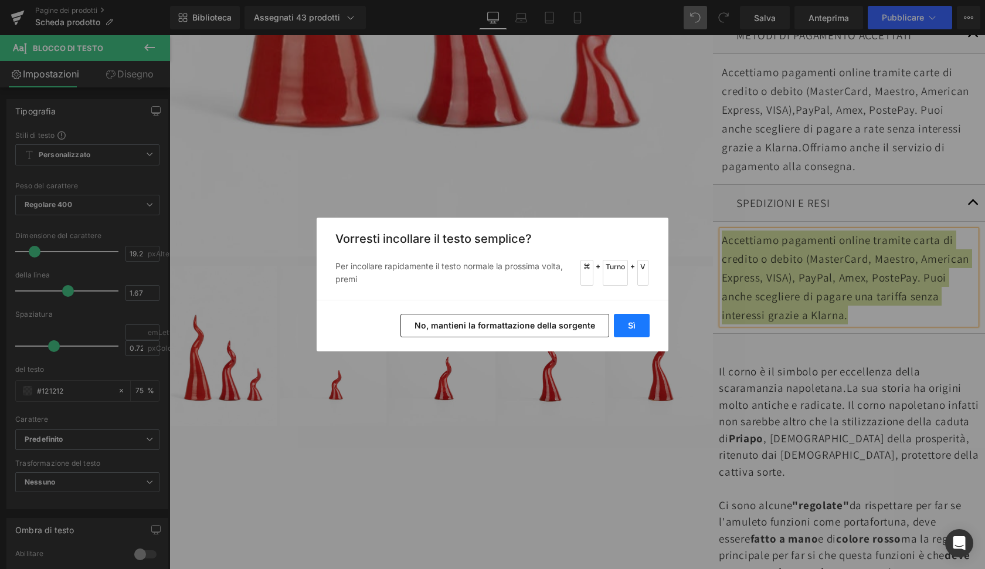
click at [631, 322] on button "Sì" at bounding box center [632, 325] width 36 height 23
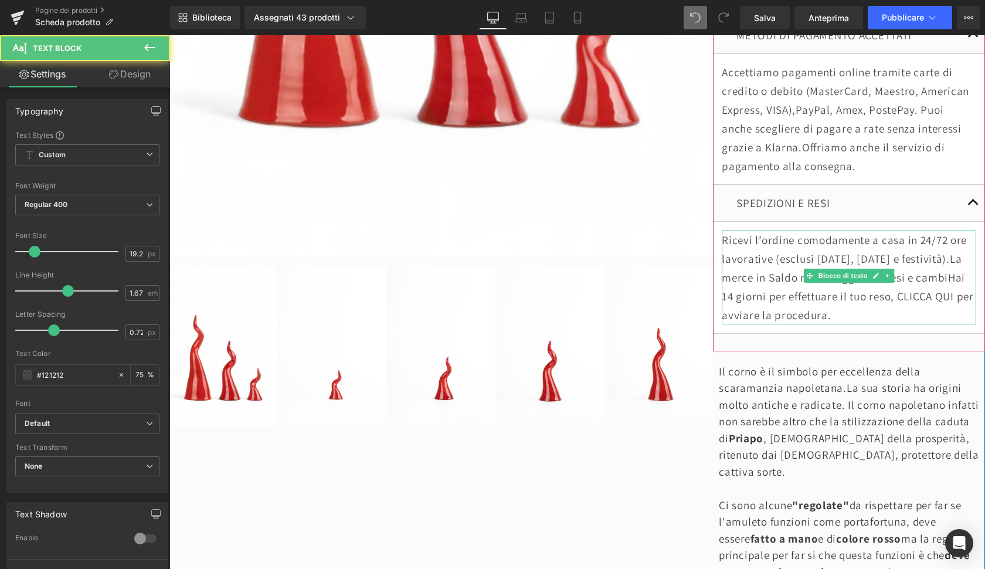
click at [883, 307] on p "Ricevi l’ordine comodamente a casa in 24/72 ore lavorative (esclusi Sabato, Dom…" at bounding box center [849, 277] width 254 height 94
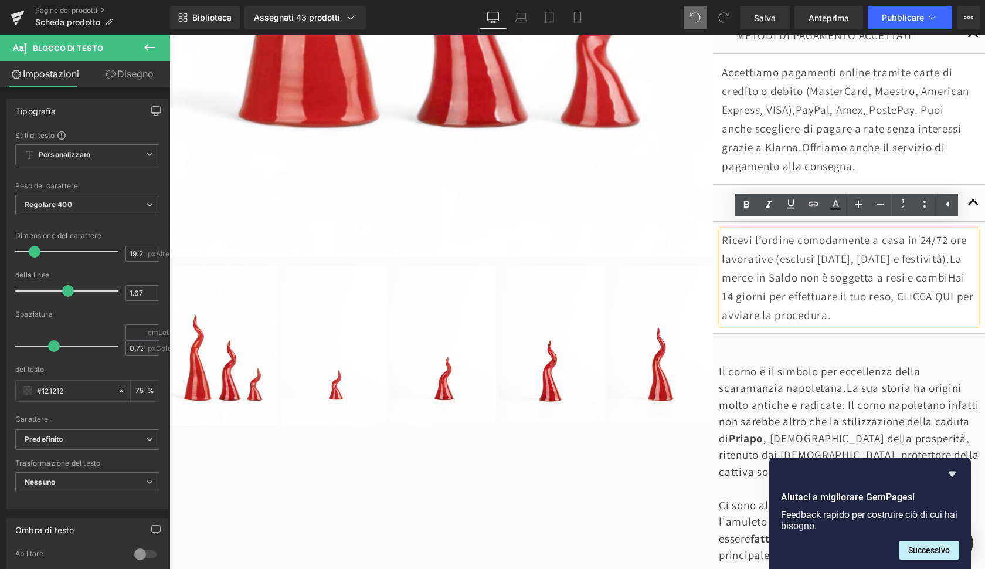
drag, startPoint x: 904, startPoint y: 305, endPoint x: 718, endPoint y: 305, distance: 186.4
click at [722, 305] on div "Ricevi l’ordine comodamente a casa in 24/72 ore lavorative (esclusi Sabato, Dom…" at bounding box center [849, 277] width 254 height 94
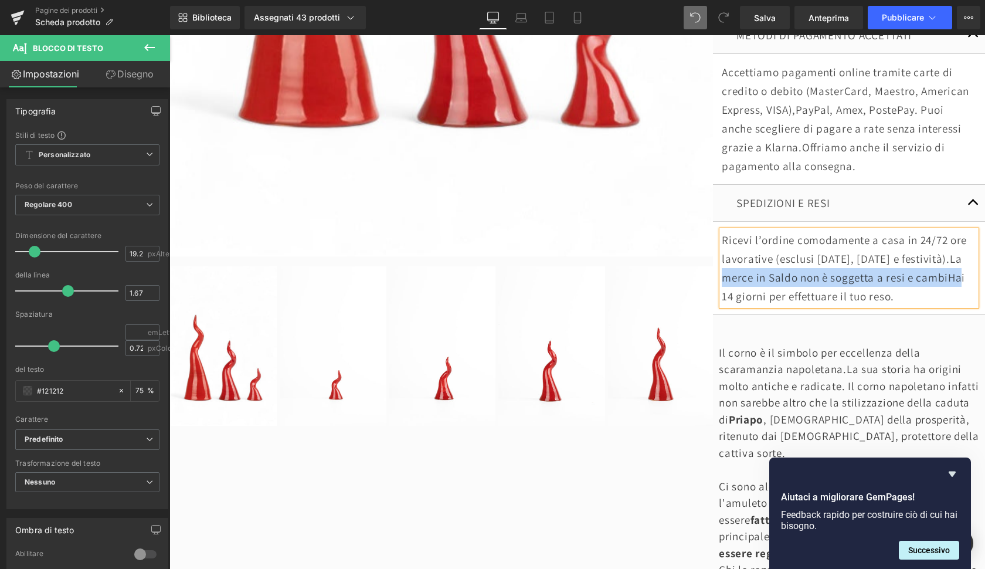
drag, startPoint x: 768, startPoint y: 264, endPoint x: 750, endPoint y: 288, distance: 30.1
click at [750, 288] on p "Ricevi l’ordine comodamente a casa in 24/72 ore lavorative (esclusi Sabato, Dom…" at bounding box center [849, 267] width 254 height 75
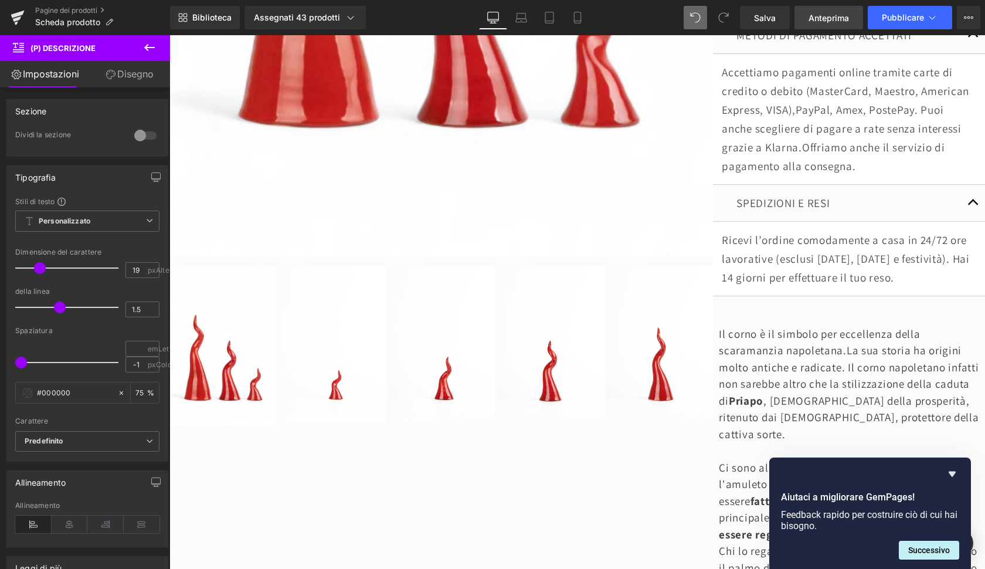
click at [827, 21] on span "Anteprima" at bounding box center [828, 18] width 40 height 12
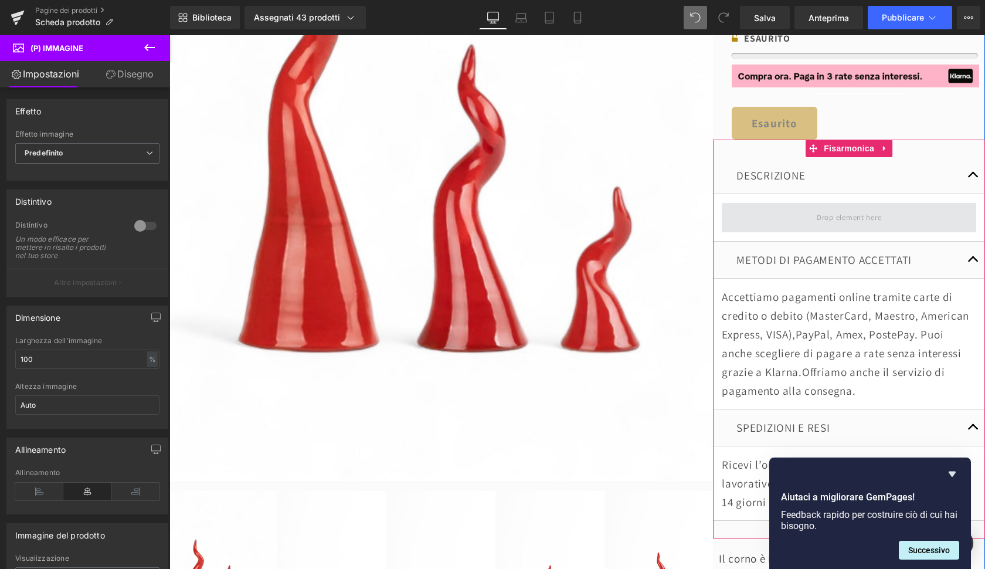
scroll to position [542, 0]
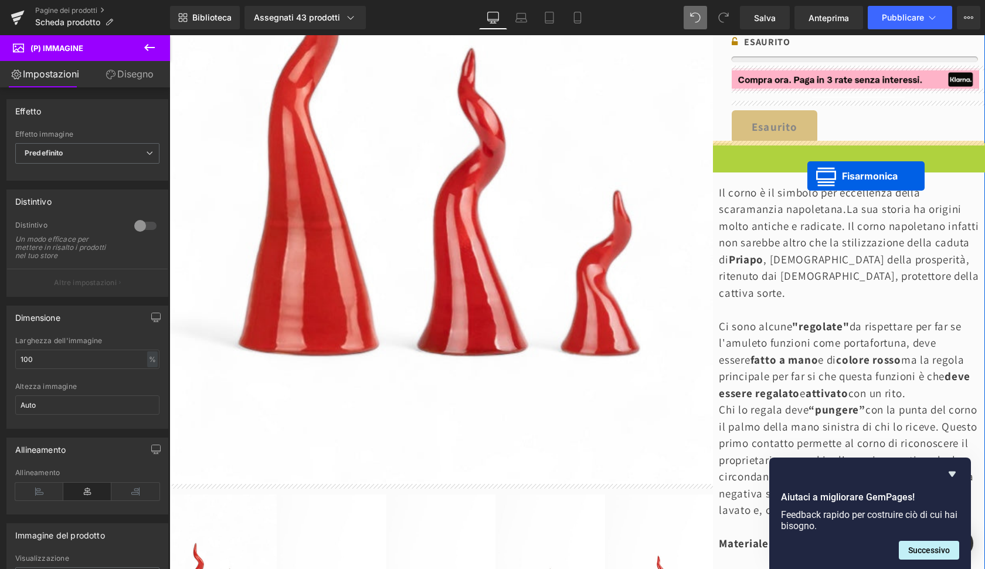
drag, startPoint x: 849, startPoint y: 147, endPoint x: 806, endPoint y: 174, distance: 50.9
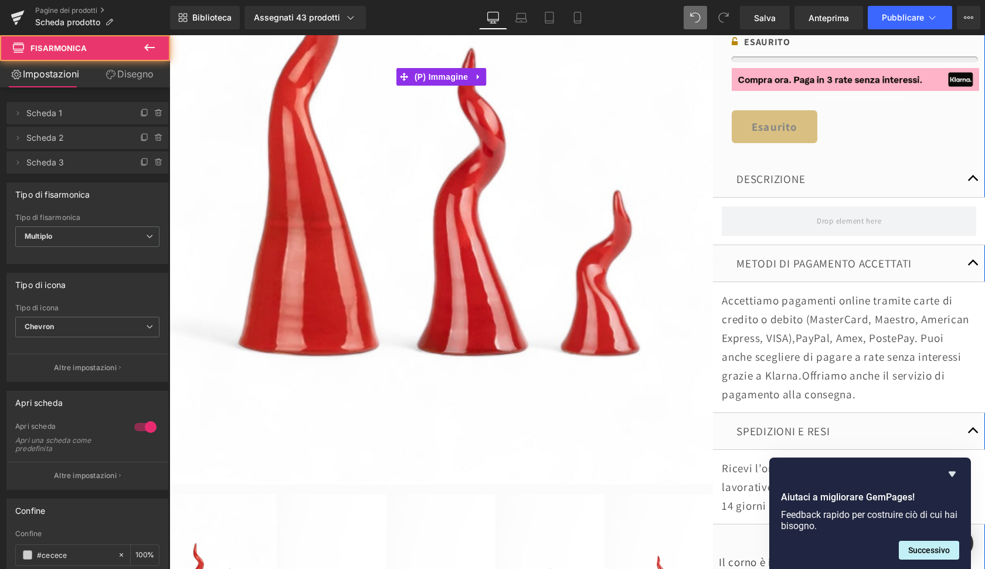
click at [665, 284] on img at bounding box center [440, 76] width 543 height 815
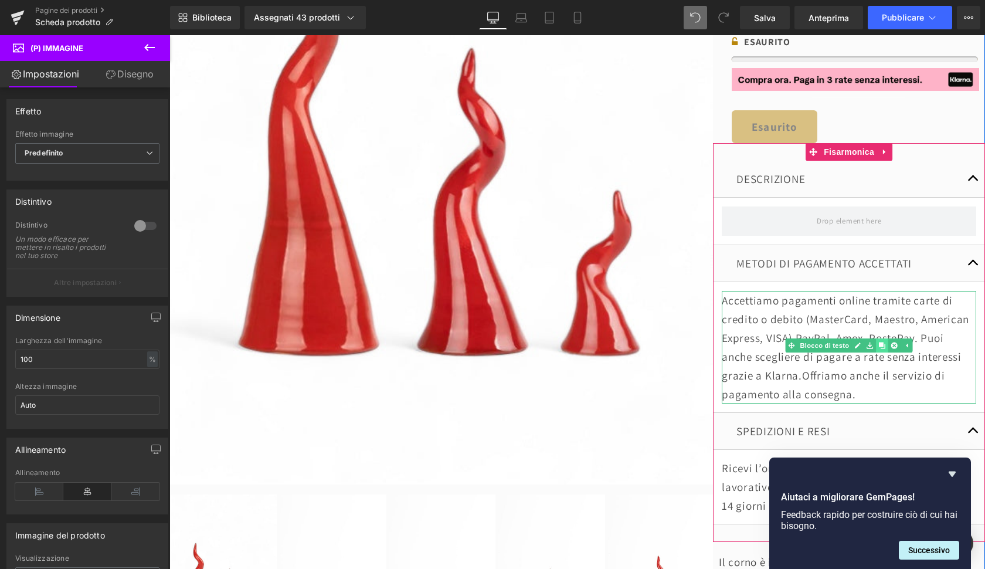
click at [879, 344] on icon at bounding box center [882, 345] width 6 height 6
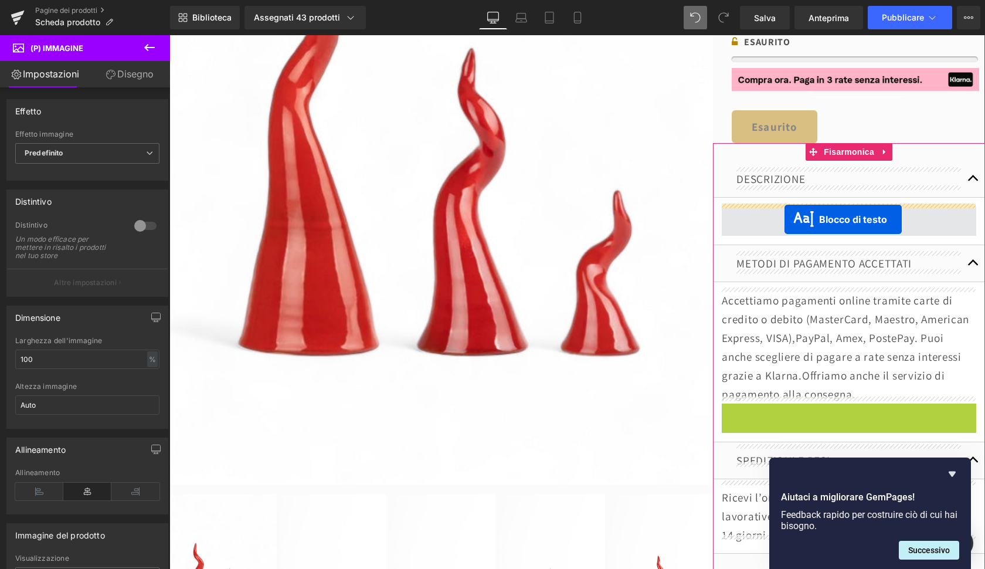
drag, startPoint x: 824, startPoint y: 439, endPoint x: 783, endPoint y: 220, distance: 223.0
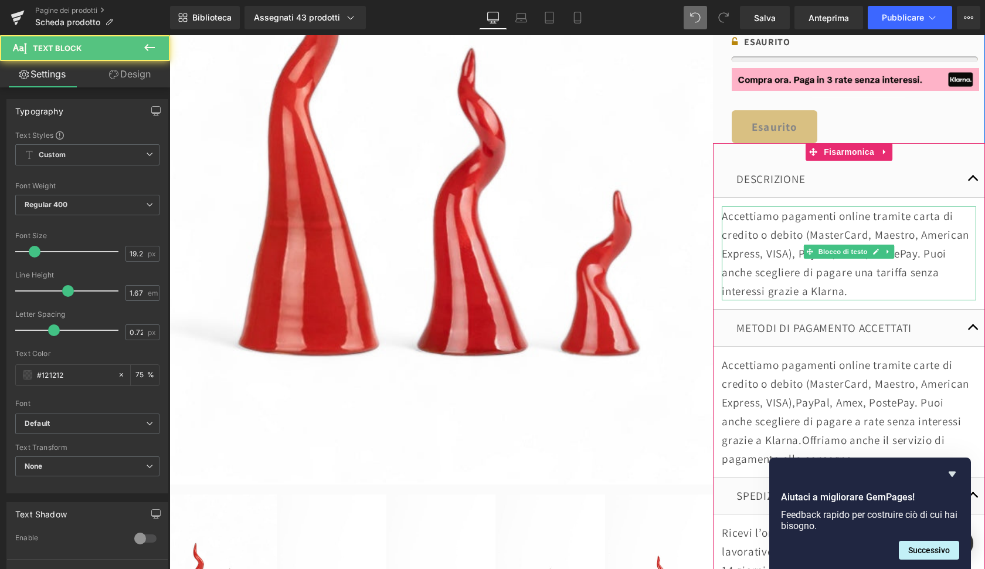
click at [774, 249] on p "Accettiamo pagamenti online tramite carta di credito o debito (MasterCard, Maes…" at bounding box center [849, 253] width 254 height 94
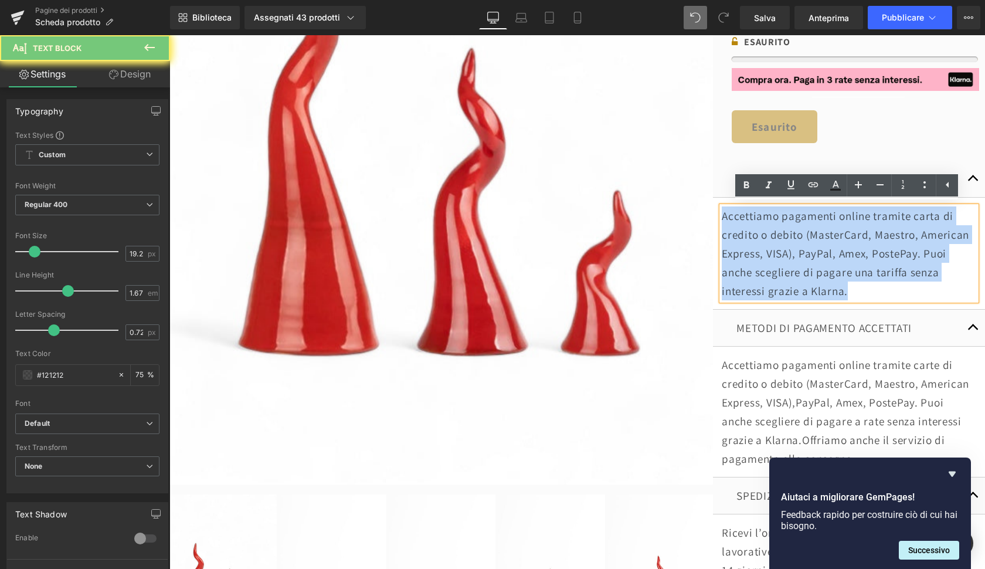
click at [774, 249] on p "Accettiamo pagamenti online tramite carta di credito o debito (MasterCard, Maes…" at bounding box center [849, 253] width 254 height 94
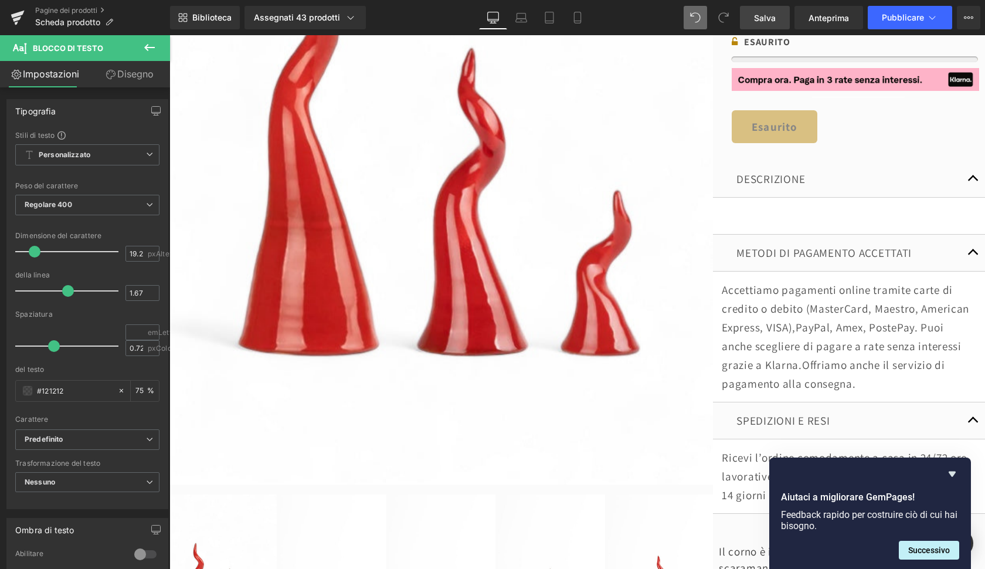
click at [768, 19] on span "Salva" at bounding box center [765, 18] width 22 height 12
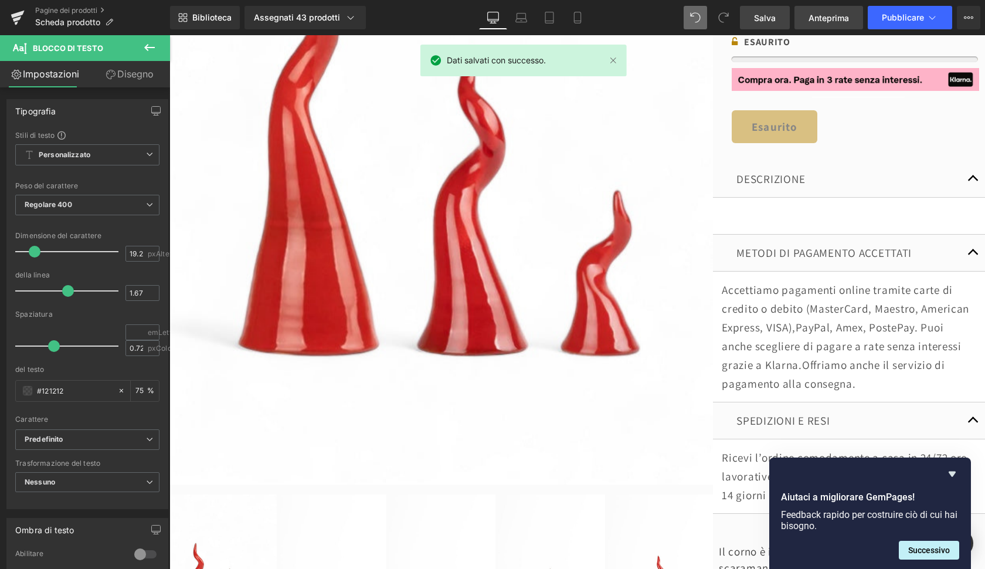
click at [835, 19] on span "Anteprima" at bounding box center [828, 18] width 40 height 12
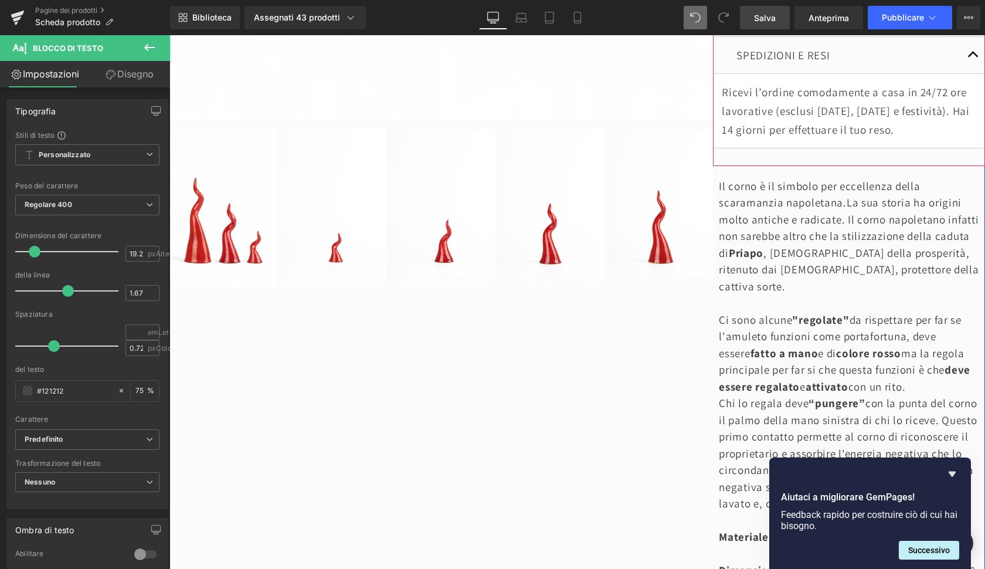
scroll to position [936, 0]
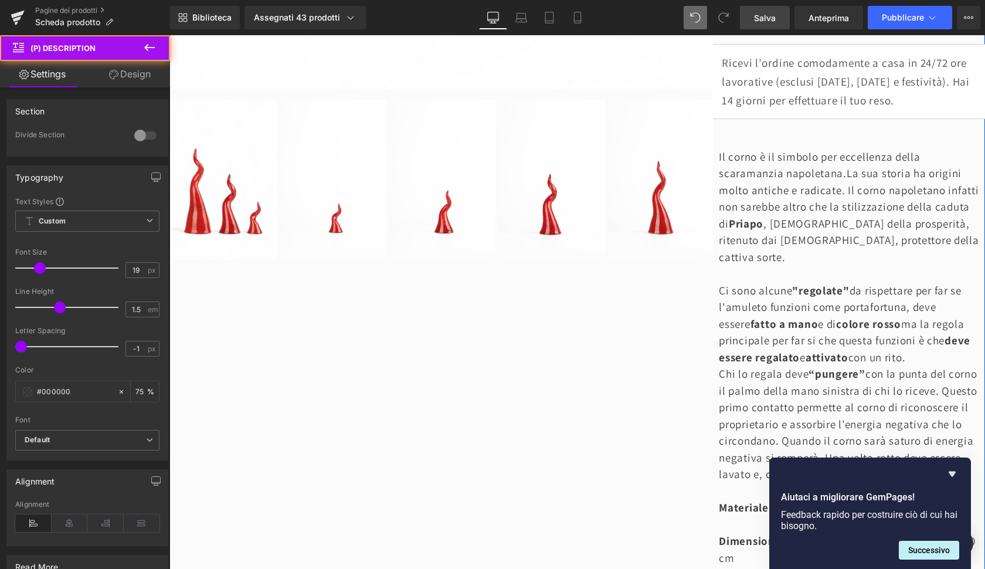
click at [812, 365] on p "Chi lo regala deve “pungere” con la punta del corno il palmo della mano sinistr…" at bounding box center [852, 423] width 266 height 117
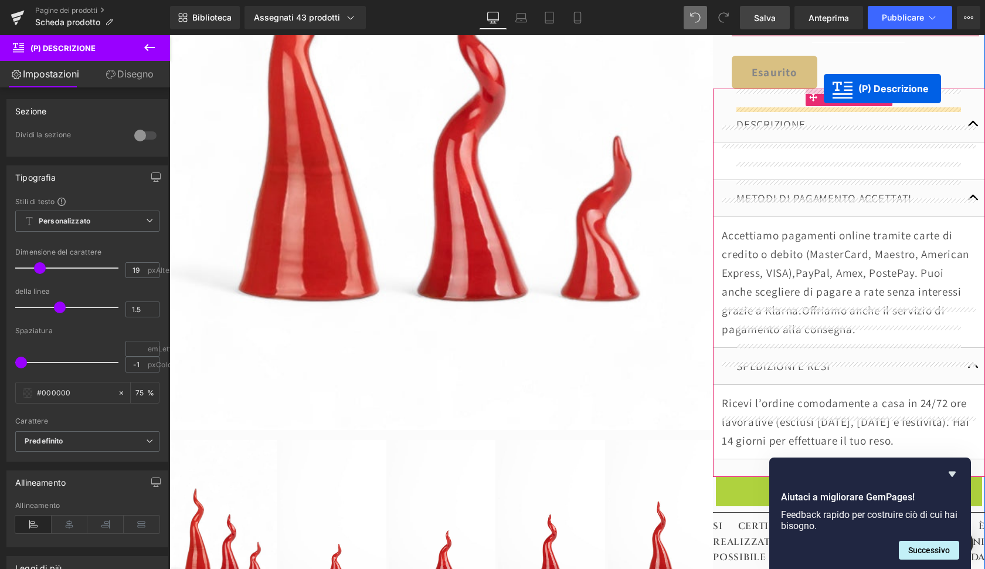
scroll to position [538, 0]
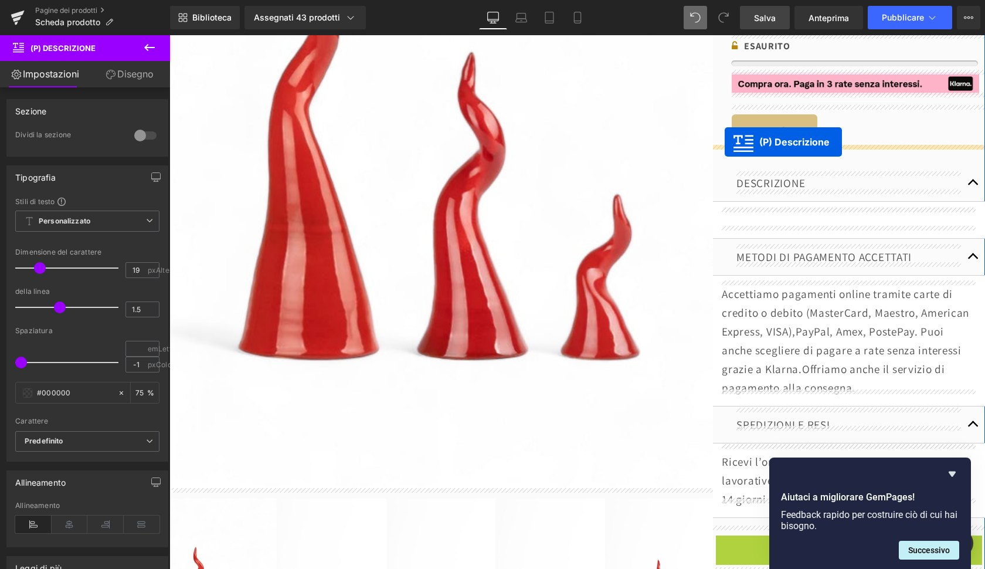
drag, startPoint x: 847, startPoint y: 437, endPoint x: 725, endPoint y: 142, distance: 319.6
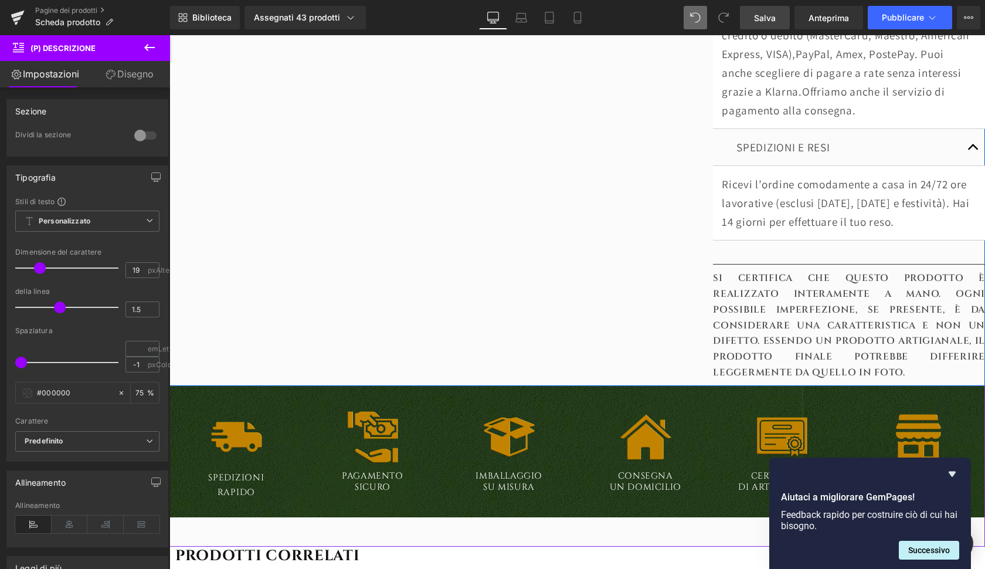
scroll to position [1484, 0]
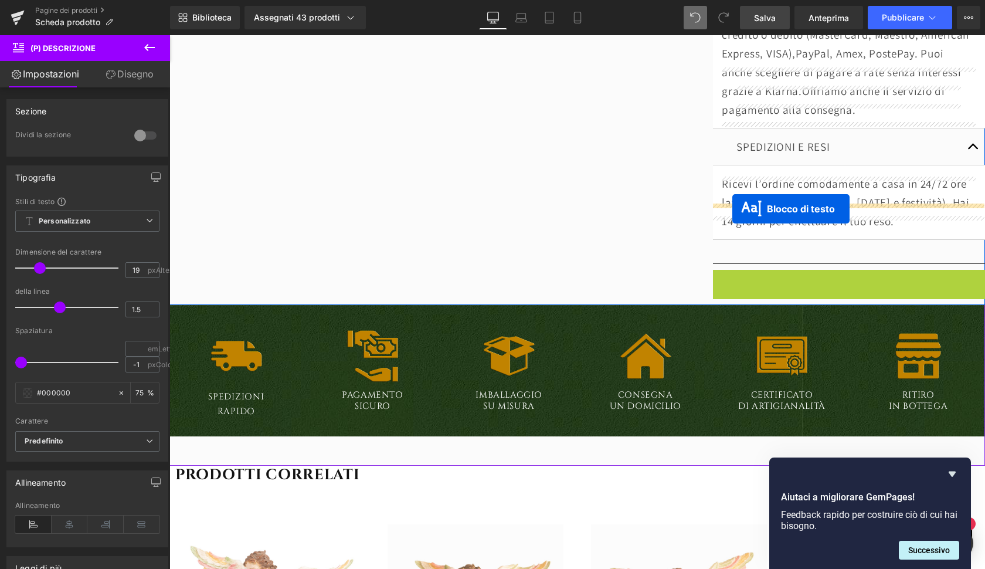
drag, startPoint x: 836, startPoint y: 270, endPoint x: 732, endPoint y: 209, distance: 120.7
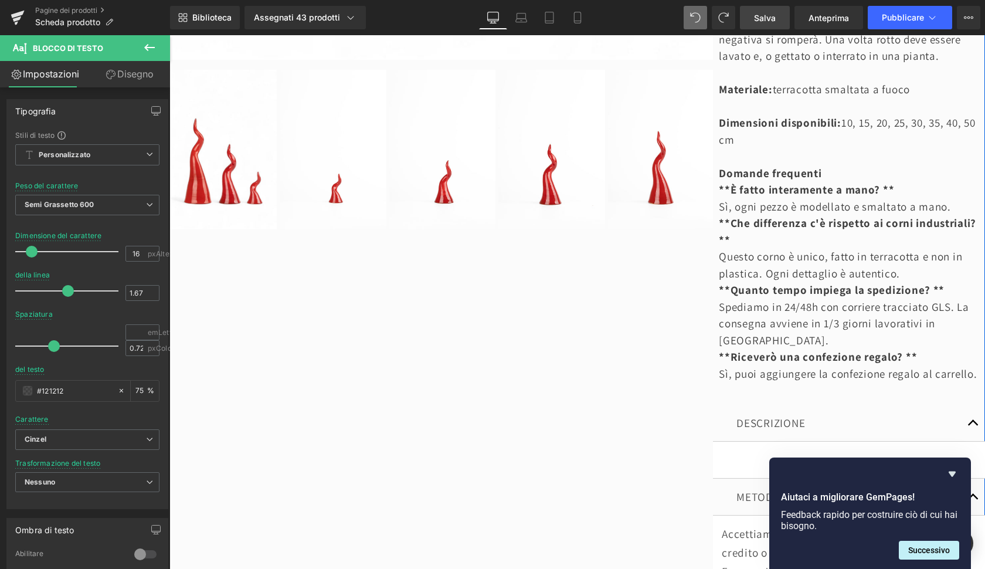
scroll to position [966, 0]
click at [774, 24] on link "Salva" at bounding box center [765, 17] width 50 height 23
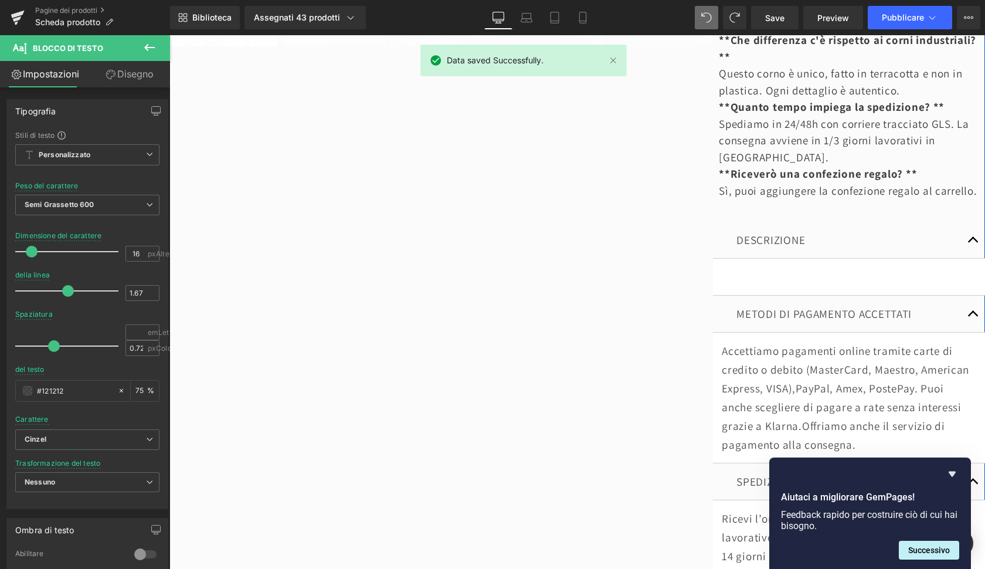
scroll to position [1169, 0]
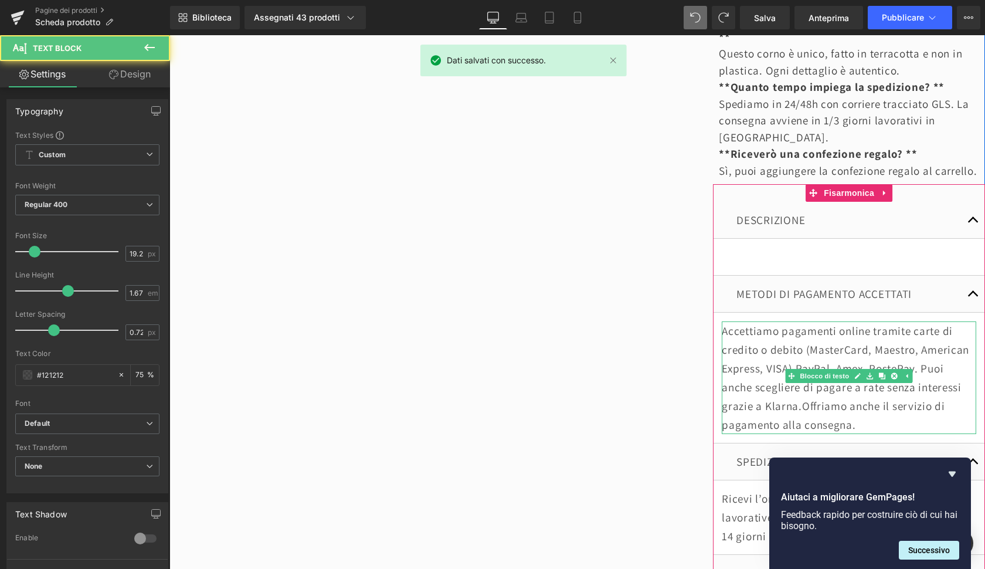
click at [750, 321] on p "Accettiamo pagamenti online tramite carte di credito o debito (MasterCard, Maes…" at bounding box center [849, 377] width 254 height 113
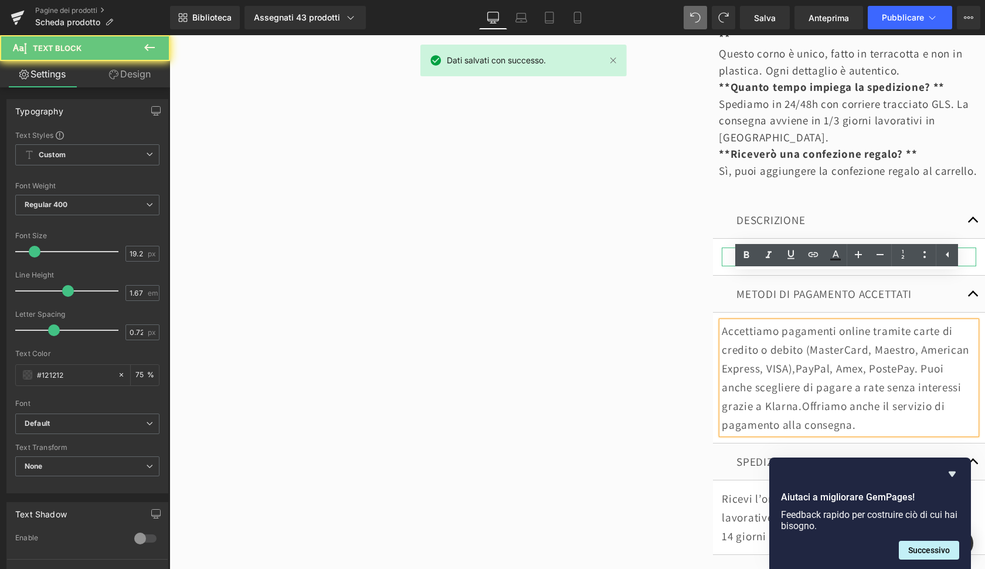
click at [790, 247] on p at bounding box center [849, 256] width 254 height 19
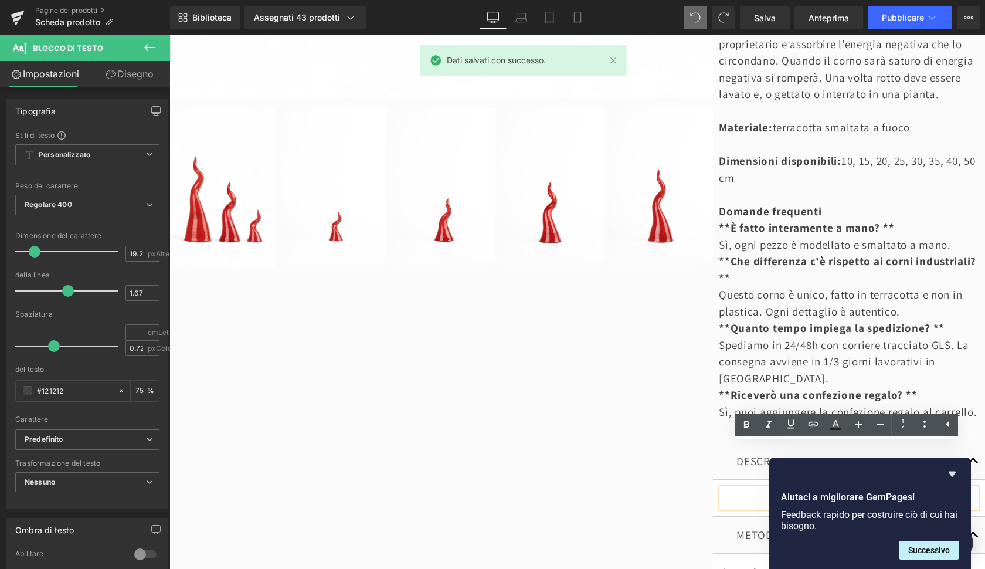
scroll to position [926, 0]
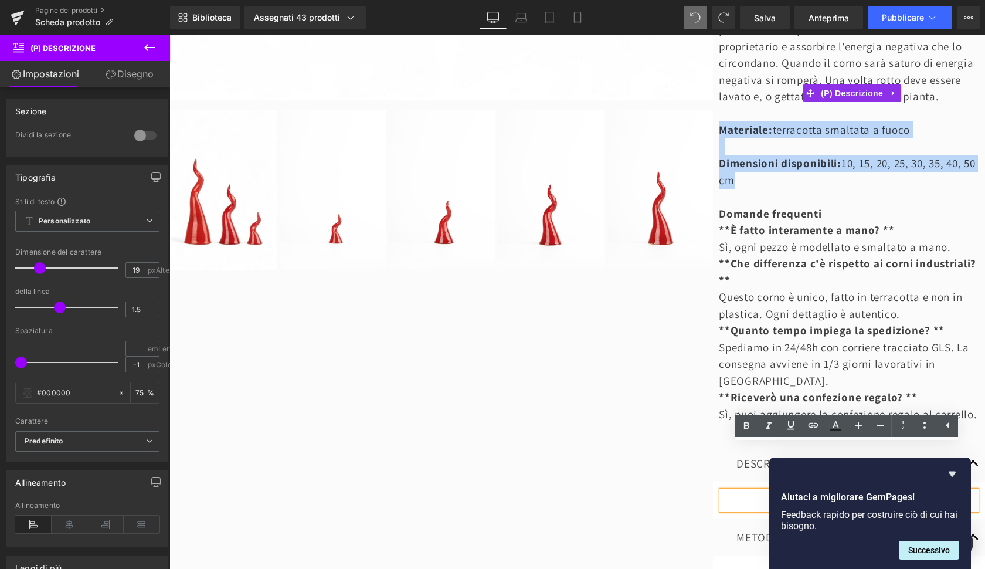
drag, startPoint x: 718, startPoint y: 102, endPoint x: 780, endPoint y: 147, distance: 76.9
click at [780, 147] on div "Il corno è il simbolo per eccellenza della scaramanzia napoletana. La sua stori…" at bounding box center [852, 91] width 266 height 664
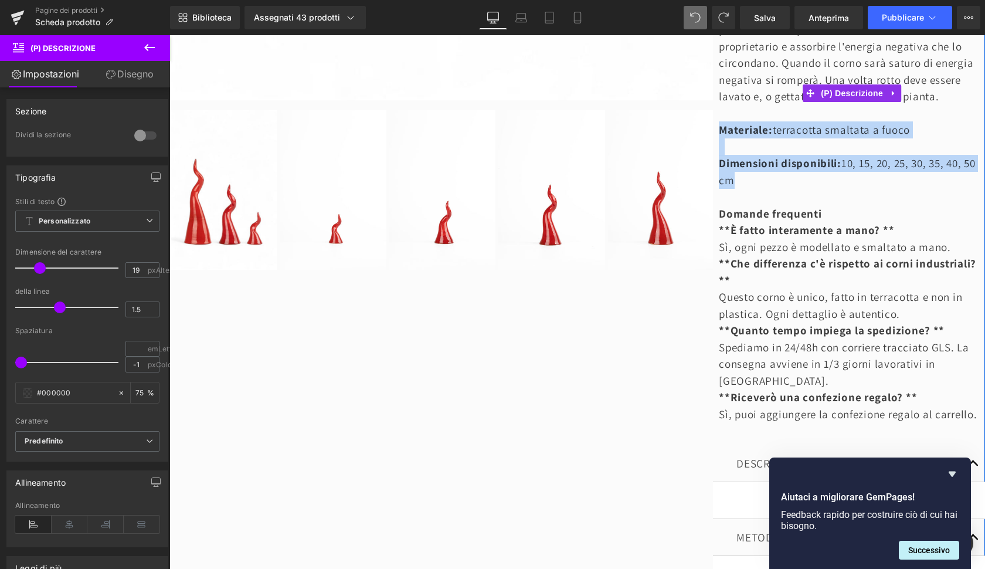
copy div "Materiale: terracotta smaltata a fuoco Dimensioni disponibili: 10, 15, 20, 25, …"
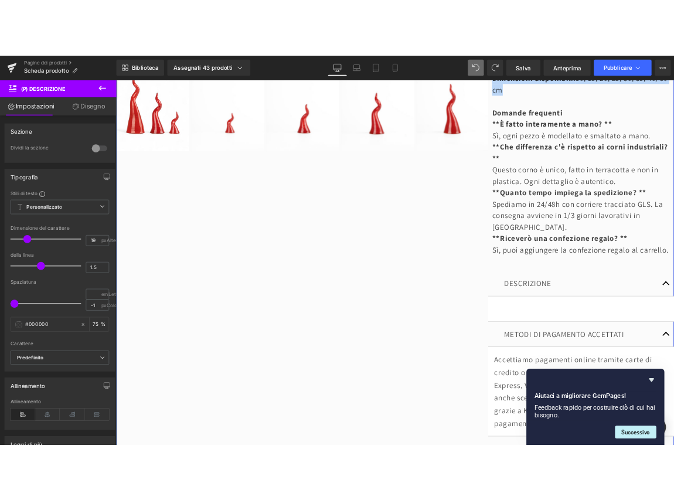
scroll to position [1104, 0]
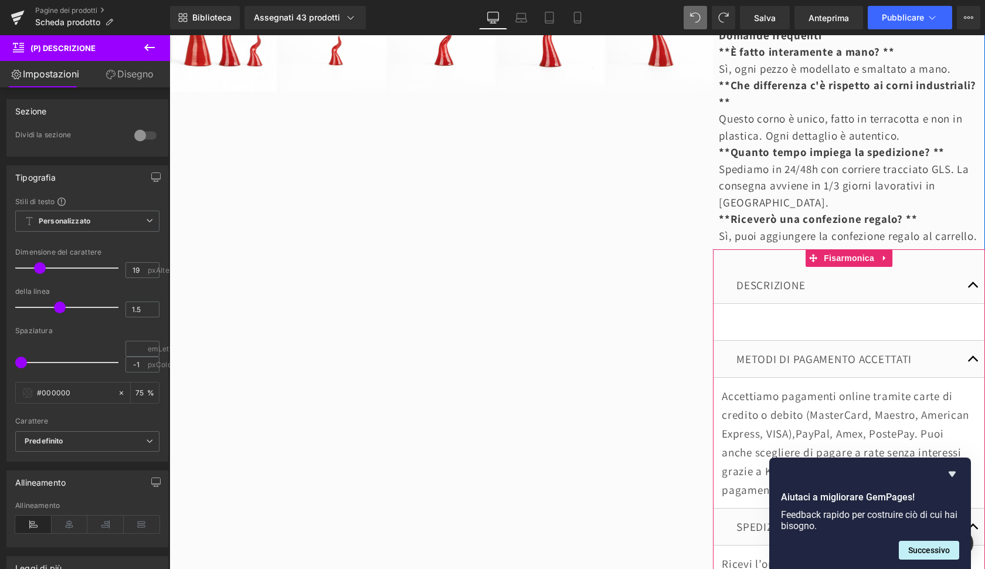
click at [759, 304] on article "Blocco di testo" at bounding box center [849, 322] width 272 height 37
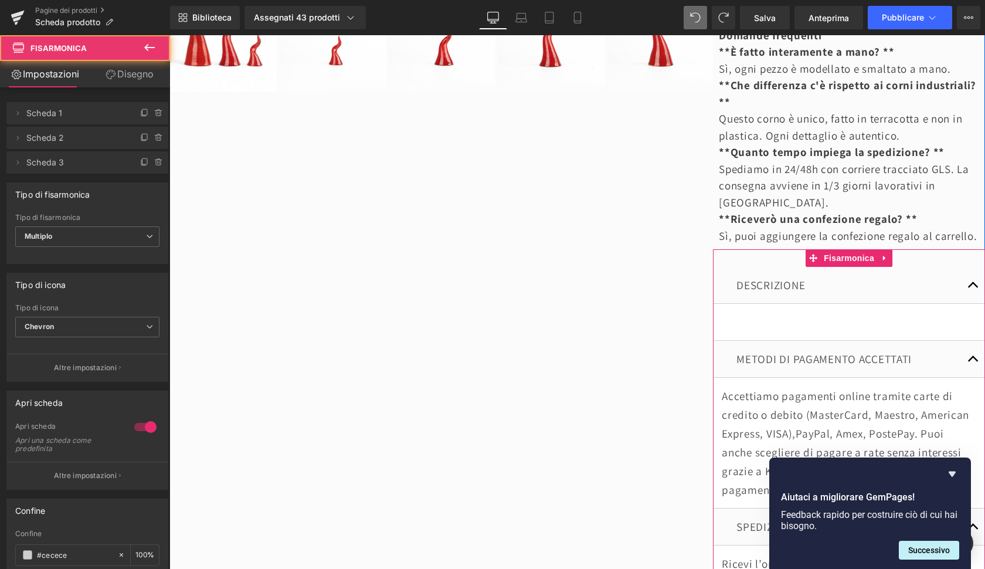
click at [759, 312] on p at bounding box center [849, 321] width 254 height 19
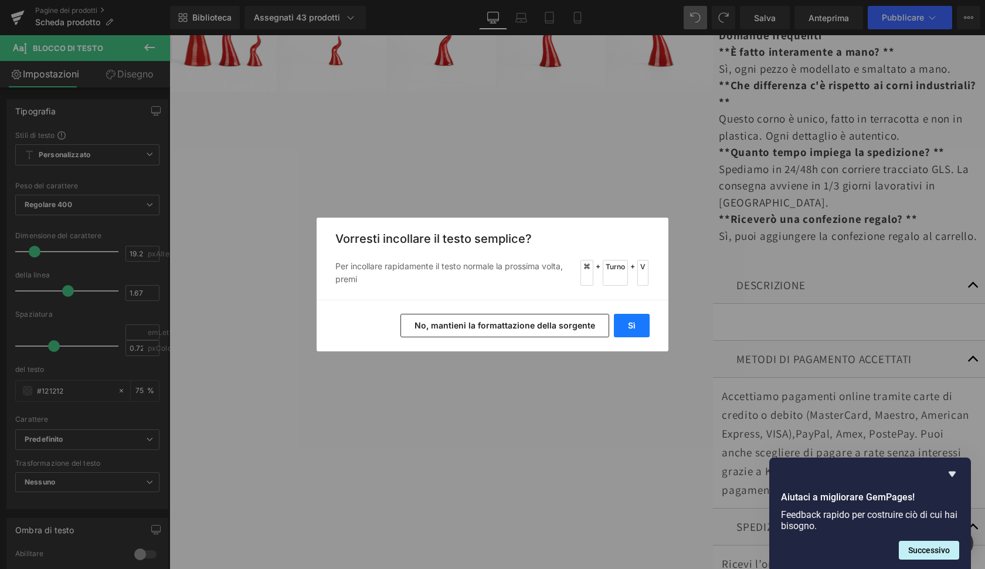
click at [640, 334] on button "Sì" at bounding box center [632, 325] width 36 height 23
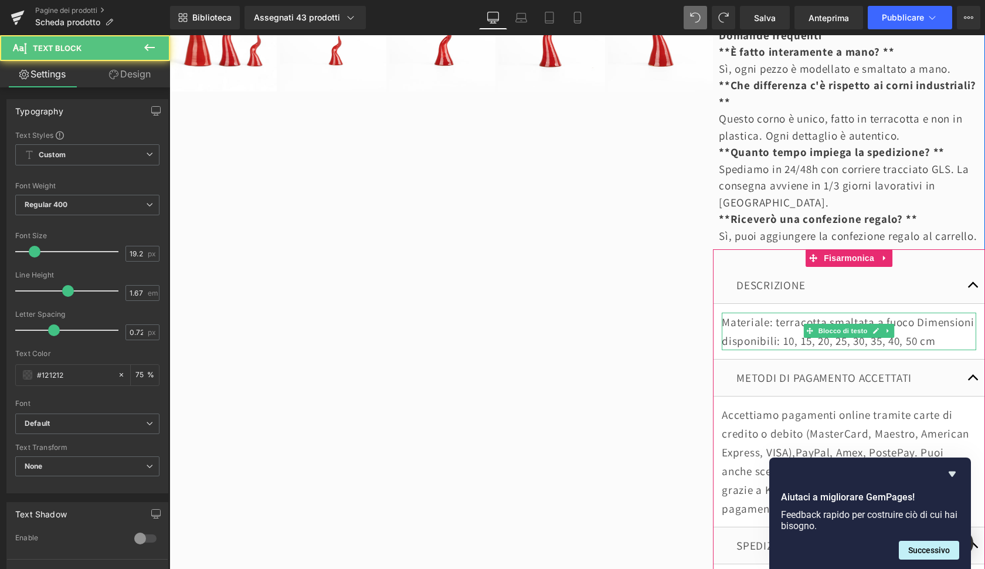
click at [797, 312] on p "Materiale: terracotta smaltata a fuoco Dimensioni disponibili: 10, 15, 20, 25, …" at bounding box center [849, 331] width 254 height 38
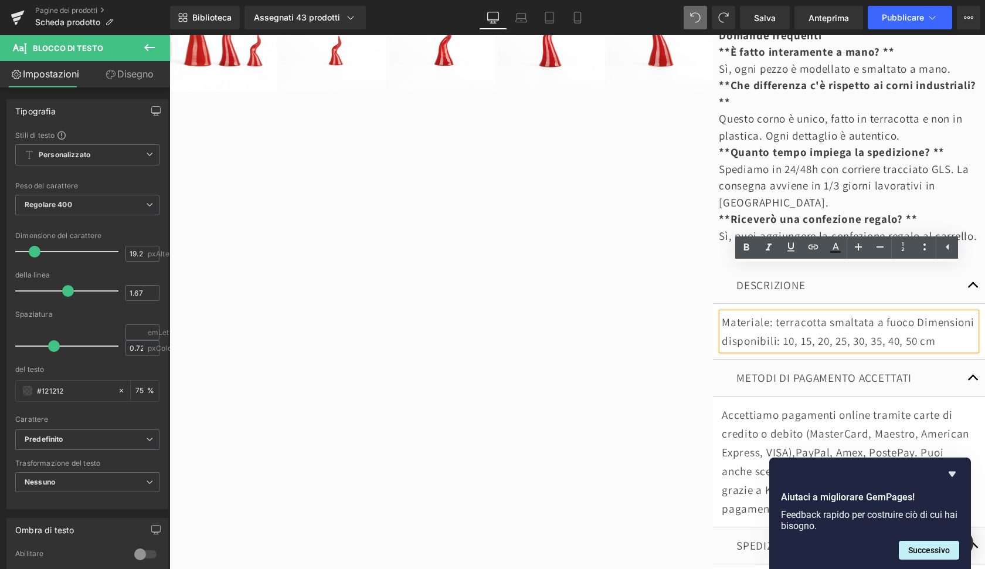
click at [913, 312] on p "Materiale: terracotta smaltata a fuoco Dimensioni disponibili: 10, 15, 20, 25, …" at bounding box center [849, 331] width 254 height 38
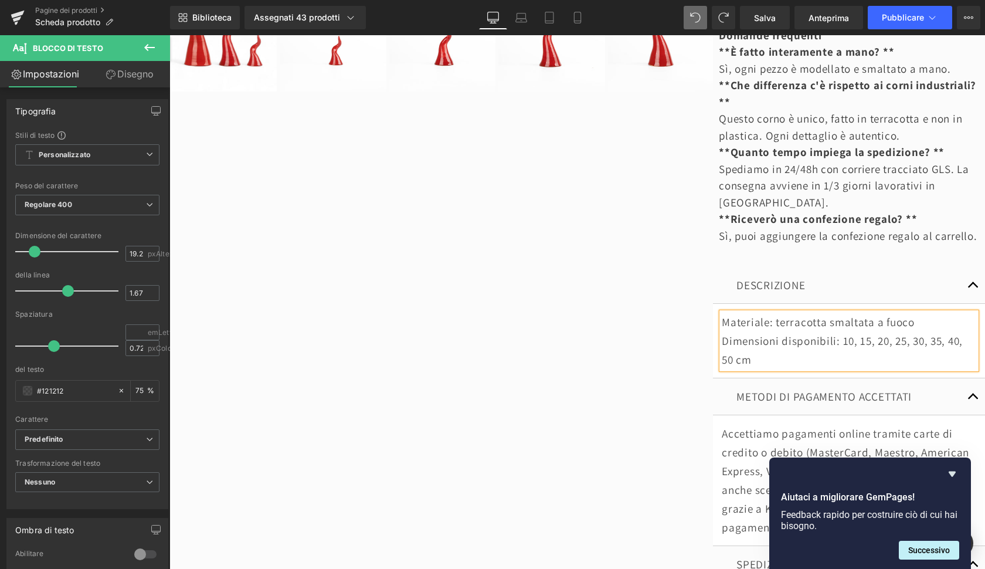
click at [769, 331] on p "Dimensioni disponibili: 10, 15, 20, 25, 30, 35, 40, 50 cm" at bounding box center [849, 350] width 254 height 38
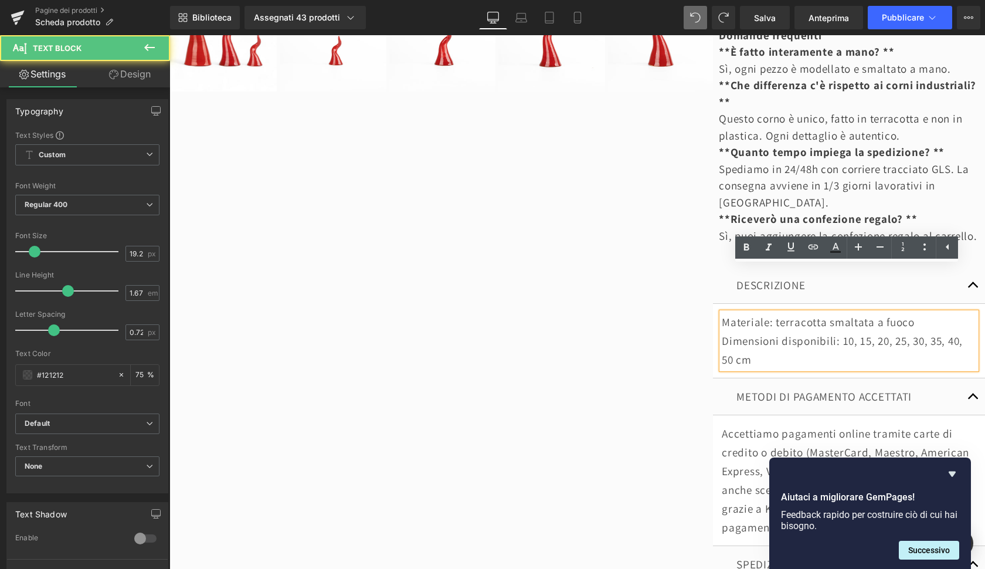
click at [919, 312] on p "Materiale: terracotta smaltata a fuoco" at bounding box center [849, 321] width 254 height 19
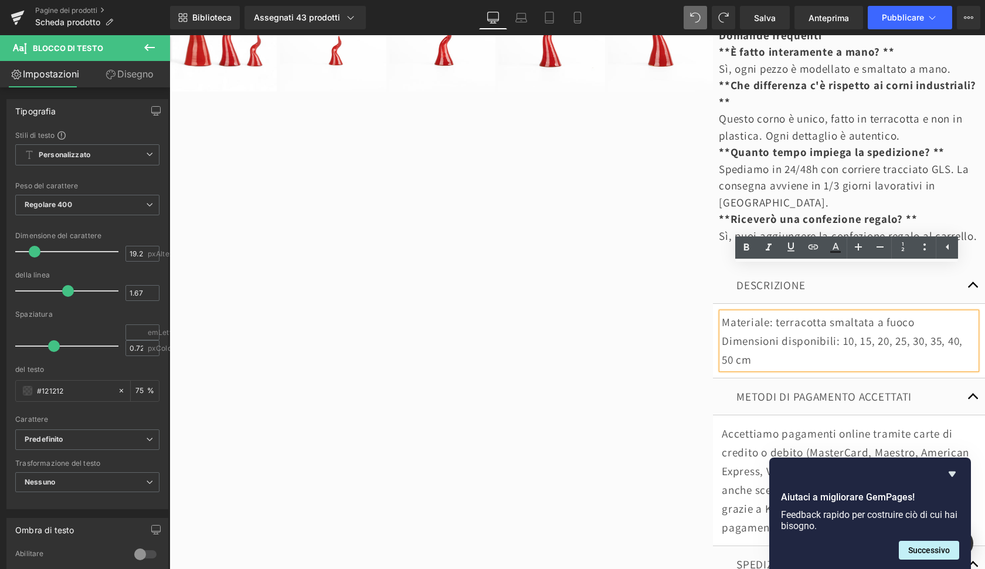
click at [780, 321] on div "Materiale: terracotta smaltata a fuoco Dimensioni disponibili: 10, 15, 20, 25, …" at bounding box center [849, 340] width 254 height 56
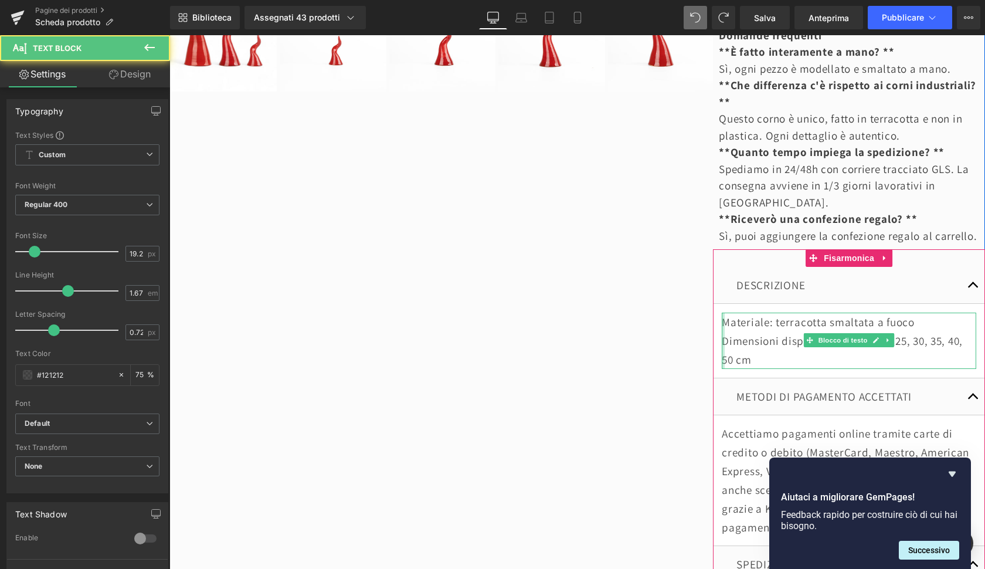
click at [722, 312] on div at bounding box center [723, 340] width 3 height 56
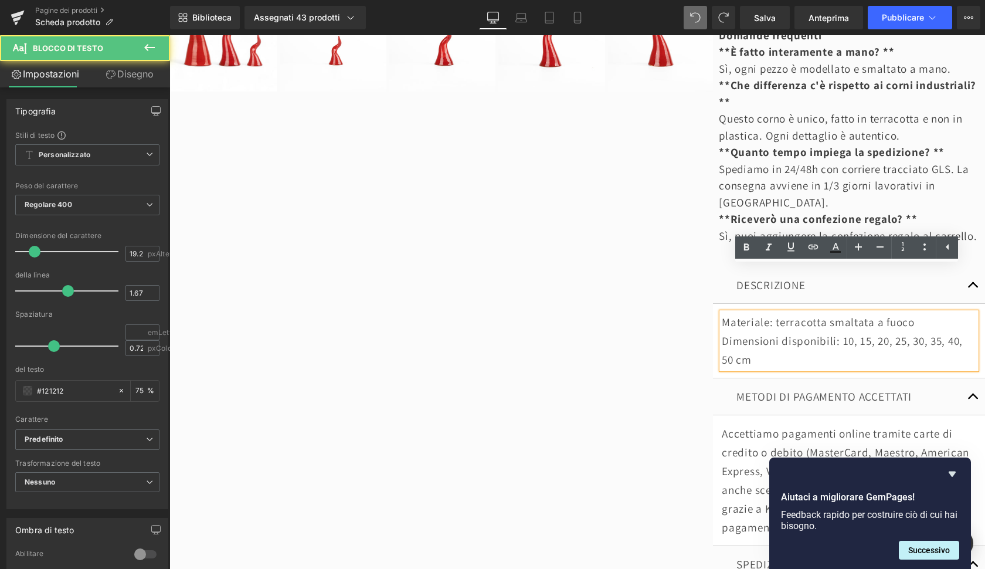
click at [722, 331] on p "Dimensioni disponibili: 10, 15, 20, 25, 30, 35, 40, 50 cm" at bounding box center [849, 350] width 254 height 38
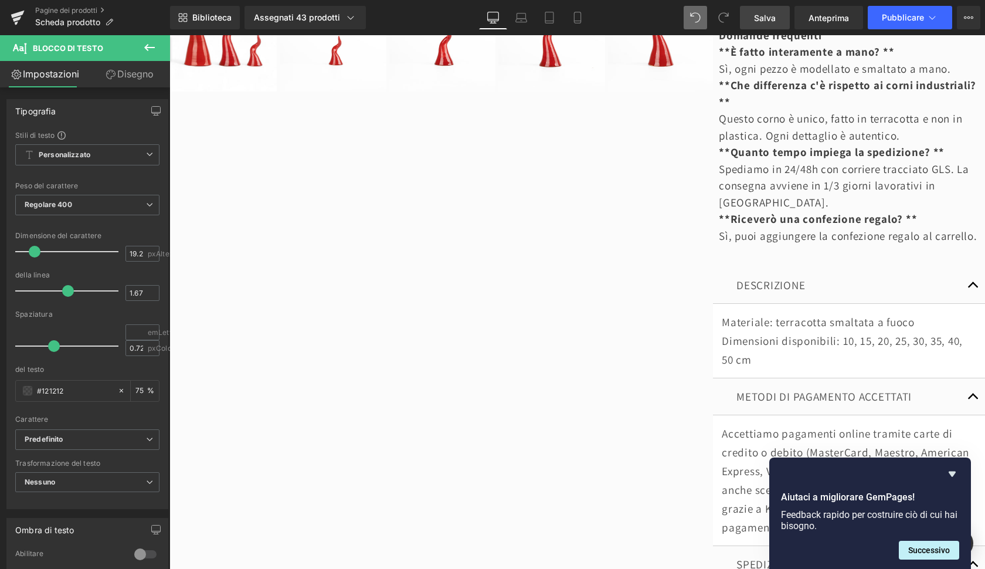
click at [772, 18] on span "Salva" at bounding box center [765, 18] width 22 height 12
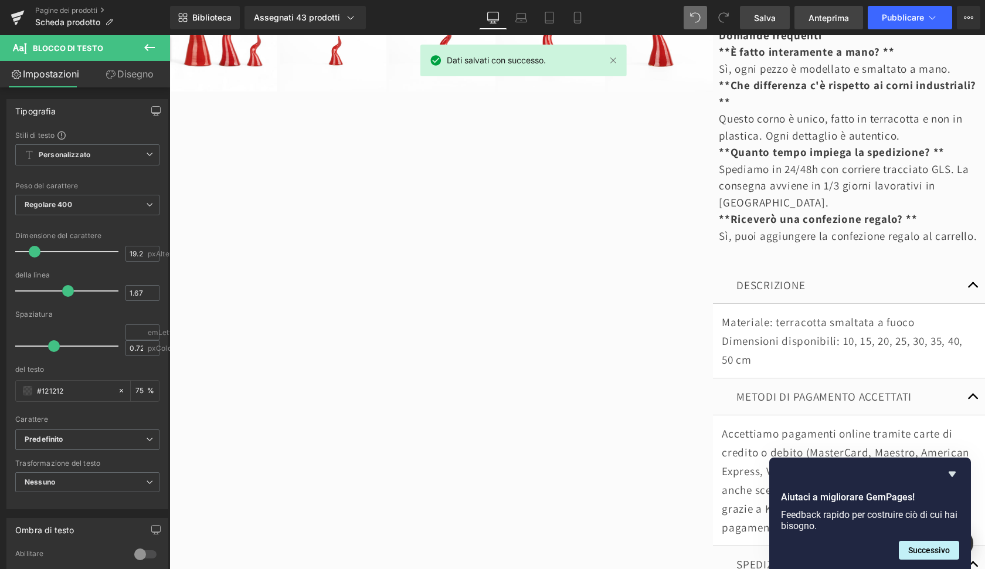
click at [828, 18] on span "Anteprima" at bounding box center [828, 18] width 40 height 12
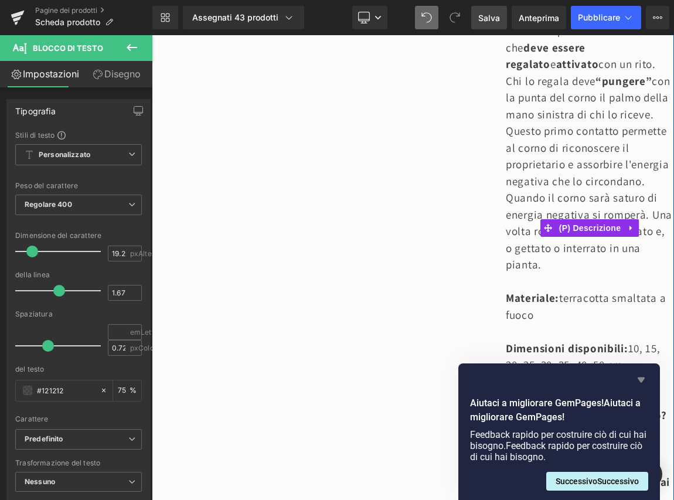
click at [644, 382] on icon "Nascondi il sondaggio" at bounding box center [641, 380] width 14 height 14
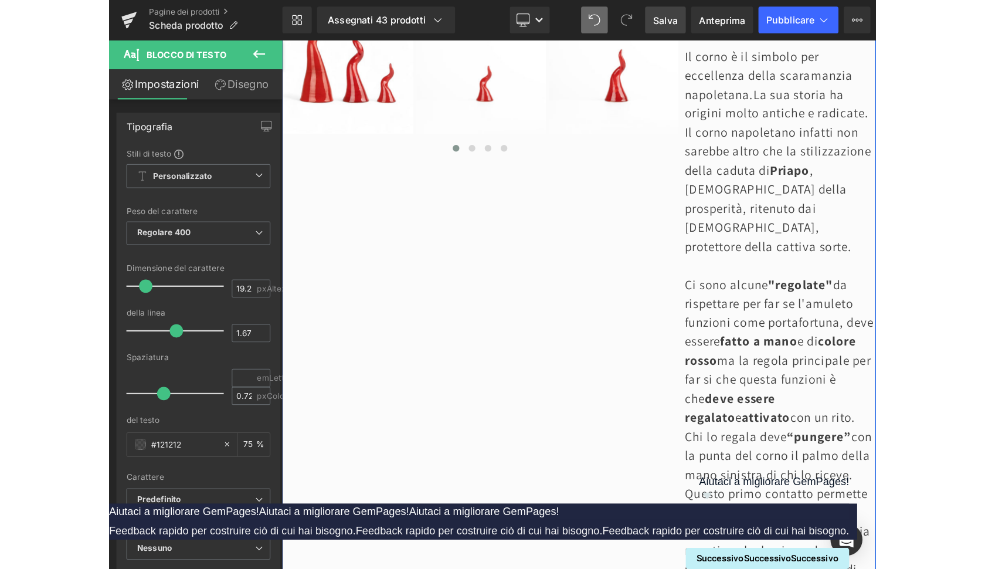
scroll to position [791, 0]
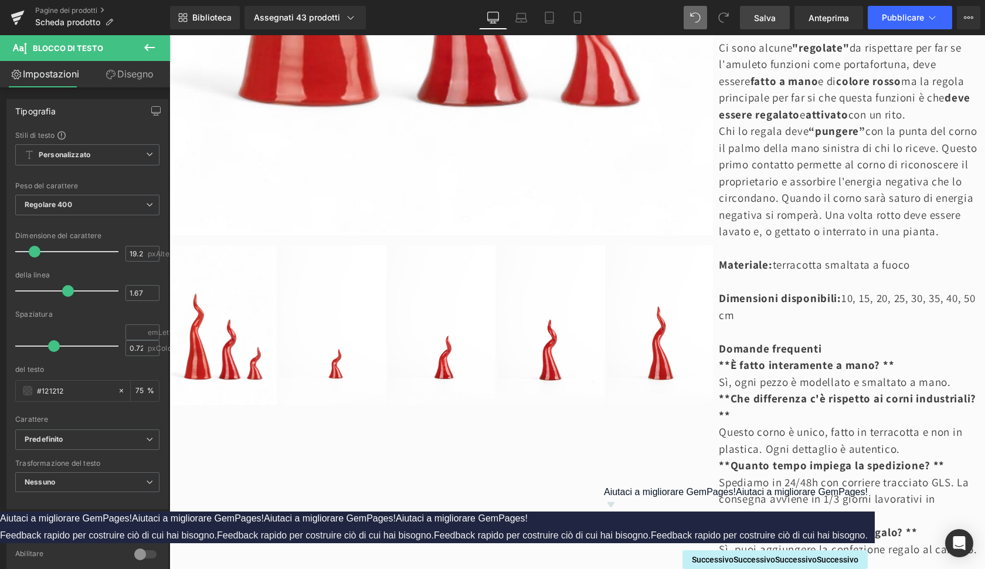
click at [803, 1] on div "Biblioteca Assegnati 43 prodotti Product Preview Corno Classico - Varie Misure …" at bounding box center [577, 17] width 815 height 35
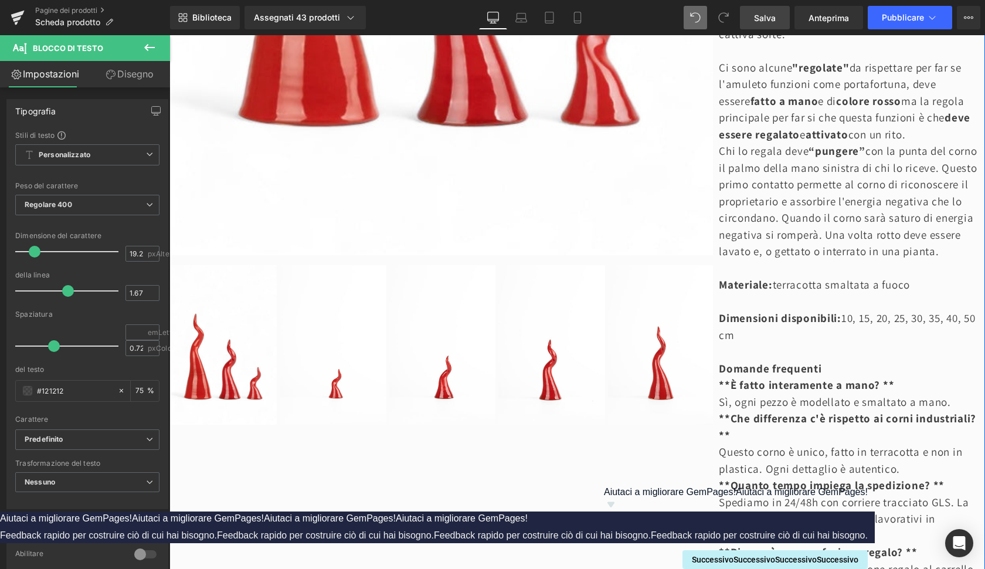
scroll to position [628, 0]
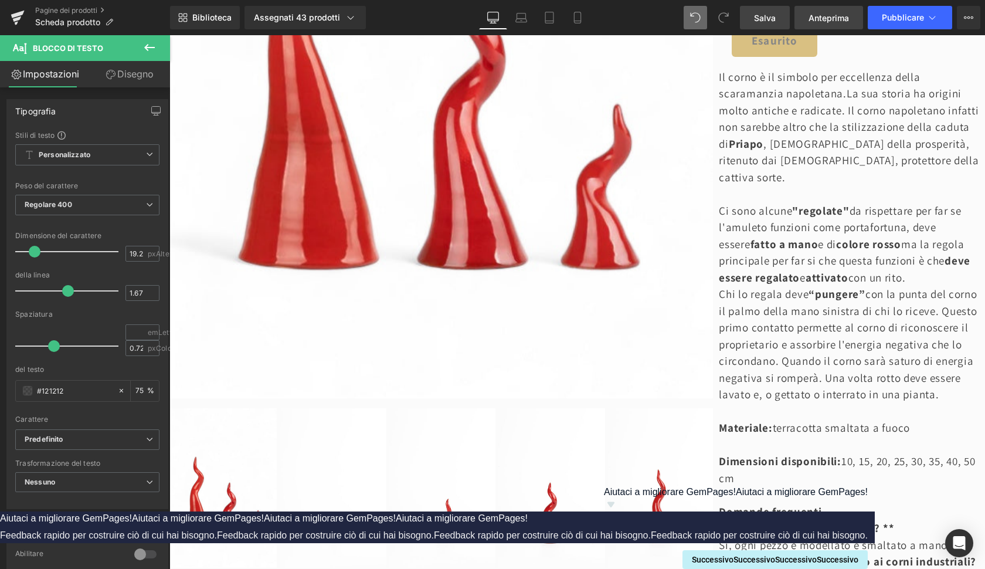
click at [820, 18] on span "Anteprima" at bounding box center [828, 18] width 40 height 12
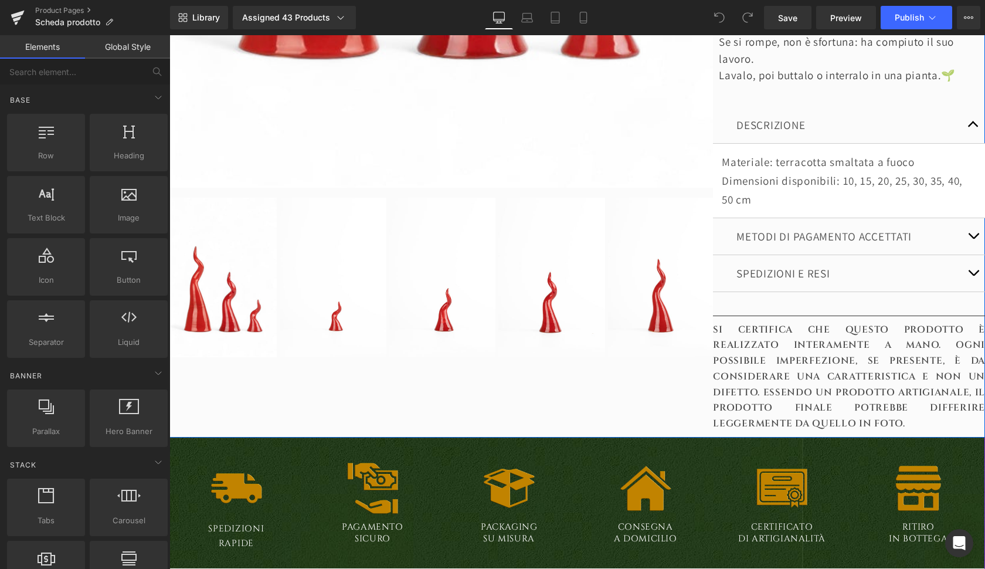
scroll to position [839, 0]
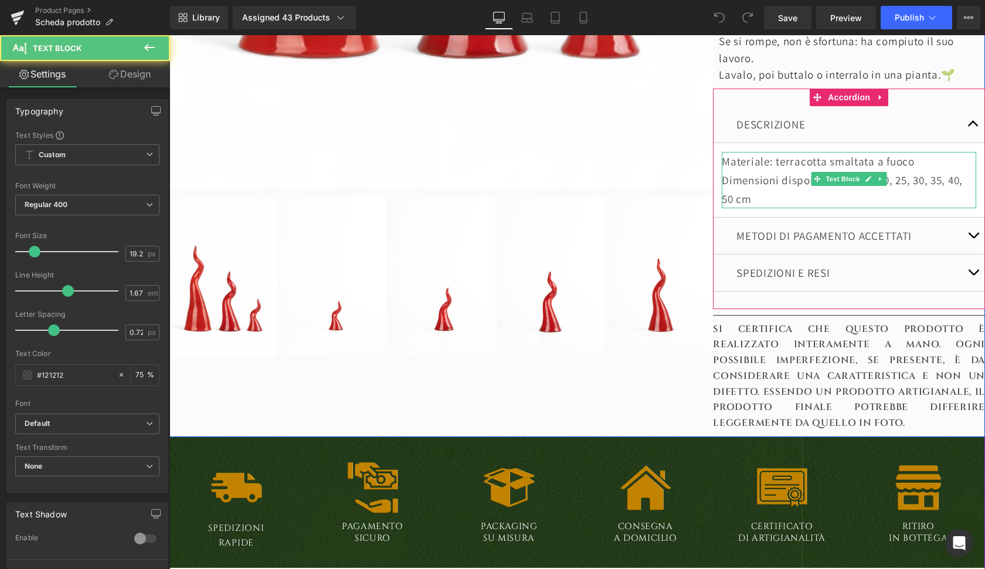
click at [784, 171] on p "Dimensioni disponibili: 10, 15, 20, 25, 30, 35, 40, 50 cm" at bounding box center [849, 190] width 254 height 38
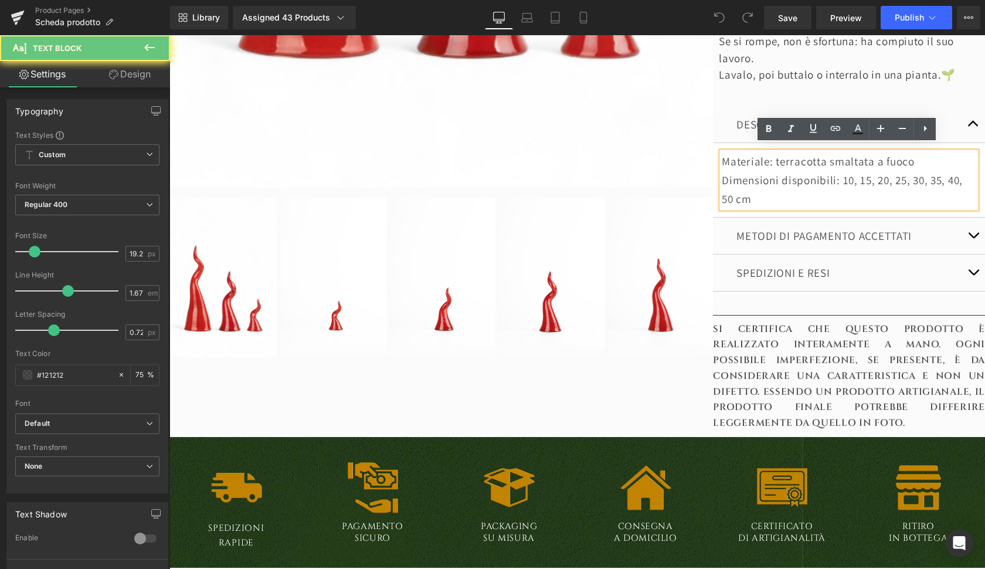
click at [763, 192] on p "Dimensioni disponibili: 10, 15, 20, 25, 30, 35, 40, 50 cm" at bounding box center [849, 190] width 254 height 38
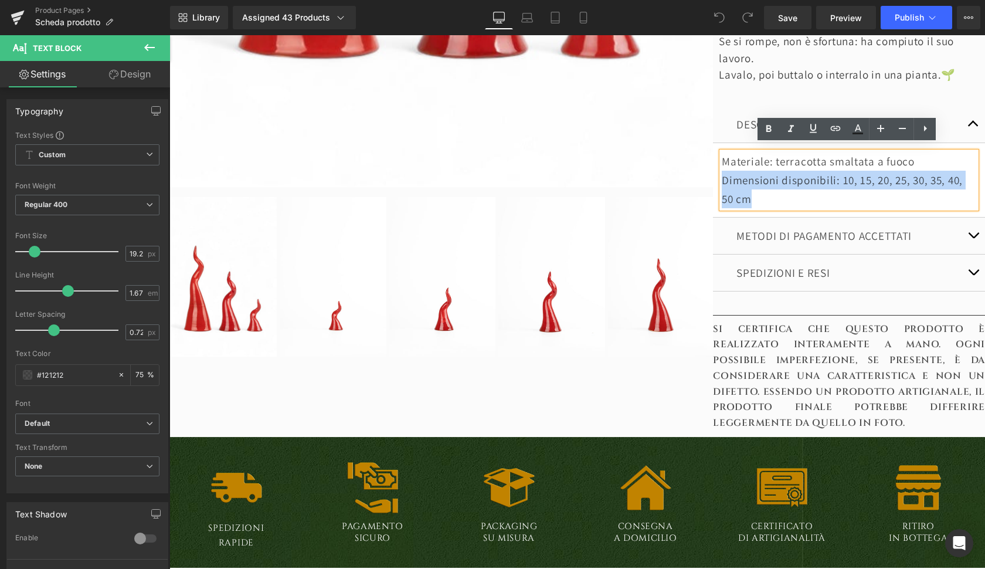
drag, startPoint x: 758, startPoint y: 192, endPoint x: 716, endPoint y: 172, distance: 46.2
click at [722, 172] on div "Materiale: terracotta smaltata a fuoco Dimensioni disponibili: 10, 15, 20, 25, …" at bounding box center [849, 180] width 254 height 56
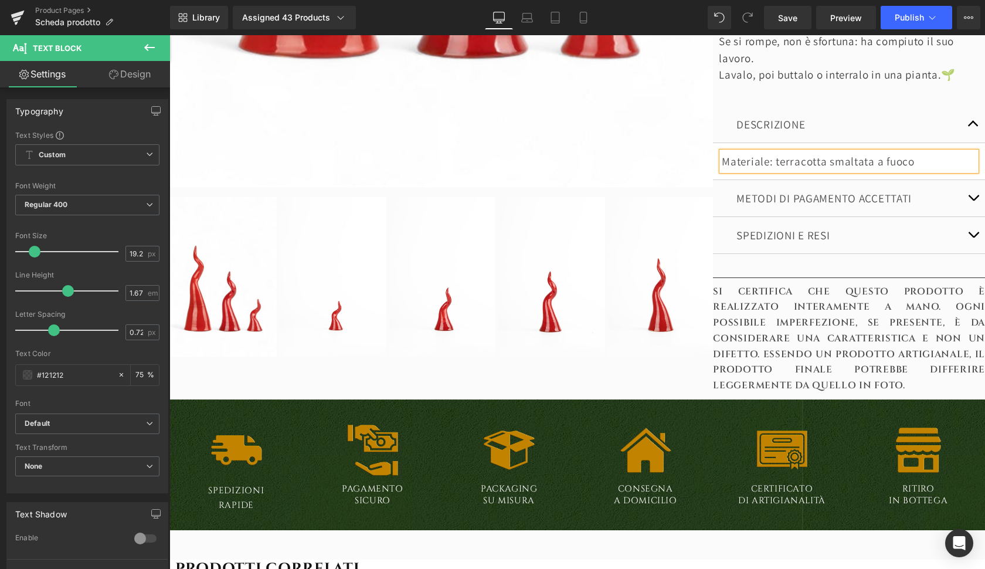
click at [764, 154] on p "Materiale: terracotta smaltata a fuoco" at bounding box center [849, 161] width 254 height 19
click at [775, 152] on p "Materiale: terracotta smaltata a fuoco" at bounding box center [849, 161] width 254 height 19
click at [797, 18] on span "Save" at bounding box center [787, 18] width 19 height 12
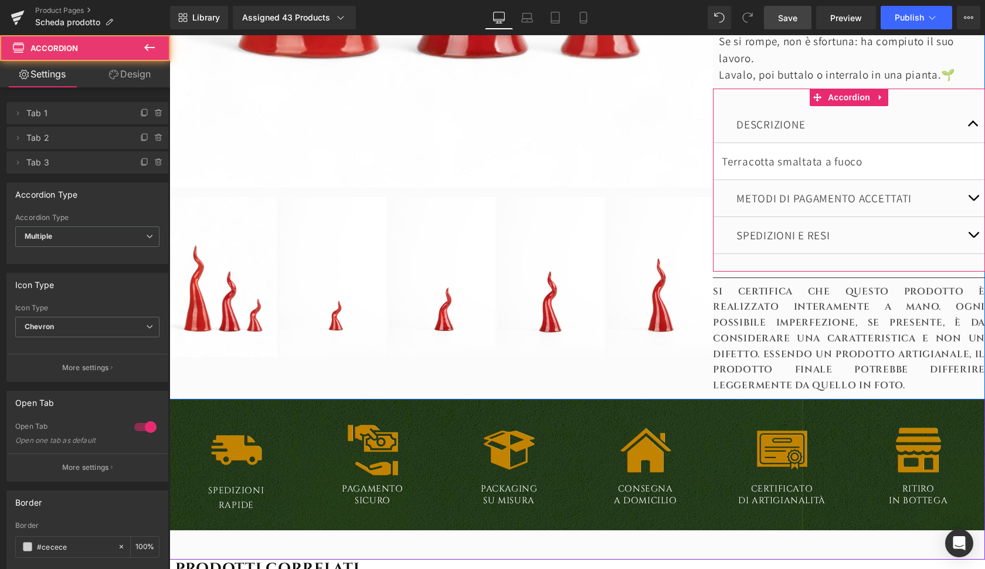
click at [785, 217] on div "SPEDIZIONI E RESI Text Block" at bounding box center [849, 235] width 272 height 37
click at [972, 224] on button "button" at bounding box center [972, 235] width 23 height 36
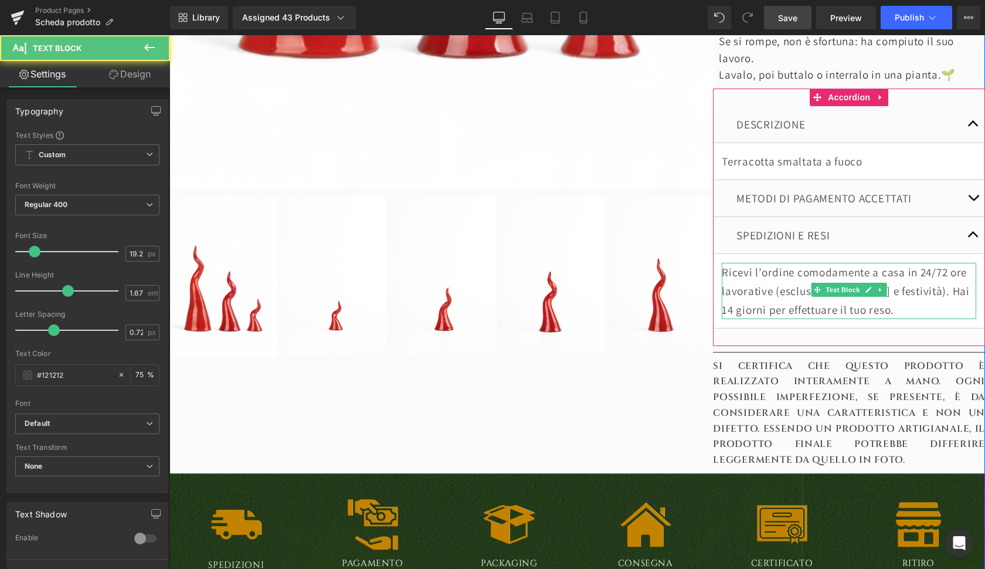
click at [811, 271] on p "Ricevi l’ordine comodamente a casa in 24/72 ore lavorative (esclusi Sabato, Dom…" at bounding box center [849, 291] width 254 height 56
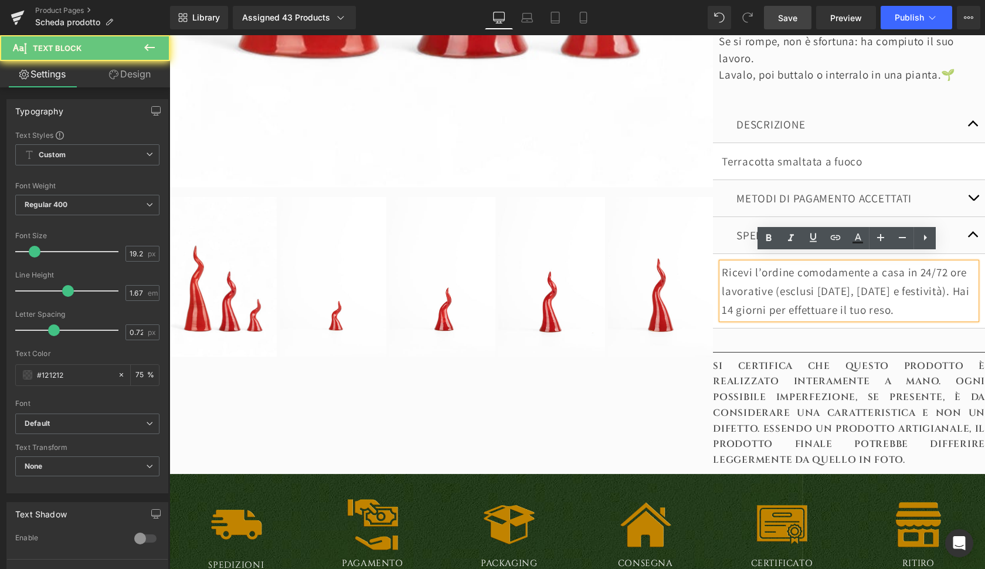
click at [776, 270] on p "Ricevi l’ordine comodamente a casa in 24/72 ore lavorative (esclusi Sabato, Dom…" at bounding box center [849, 291] width 254 height 56
click at [722, 264] on p "Ricevi l’ordine comodamente a casa in 24/72 ore lavorative (esclusi Sabato, Dom…" at bounding box center [849, 291] width 254 height 56
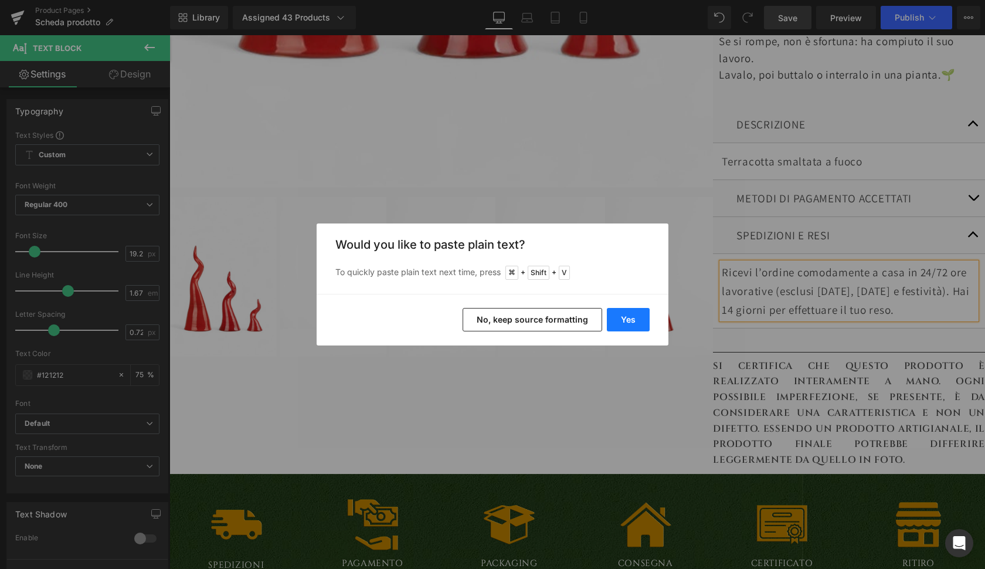
click at [630, 321] on button "Yes" at bounding box center [628, 319] width 43 height 23
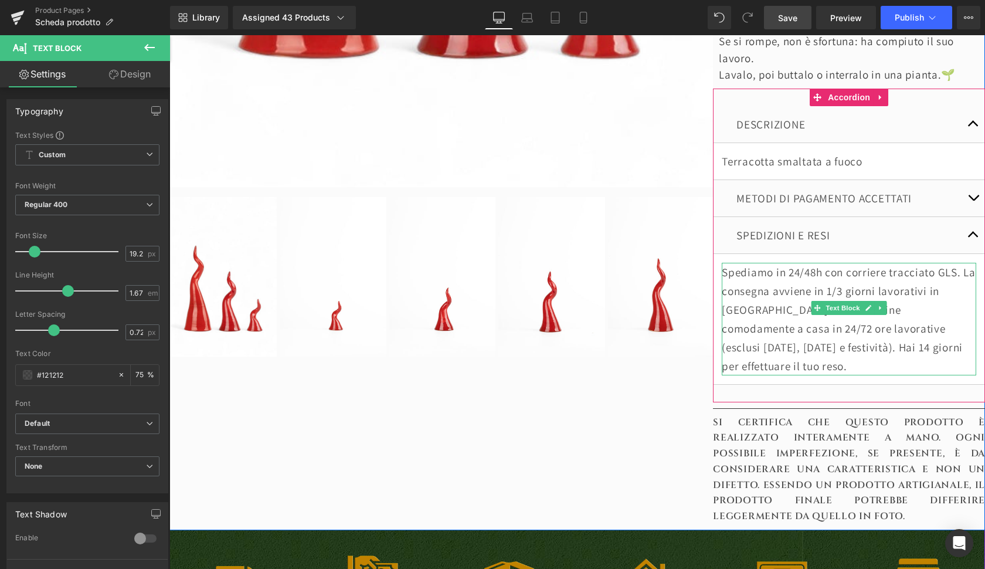
click at [794, 270] on p "Spediamo in 24/48h con corriere tracciato GLS. La consegna avviene in 1/3 giorn…" at bounding box center [849, 319] width 254 height 113
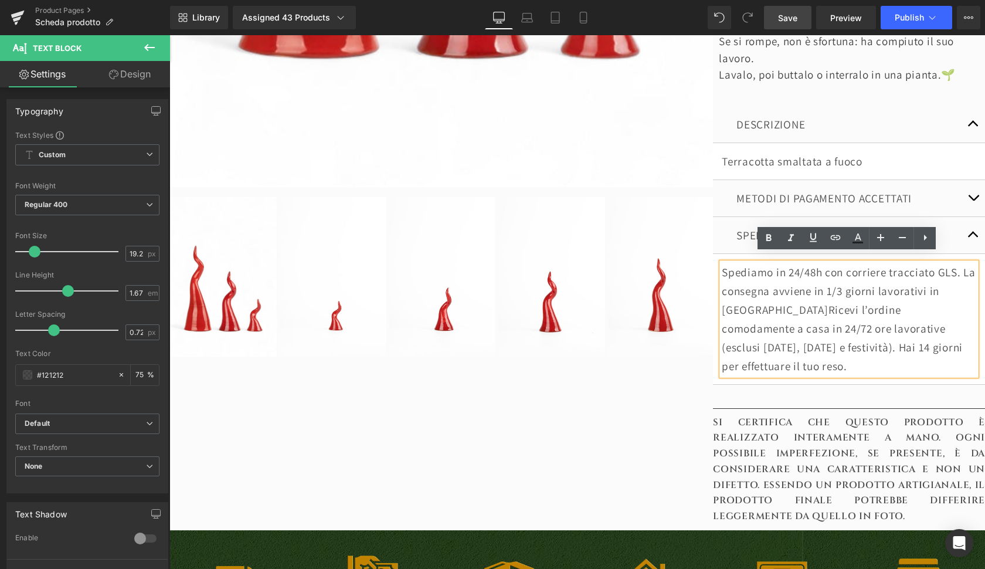
click at [959, 263] on p "Spediamo in 24/48h con corriere tracciato GLS. La consegna avviene in 1/3 giorn…" at bounding box center [849, 319] width 254 height 113
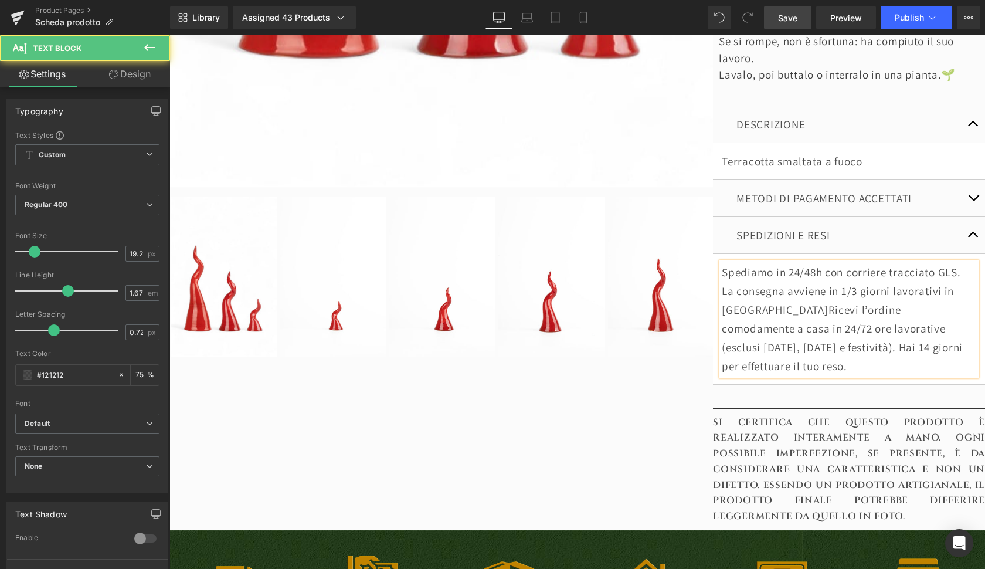
click at [752, 298] on p "La consegna avviene in 1/3 giorni lavorativi in Italia.Ricevi l’ordine comodame…" at bounding box center [849, 328] width 254 height 94
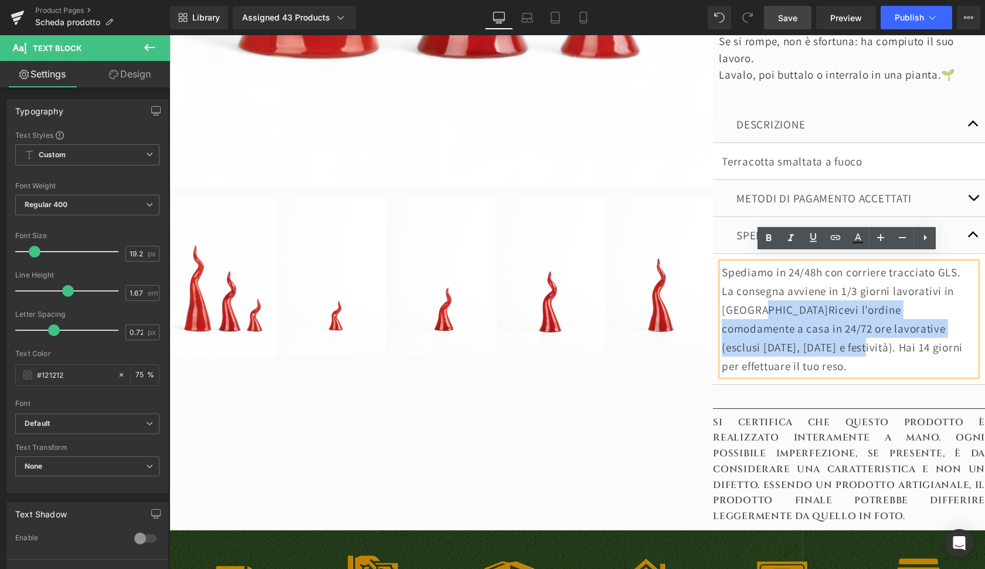
drag, startPoint x: 752, startPoint y: 298, endPoint x: 770, endPoint y: 338, distance: 44.1
click at [770, 338] on p "La consegna avviene in 1/3 giorni lavorativi in Italia.Ricevi l’ordine comodame…" at bounding box center [849, 328] width 254 height 94
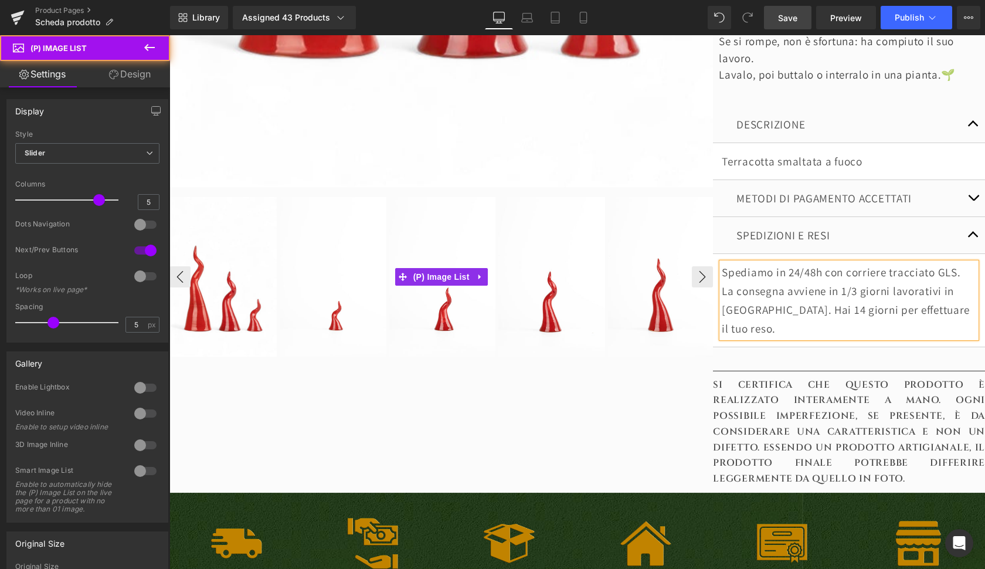
click at [695, 236] on img at bounding box center [661, 276] width 106 height 159
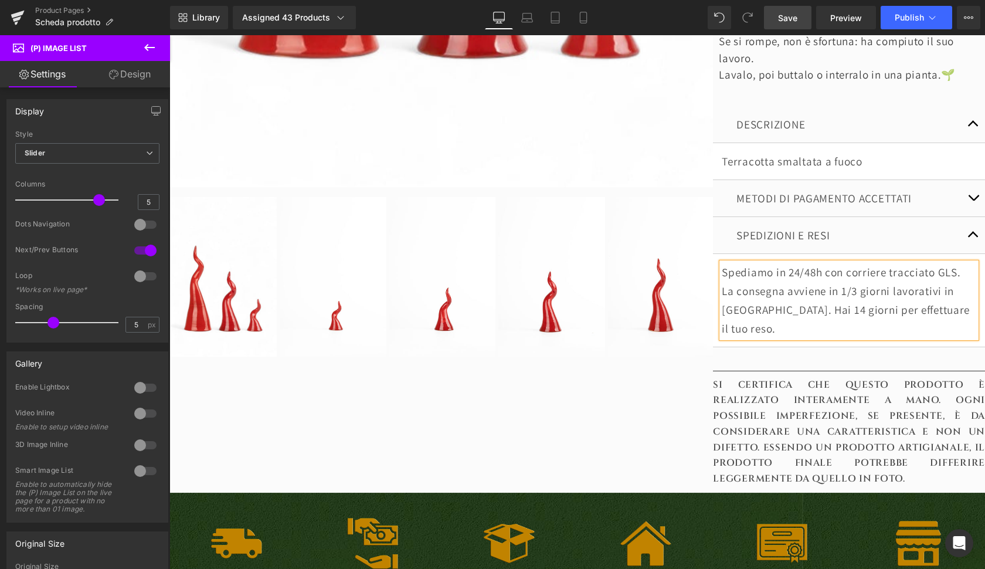
click at [973, 237] on span "button" at bounding box center [973, 237] width 0 height 0
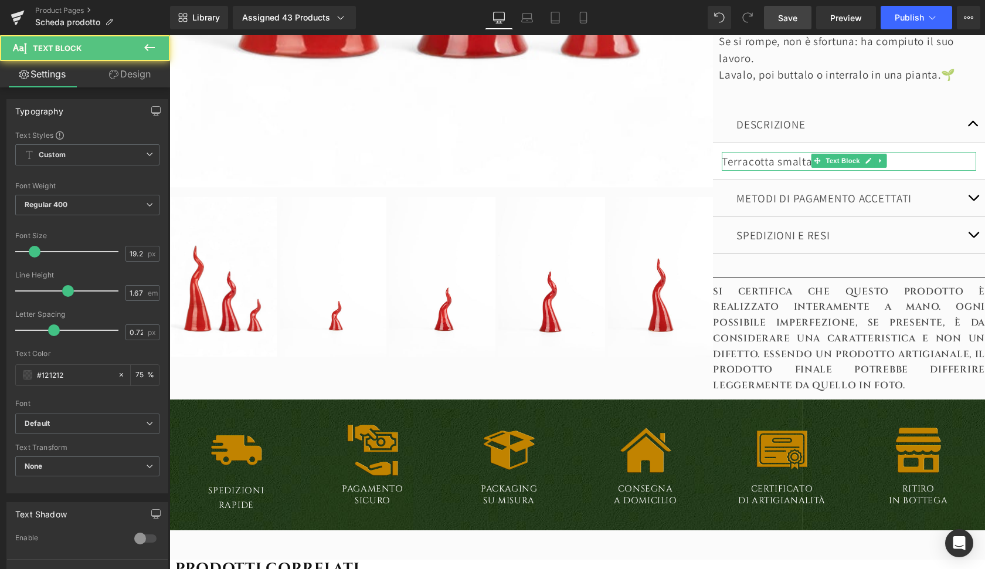
click at [806, 158] on p "Terracotta smaltata a fuoco" at bounding box center [849, 161] width 254 height 19
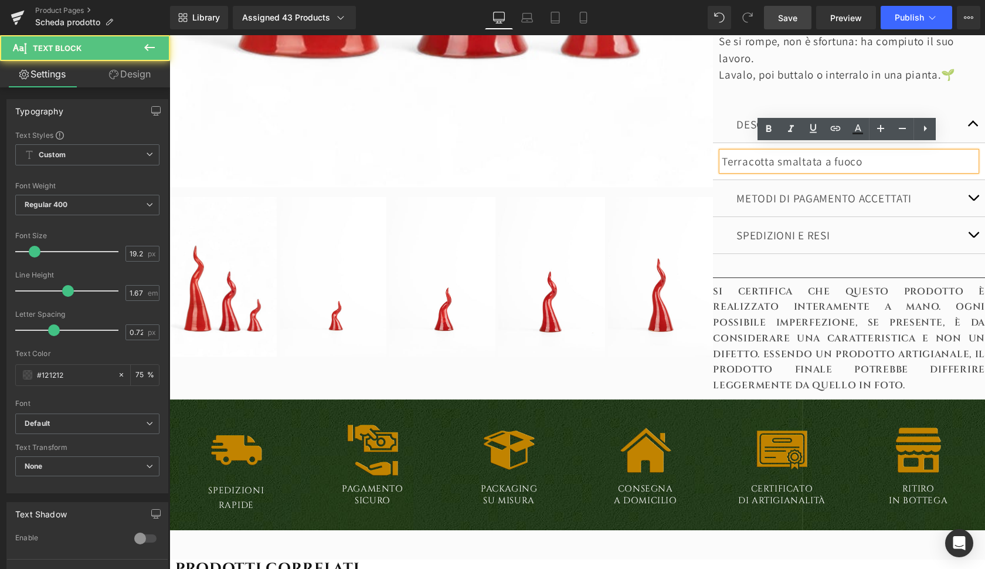
click at [722, 152] on p "Terracotta smaltata a fuoco" at bounding box center [849, 161] width 254 height 19
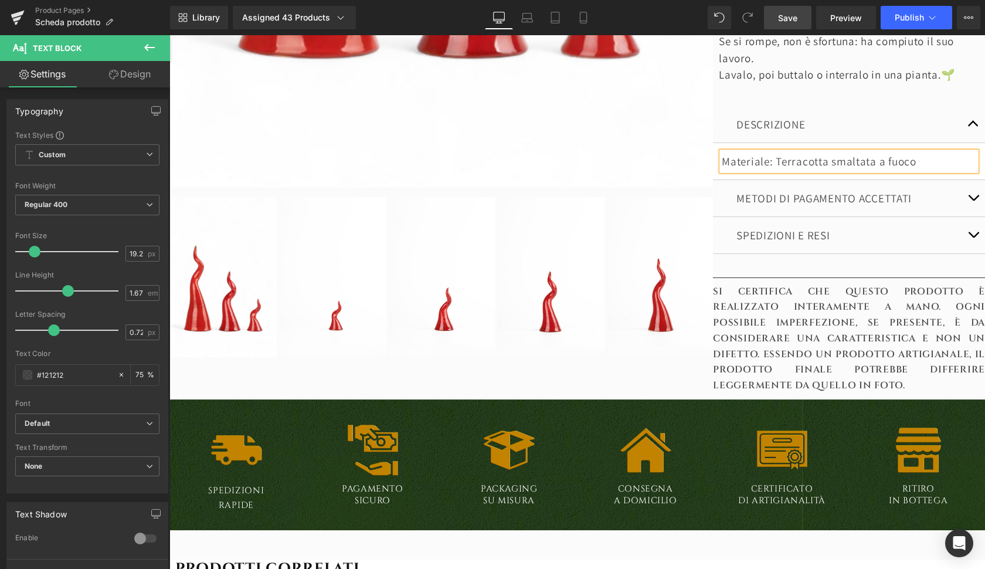
click at [765, 34] on div "Library Assigned 43 Products Product Preview Corno Classico - Varie Misure Ange…" at bounding box center [577, 17] width 815 height 35
click at [779, 23] on span "Save" at bounding box center [787, 18] width 19 height 12
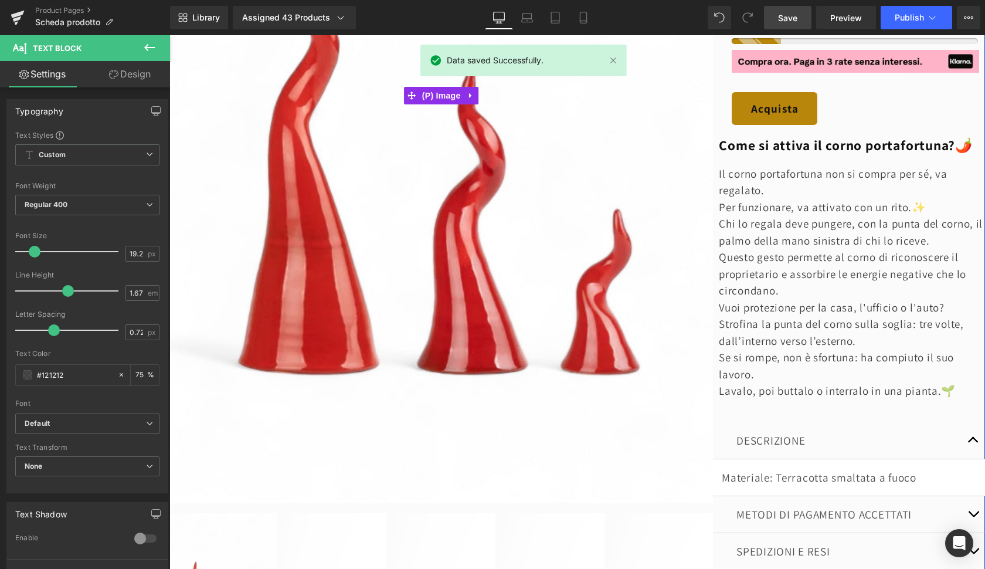
scroll to position [522, 0]
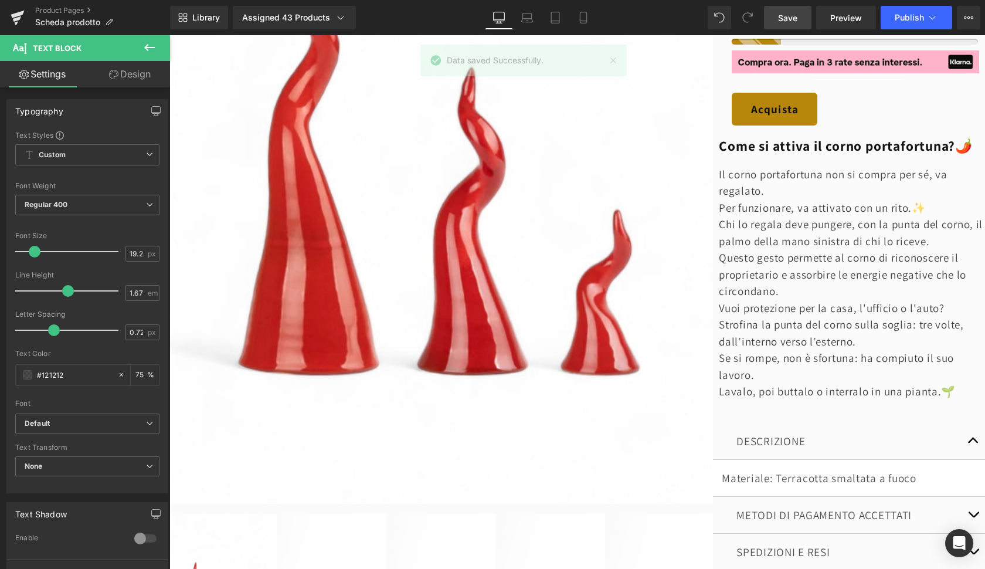
click at [791, 15] on span "Save" at bounding box center [787, 18] width 19 height 12
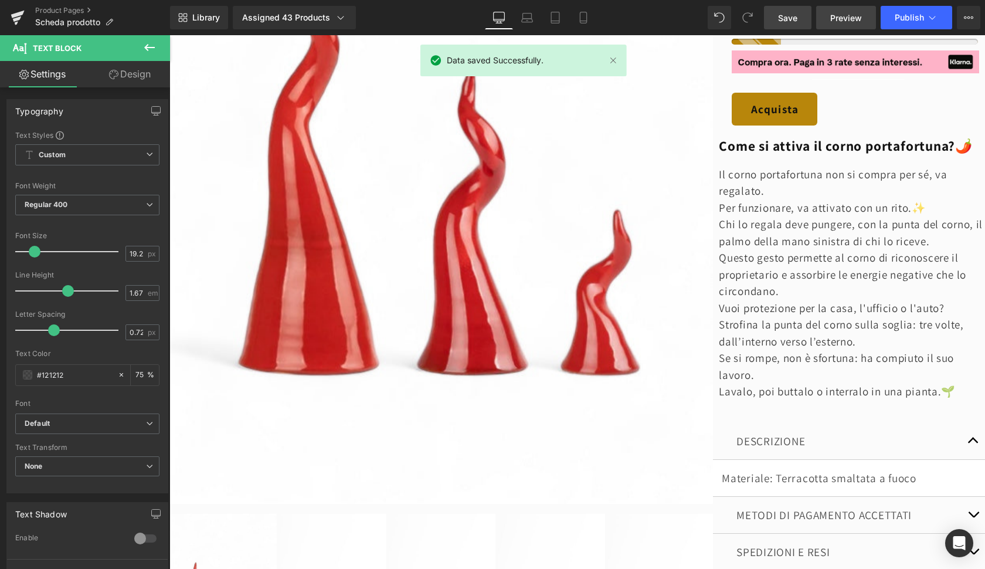
click at [855, 18] on span "Preview" at bounding box center [846, 18] width 32 height 12
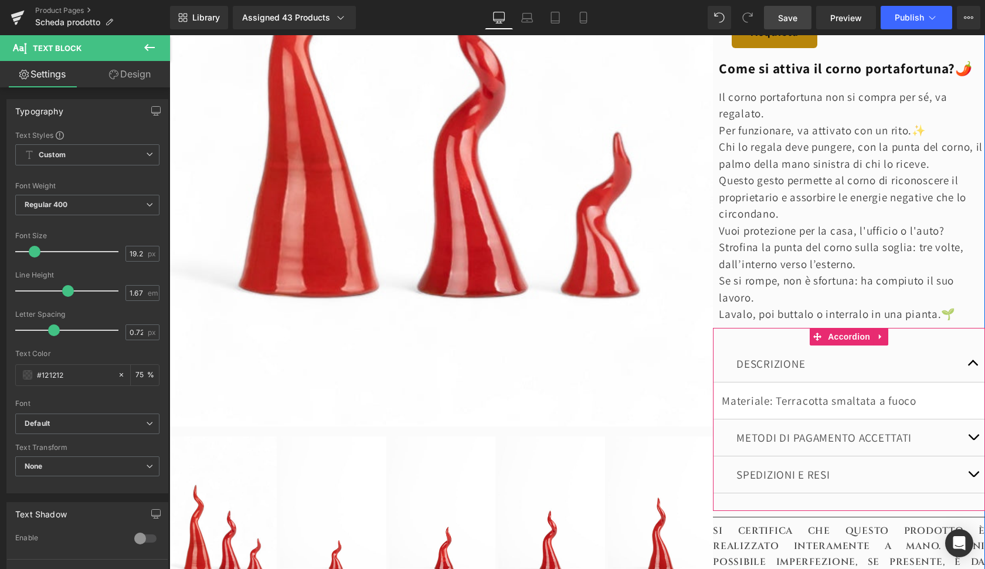
scroll to position [787, 0]
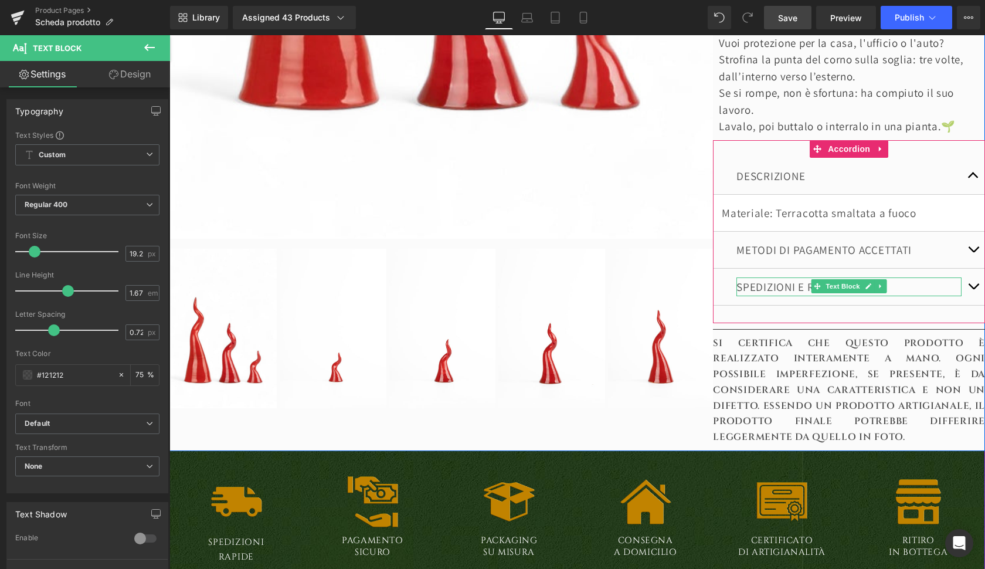
click at [942, 277] on p "SPEDIZIONI E RESI" at bounding box center [848, 286] width 225 height 19
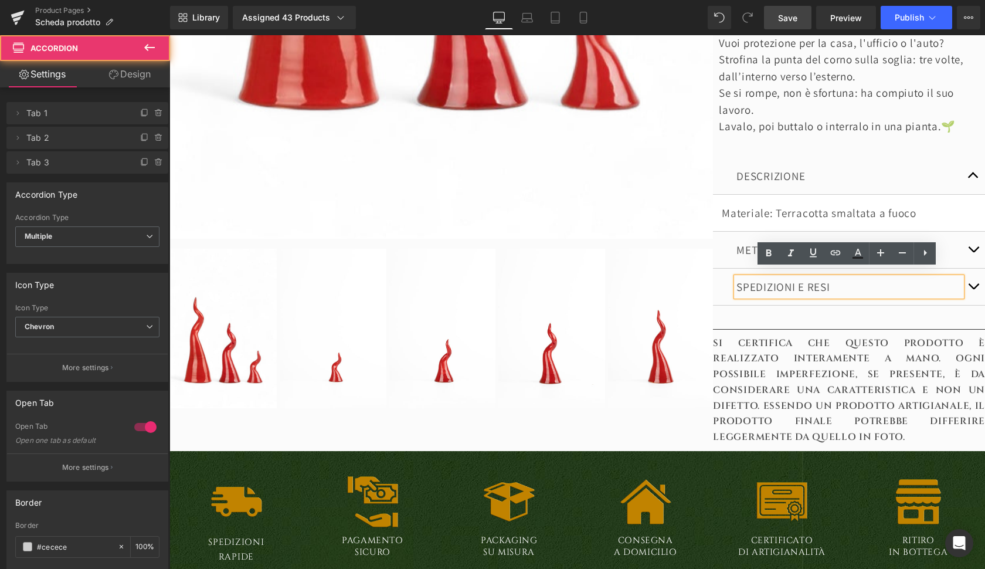
click at [973, 289] on span "button" at bounding box center [973, 289] width 0 height 0
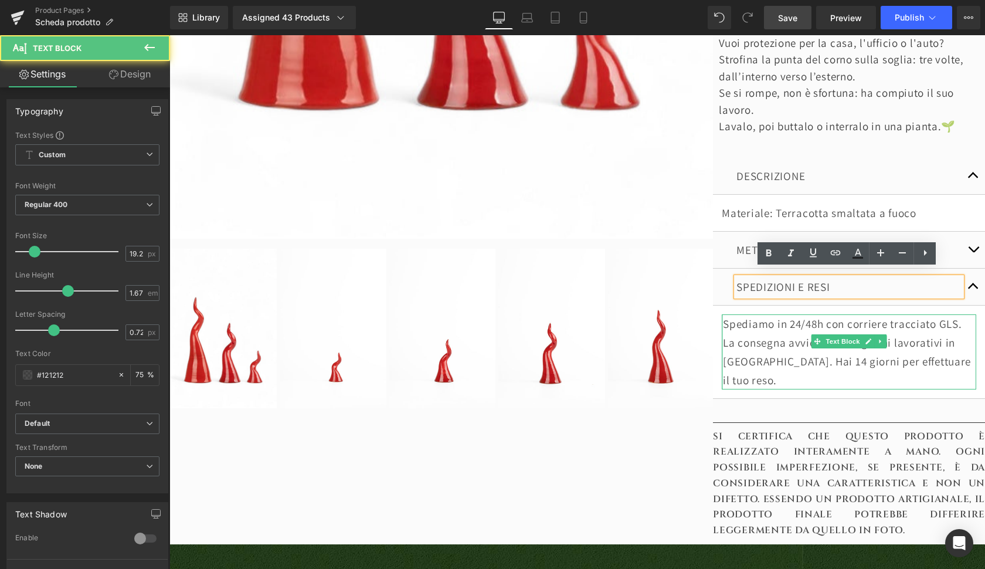
drag, startPoint x: 721, startPoint y: 315, endPoint x: 734, endPoint y: 315, distance: 12.9
click at [734, 315] on div "Spediamo in 24/48h con corriere tracciato GLS. La consegna avviene in 1/3 giorn…" at bounding box center [849, 351] width 254 height 75
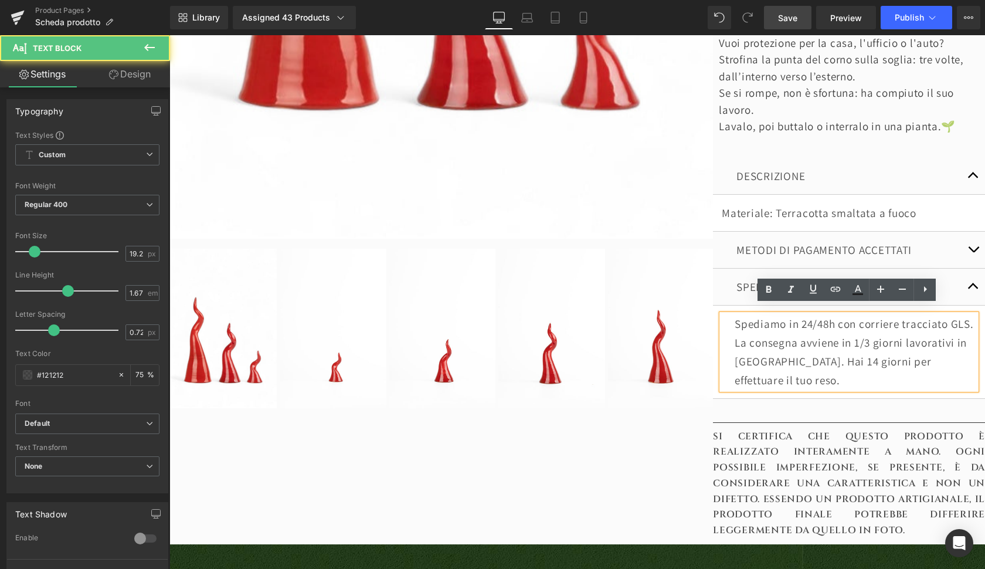
click at [959, 352] on p "La consegna avviene in 1/3 giorni lavorativi in Italia. Hai 14 giorni per effet…" at bounding box center [856, 361] width 242 height 56
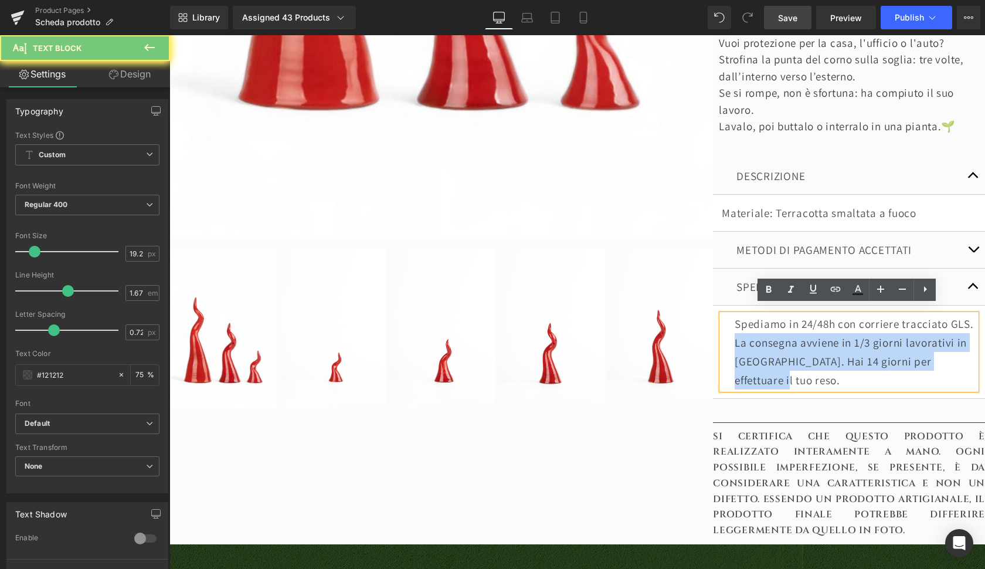
click at [959, 352] on p "La consegna avviene in 1/3 giorni lavorativi in Italia. Hai 14 giorni per effet…" at bounding box center [856, 361] width 242 height 56
click at [962, 346] on p "La consegna avviene in 1/3 giorni lavorativi in Italia. Hai 14 giorni per effet…" at bounding box center [856, 361] width 242 height 56
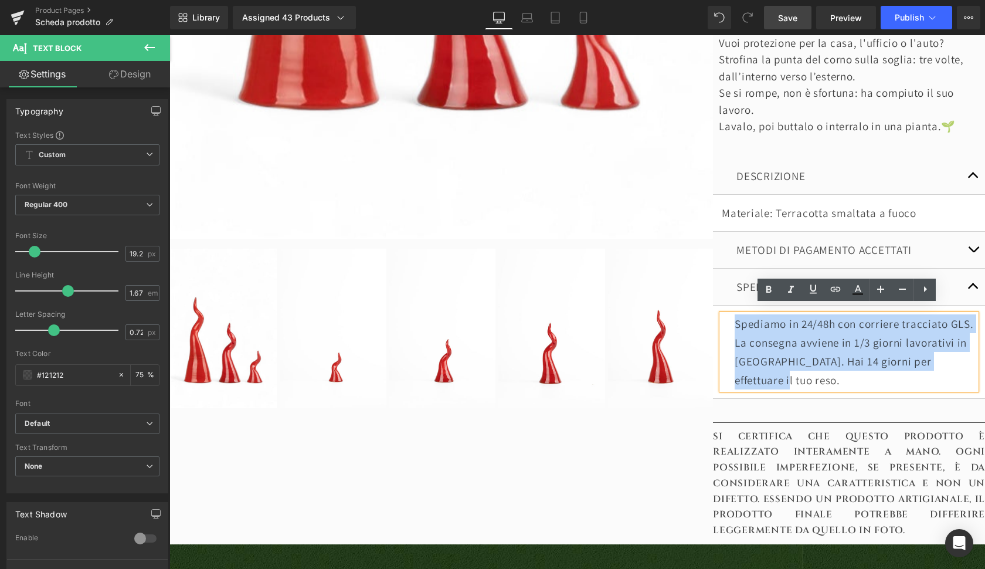
drag, startPoint x: 962, startPoint y: 345, endPoint x: 732, endPoint y: 312, distance: 232.2
click at [732, 314] on div "Spediamo in 24/48h con corriere tracciato GLS. La consegna avviene in 1/3 giorn…" at bounding box center [849, 351] width 254 height 75
copy div "Spediamo in 24/48h con corriere tracciato GLS. La consegna avviene in 1/3 giorn…"
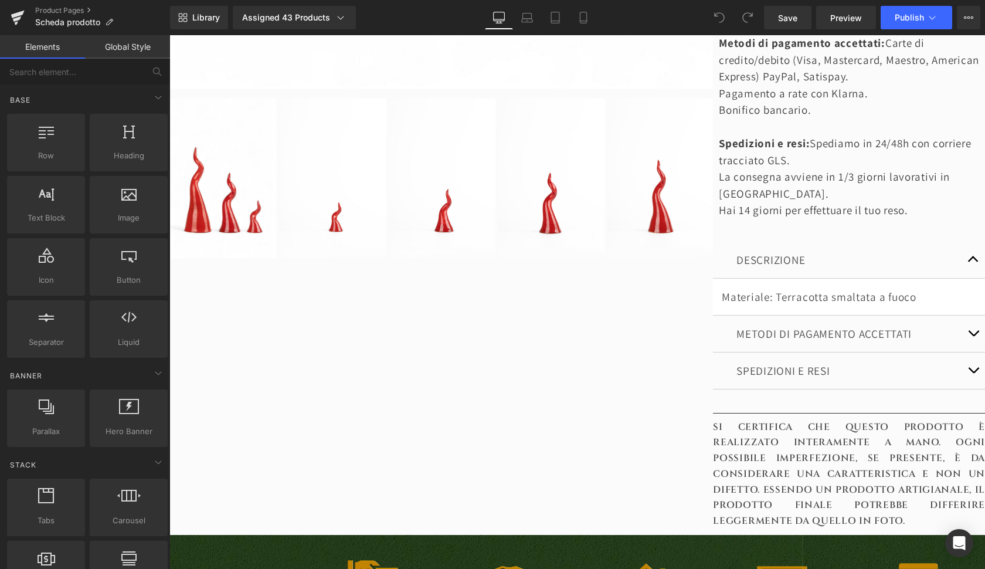
scroll to position [1036, 0]
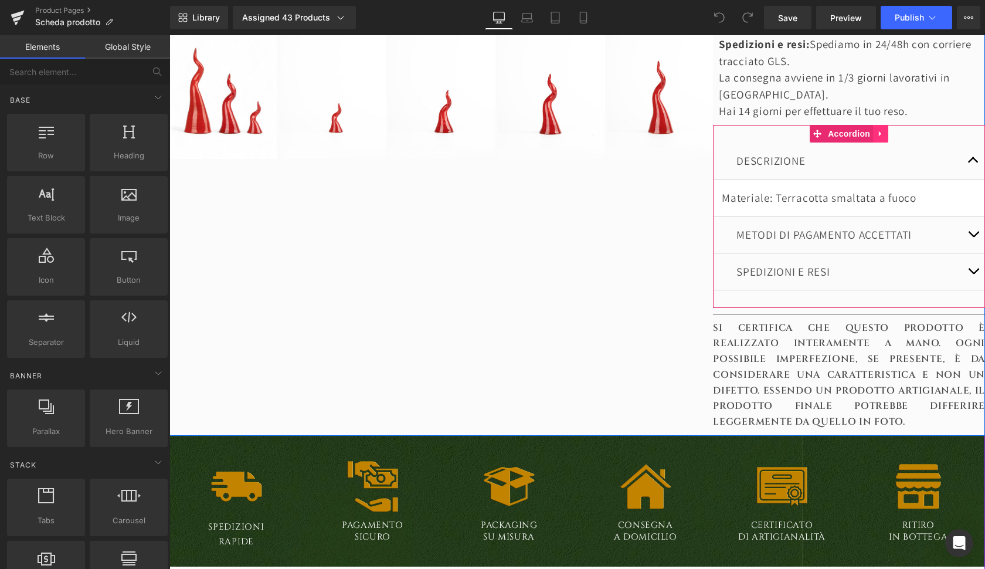
click at [878, 129] on icon at bounding box center [880, 133] width 8 height 9
click at [885, 129] on icon at bounding box center [888, 133] width 8 height 9
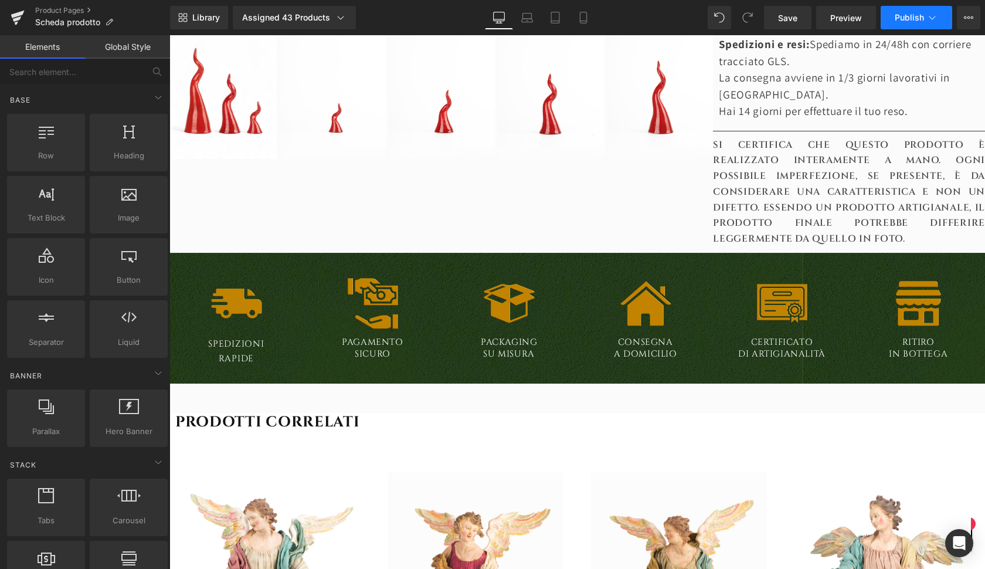
click at [911, 21] on span "Publish" at bounding box center [909, 17] width 29 height 9
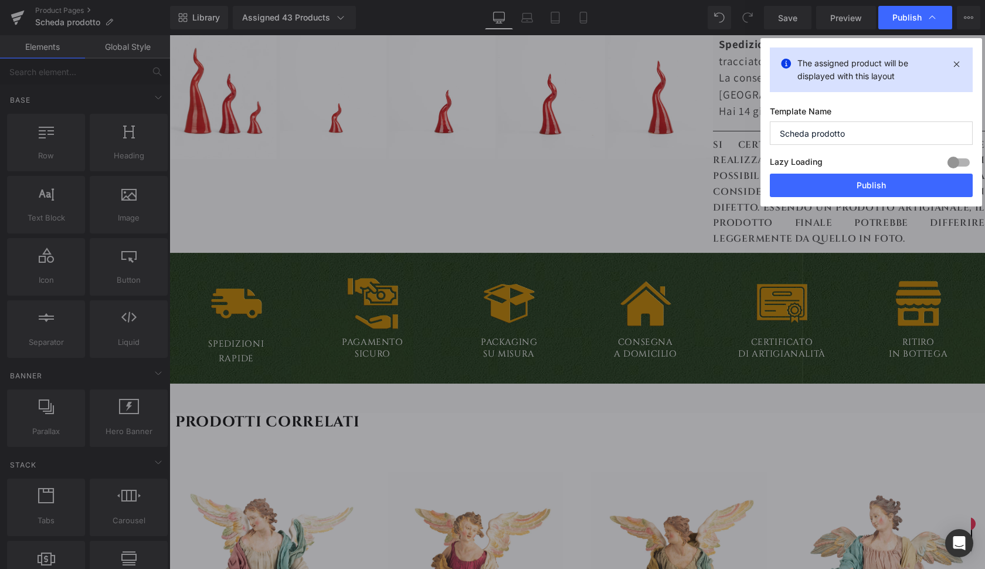
click at [824, 200] on div "The assigned product will be displayed with this layout Template Name Scheda pr…" at bounding box center [871, 122] width 222 height 168
click at [824, 187] on button "Publish" at bounding box center [871, 185] width 203 height 23
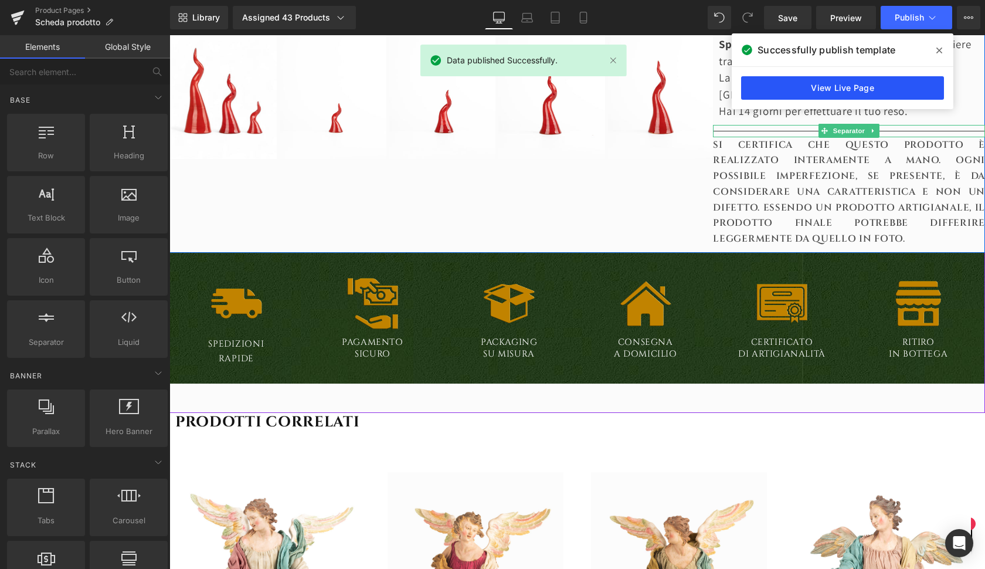
click at [825, 89] on link "View Live Page" at bounding box center [842, 87] width 203 height 23
